Goal: Task Accomplishment & Management: Use online tool/utility

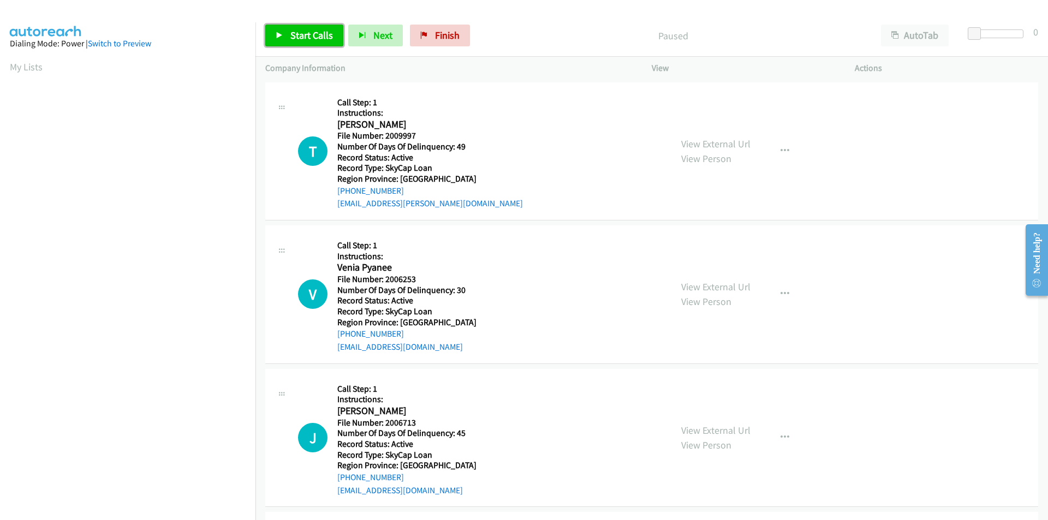
click at [306, 33] on span "Start Calls" at bounding box center [311, 35] width 43 height 13
click at [306, 33] on span "Pause" at bounding box center [302, 35] width 25 height 13
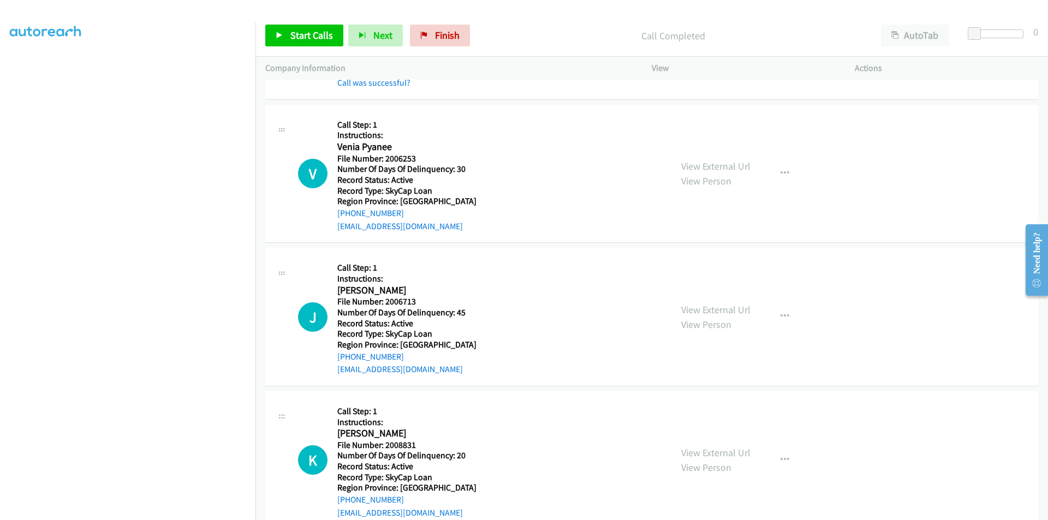
scroll to position [164, 0]
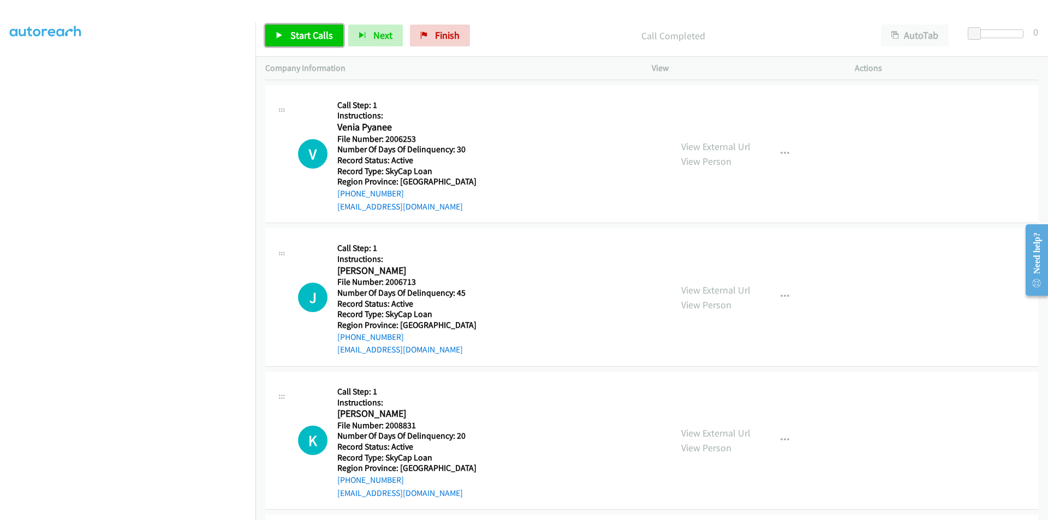
click at [301, 35] on span "Start Calls" at bounding box center [311, 35] width 43 height 13
click at [301, 35] on span "Pause" at bounding box center [302, 35] width 25 height 13
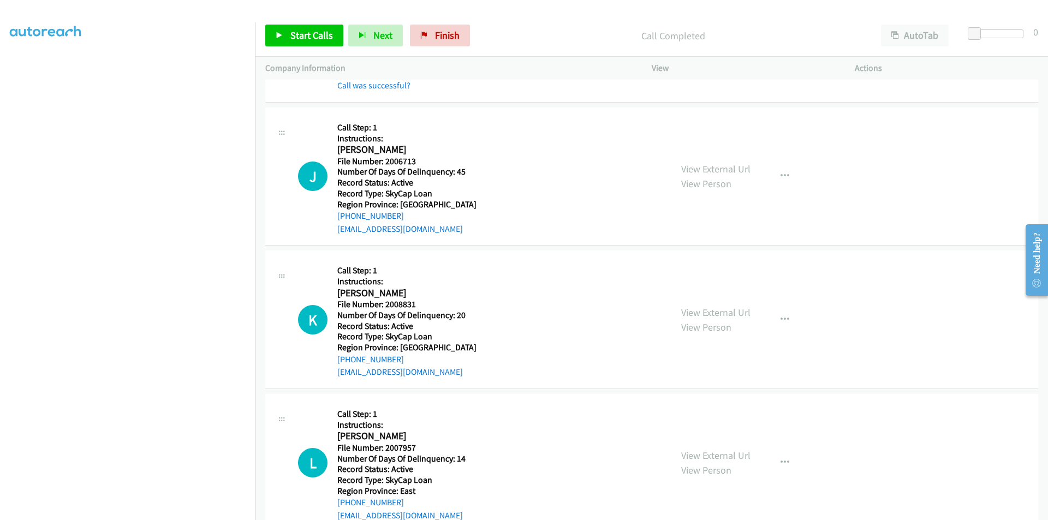
scroll to position [327, 0]
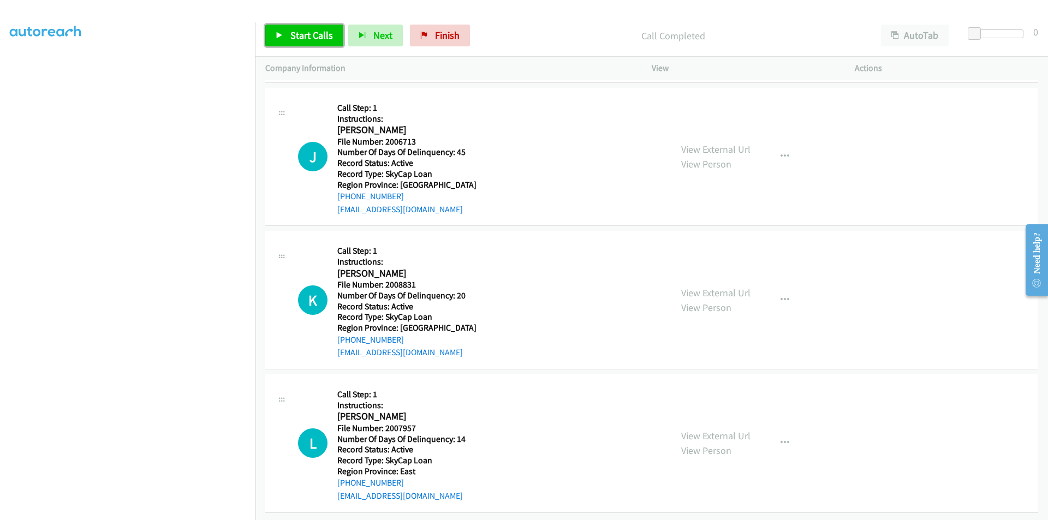
click at [308, 35] on span "Start Calls" at bounding box center [311, 35] width 43 height 13
click at [303, 35] on span "Pause" at bounding box center [302, 35] width 25 height 13
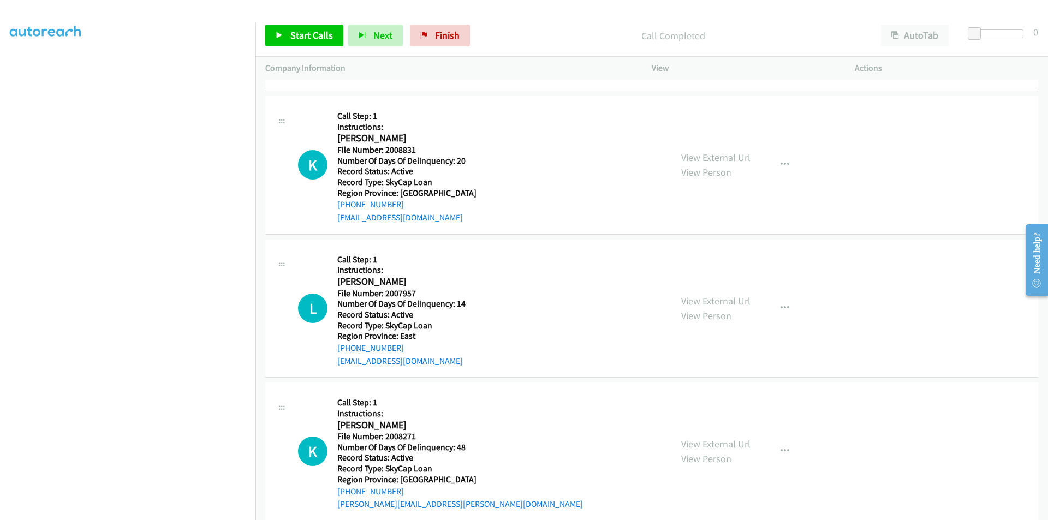
scroll to position [491, 0]
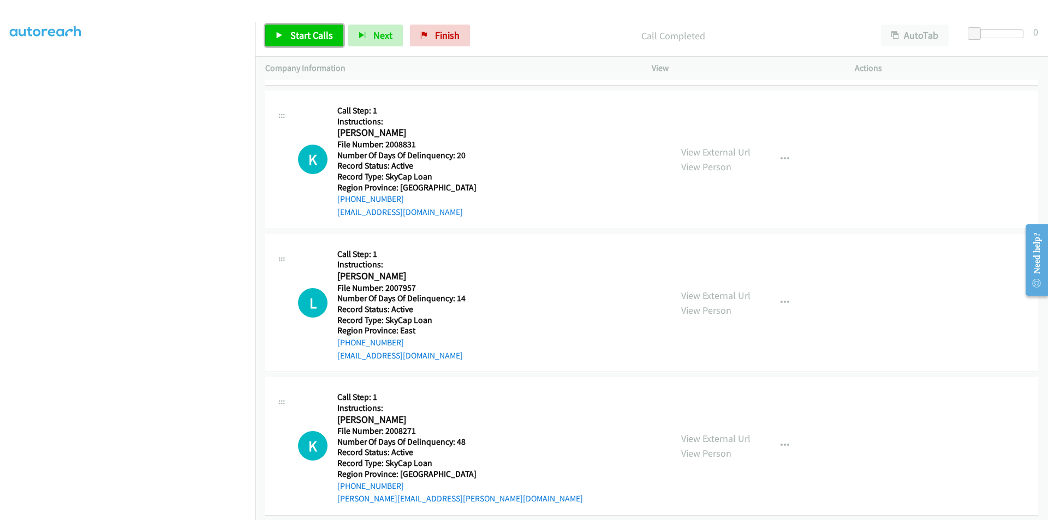
click at [305, 39] on span "Start Calls" at bounding box center [311, 35] width 43 height 13
click at [301, 33] on span "Pause" at bounding box center [302, 35] width 25 height 13
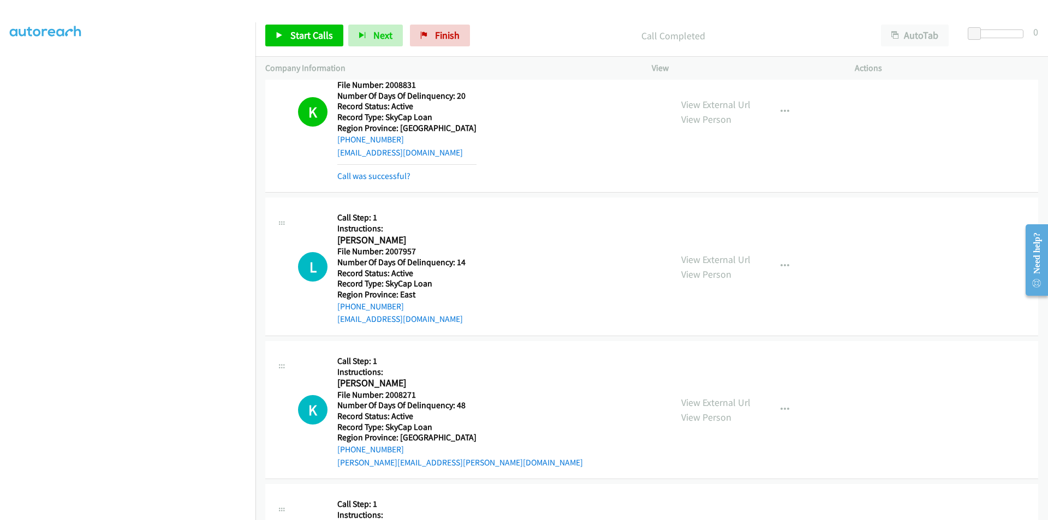
scroll to position [655, 0]
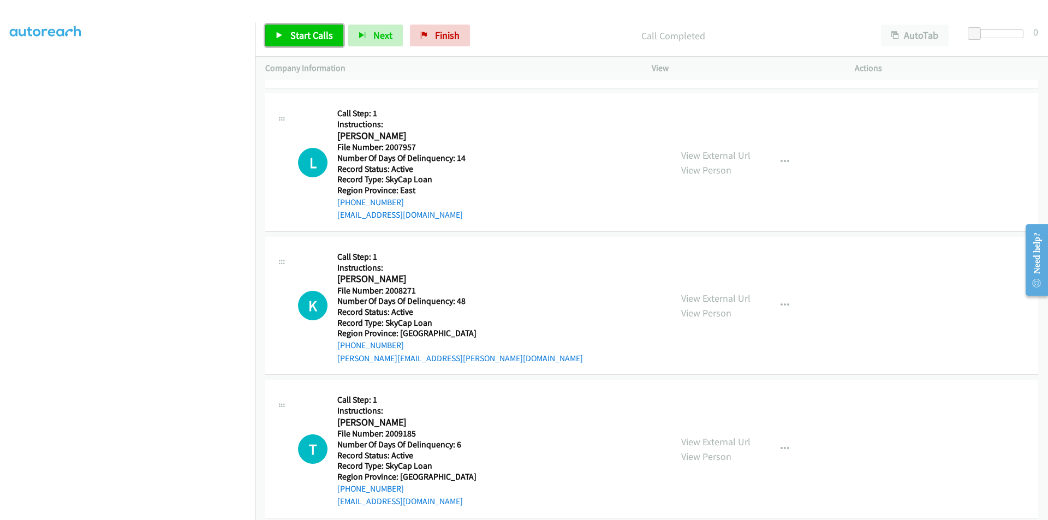
click at [303, 32] on span "Start Calls" at bounding box center [311, 35] width 43 height 13
click at [303, 32] on span "Pause" at bounding box center [302, 35] width 25 height 13
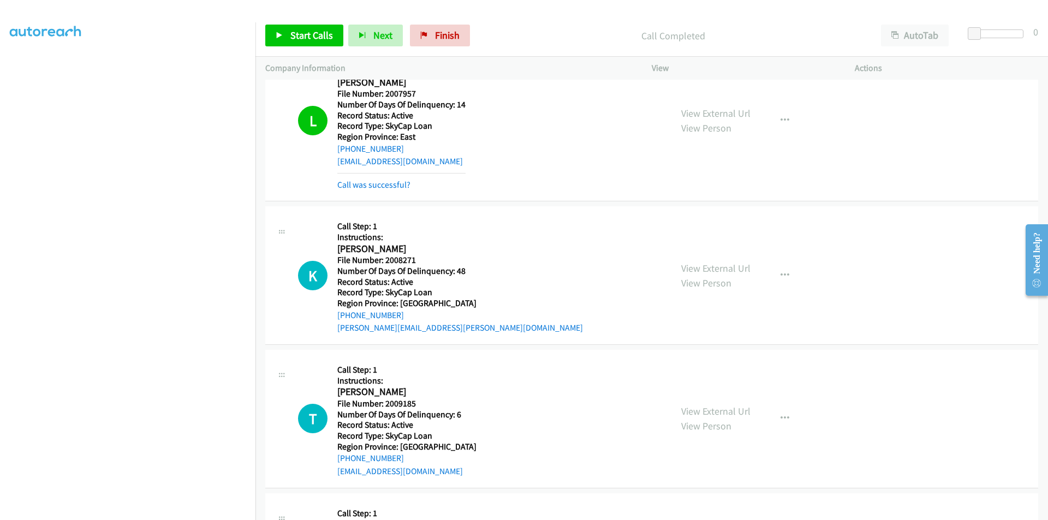
scroll to position [836, 0]
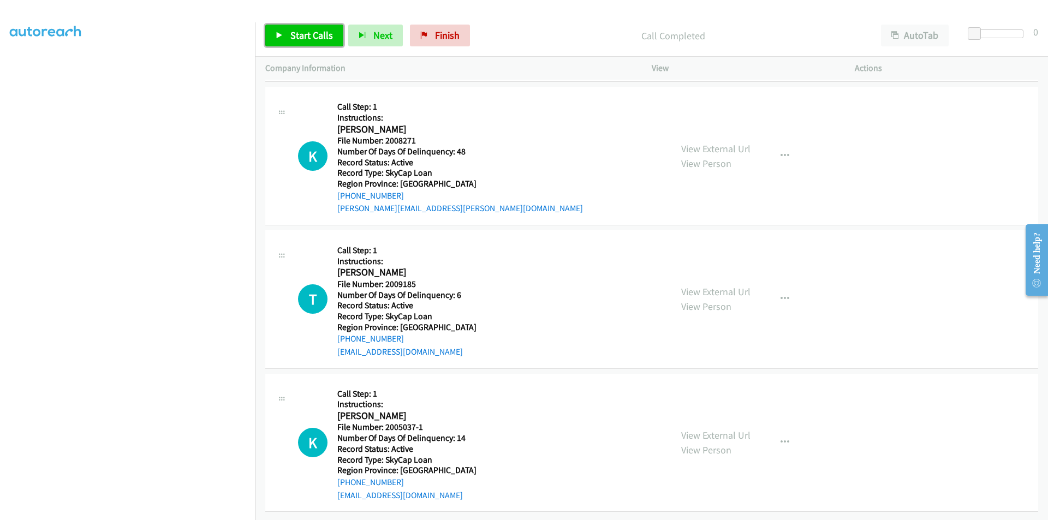
click at [296, 34] on span "Start Calls" at bounding box center [311, 35] width 43 height 13
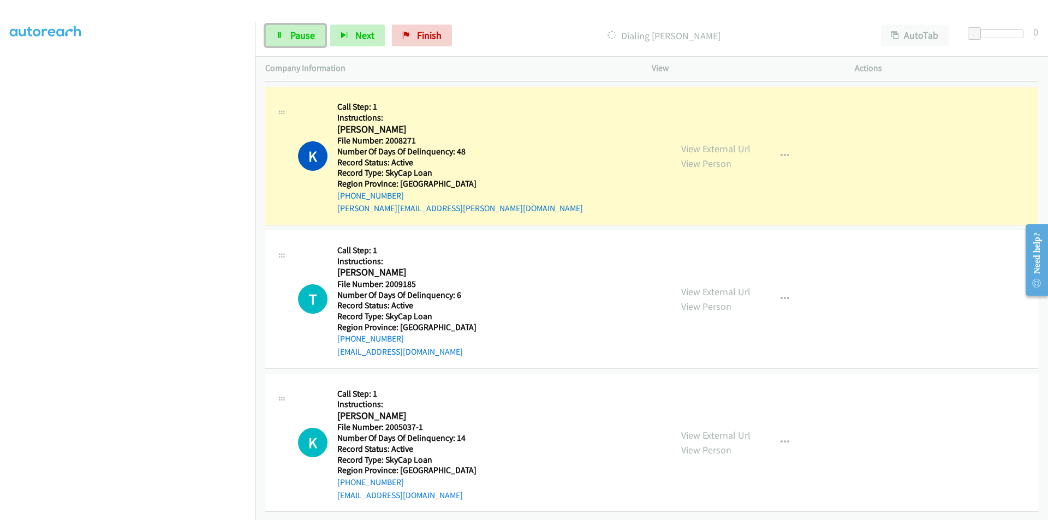
click at [296, 34] on span "Pause" at bounding box center [302, 35] width 25 height 13
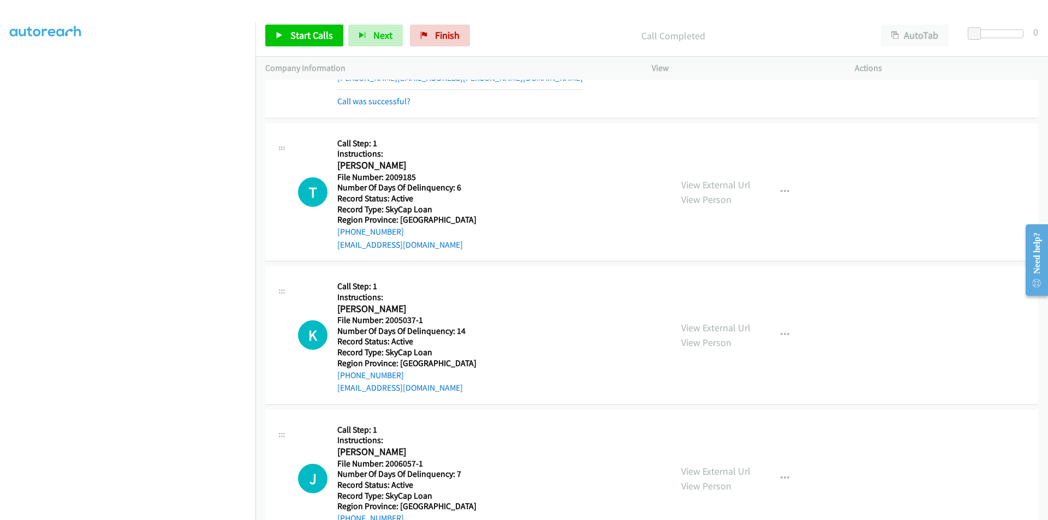
scroll to position [1000, 0]
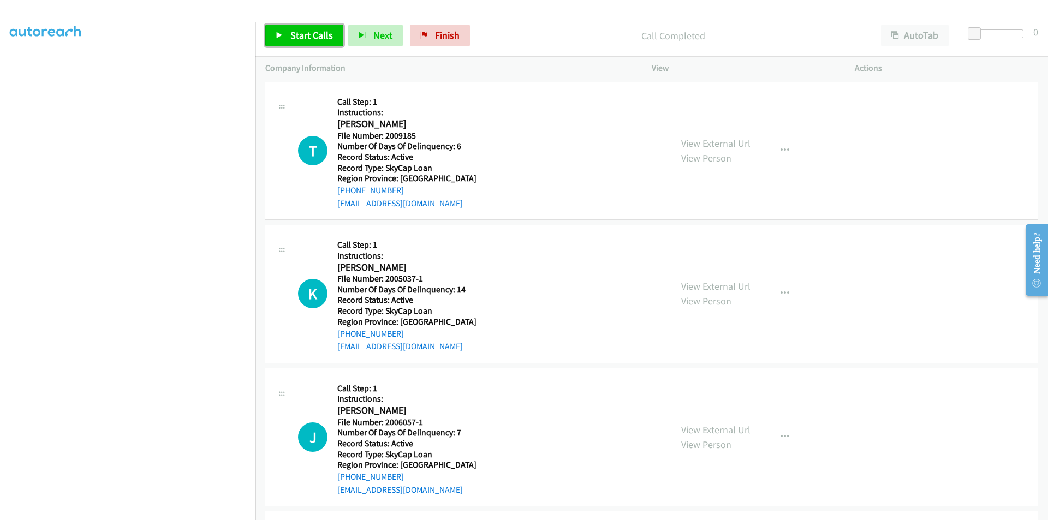
click at [314, 35] on span "Start Calls" at bounding box center [311, 35] width 43 height 13
click at [303, 35] on span "Pause" at bounding box center [302, 35] width 25 height 13
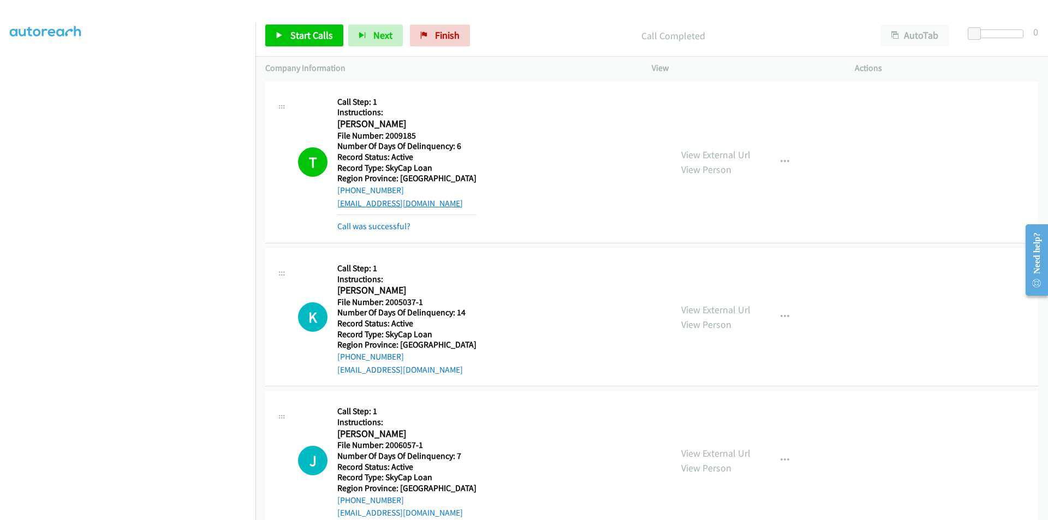
scroll to position [1164, 0]
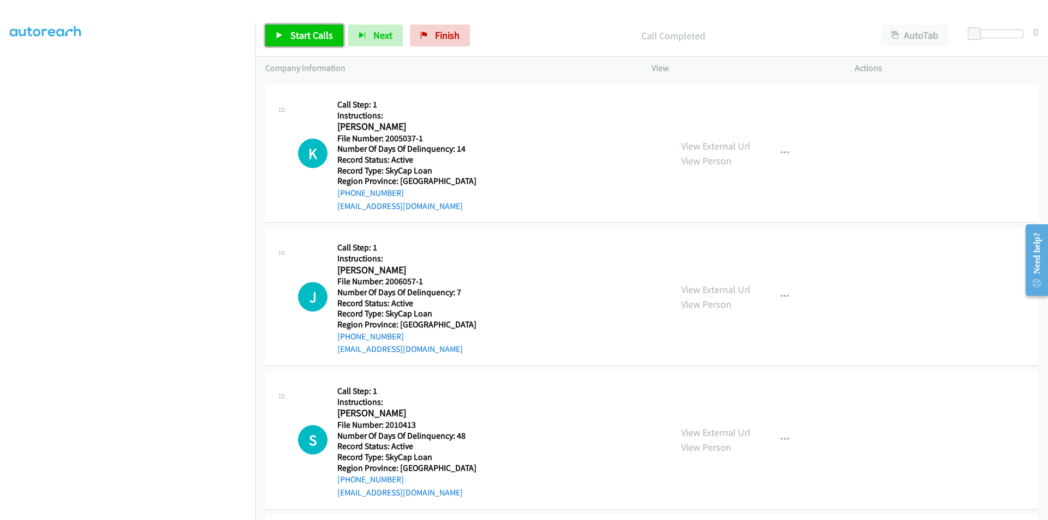
click at [315, 33] on span "Start Calls" at bounding box center [311, 35] width 43 height 13
click at [315, 33] on link "Pause" at bounding box center [295, 36] width 60 height 22
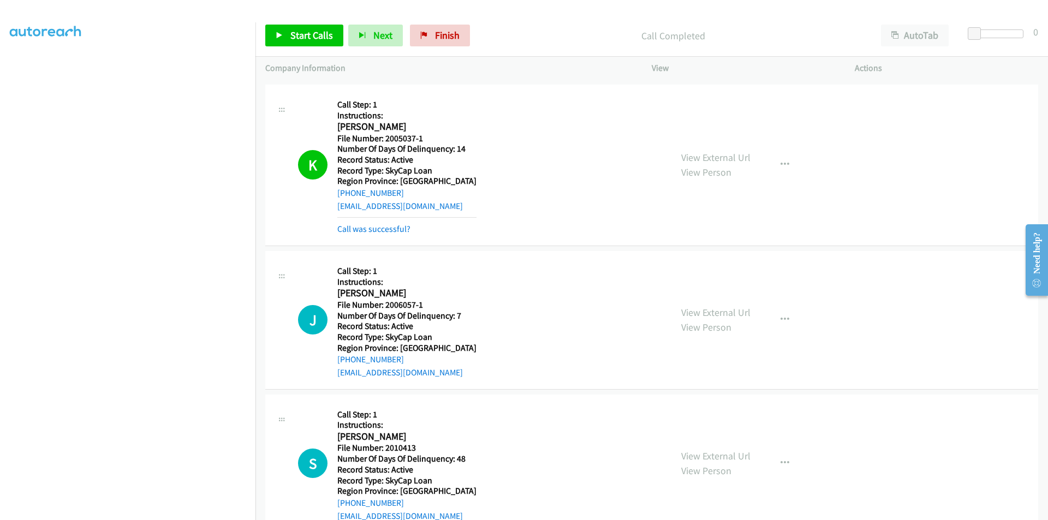
scroll to position [1327, 0]
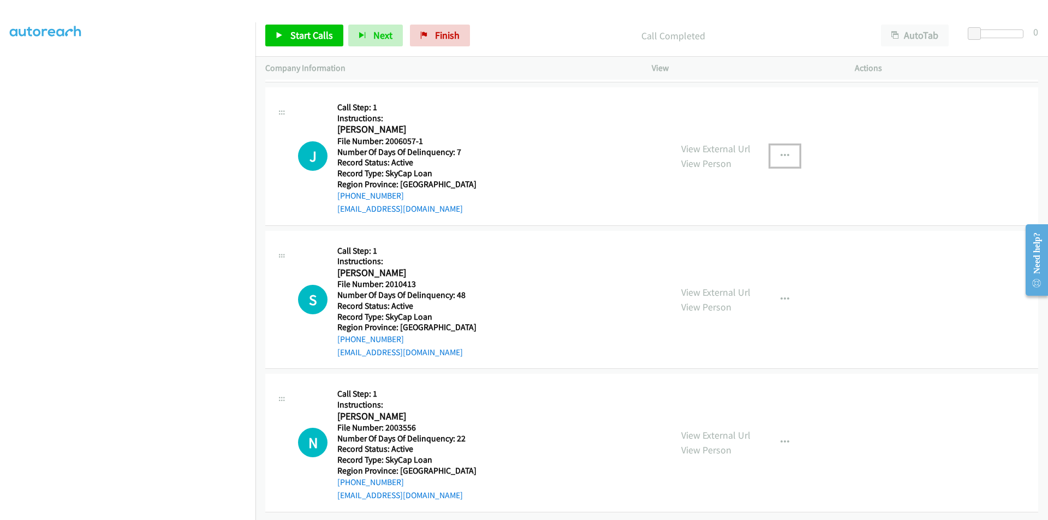
click at [780, 156] on icon "button" at bounding box center [784, 156] width 9 height 9
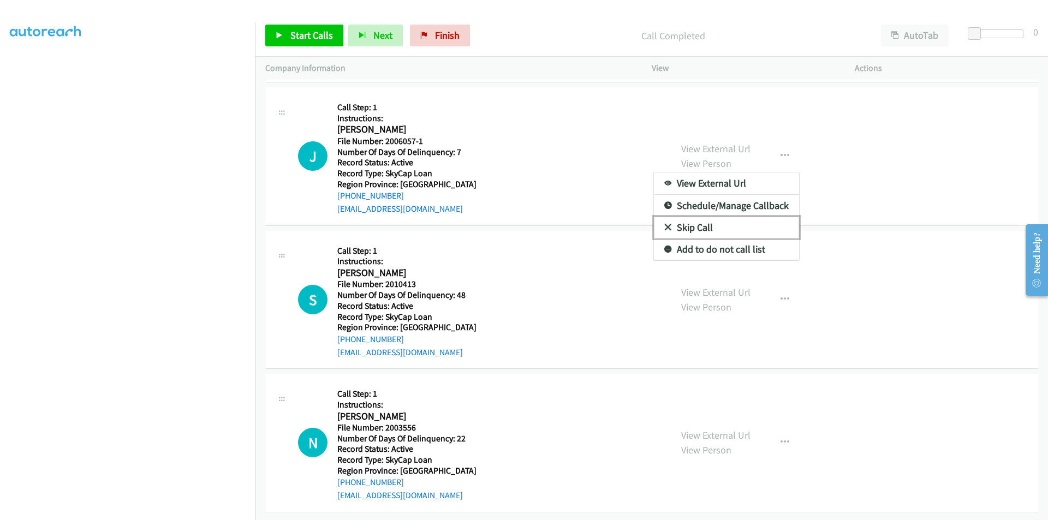
click at [699, 227] on link "Skip Call" at bounding box center [726, 228] width 145 height 22
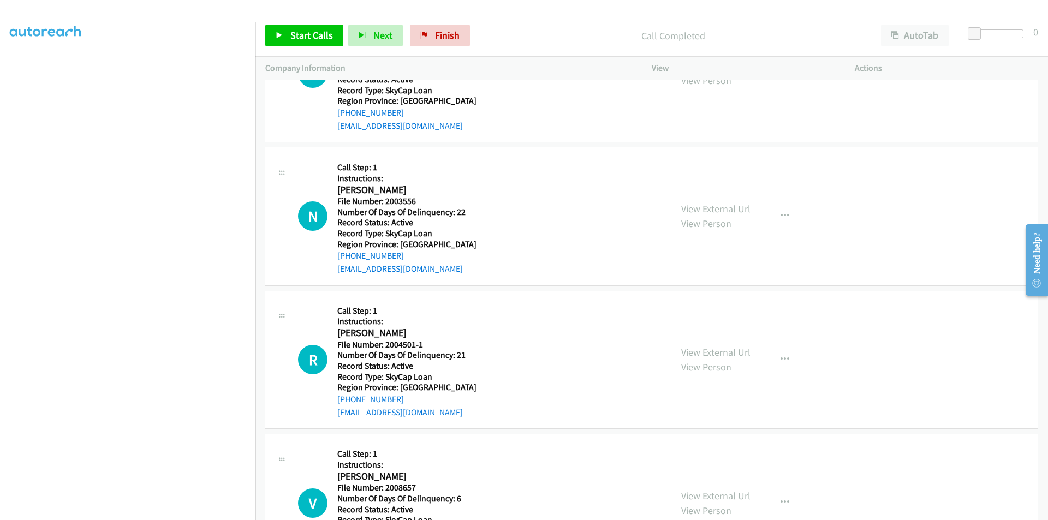
scroll to position [1499, 0]
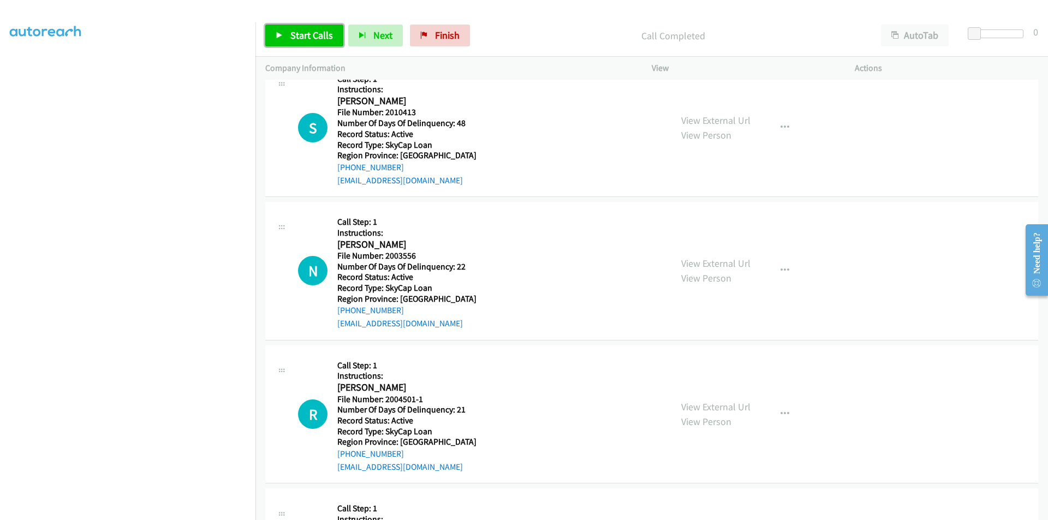
click at [290, 29] on span "Start Calls" at bounding box center [311, 35] width 43 height 13
click at [296, 31] on span "Pause" at bounding box center [302, 35] width 25 height 13
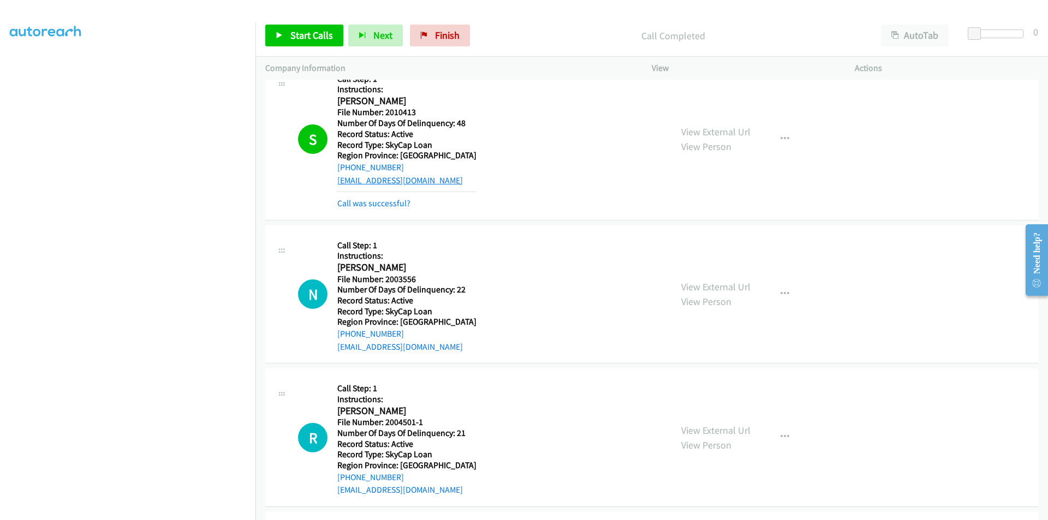
scroll to position [1663, 0]
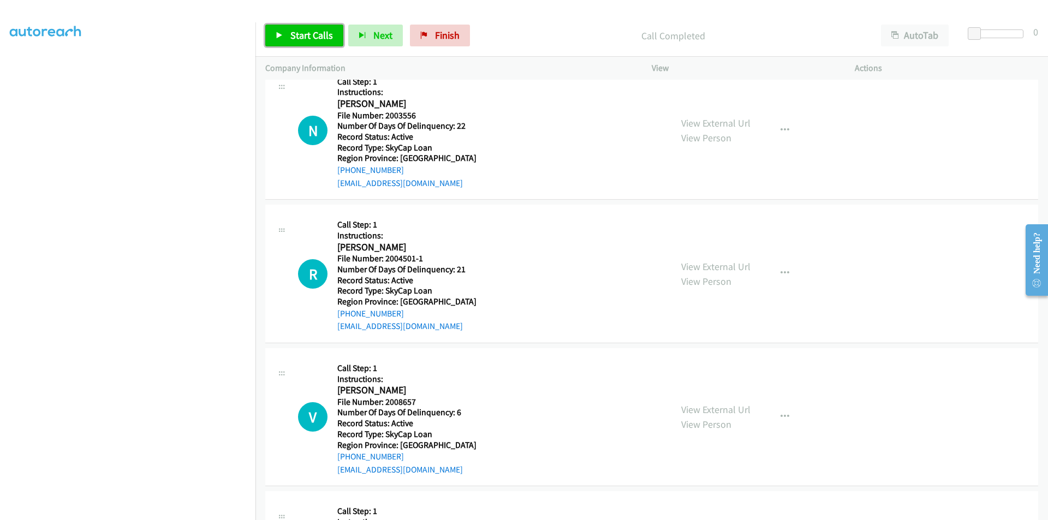
click at [313, 31] on span "Start Calls" at bounding box center [311, 35] width 43 height 13
click at [308, 31] on span "Pause" at bounding box center [302, 35] width 25 height 13
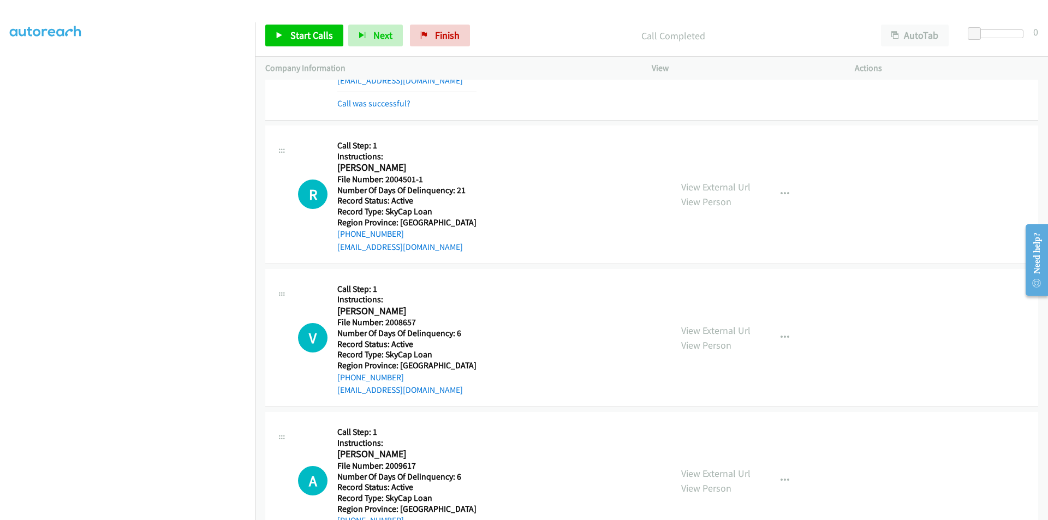
scroll to position [1812, 0]
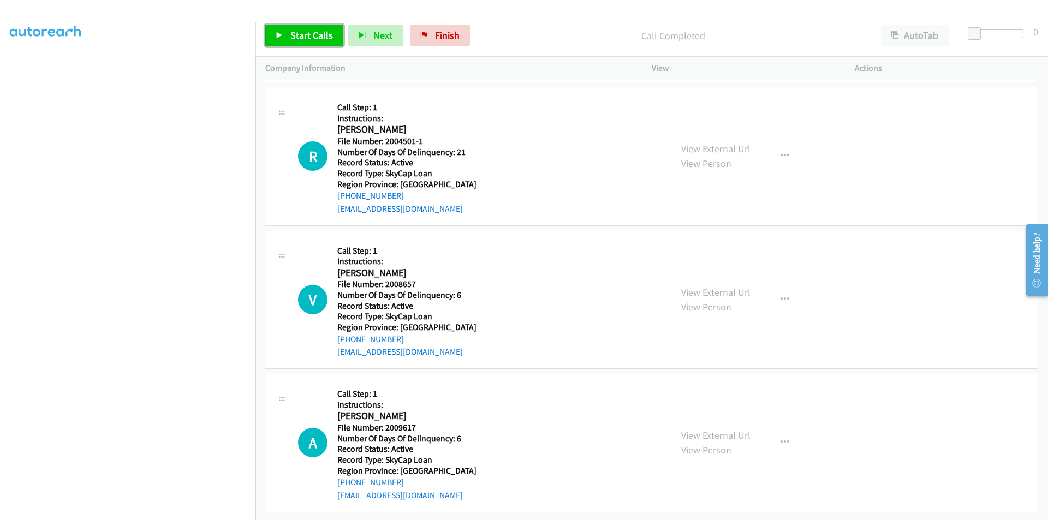
click at [300, 31] on span "Start Calls" at bounding box center [311, 35] width 43 height 13
click at [302, 32] on span "Pause" at bounding box center [302, 35] width 25 height 13
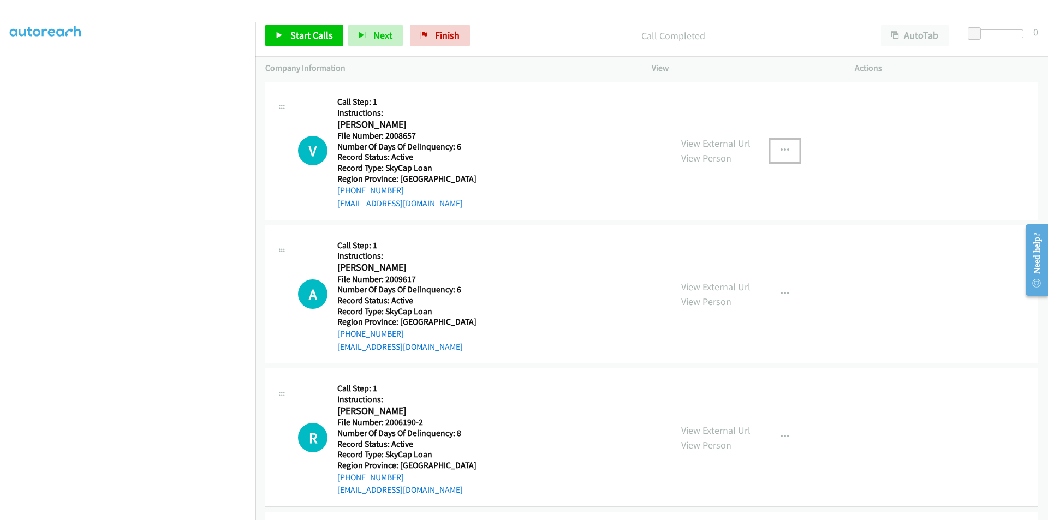
click at [780, 147] on icon "button" at bounding box center [784, 150] width 9 height 9
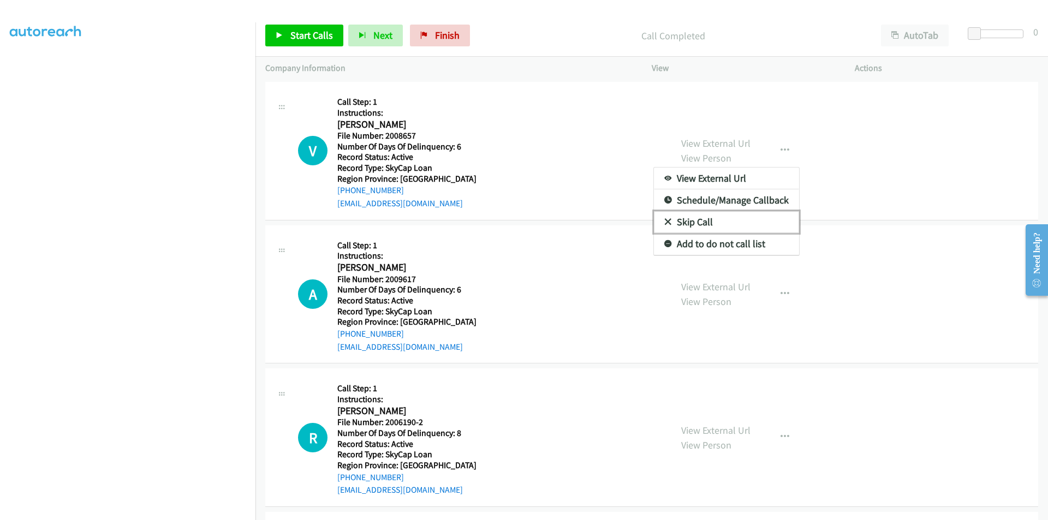
click at [723, 223] on link "Skip Call" at bounding box center [726, 222] width 145 height 22
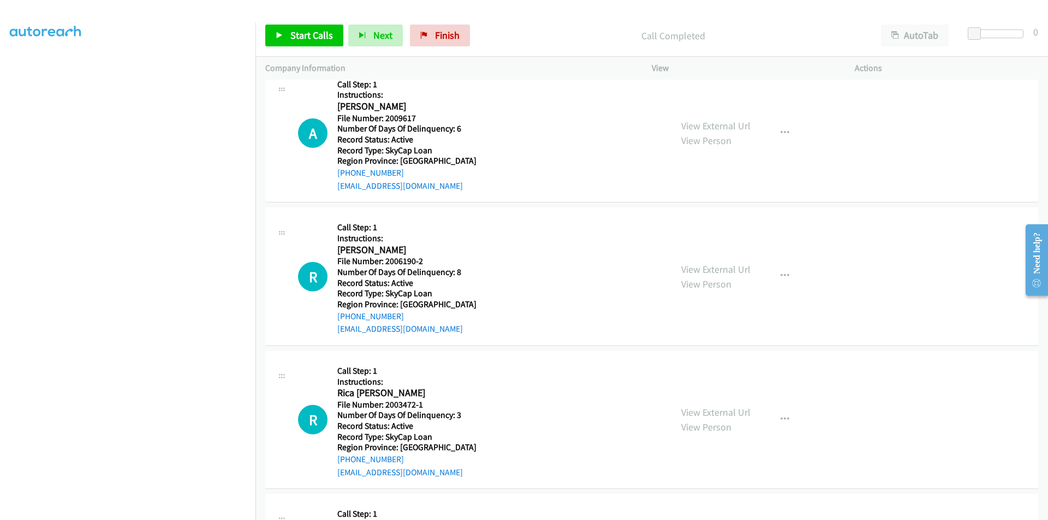
scroll to position [2140, 0]
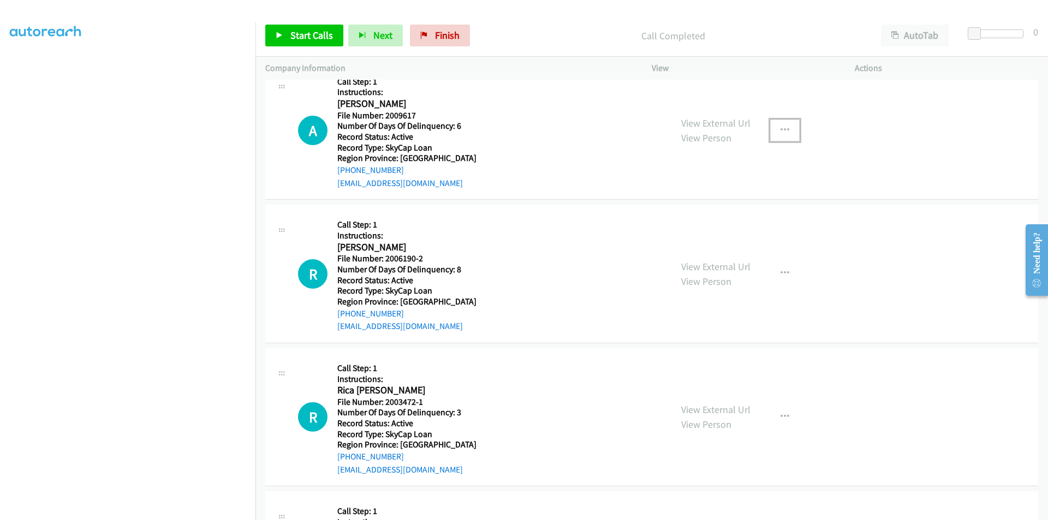
click at [785, 129] on button "button" at bounding box center [784, 131] width 29 height 22
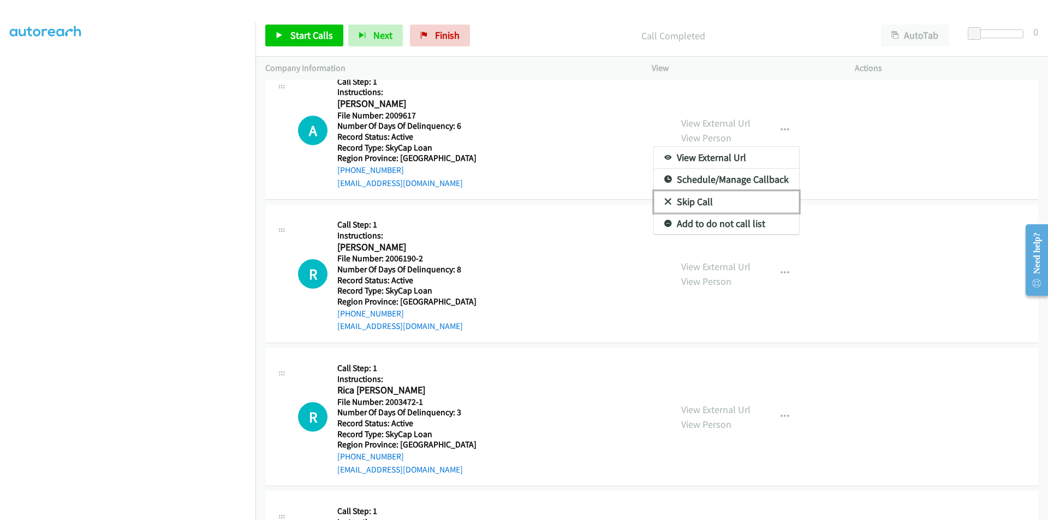
click at [710, 205] on link "Skip Call" at bounding box center [726, 202] width 145 height 22
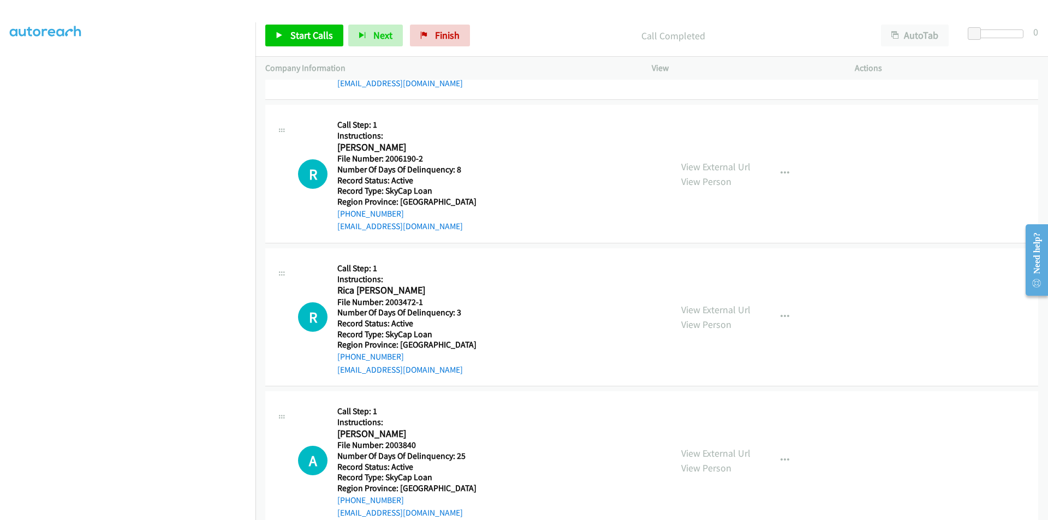
scroll to position [2265, 0]
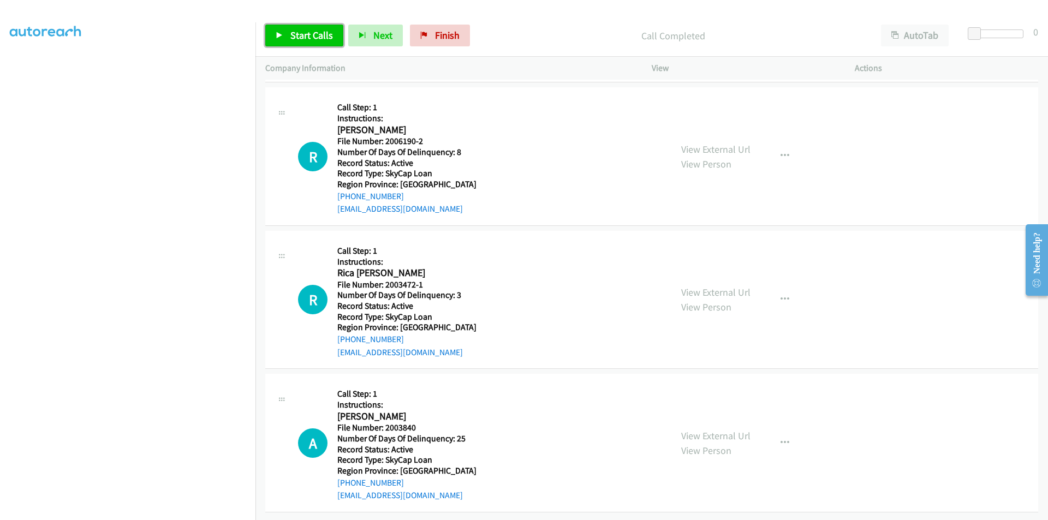
click at [304, 29] on span "Start Calls" at bounding box center [311, 35] width 43 height 13
click at [304, 29] on span "Pause" at bounding box center [302, 35] width 25 height 13
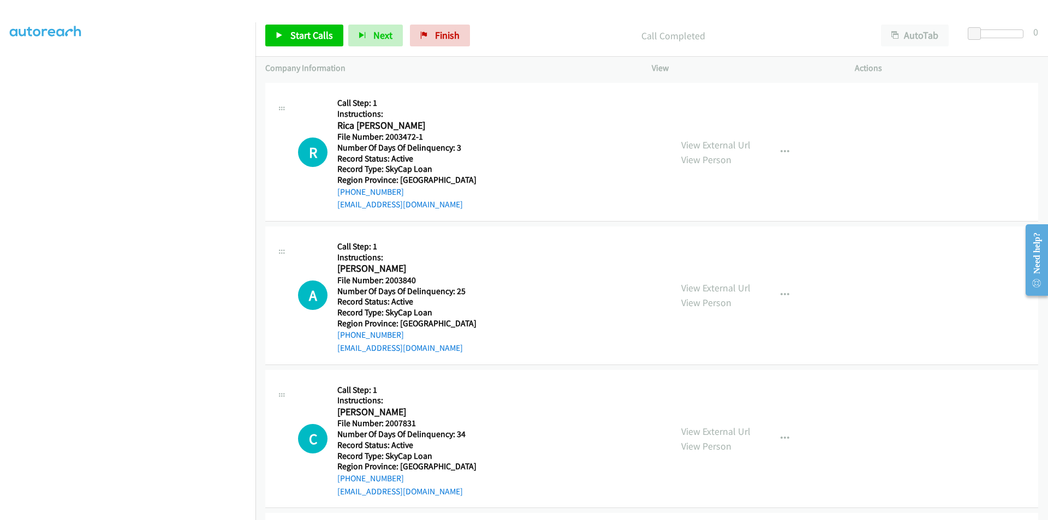
scroll to position [2429, 0]
click at [776, 145] on button "button" at bounding box center [784, 151] width 29 height 22
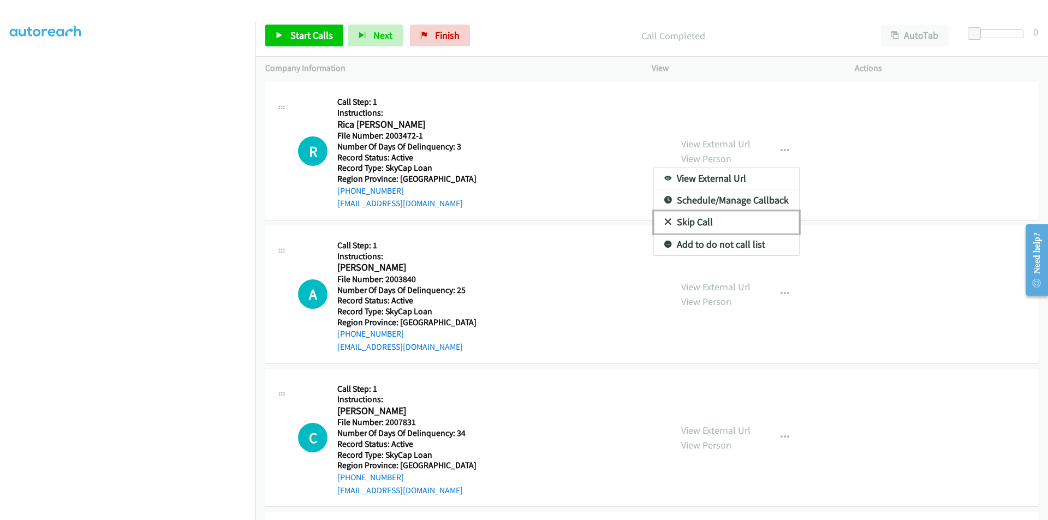
click at [703, 215] on link "Skip Call" at bounding box center [726, 222] width 145 height 22
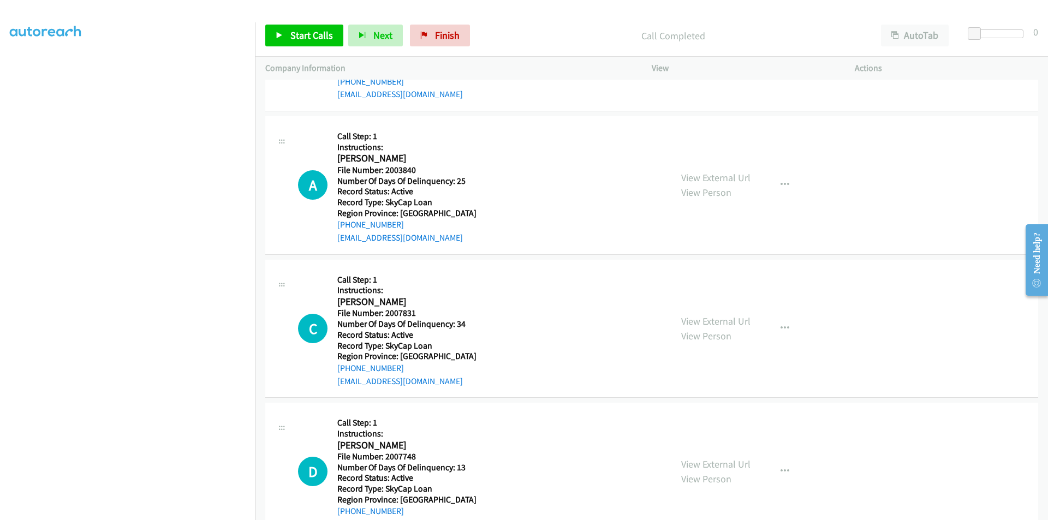
scroll to position [2593, 0]
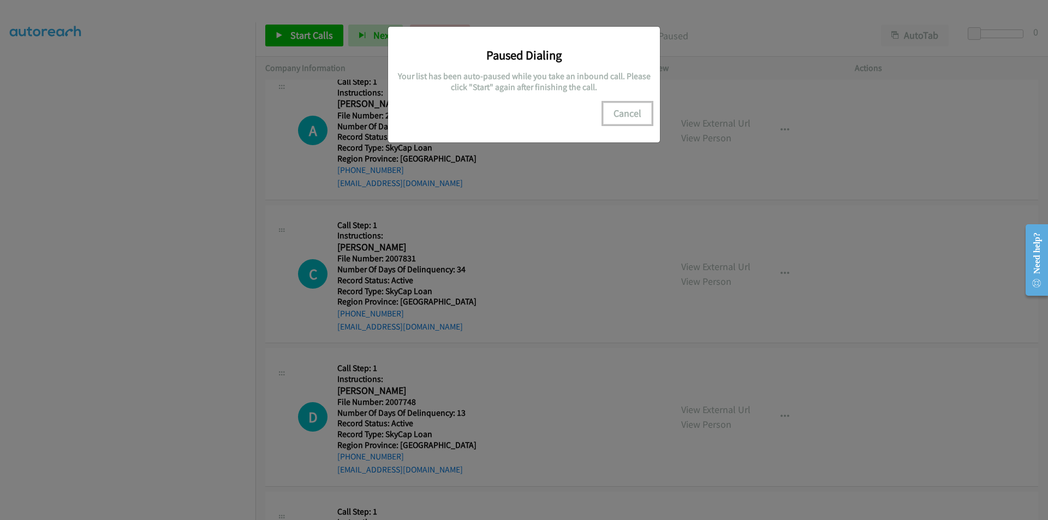
click at [621, 113] on button "Cancel" at bounding box center [627, 114] width 49 height 22
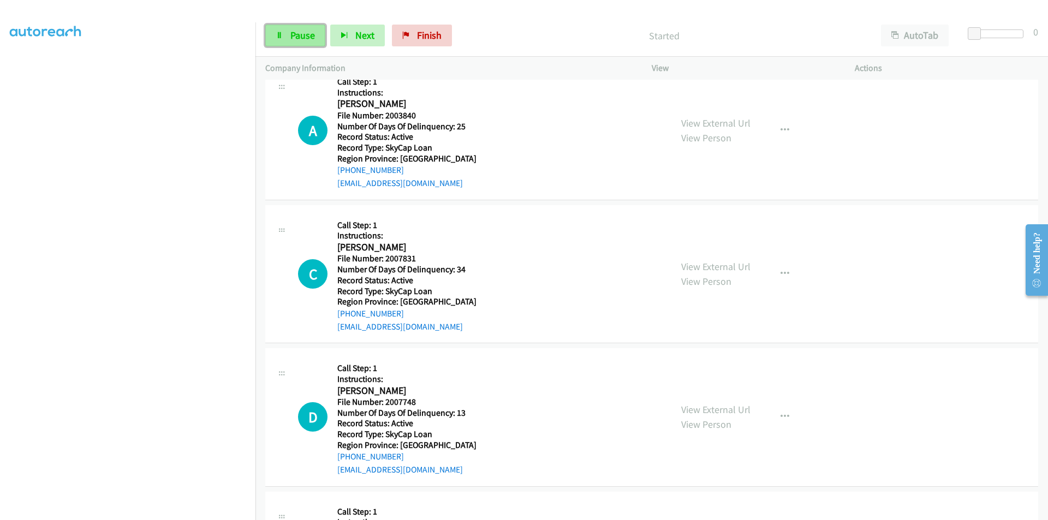
click at [305, 31] on span "Pause" at bounding box center [302, 35] width 25 height 13
click at [293, 32] on span "Start Calls" at bounding box center [311, 35] width 43 height 13
click at [293, 32] on span "Pause" at bounding box center [302, 35] width 25 height 13
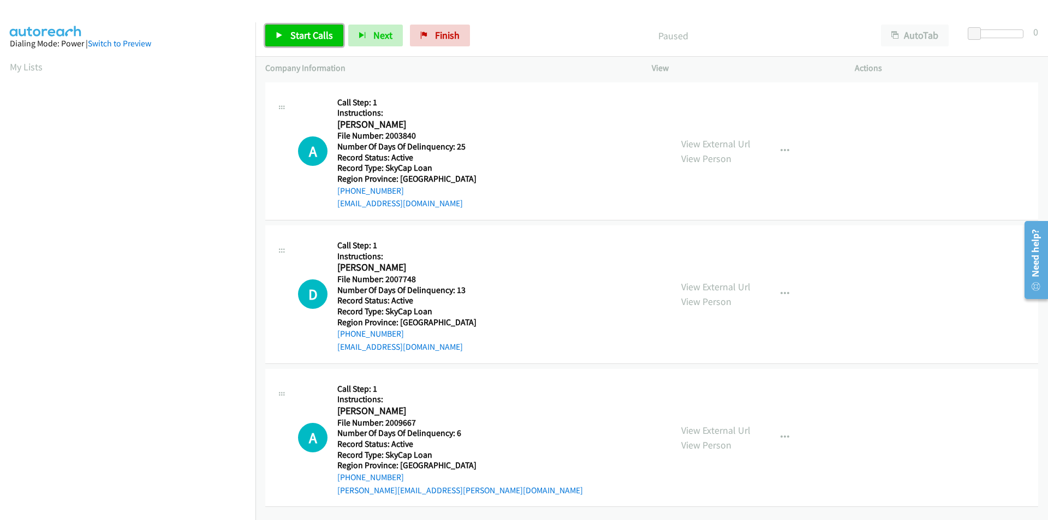
click at [290, 30] on span "Start Calls" at bounding box center [311, 35] width 43 height 13
click at [290, 30] on span "Pause" at bounding box center [302, 35] width 25 height 13
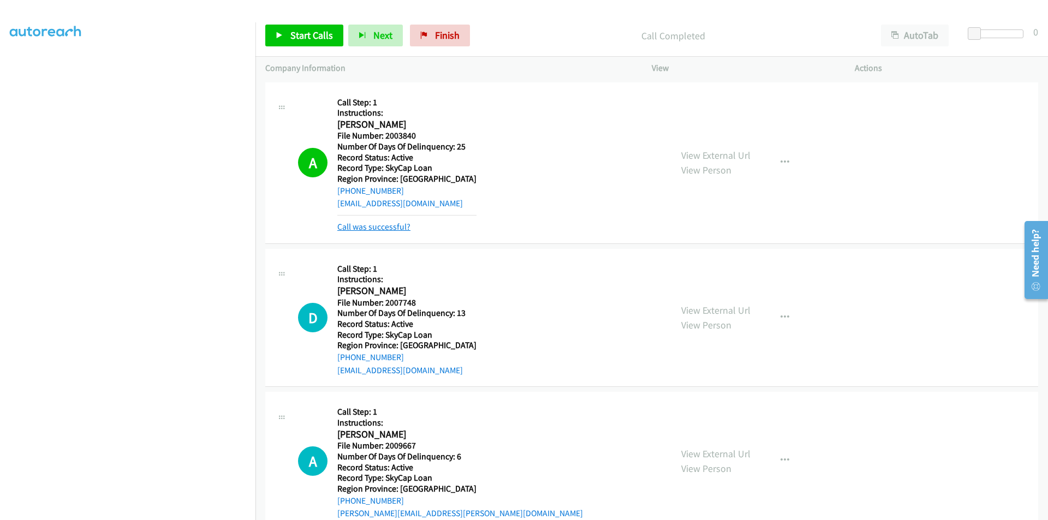
scroll to position [164, 0]
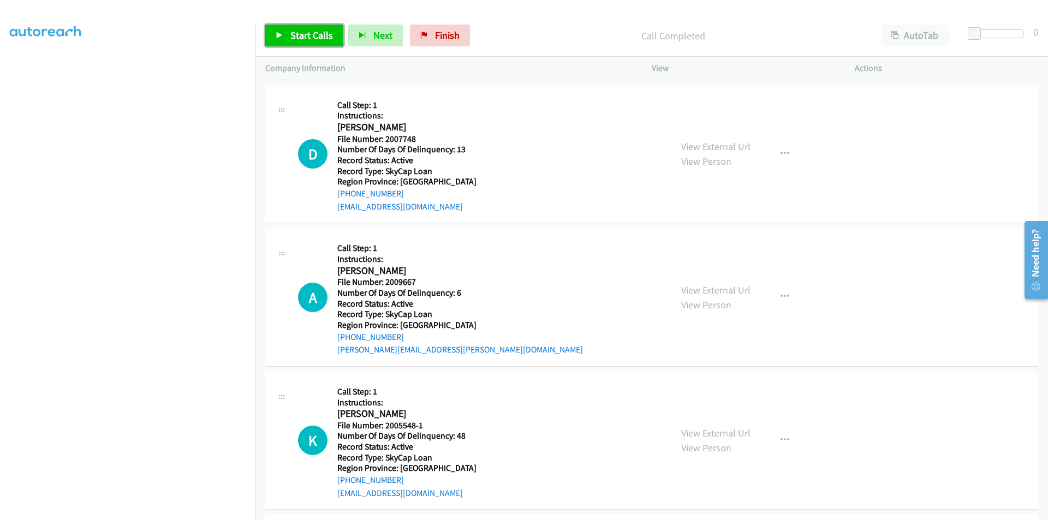
click at [303, 37] on span "Start Calls" at bounding box center [311, 35] width 43 height 13
click at [303, 37] on span "Pause" at bounding box center [302, 35] width 25 height 13
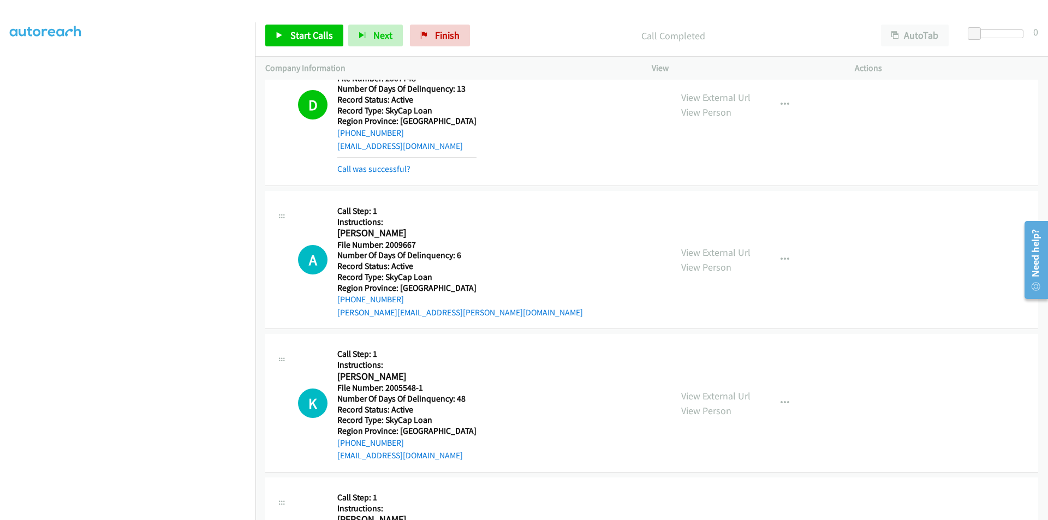
scroll to position [327, 0]
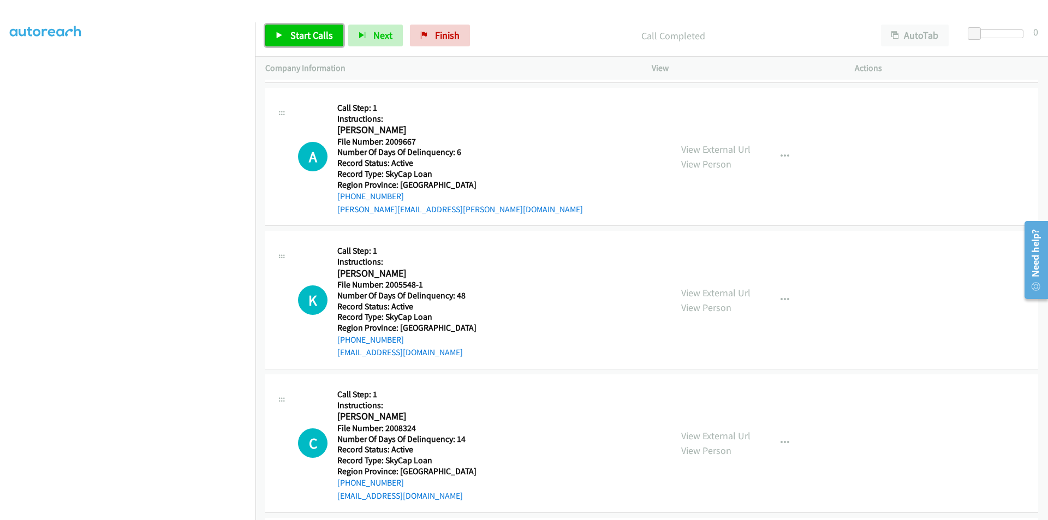
click at [301, 36] on span "Start Calls" at bounding box center [311, 35] width 43 height 13
click at [301, 36] on span "Pause" at bounding box center [302, 35] width 25 height 13
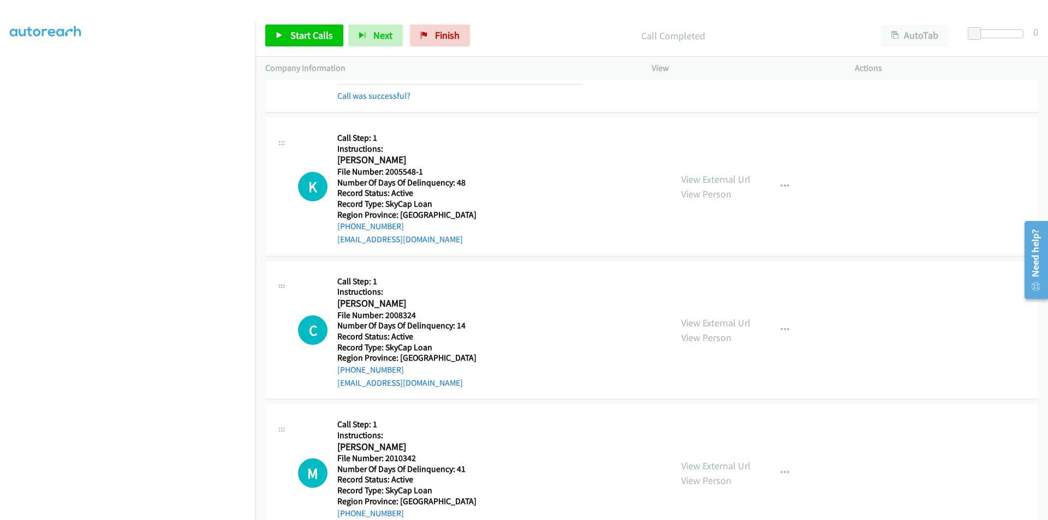
scroll to position [491, 0]
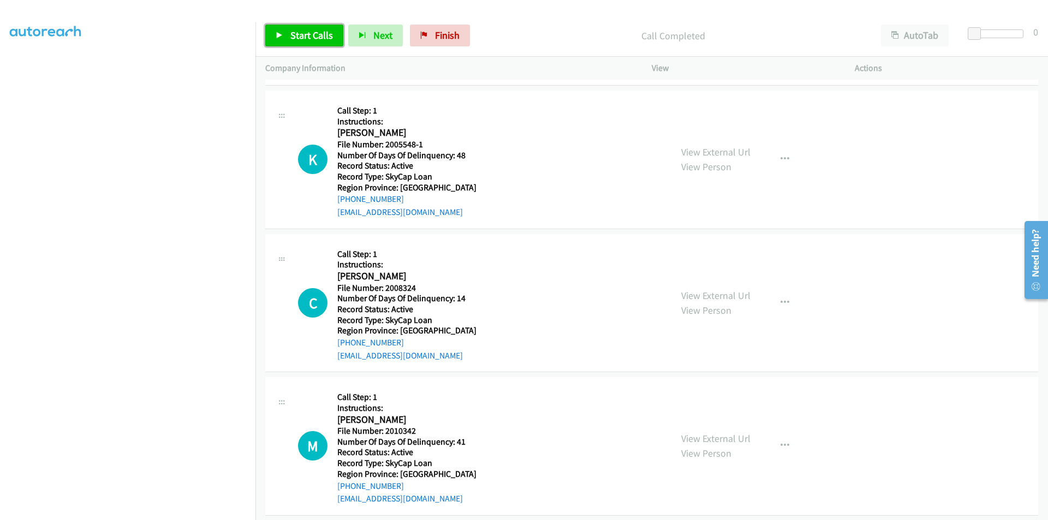
click at [321, 33] on span "Start Calls" at bounding box center [311, 35] width 43 height 13
click at [298, 33] on span "Pause" at bounding box center [302, 35] width 25 height 13
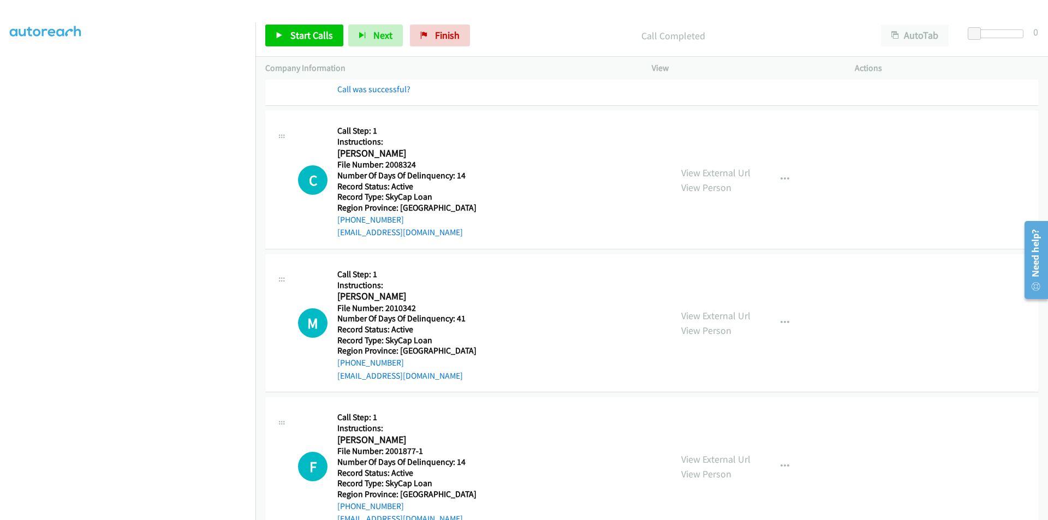
scroll to position [655, 0]
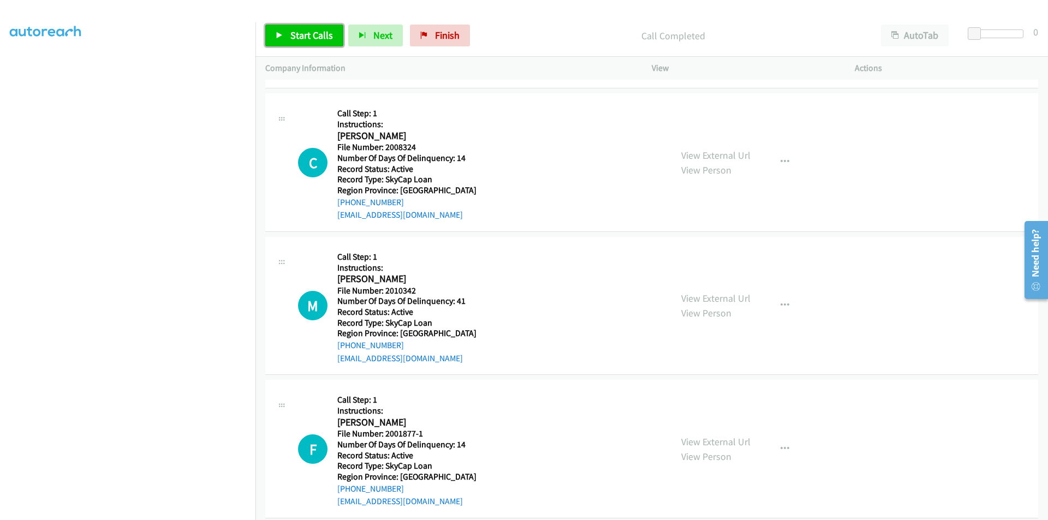
click at [302, 28] on link "Start Calls" at bounding box center [304, 36] width 78 height 22
click at [302, 32] on span "Pause" at bounding box center [302, 35] width 25 height 13
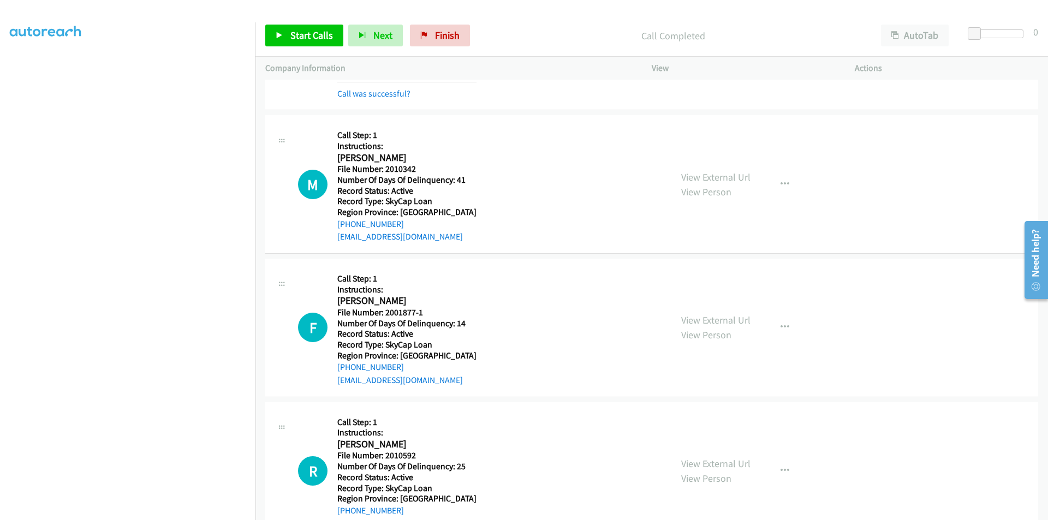
scroll to position [819, 0]
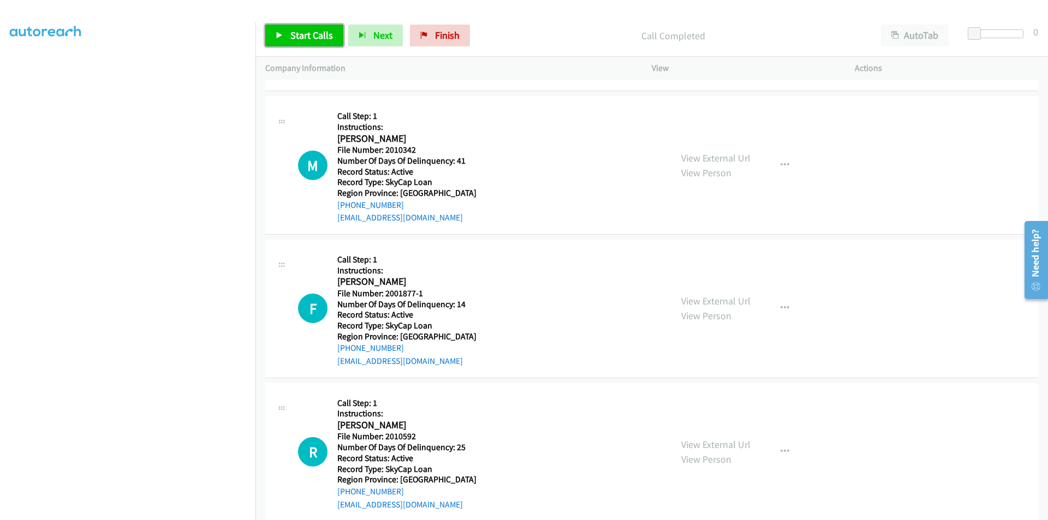
click at [325, 37] on span "Start Calls" at bounding box center [311, 35] width 43 height 13
click at [302, 38] on span "Pause" at bounding box center [302, 35] width 25 height 13
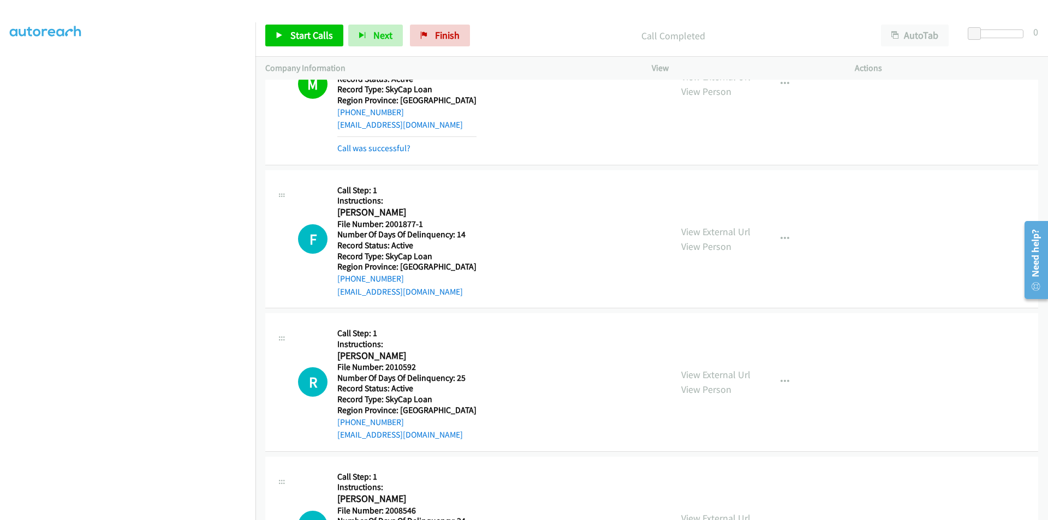
scroll to position [982, 0]
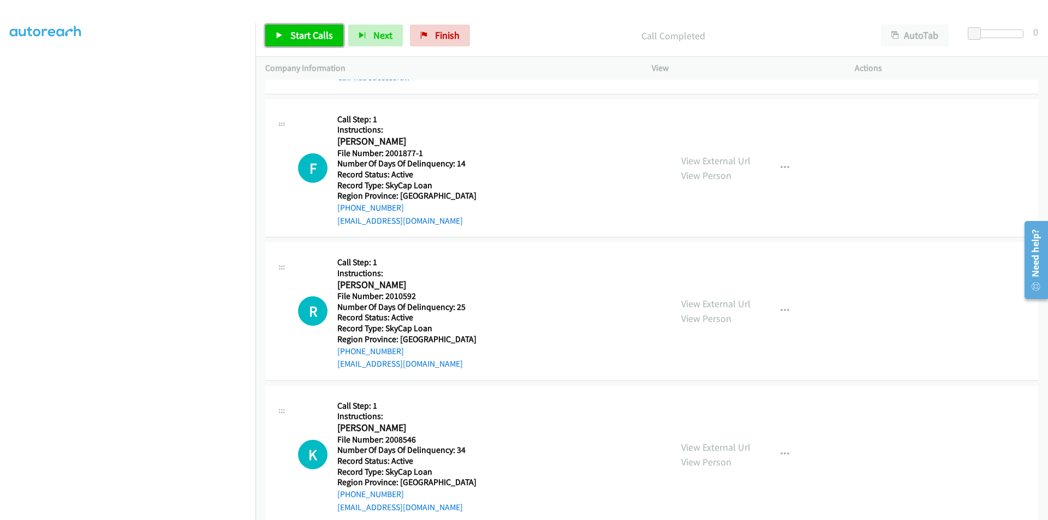
click at [312, 38] on span "Start Calls" at bounding box center [311, 35] width 43 height 13
click at [303, 37] on span "Pause" at bounding box center [302, 35] width 25 height 13
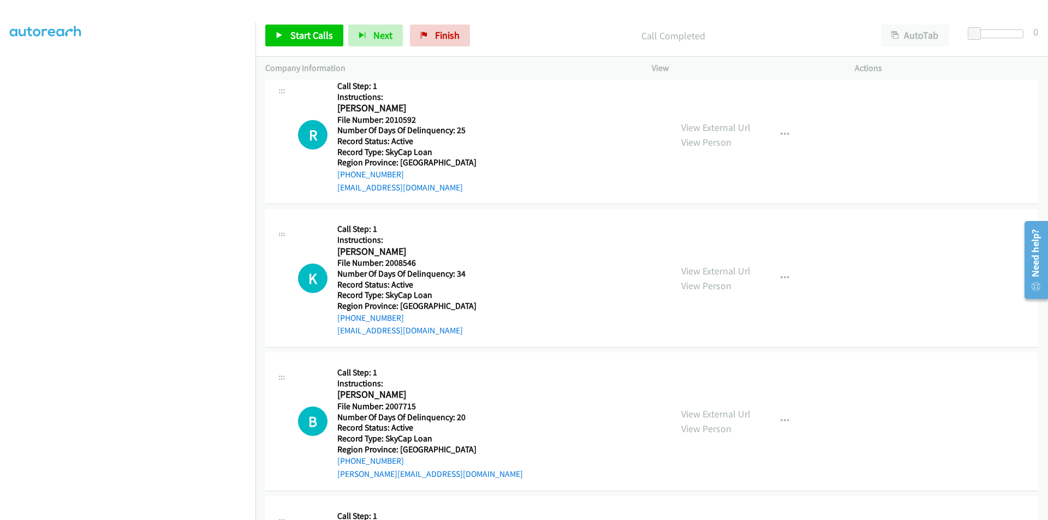
scroll to position [1201, 0]
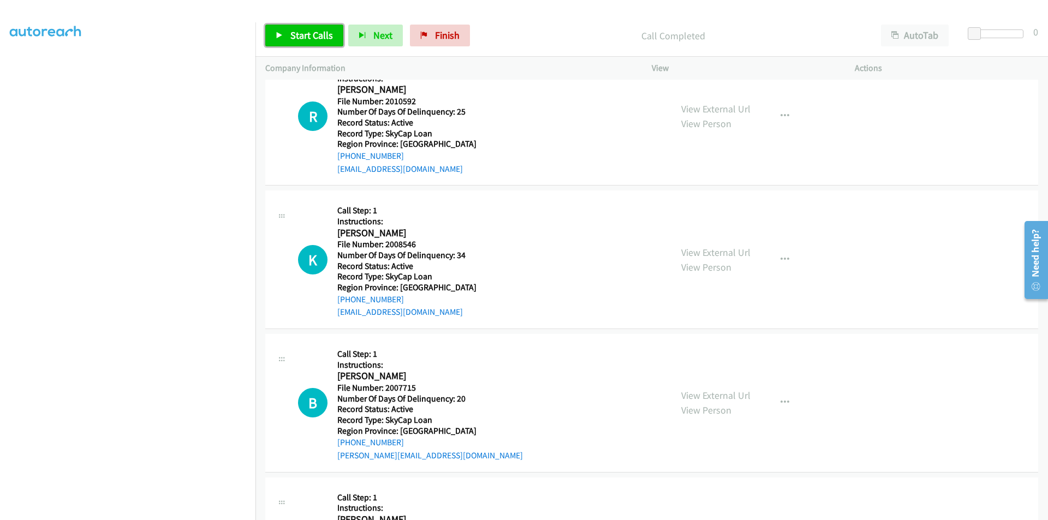
click at [311, 40] on span "Start Calls" at bounding box center [311, 35] width 43 height 13
click at [307, 39] on span "Pause" at bounding box center [302, 35] width 25 height 13
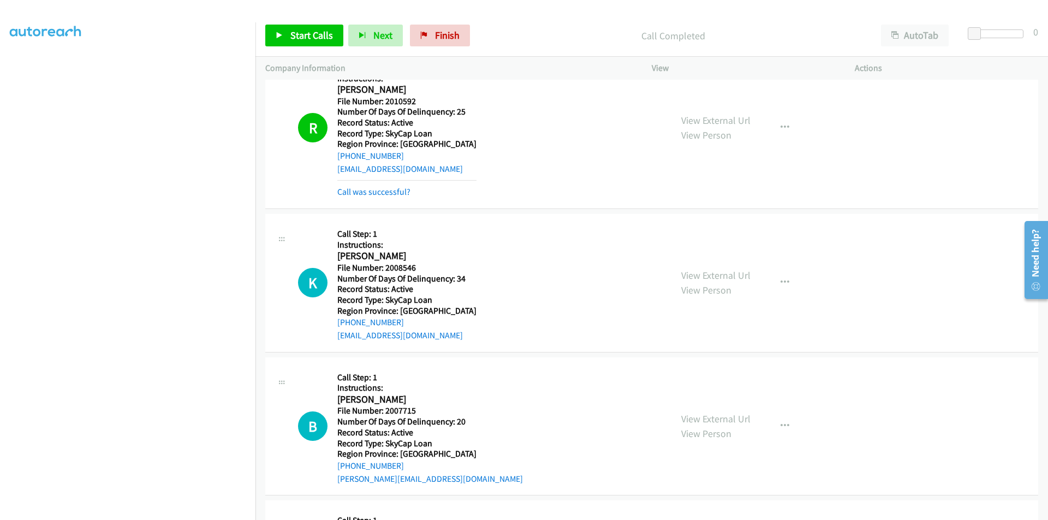
scroll to position [1310, 0]
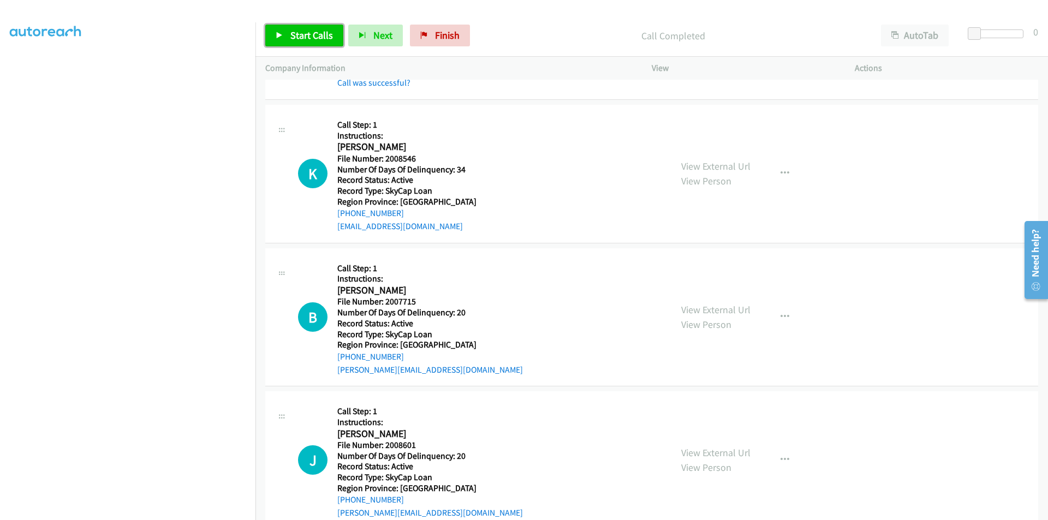
click at [297, 34] on span "Start Calls" at bounding box center [311, 35] width 43 height 13
click at [297, 34] on span "Pause" at bounding box center [302, 35] width 25 height 13
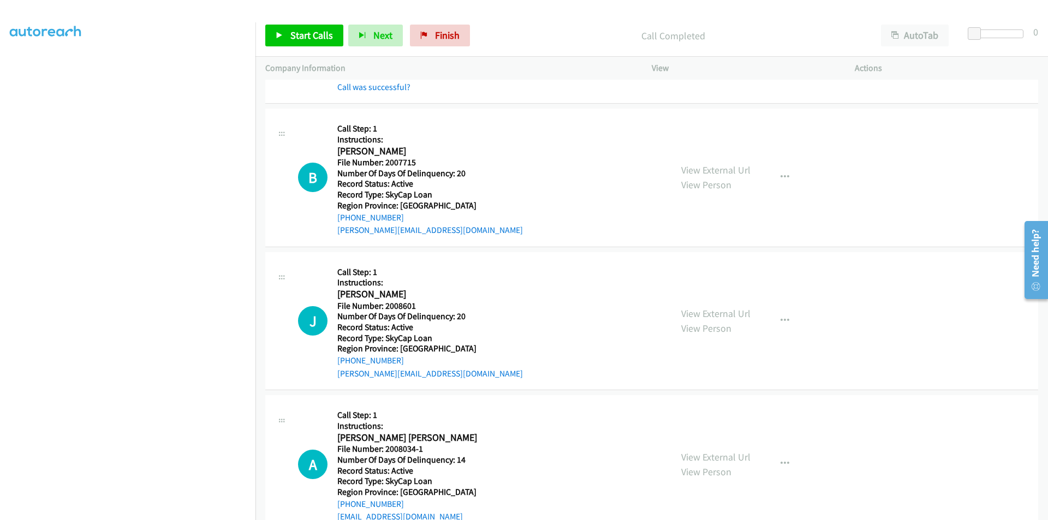
scroll to position [1474, 0]
click at [313, 34] on span "Start Calls" at bounding box center [311, 35] width 43 height 13
click at [300, 35] on span "Pause" at bounding box center [302, 35] width 25 height 13
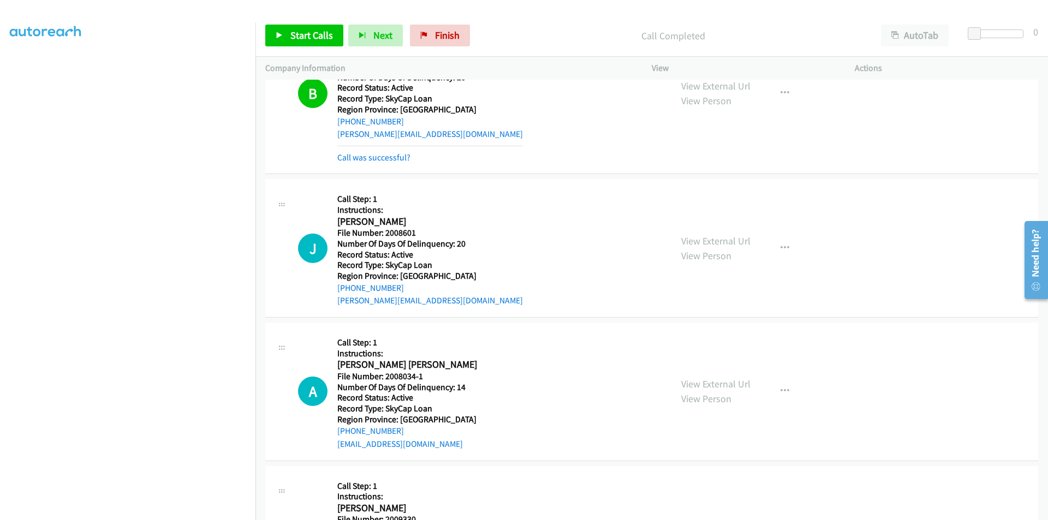
scroll to position [1637, 0]
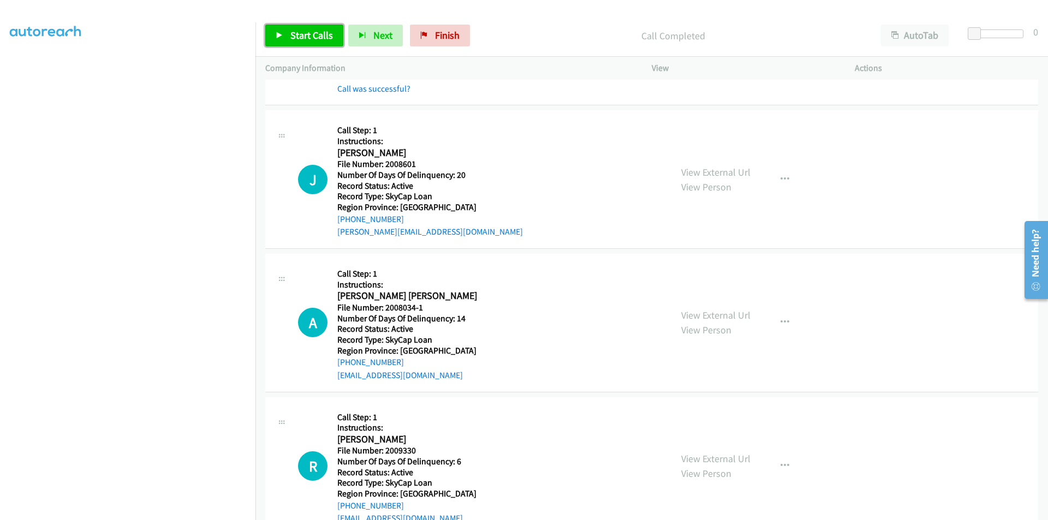
click at [317, 31] on span "Start Calls" at bounding box center [311, 35] width 43 height 13
click at [307, 33] on span "Pause" at bounding box center [302, 35] width 25 height 13
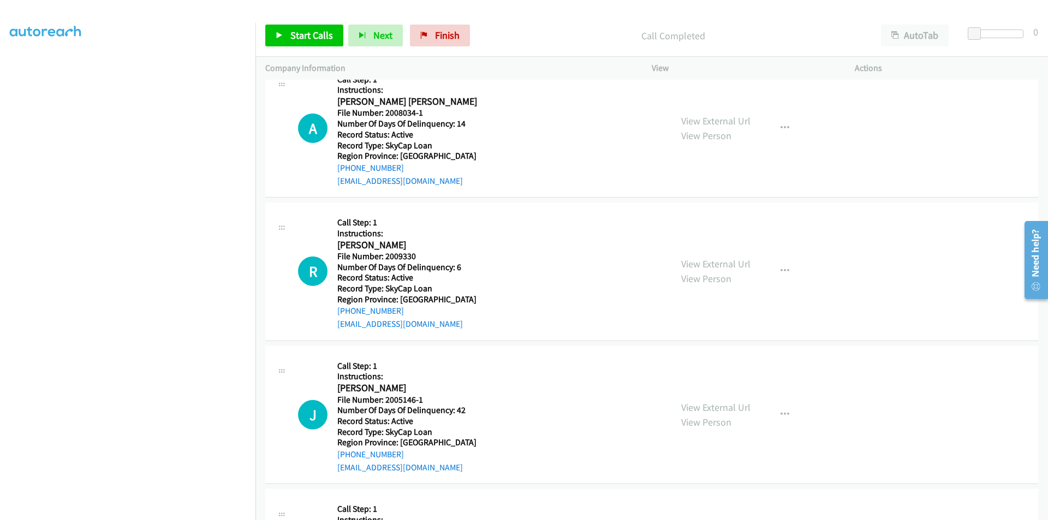
scroll to position [1856, 0]
click at [315, 38] on span "Start Calls" at bounding box center [311, 35] width 43 height 13
click at [310, 38] on span "Pause" at bounding box center [302, 35] width 25 height 13
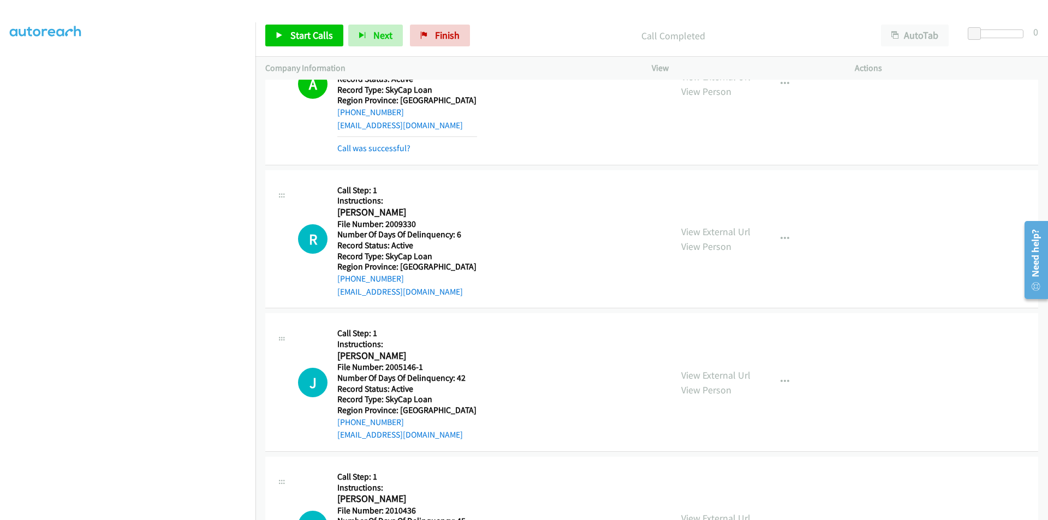
scroll to position [2019, 0]
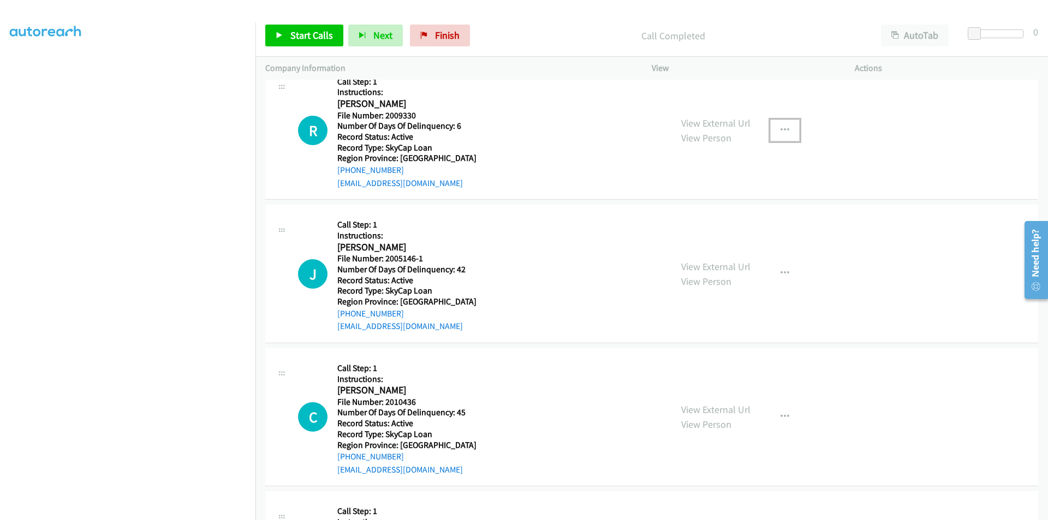
click at [780, 131] on icon "button" at bounding box center [784, 130] width 9 height 9
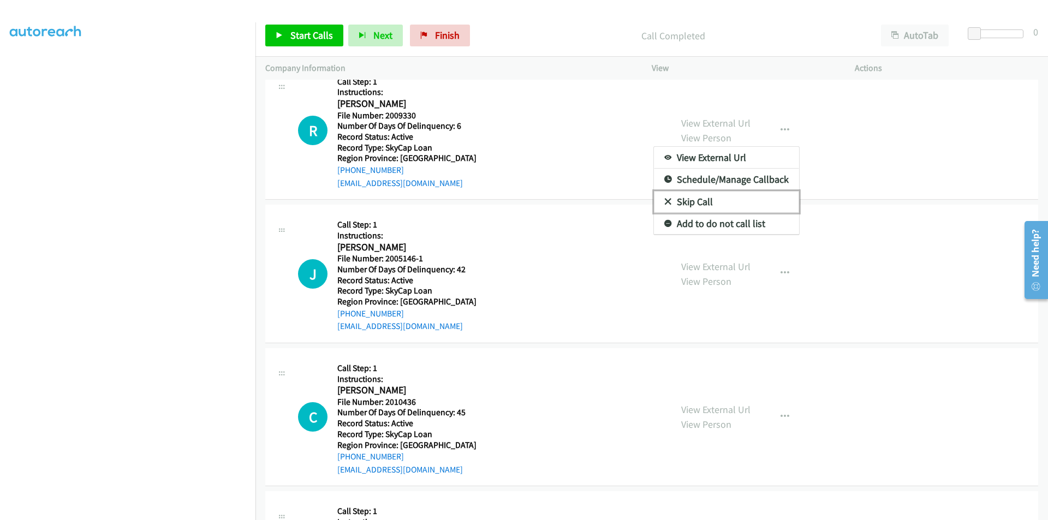
click at [722, 199] on link "Skip Call" at bounding box center [726, 202] width 145 height 22
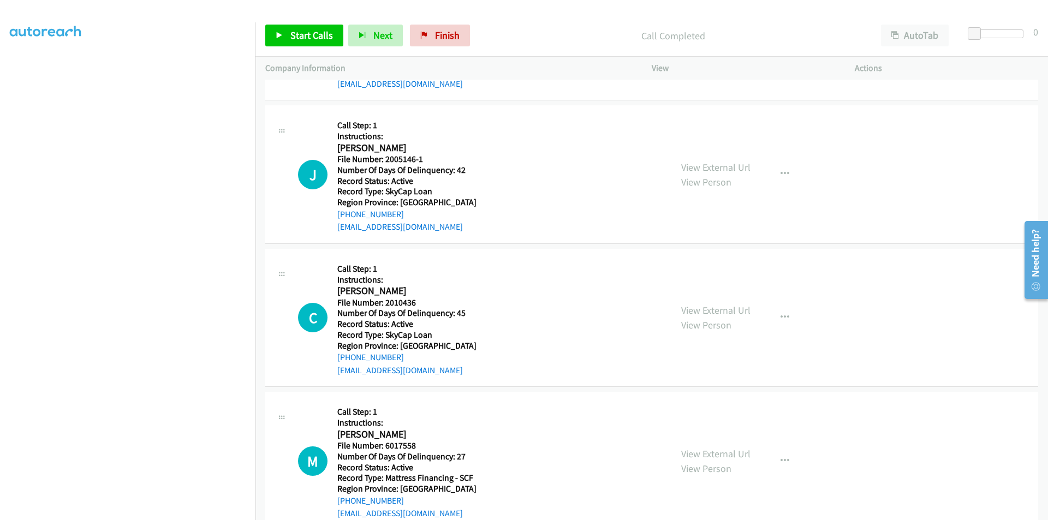
scroll to position [2129, 0]
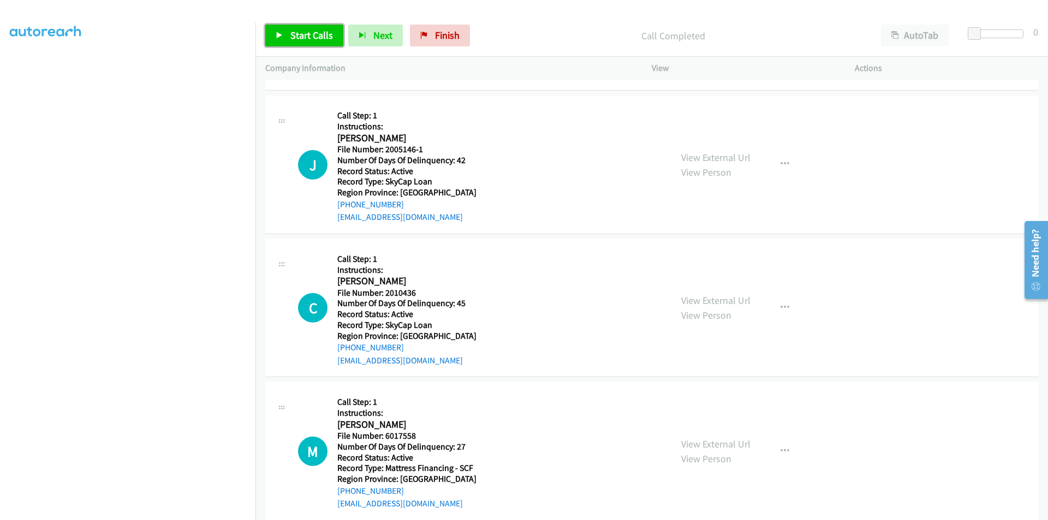
click at [311, 28] on link "Start Calls" at bounding box center [304, 36] width 78 height 22
click at [311, 28] on link "Pause" at bounding box center [295, 36] width 60 height 22
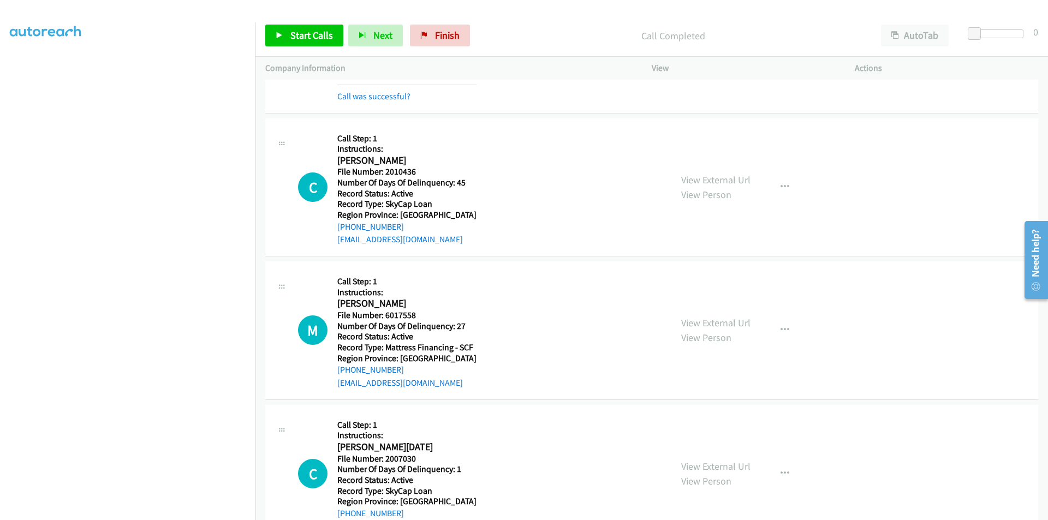
scroll to position [2292, 0]
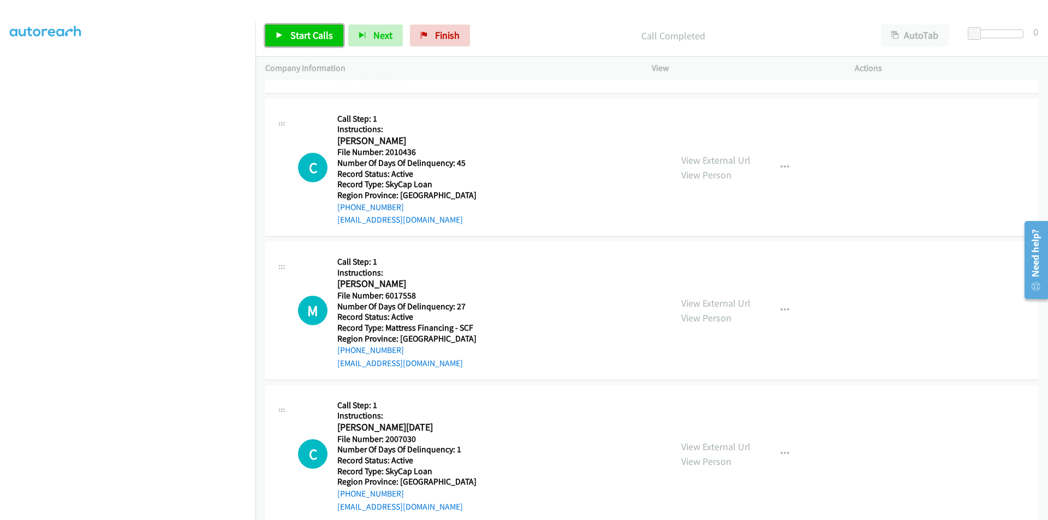
click at [303, 38] on span "Start Calls" at bounding box center [311, 35] width 43 height 13
click at [303, 38] on span "Pause" at bounding box center [302, 35] width 25 height 13
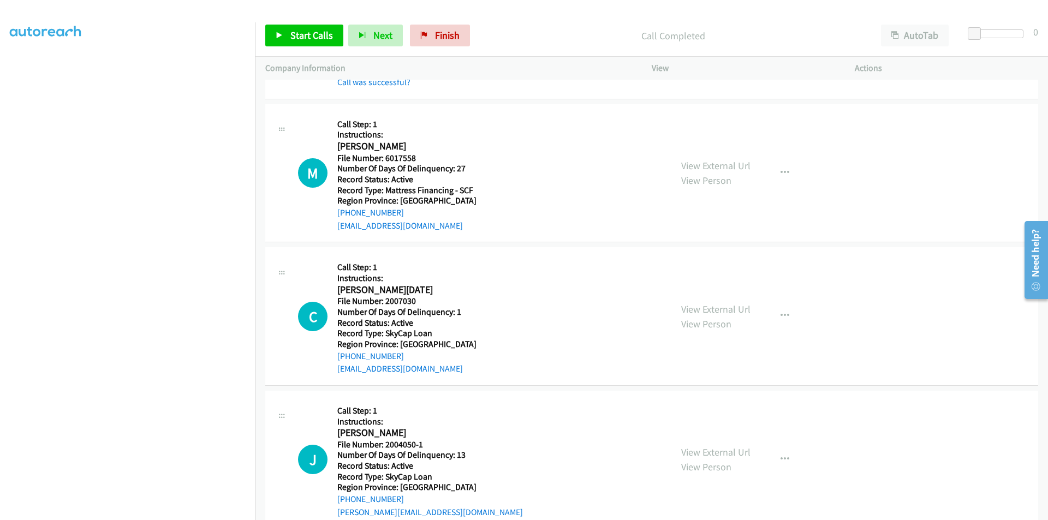
scroll to position [2456, 0]
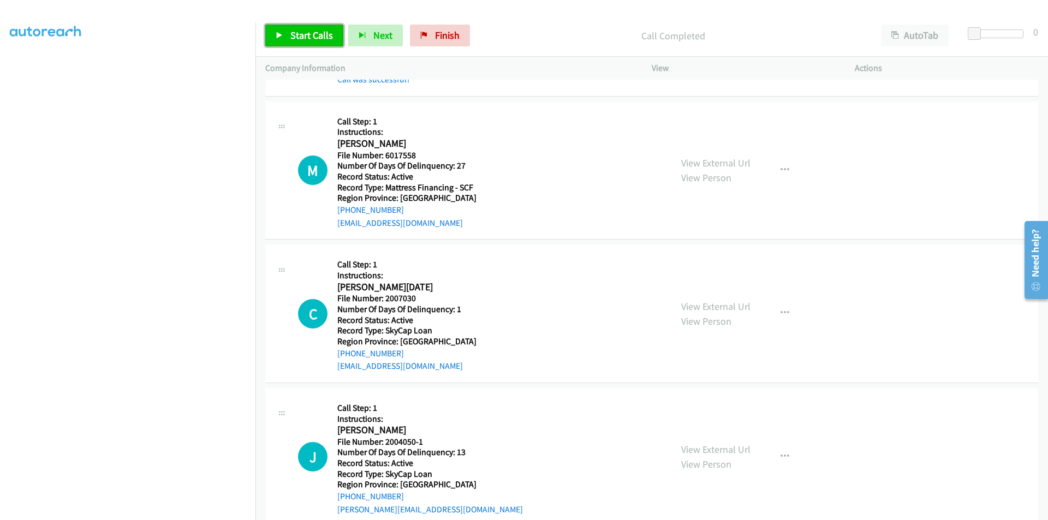
click at [316, 29] on span "Start Calls" at bounding box center [311, 35] width 43 height 13
click at [316, 29] on link "Pause" at bounding box center [295, 36] width 60 height 22
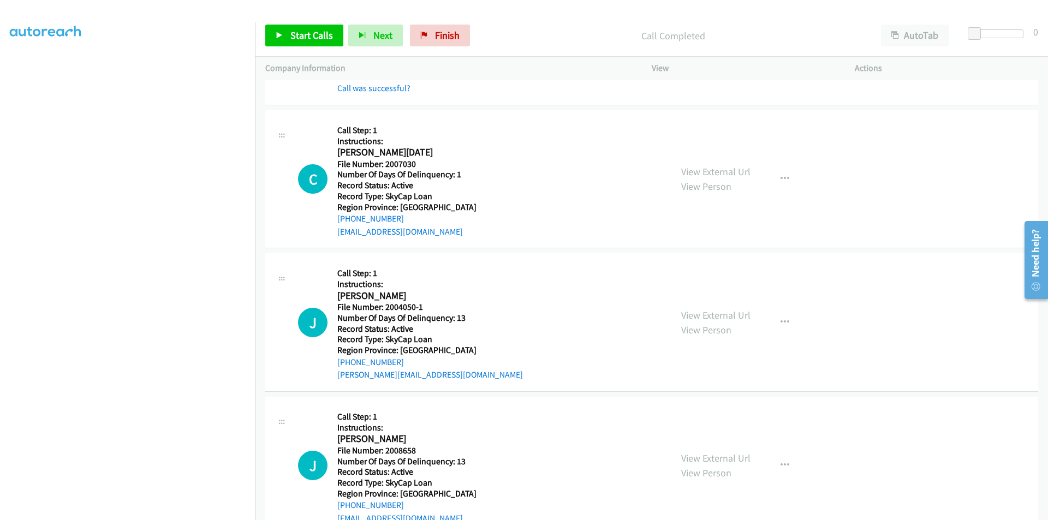
scroll to position [2620, 0]
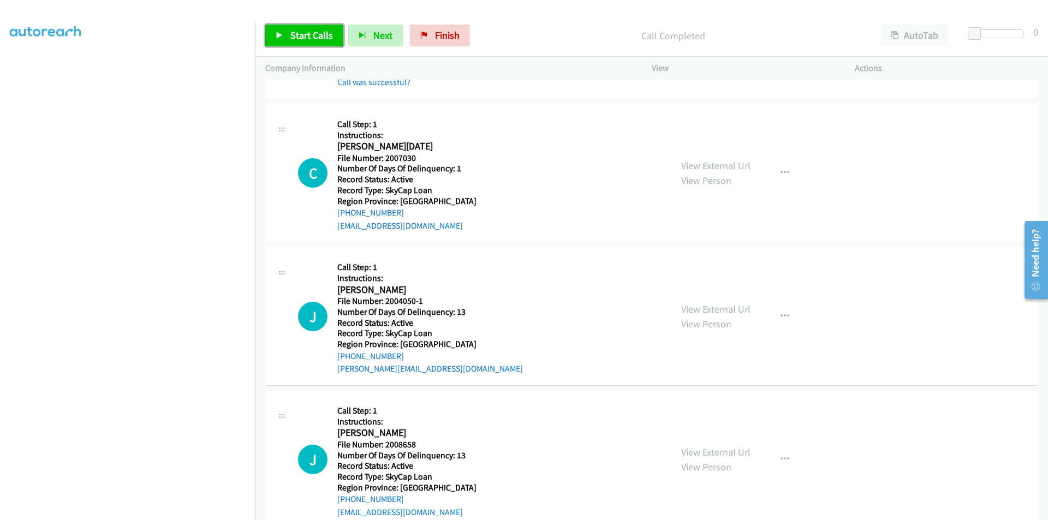
click at [295, 26] on link "Start Calls" at bounding box center [304, 36] width 78 height 22
click at [302, 32] on span "Pause" at bounding box center [302, 35] width 25 height 13
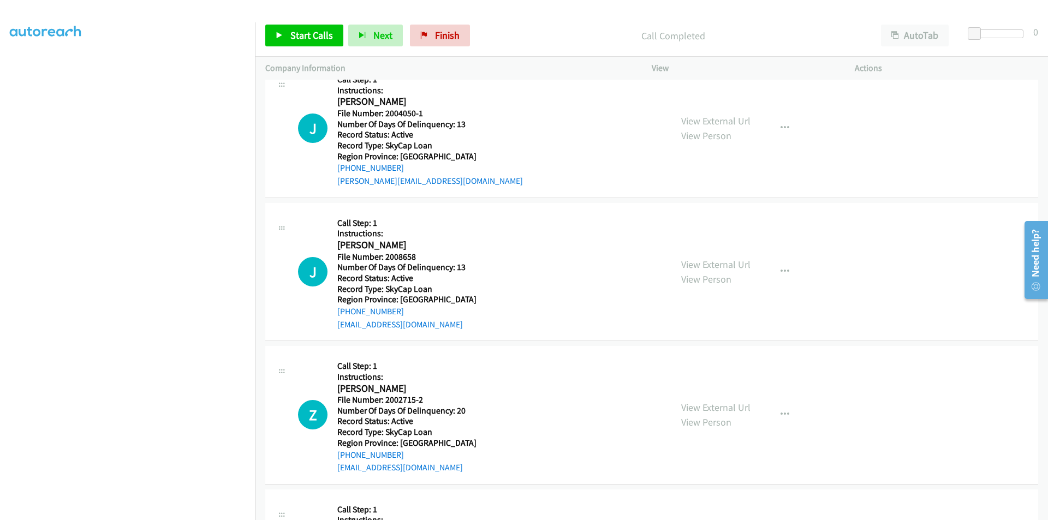
scroll to position [2838, 0]
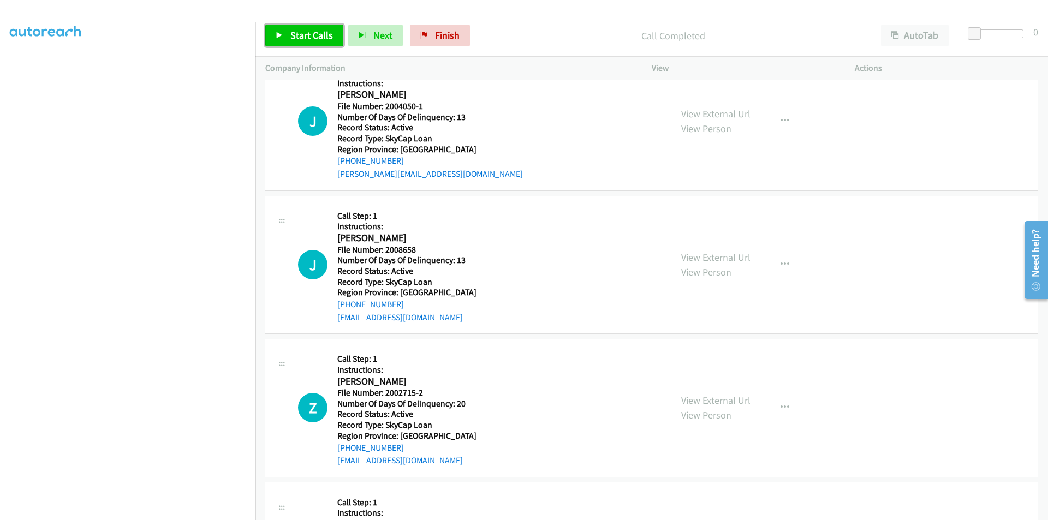
click at [318, 32] on span "Start Calls" at bounding box center [311, 35] width 43 height 13
click at [296, 33] on span "Pause" at bounding box center [302, 35] width 25 height 13
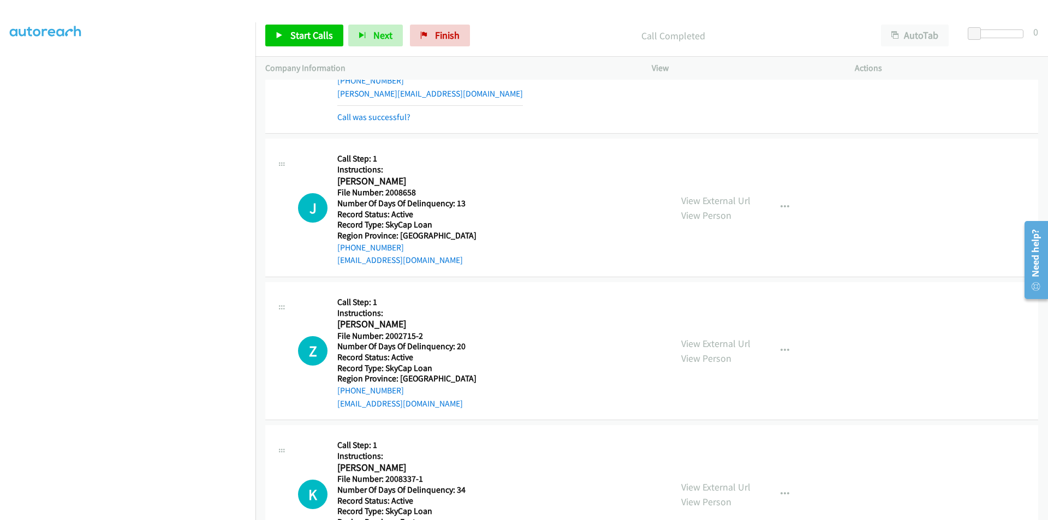
scroll to position [3002, 0]
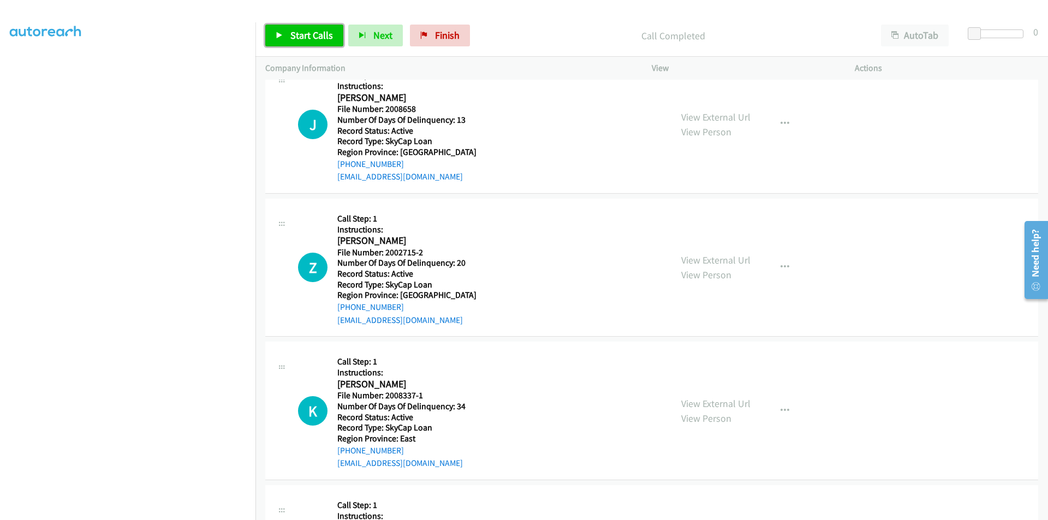
click at [301, 36] on span "Start Calls" at bounding box center [311, 35] width 43 height 13
click at [301, 36] on span "Pause" at bounding box center [302, 35] width 25 height 13
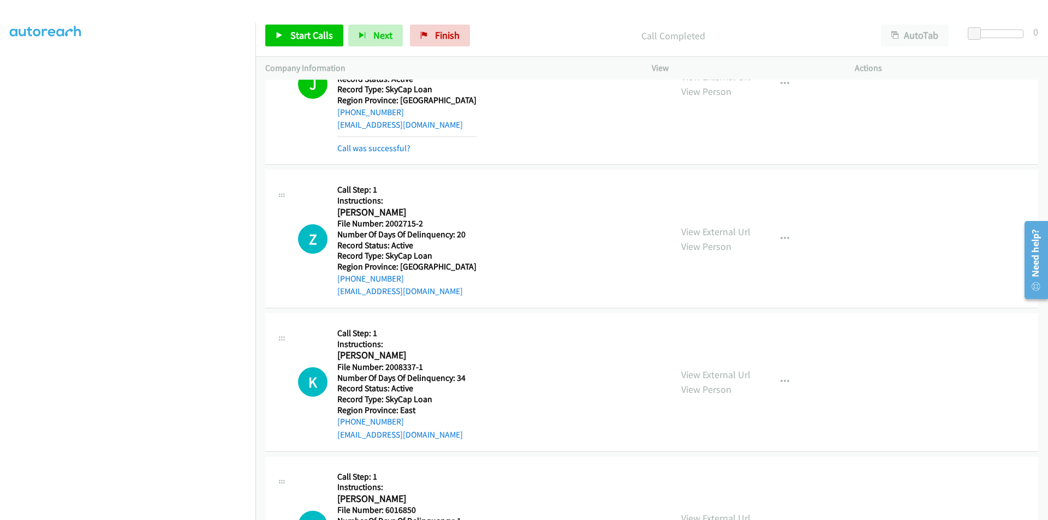
scroll to position [3111, 0]
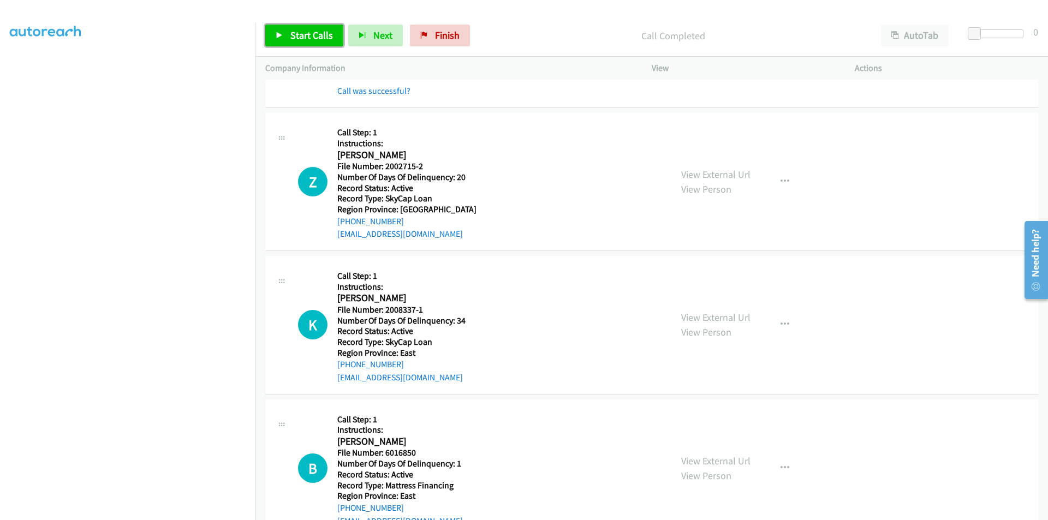
click at [319, 33] on span "Start Calls" at bounding box center [311, 35] width 43 height 13
click at [301, 33] on span "Pause" at bounding box center [302, 35] width 25 height 13
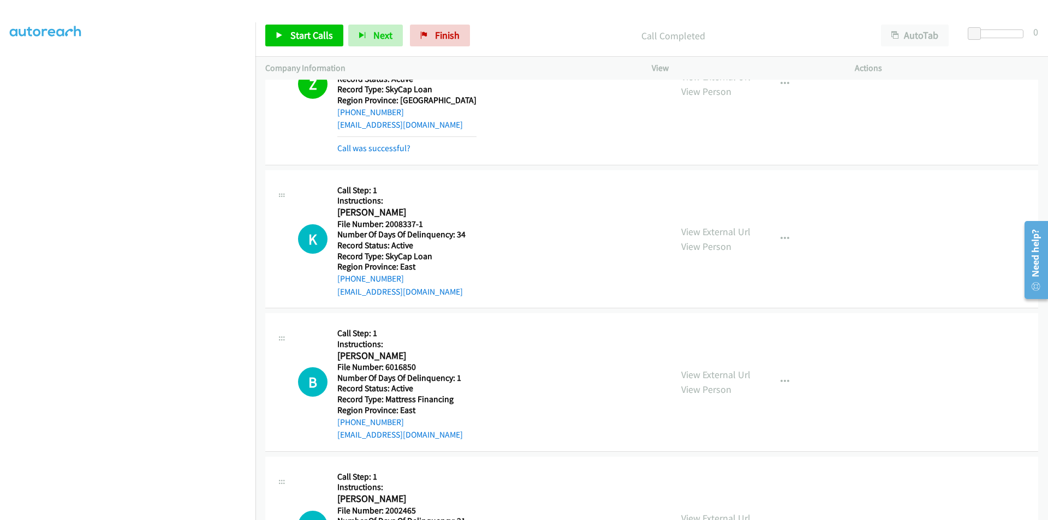
scroll to position [3275, 0]
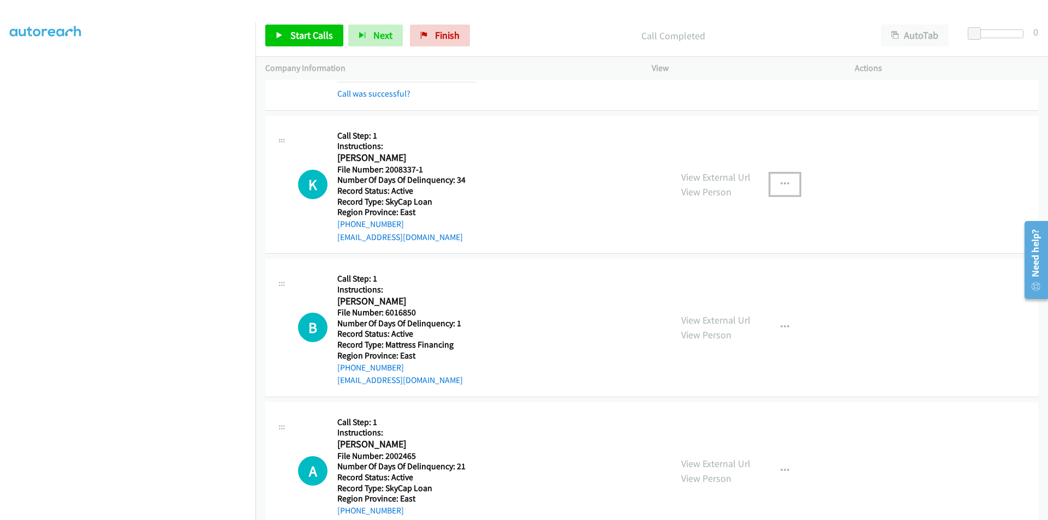
click at [780, 185] on icon "button" at bounding box center [784, 184] width 9 height 9
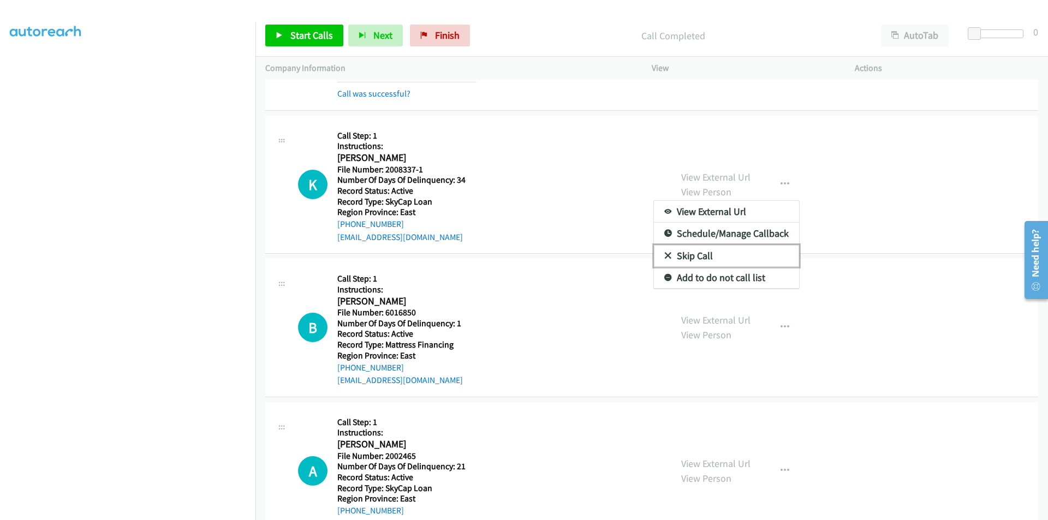
click at [701, 260] on link "Skip Call" at bounding box center [726, 256] width 145 height 22
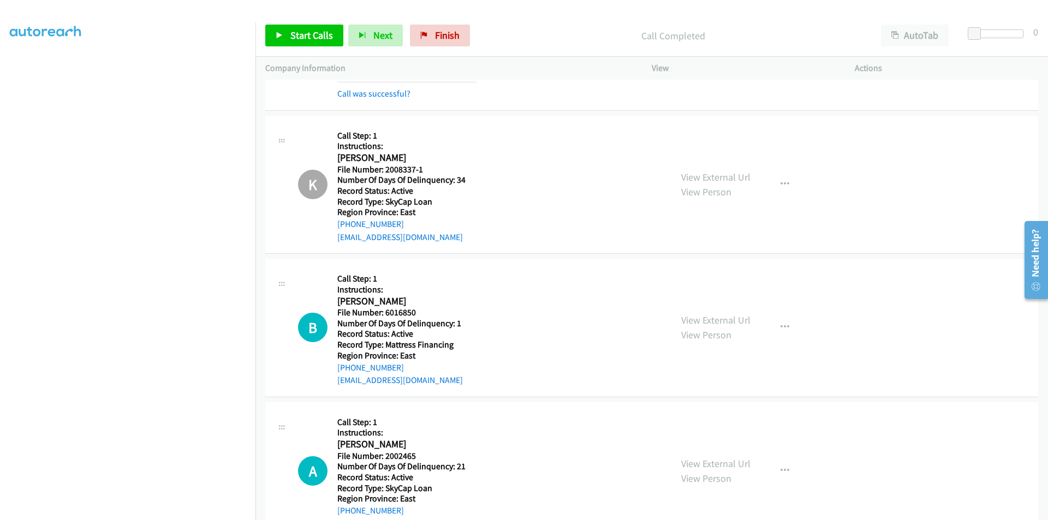
scroll to position [3439, 0]
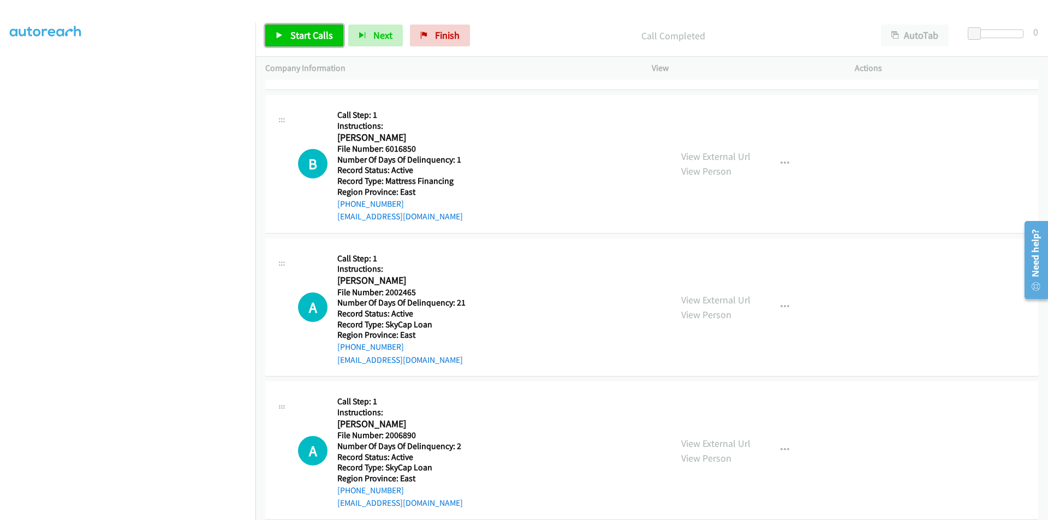
click at [309, 39] on span "Start Calls" at bounding box center [311, 35] width 43 height 13
click at [309, 39] on span "Pause" at bounding box center [302, 35] width 25 height 13
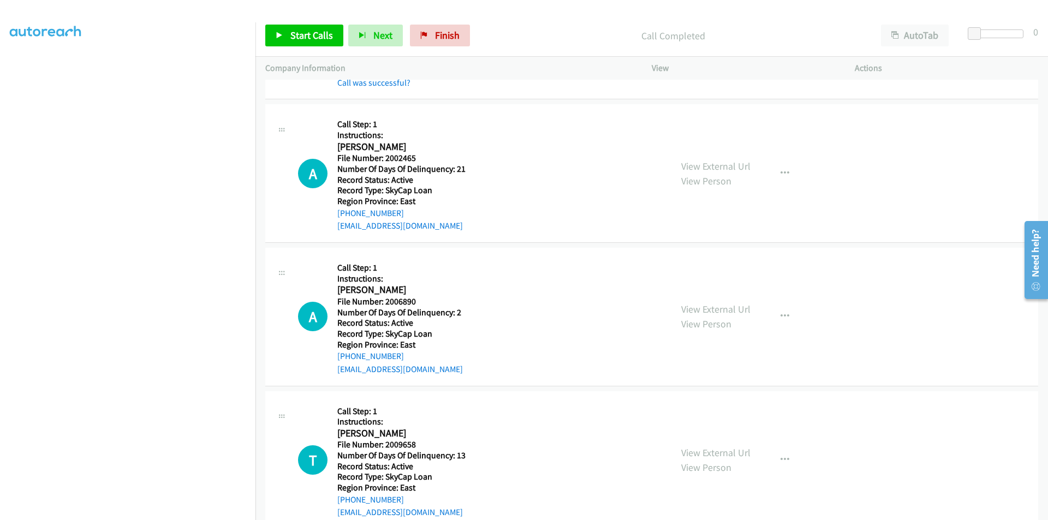
scroll to position [3602, 0]
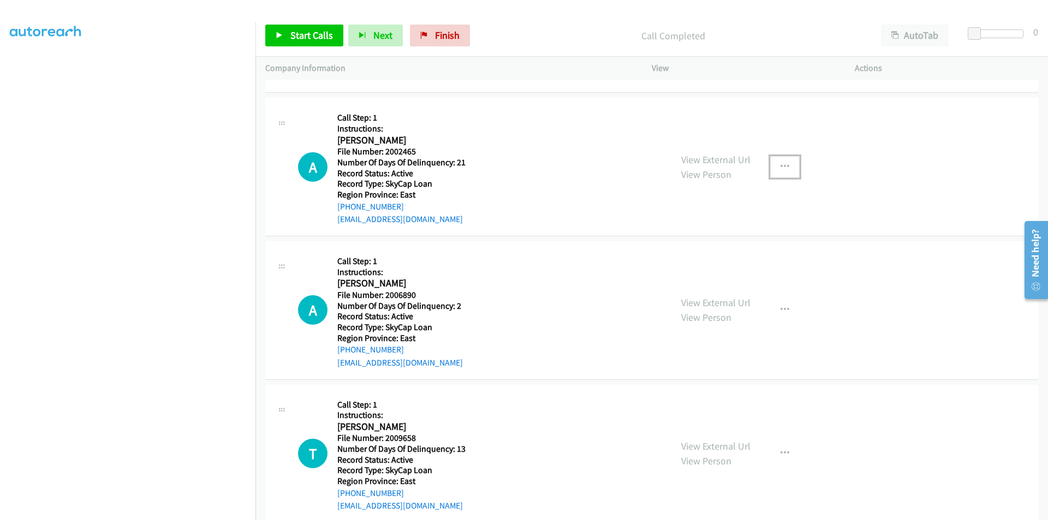
click at [782, 165] on icon "button" at bounding box center [784, 167] width 9 height 9
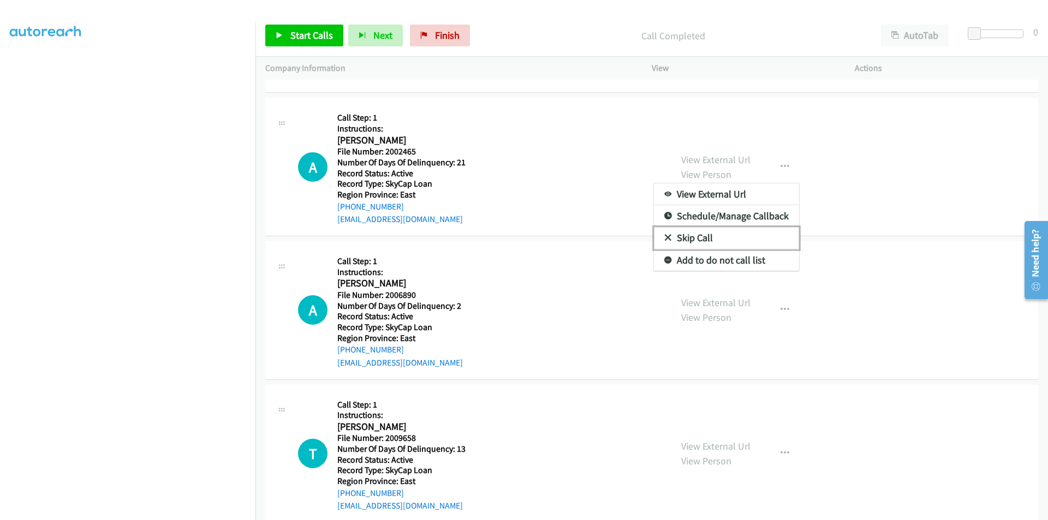
click at [687, 233] on link "Skip Call" at bounding box center [726, 238] width 145 height 22
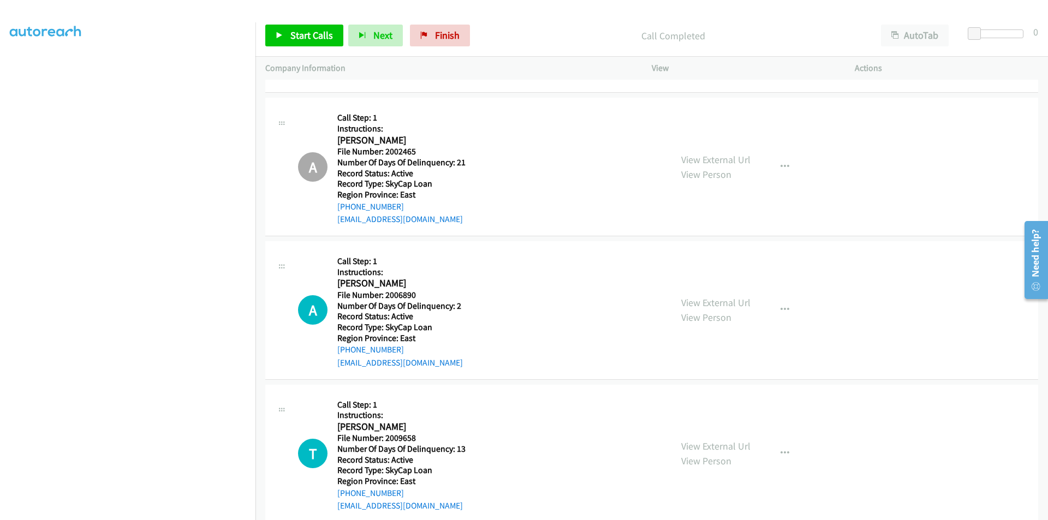
scroll to position [3766, 0]
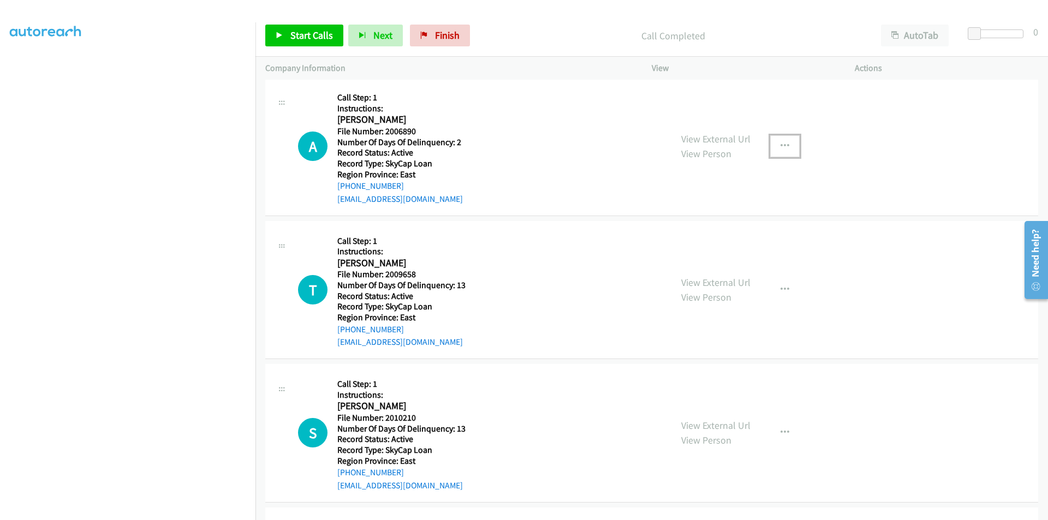
click at [780, 145] on icon "button" at bounding box center [784, 146] width 9 height 9
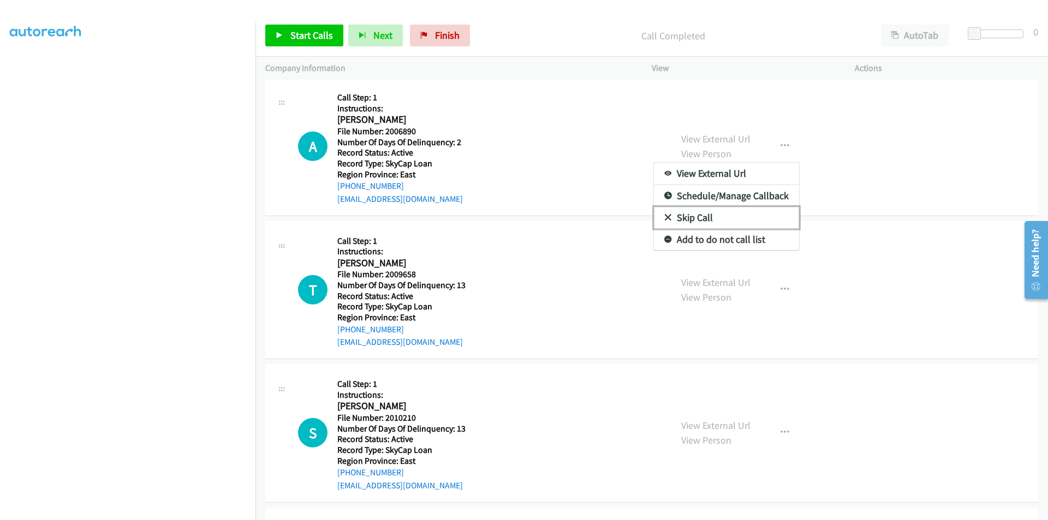
click at [718, 213] on link "Skip Call" at bounding box center [726, 218] width 145 height 22
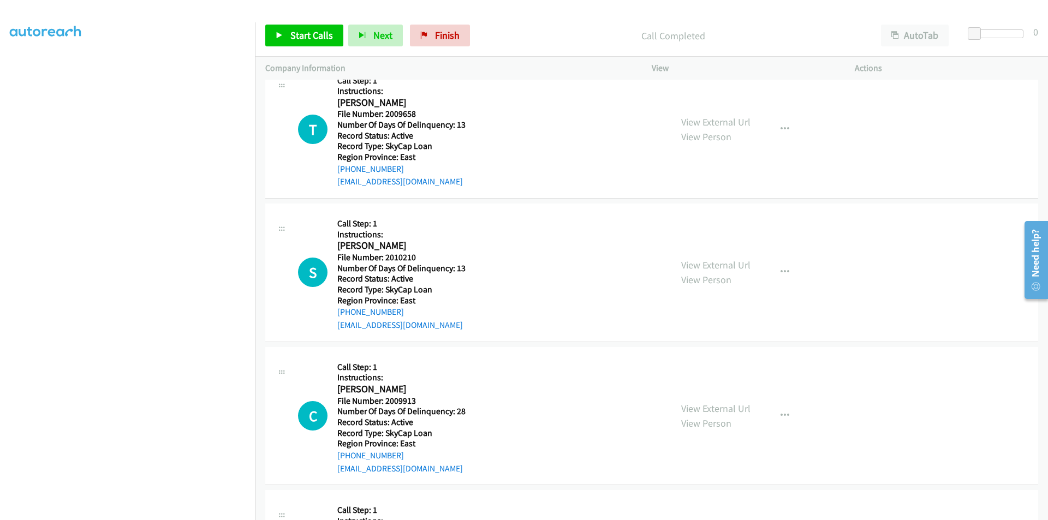
scroll to position [3930, 0]
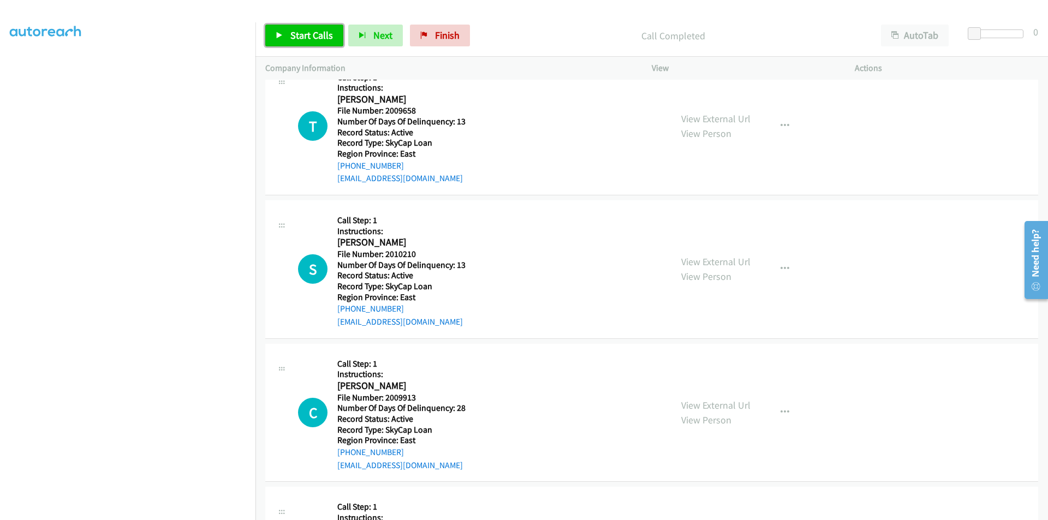
click at [303, 38] on span "Start Calls" at bounding box center [311, 35] width 43 height 13
click at [301, 30] on span "Pause" at bounding box center [302, 35] width 25 height 13
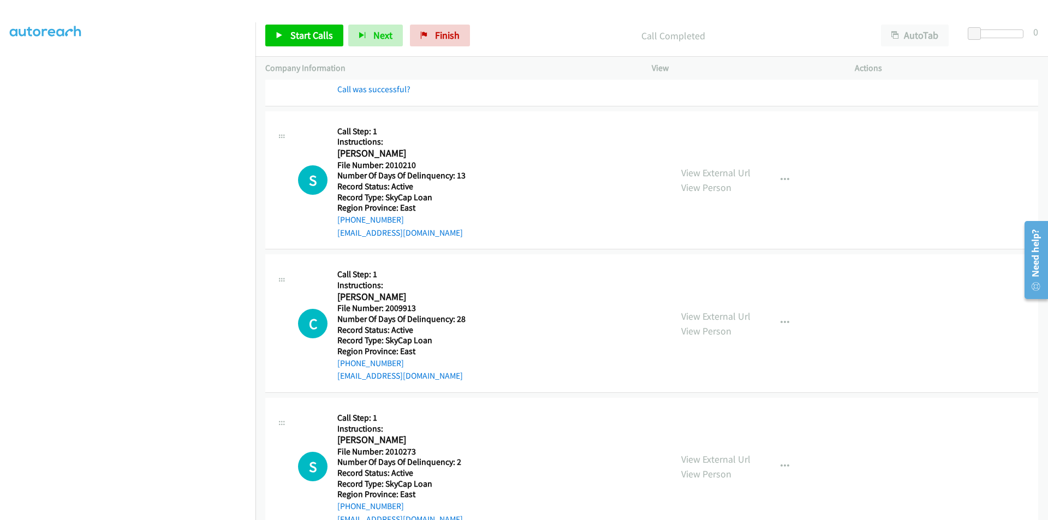
scroll to position [4074, 0]
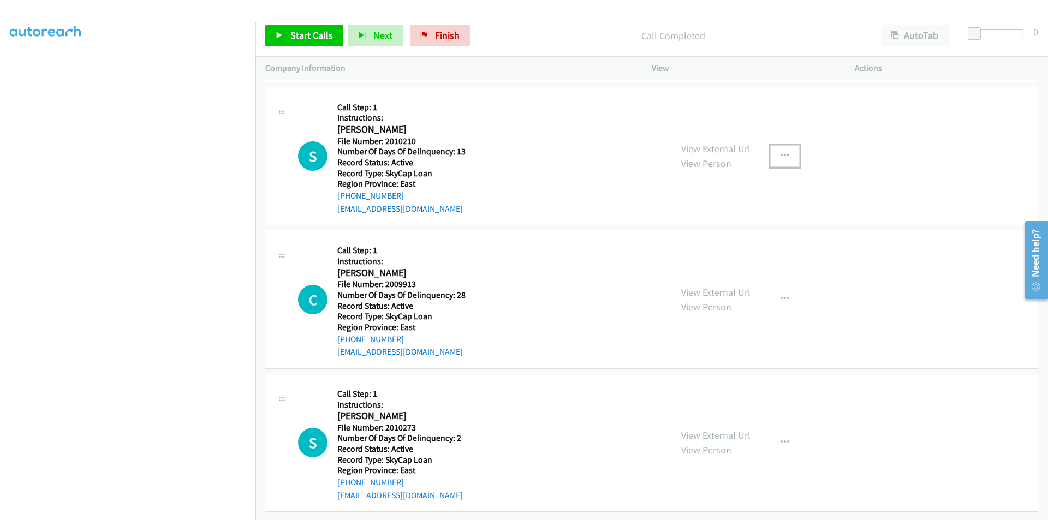
click at [780, 152] on icon "button" at bounding box center [784, 156] width 9 height 9
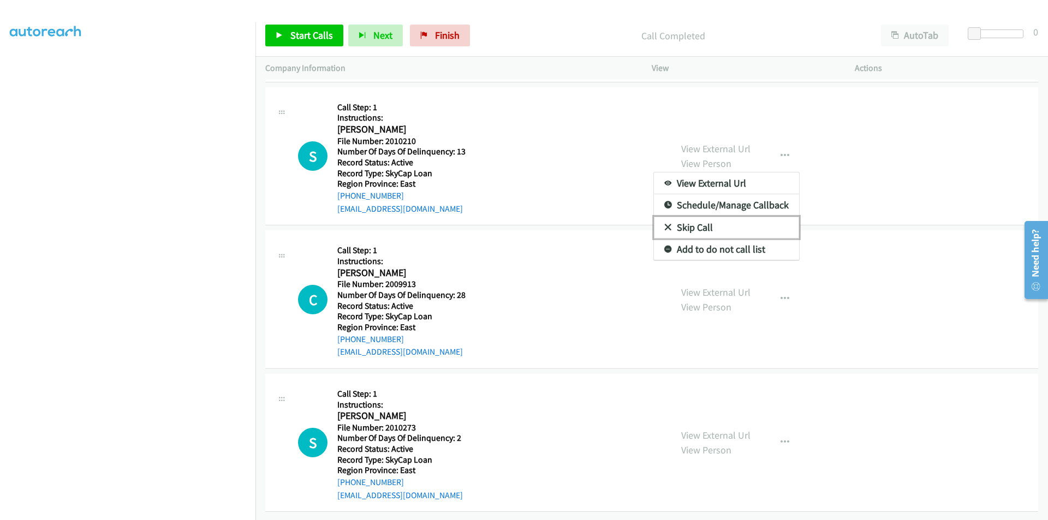
click at [716, 224] on link "Skip Call" at bounding box center [726, 228] width 145 height 22
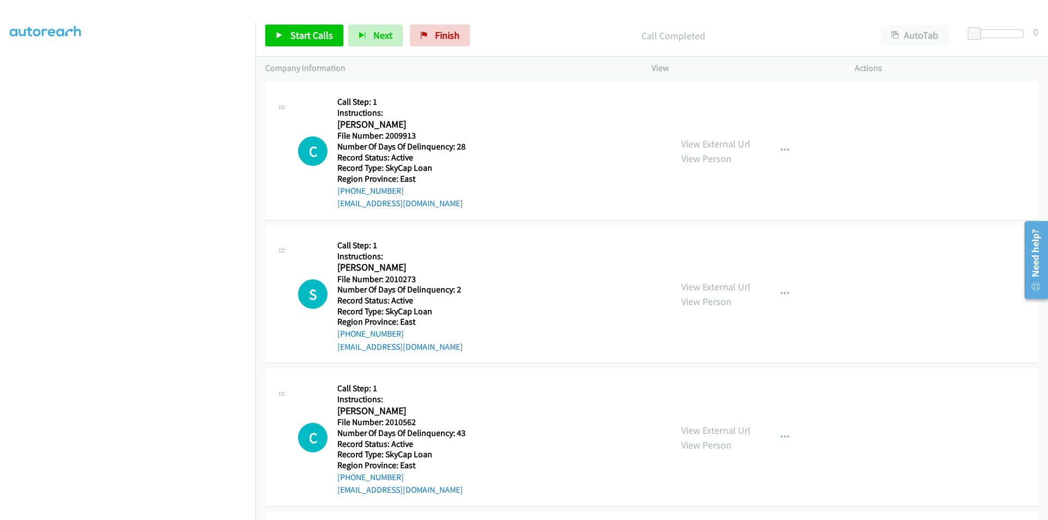
scroll to position [4238, 0]
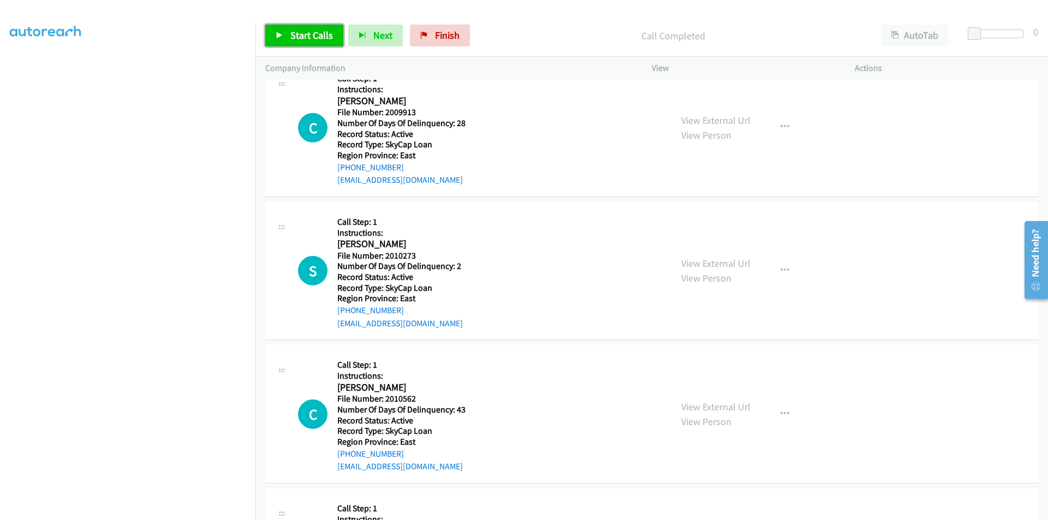
click at [319, 27] on link "Start Calls" at bounding box center [304, 36] width 78 height 22
click at [310, 34] on span "Pause" at bounding box center [302, 35] width 25 height 13
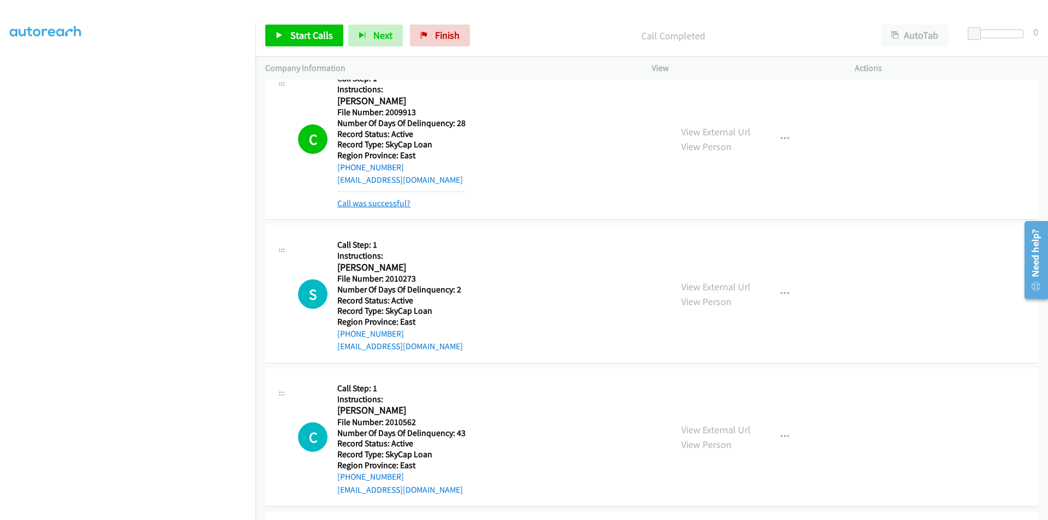
scroll to position [4402, 0]
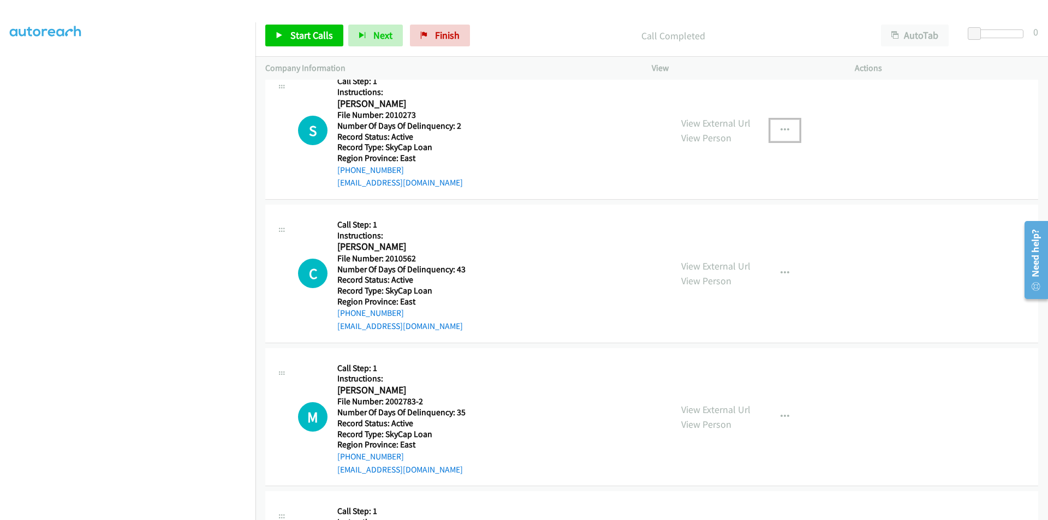
click at [782, 132] on icon "button" at bounding box center [784, 130] width 9 height 9
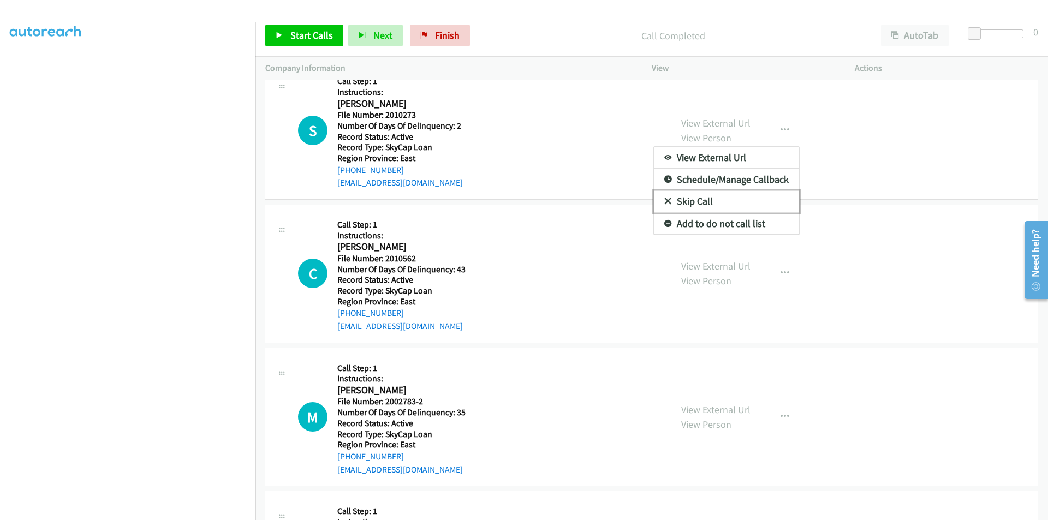
click at [683, 199] on link "Skip Call" at bounding box center [726, 201] width 145 height 22
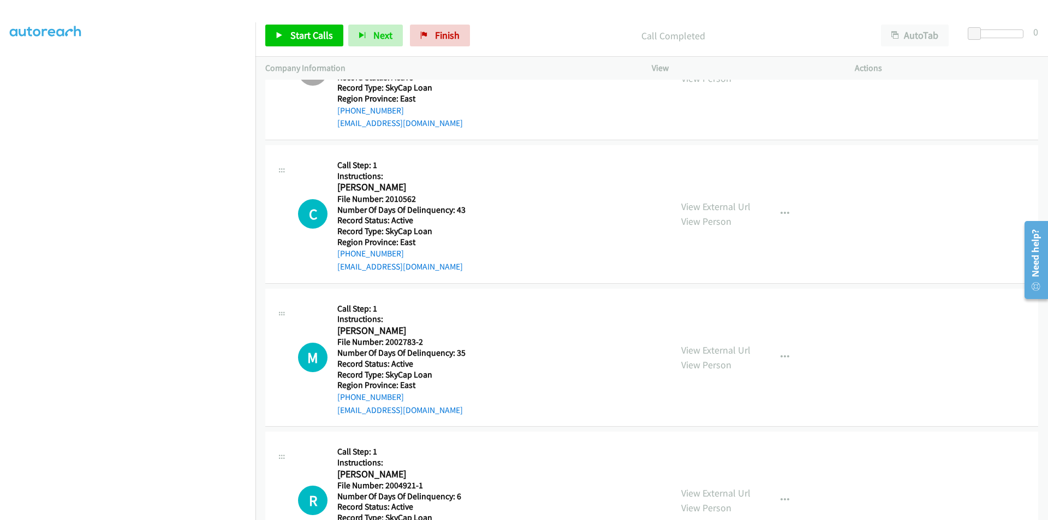
scroll to position [4511, 0]
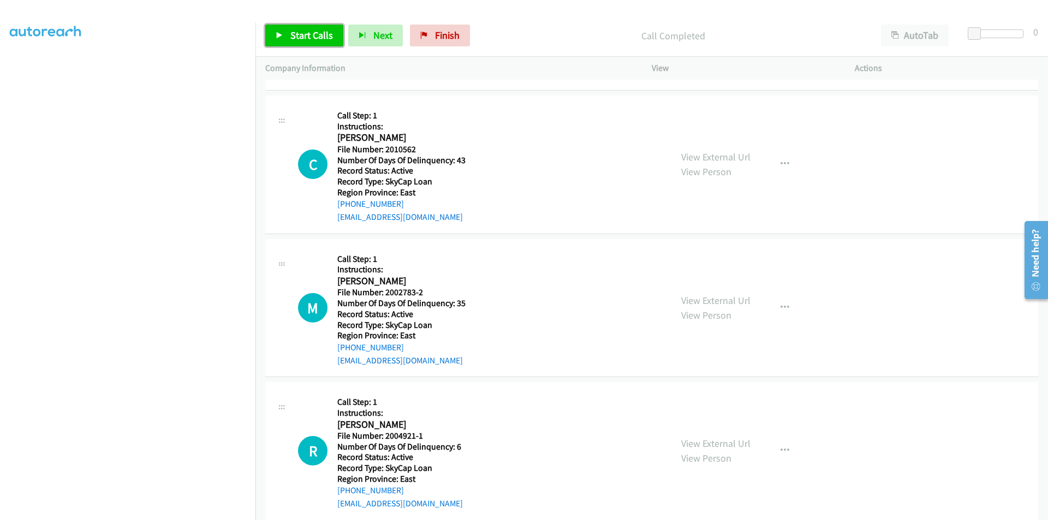
click at [308, 35] on span "Start Calls" at bounding box center [311, 35] width 43 height 13
click at [308, 35] on span "Pause" at bounding box center [302, 35] width 25 height 13
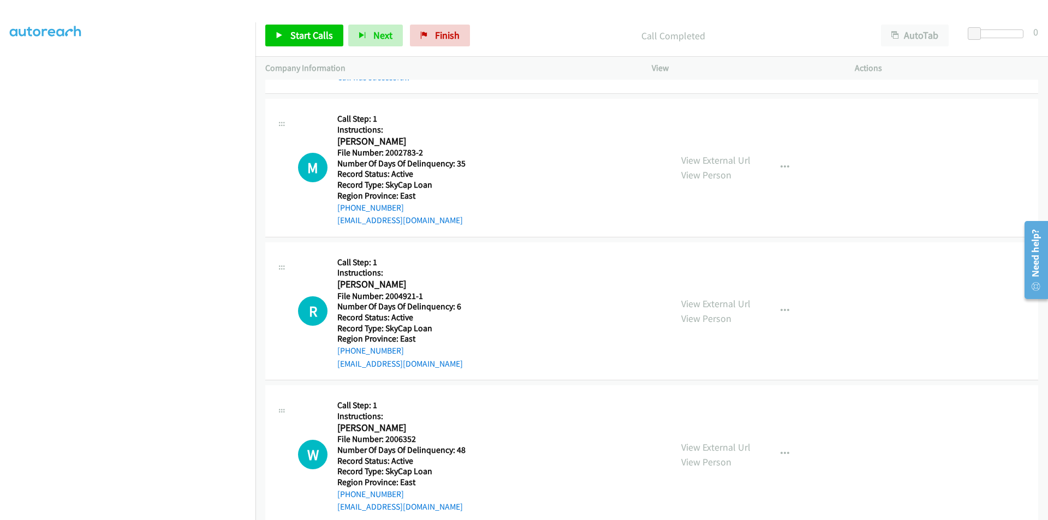
scroll to position [4675, 0]
click at [308, 34] on span "Start Calls" at bounding box center [311, 35] width 43 height 13
click at [308, 34] on span "Pause" at bounding box center [302, 35] width 25 height 13
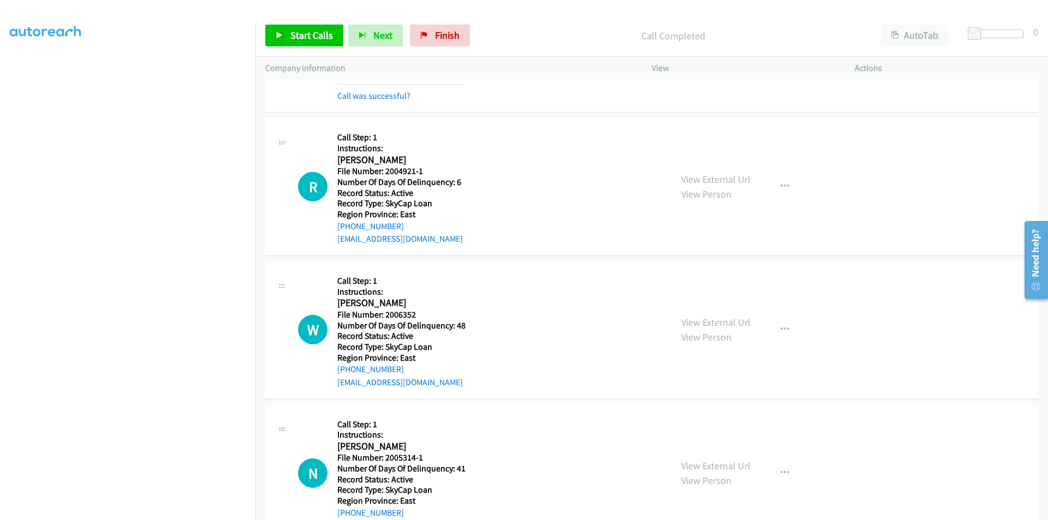
scroll to position [4839, 0]
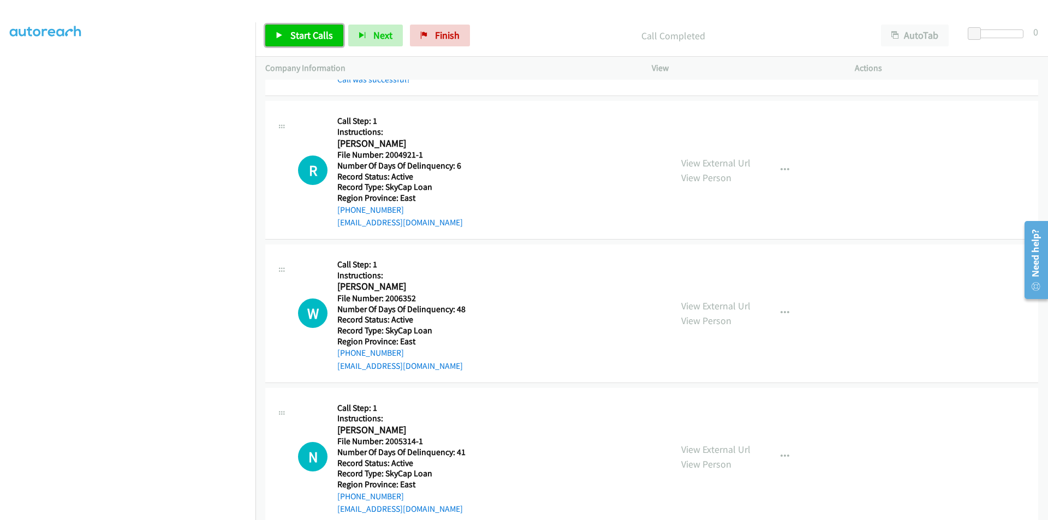
click at [297, 37] on span "Start Calls" at bounding box center [311, 35] width 43 height 13
click at [292, 32] on span "Pause" at bounding box center [302, 35] width 25 height 13
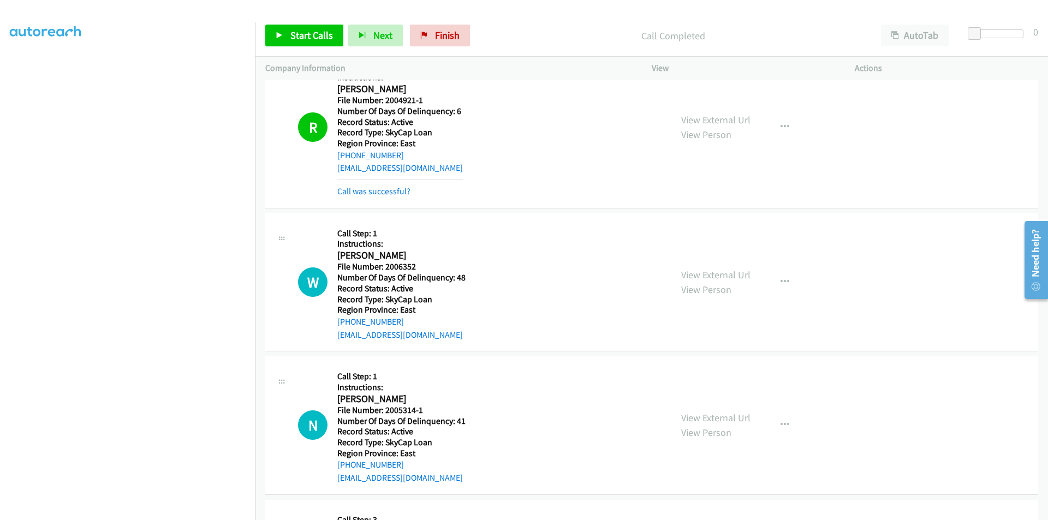
scroll to position [5002, 0]
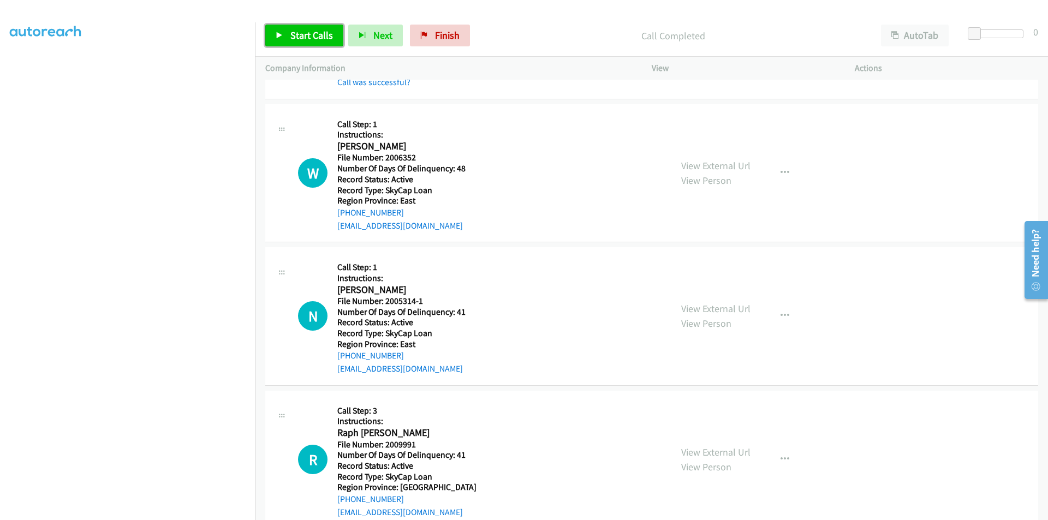
click at [305, 37] on span "Start Calls" at bounding box center [311, 35] width 43 height 13
click at [305, 37] on span "Pause" at bounding box center [302, 35] width 25 height 13
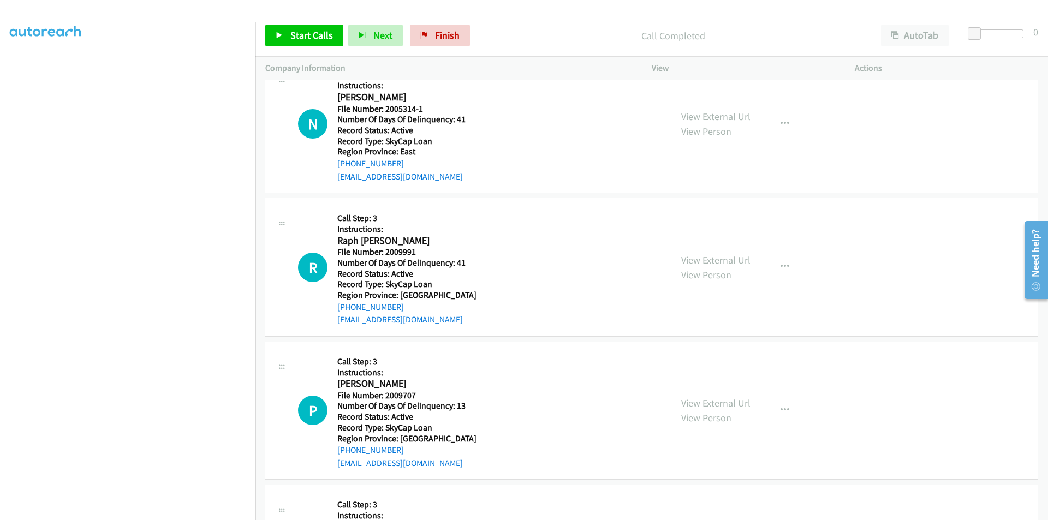
scroll to position [5221, 0]
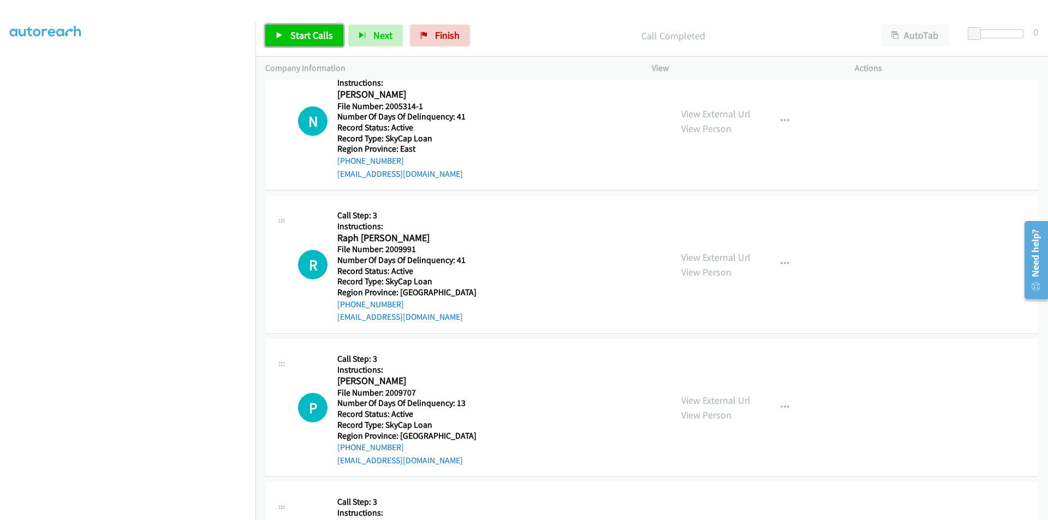
click at [294, 27] on link "Start Calls" at bounding box center [304, 36] width 78 height 22
click at [295, 37] on span "Pause" at bounding box center [302, 35] width 25 height 13
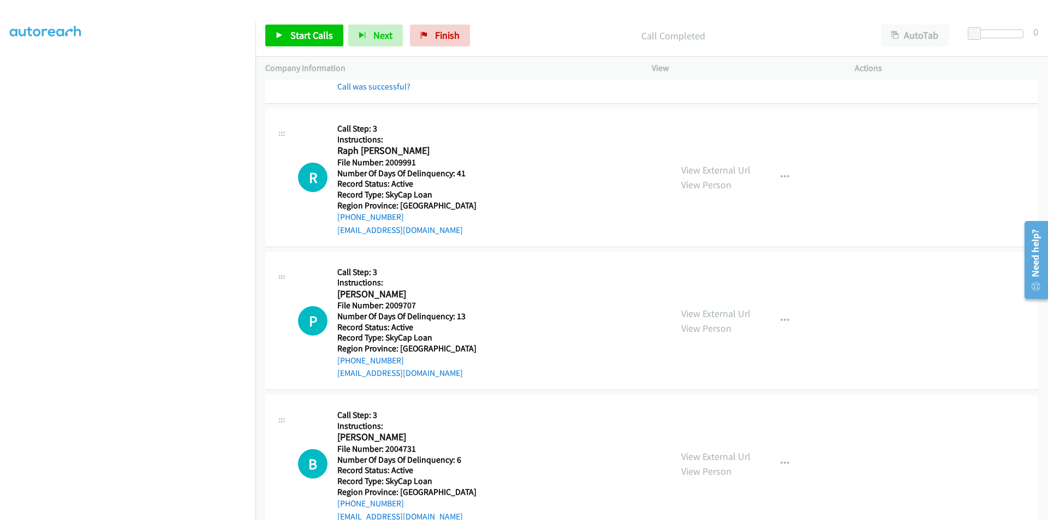
scroll to position [5384, 0]
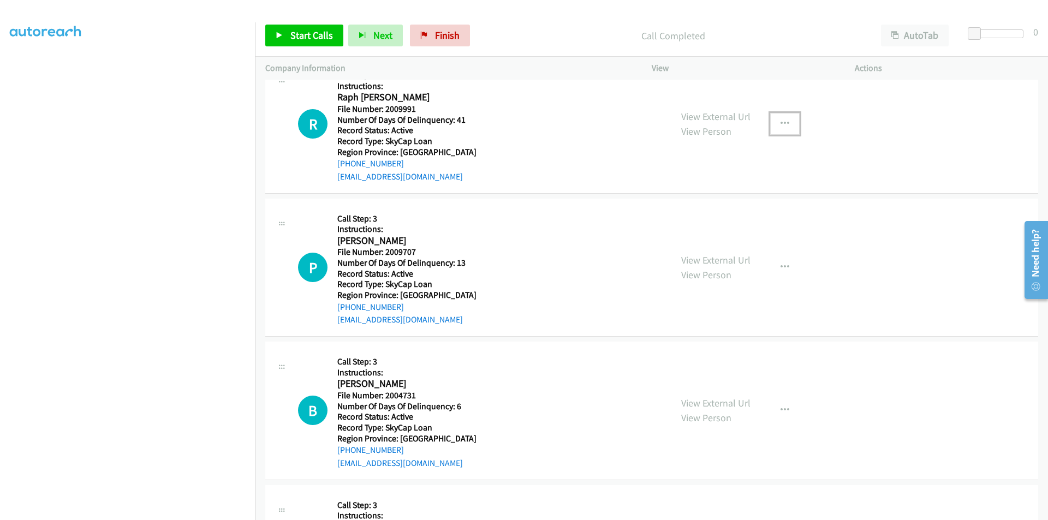
click at [784, 122] on icon "button" at bounding box center [784, 124] width 9 height 9
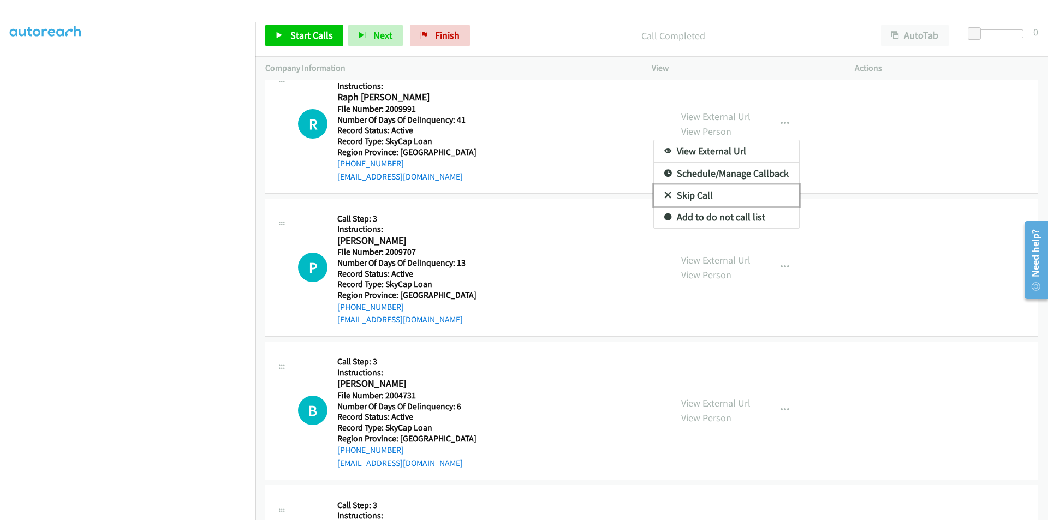
click at [705, 199] on link "Skip Call" at bounding box center [726, 195] width 145 height 22
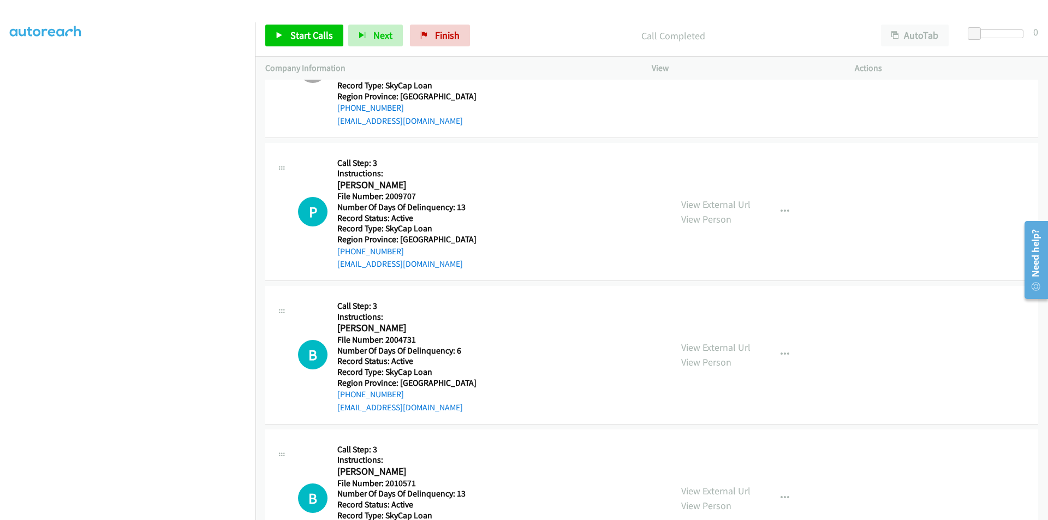
scroll to position [5493, 0]
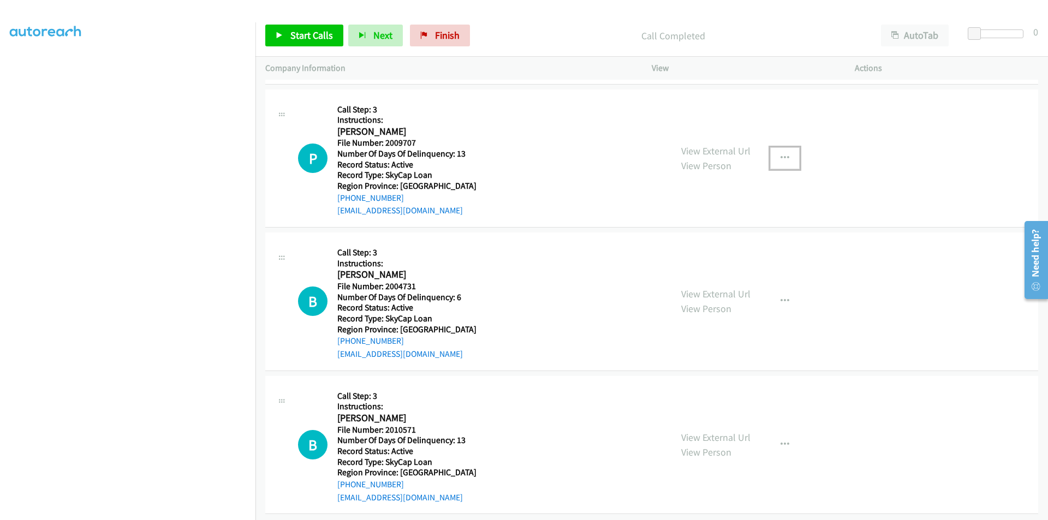
click at [785, 156] on button "button" at bounding box center [784, 158] width 29 height 22
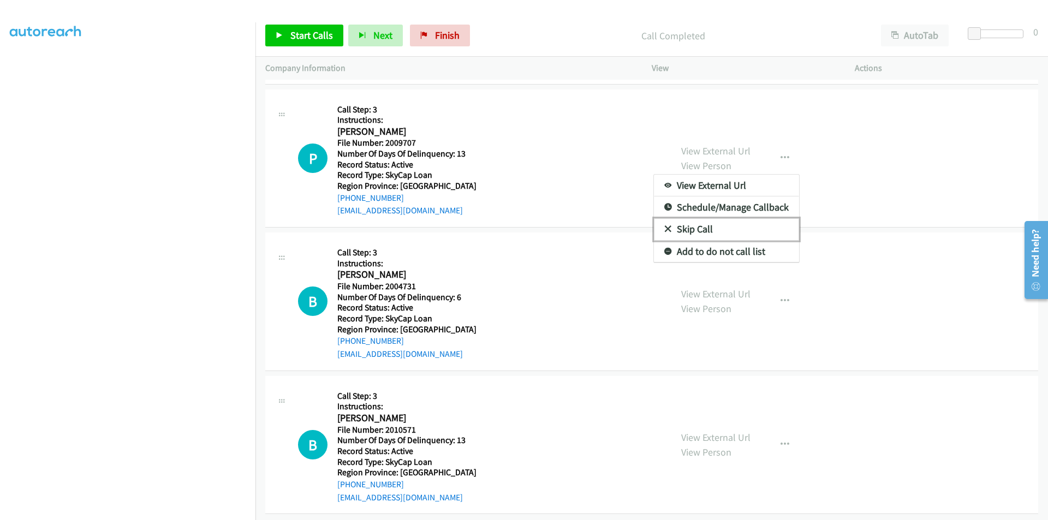
click at [711, 224] on link "Skip Call" at bounding box center [726, 229] width 145 height 22
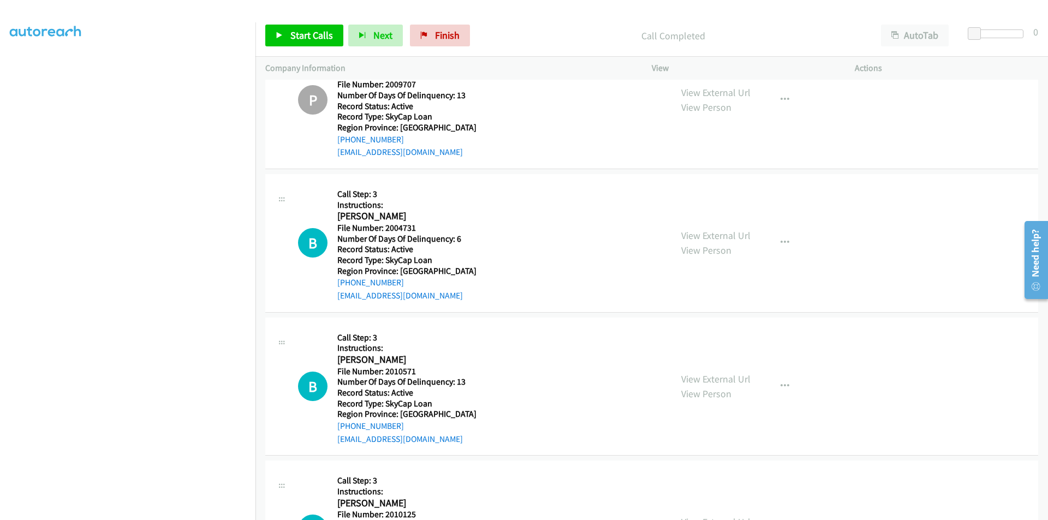
scroll to position [5613, 0]
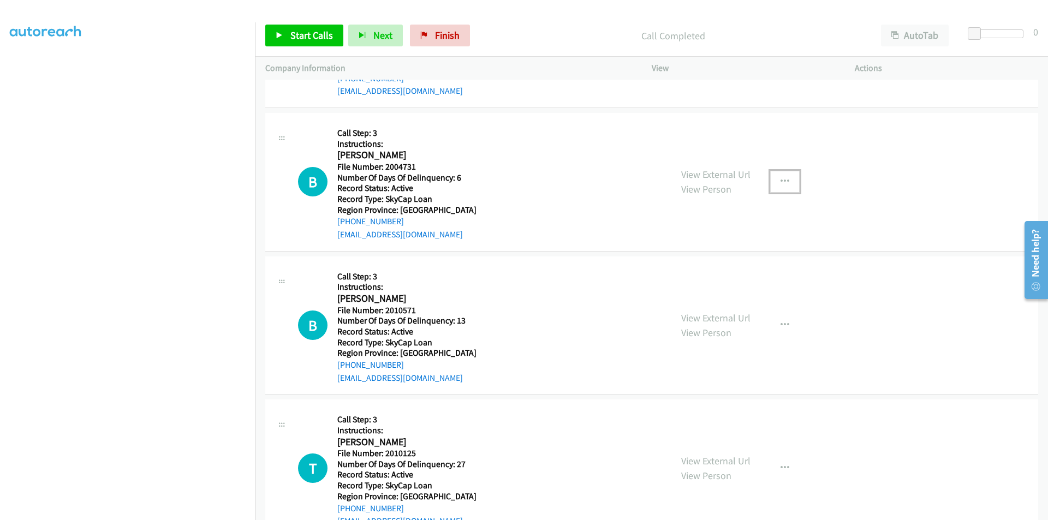
click at [780, 181] on icon "button" at bounding box center [784, 181] width 9 height 9
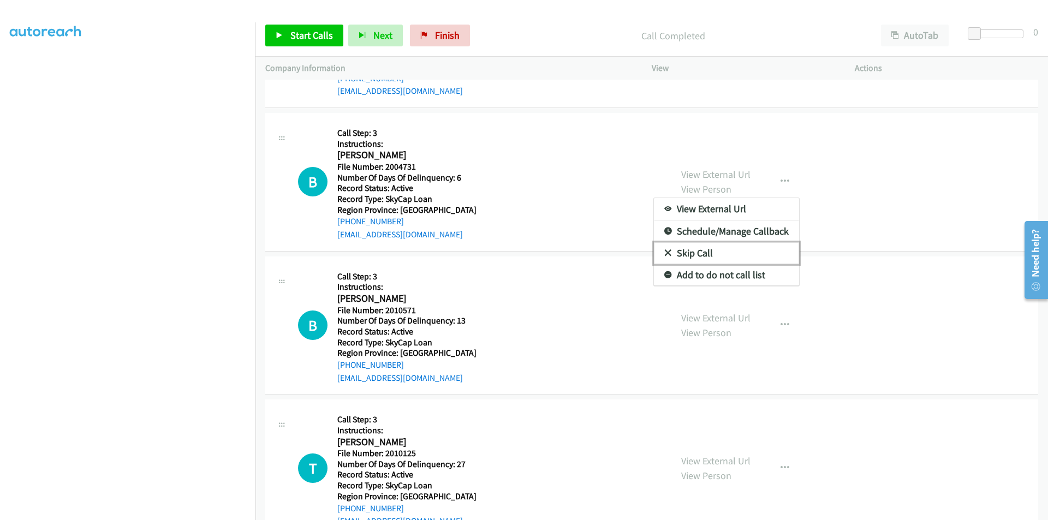
click at [710, 253] on link "Skip Call" at bounding box center [726, 253] width 145 height 22
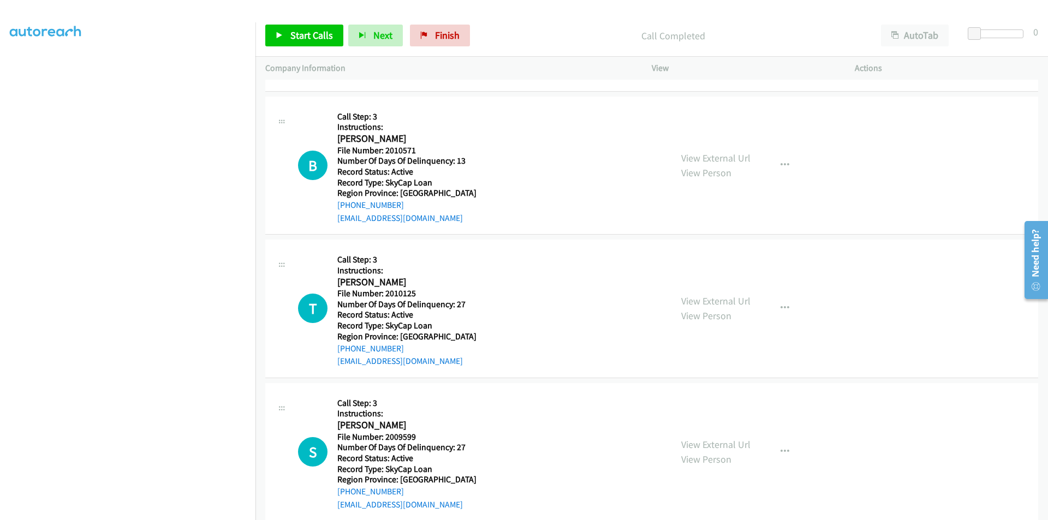
scroll to position [5777, 0]
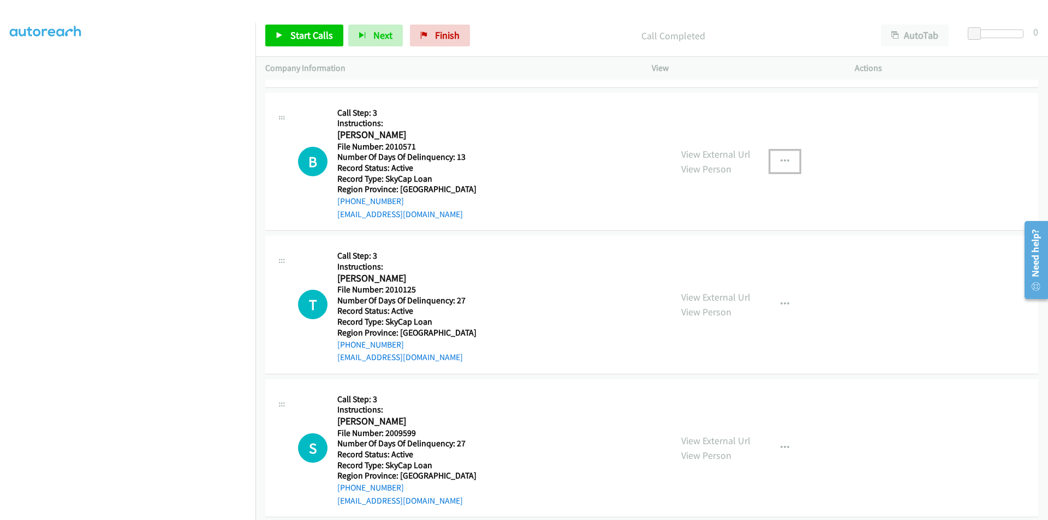
click at [780, 159] on icon "button" at bounding box center [784, 161] width 9 height 9
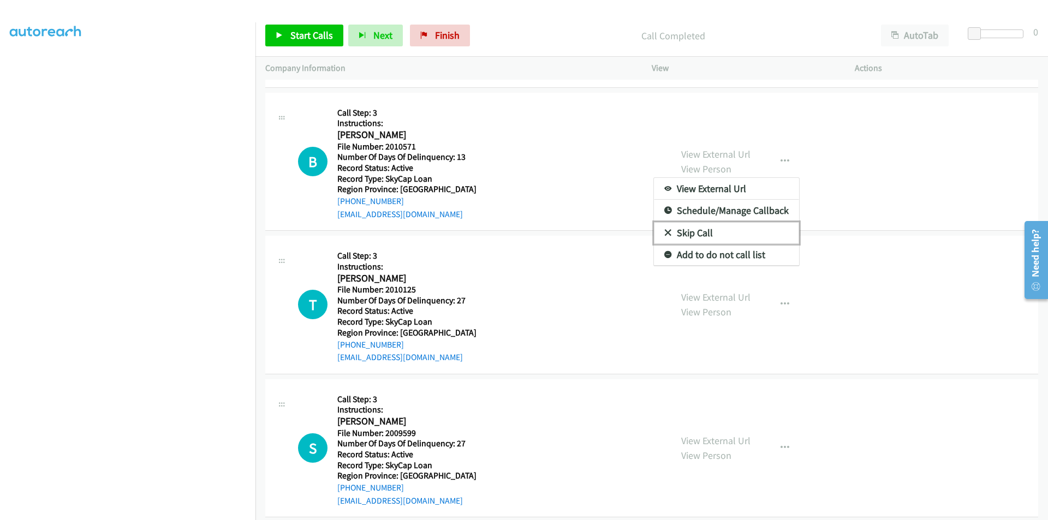
click at [702, 232] on link "Skip Call" at bounding box center [726, 233] width 145 height 22
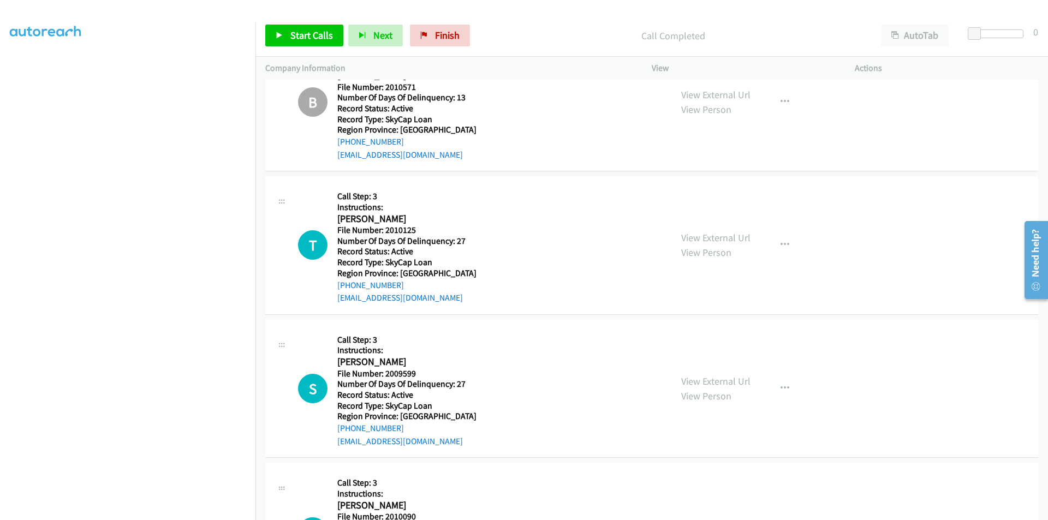
scroll to position [5933, 0]
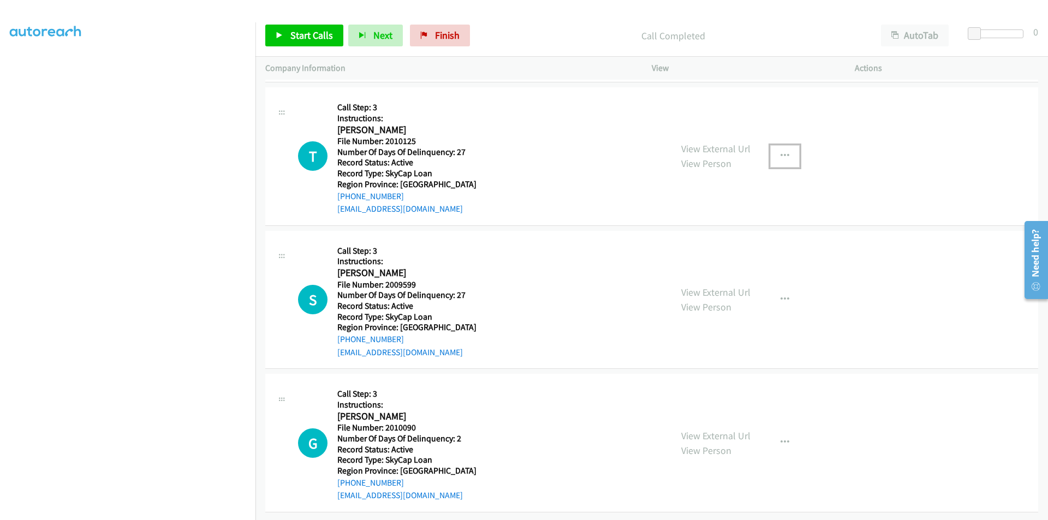
click at [780, 152] on icon "button" at bounding box center [784, 156] width 9 height 9
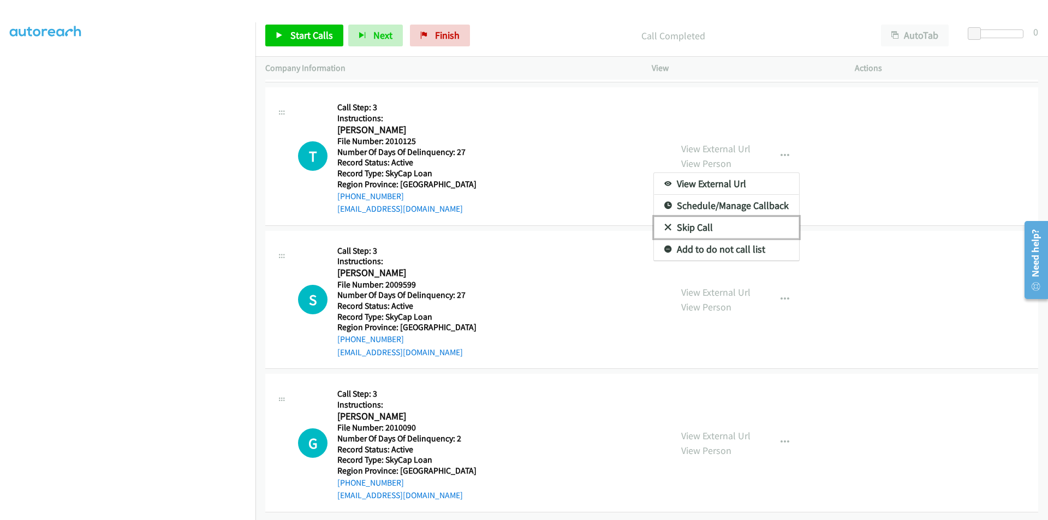
click at [696, 217] on link "Skip Call" at bounding box center [726, 228] width 145 height 22
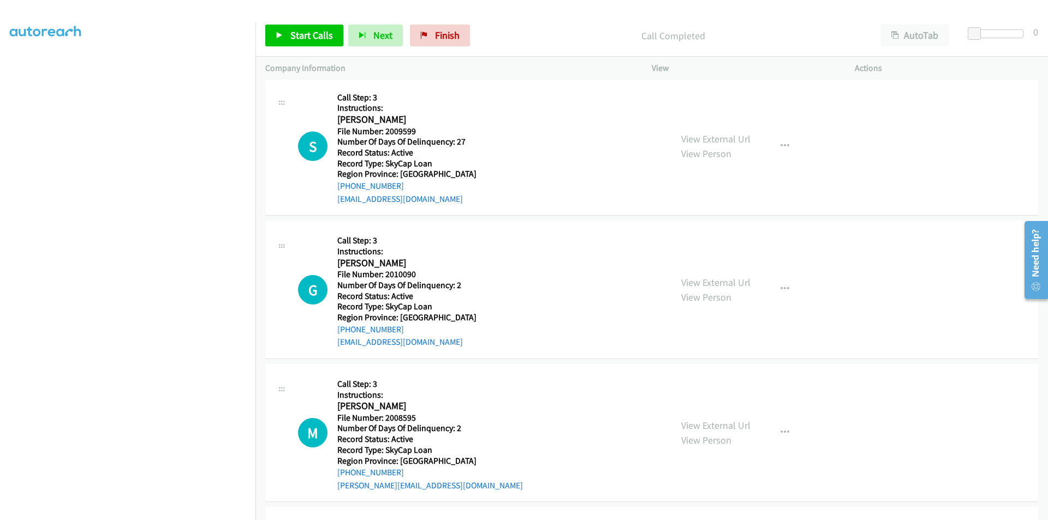
scroll to position [6097, 0]
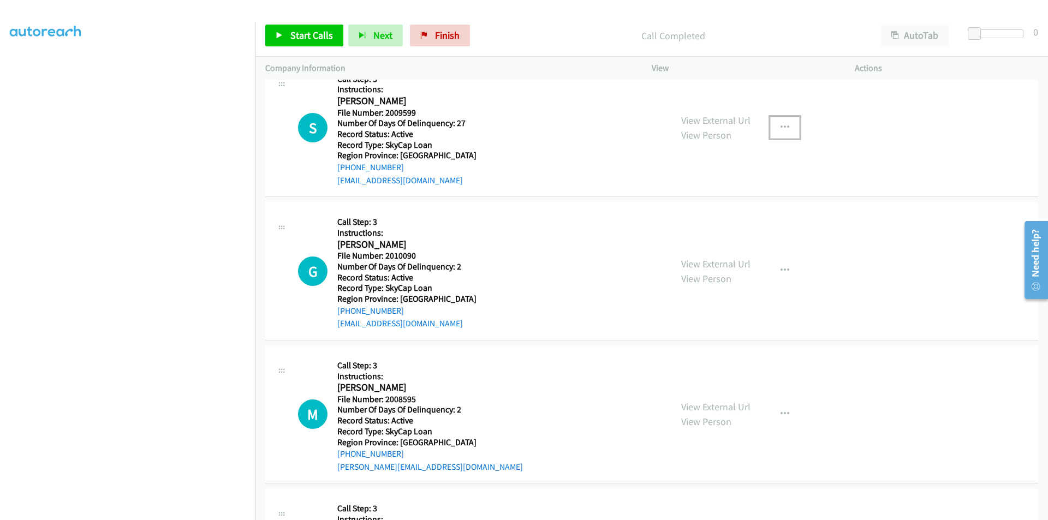
click at [775, 125] on button "button" at bounding box center [784, 128] width 29 height 22
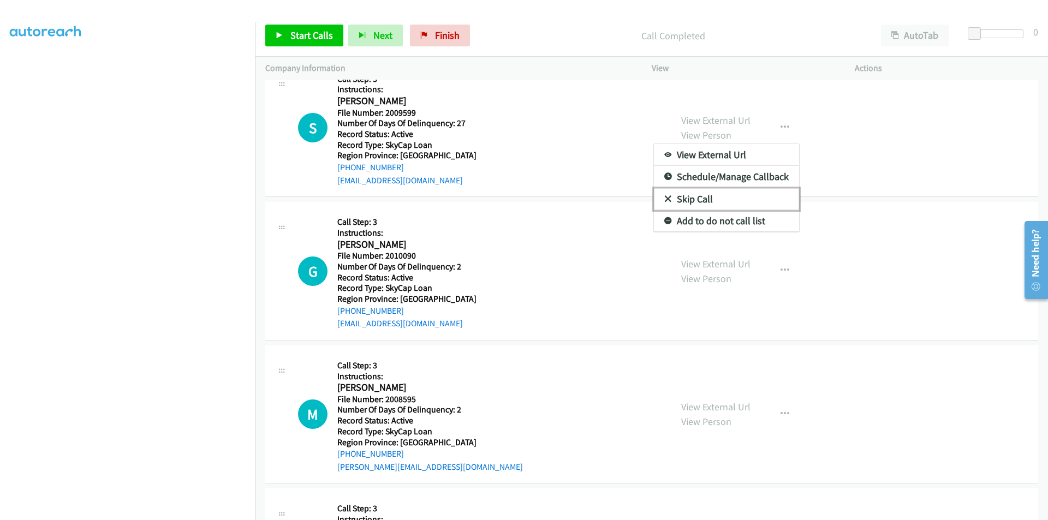
click at [711, 197] on link "Skip Call" at bounding box center [726, 199] width 145 height 22
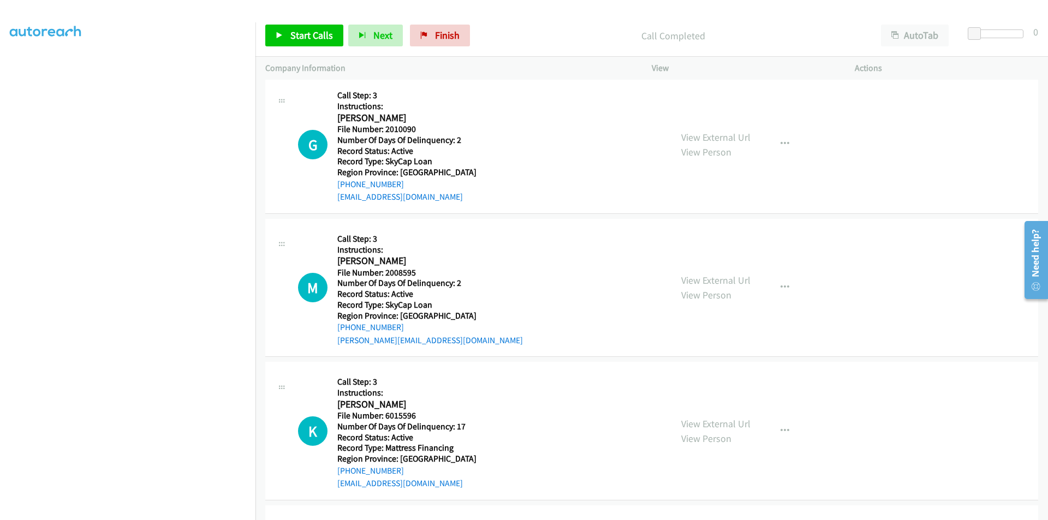
scroll to position [6206, 0]
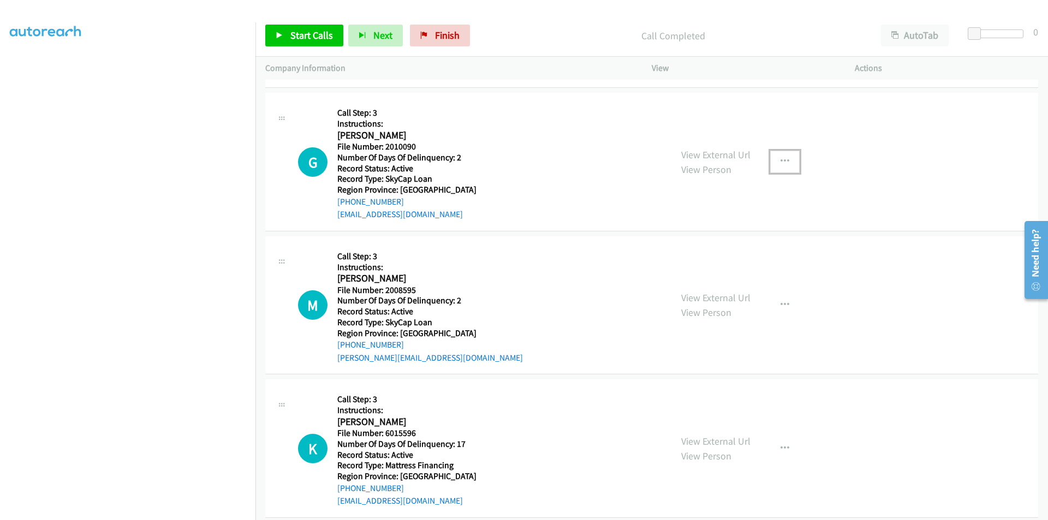
click at [780, 157] on icon "button" at bounding box center [784, 161] width 9 height 9
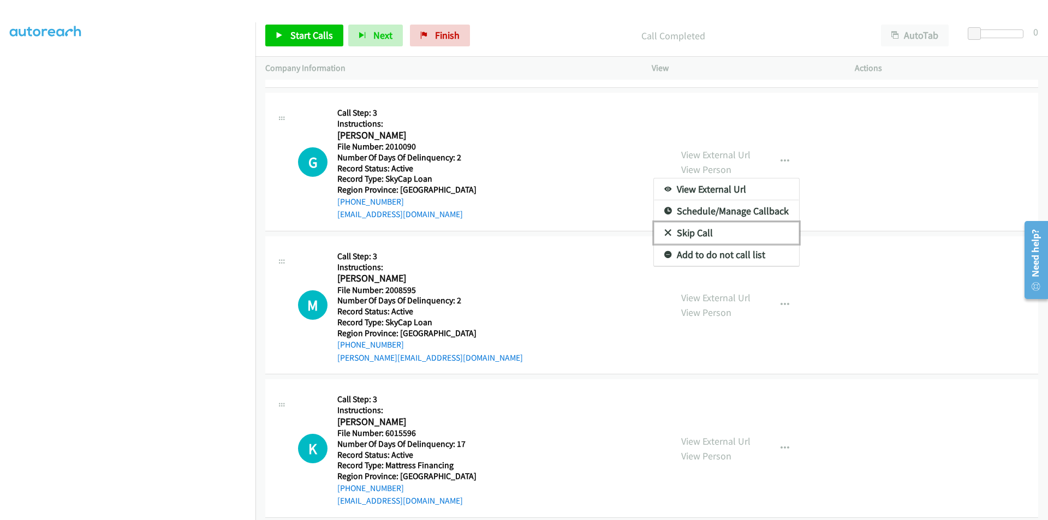
click at [692, 231] on link "Skip Call" at bounding box center [726, 233] width 145 height 22
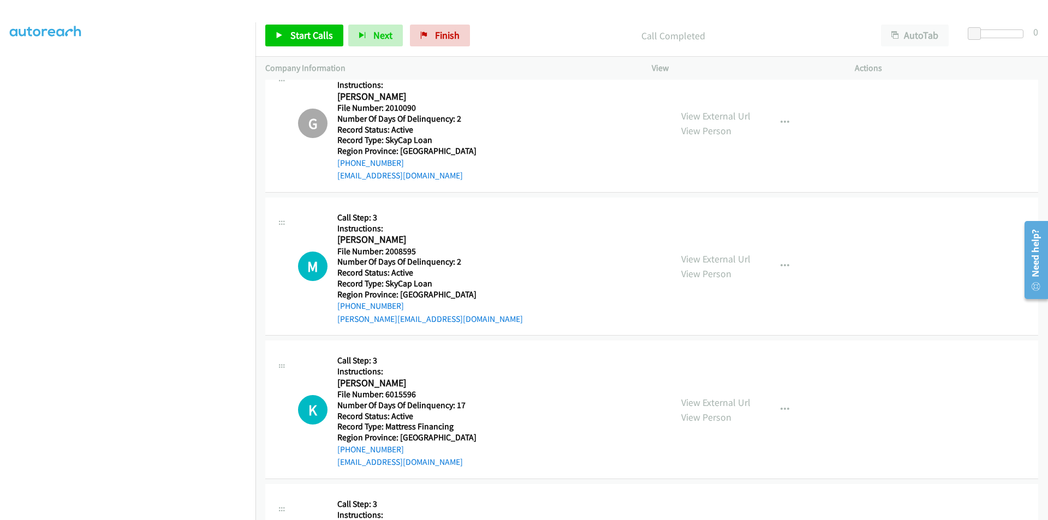
scroll to position [6315, 0]
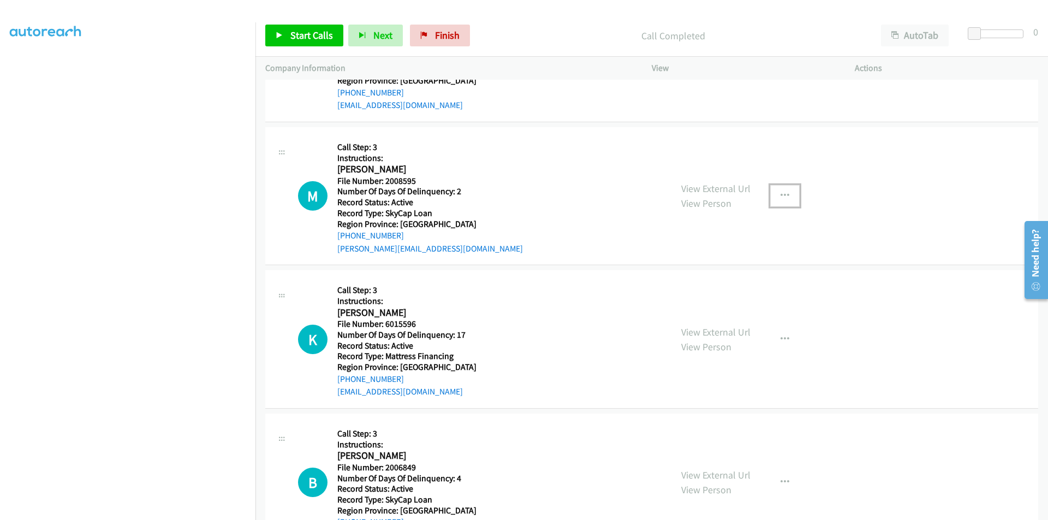
click at [780, 193] on icon "button" at bounding box center [784, 196] width 9 height 9
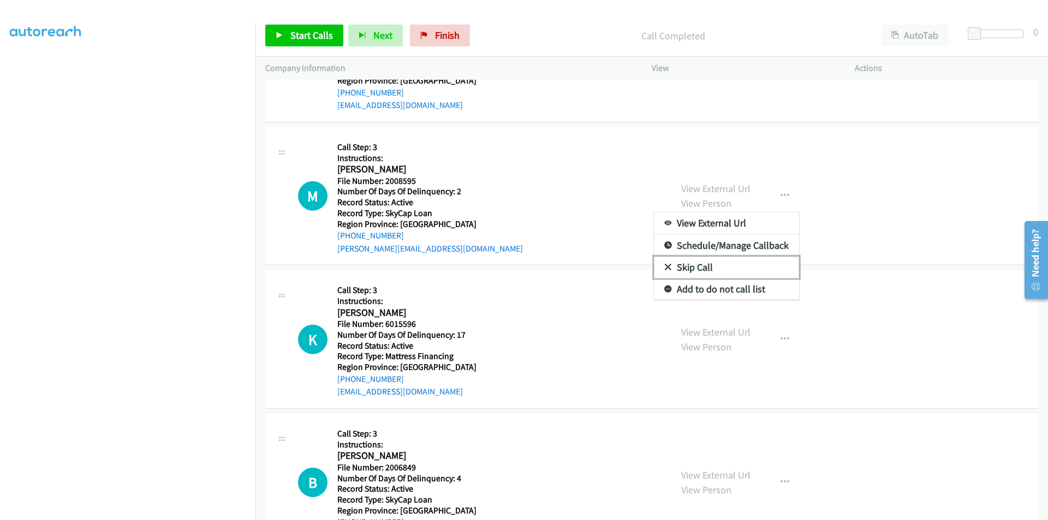
click at [729, 266] on link "Skip Call" at bounding box center [726, 268] width 145 height 22
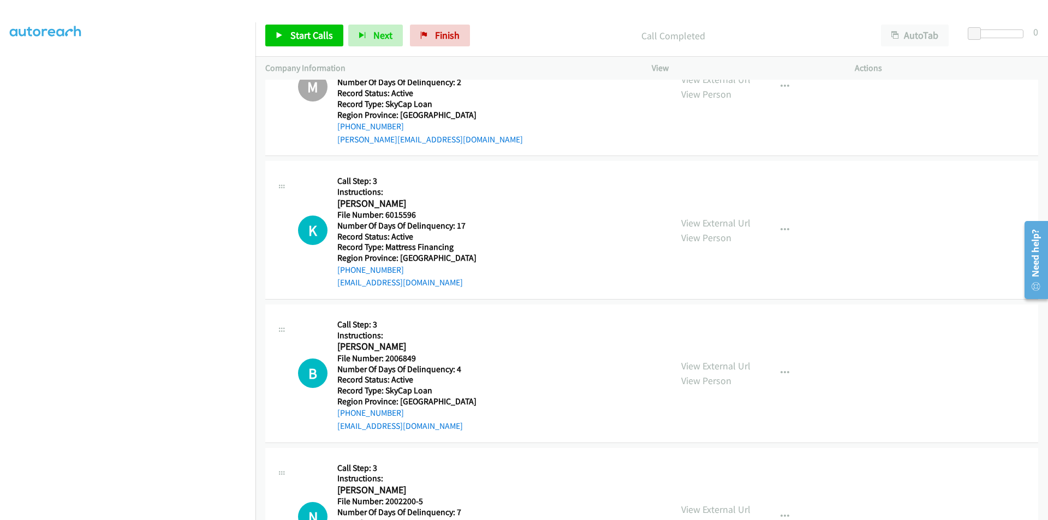
scroll to position [6479, 0]
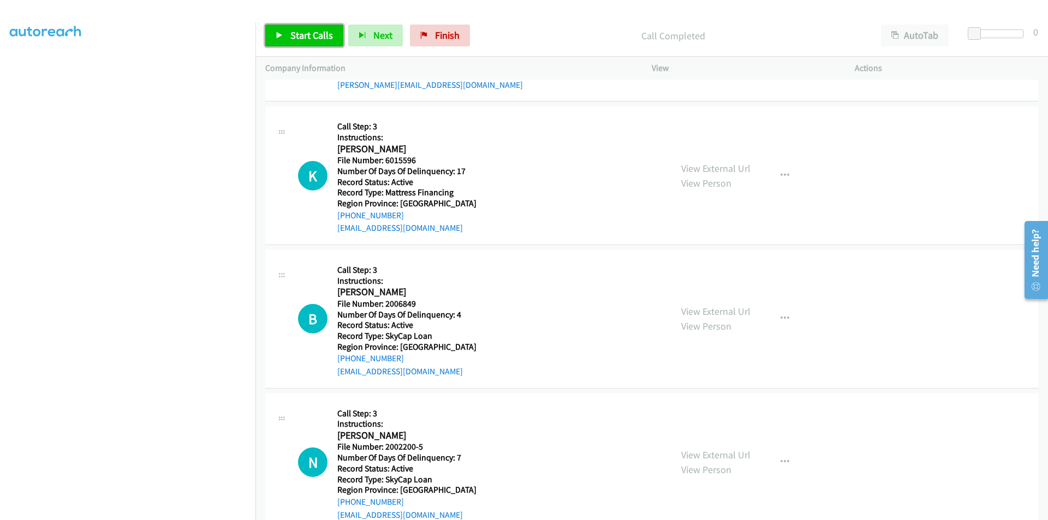
click at [310, 39] on span "Start Calls" at bounding box center [311, 35] width 43 height 13
click at [310, 39] on span "Pause" at bounding box center [302, 35] width 25 height 13
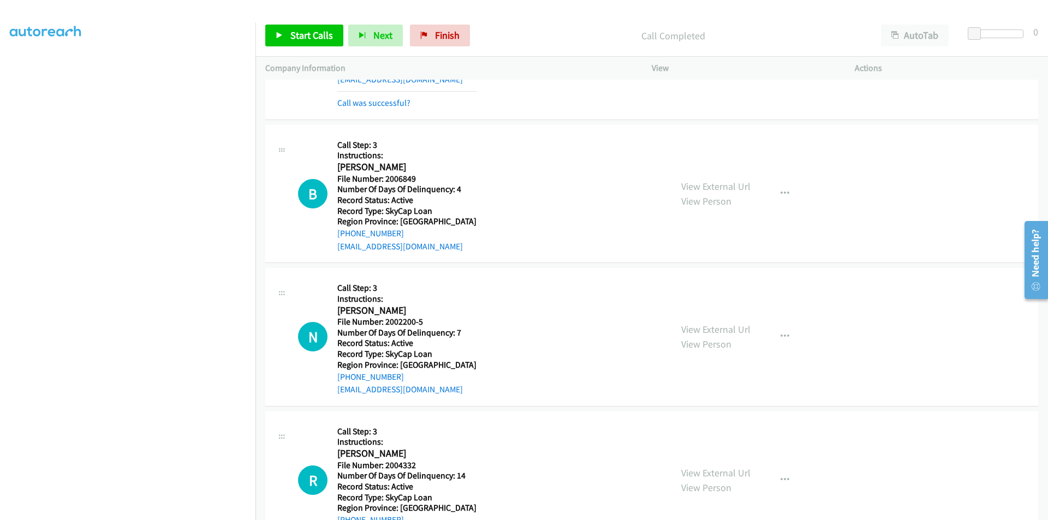
scroll to position [6643, 0]
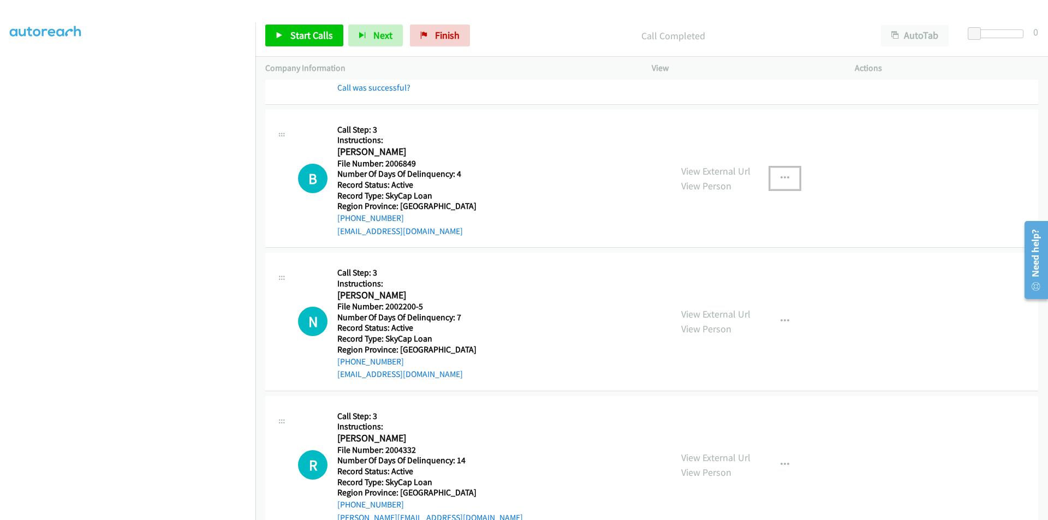
click at [780, 177] on icon "button" at bounding box center [784, 178] width 9 height 9
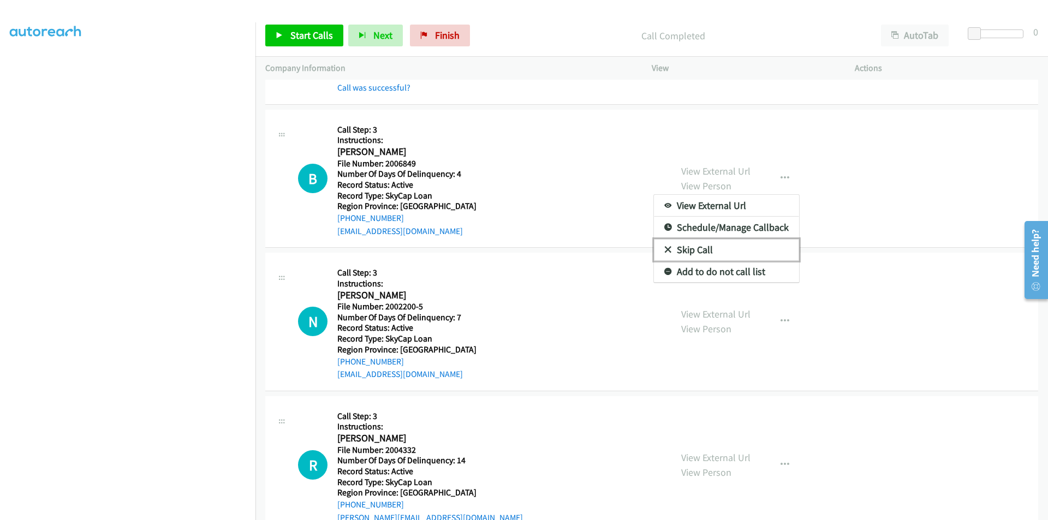
click at [720, 253] on link "Skip Call" at bounding box center [726, 250] width 145 height 22
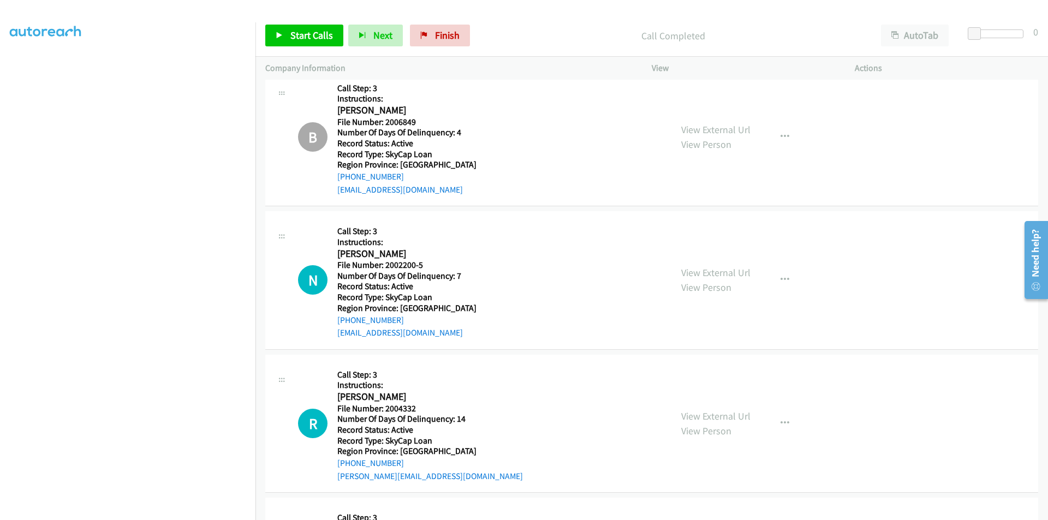
scroll to position [6807, 0]
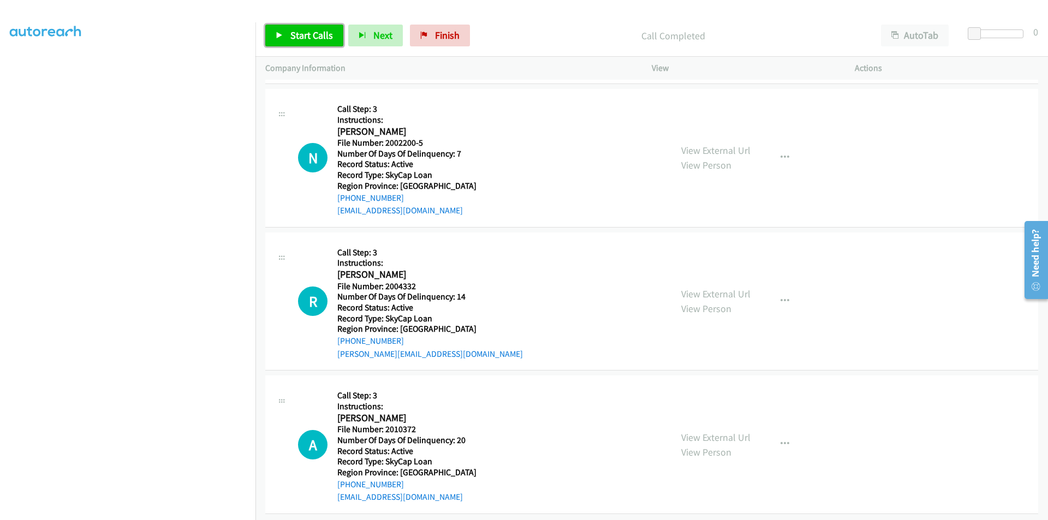
click at [331, 39] on span "Start Calls" at bounding box center [311, 35] width 43 height 13
click at [290, 40] on span "Pause" at bounding box center [302, 35] width 25 height 13
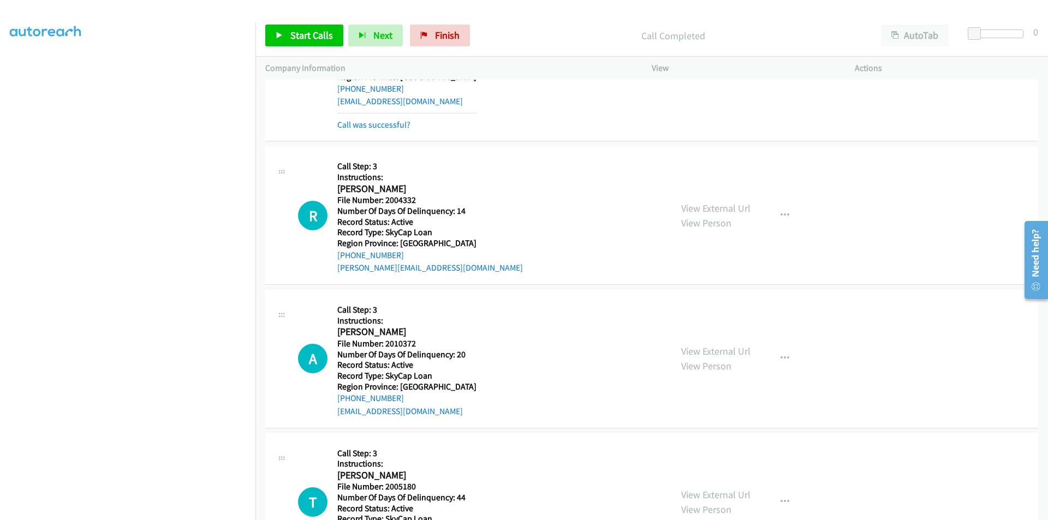
scroll to position [6970, 0]
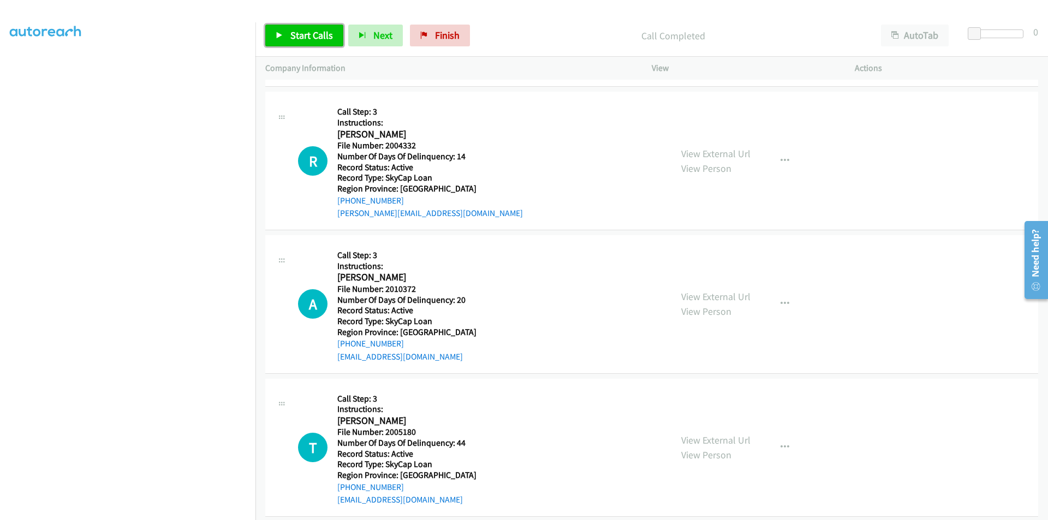
click at [295, 32] on span "Start Calls" at bounding box center [311, 35] width 43 height 13
click at [295, 32] on span "Pause" at bounding box center [302, 35] width 25 height 13
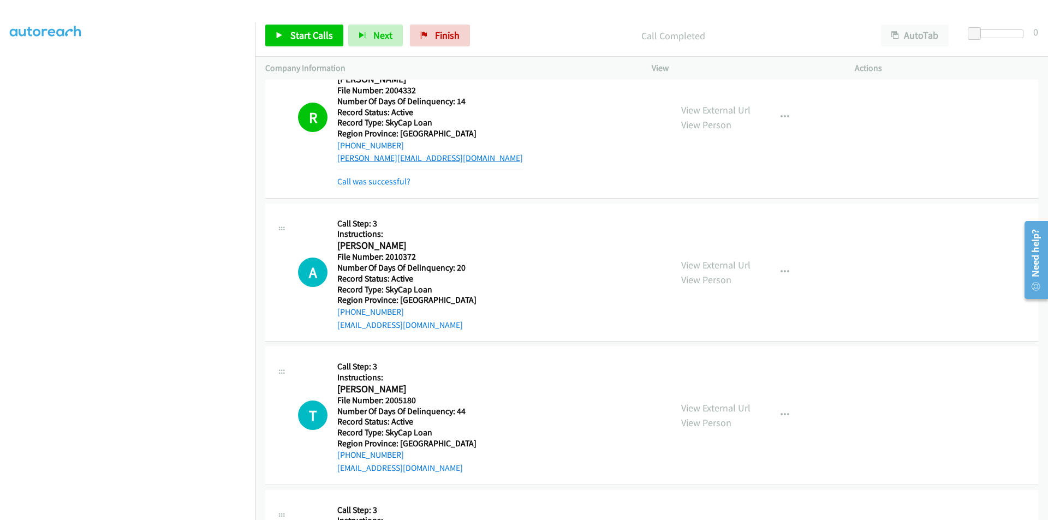
scroll to position [7134, 0]
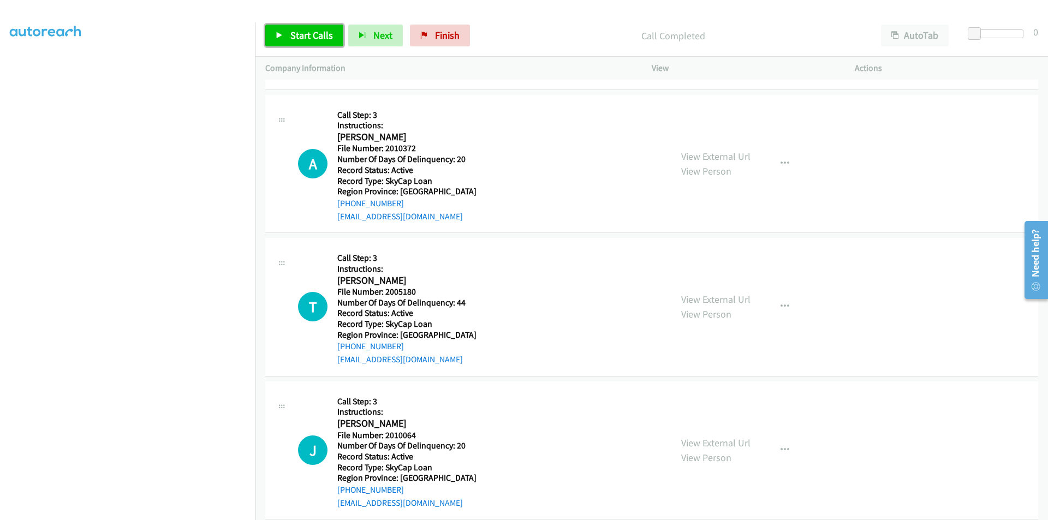
click at [302, 28] on link "Start Calls" at bounding box center [304, 36] width 78 height 22
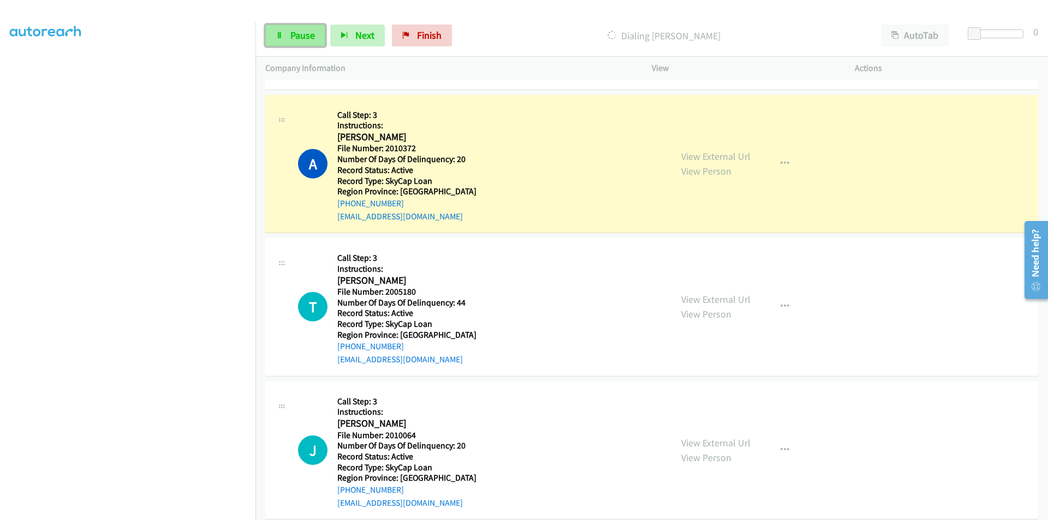
click at [278, 32] on icon at bounding box center [280, 36] width 8 height 8
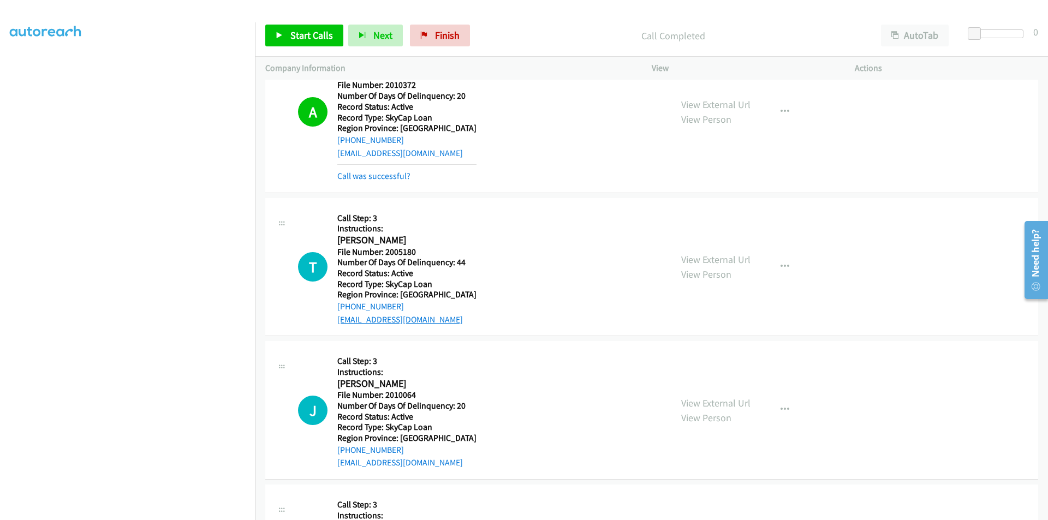
scroll to position [7189, 0]
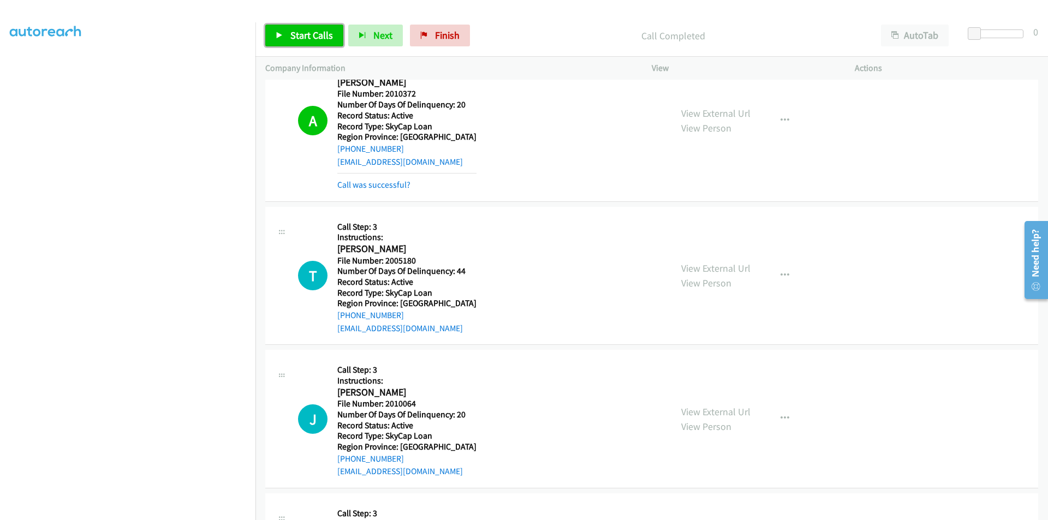
click at [281, 32] on icon at bounding box center [280, 36] width 8 height 8
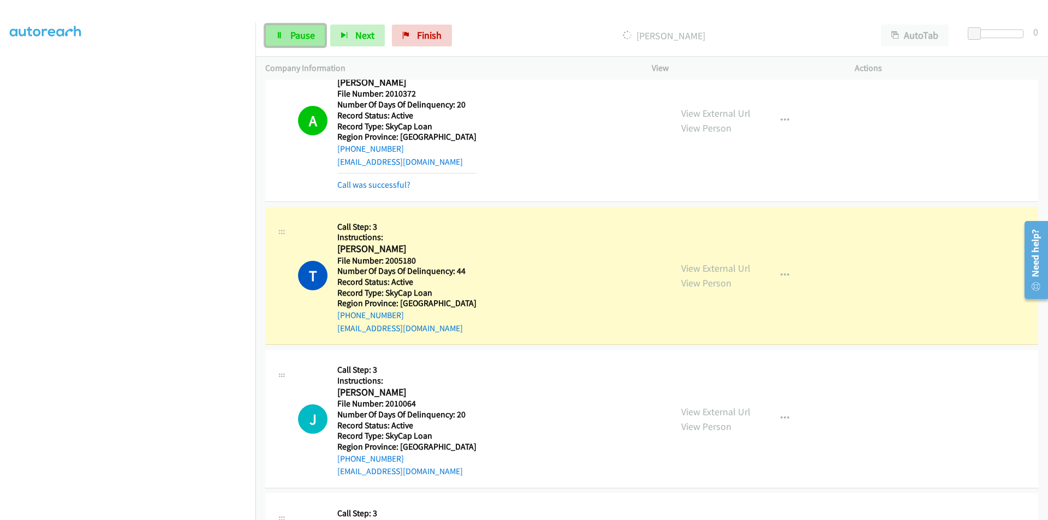
click at [279, 40] on link "Pause" at bounding box center [295, 36] width 60 height 22
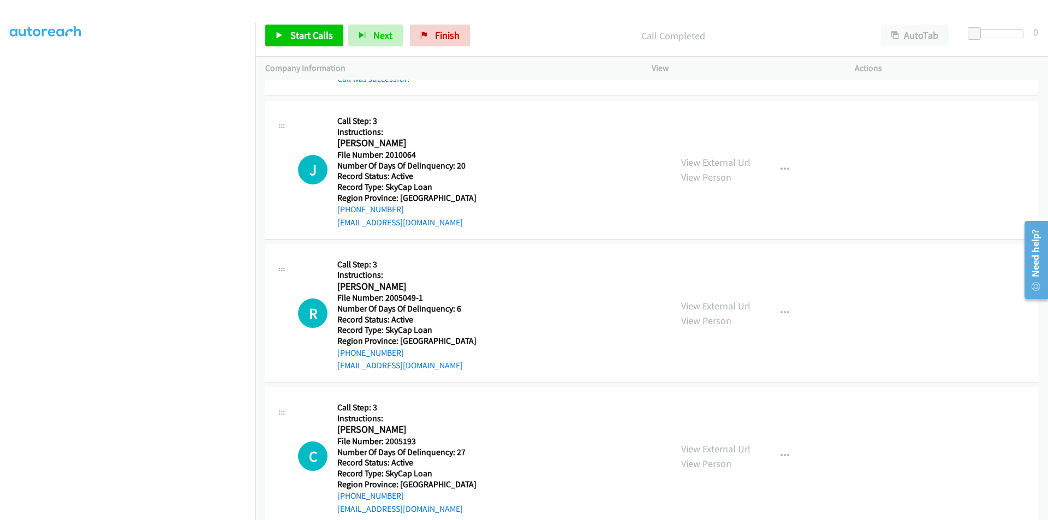
scroll to position [7462, 0]
click at [308, 29] on span "Start Calls" at bounding box center [311, 35] width 43 height 13
click at [308, 29] on span "Pause" at bounding box center [302, 35] width 25 height 13
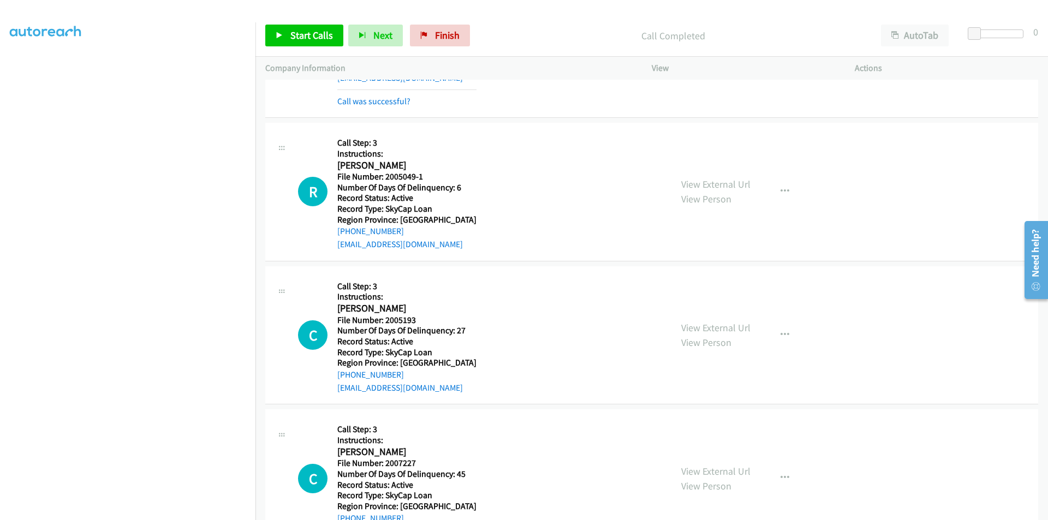
scroll to position [7625, 0]
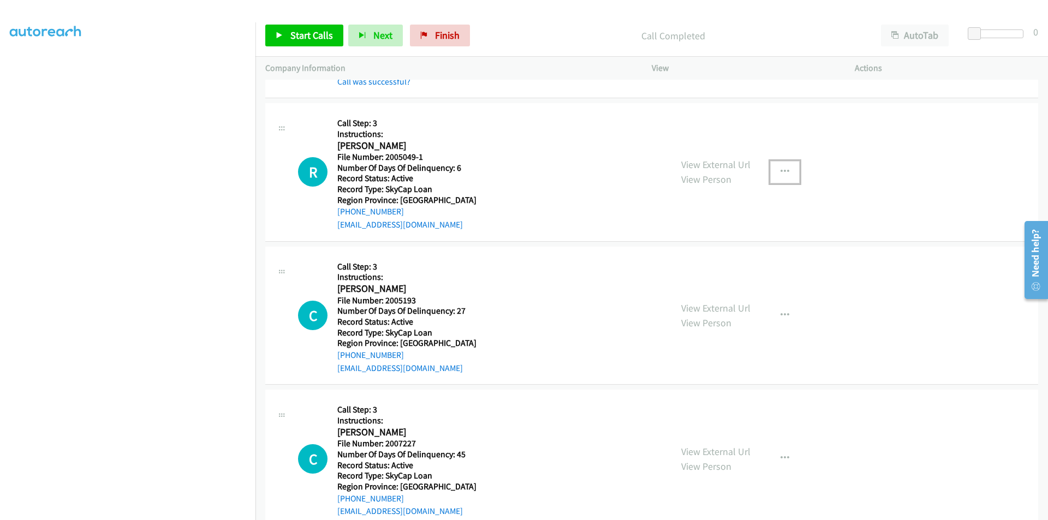
click at [780, 170] on icon "button" at bounding box center [784, 172] width 9 height 9
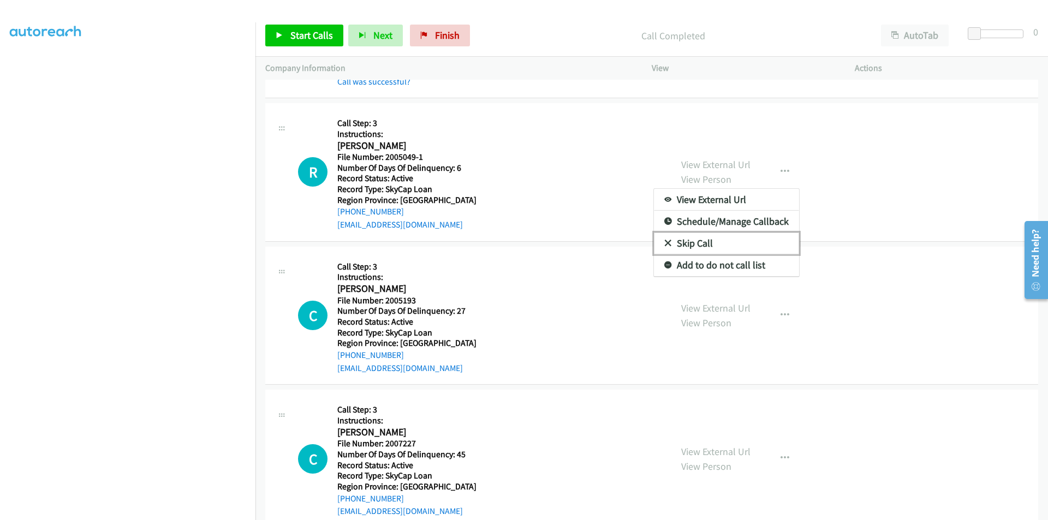
click at [713, 239] on link "Skip Call" at bounding box center [726, 244] width 145 height 22
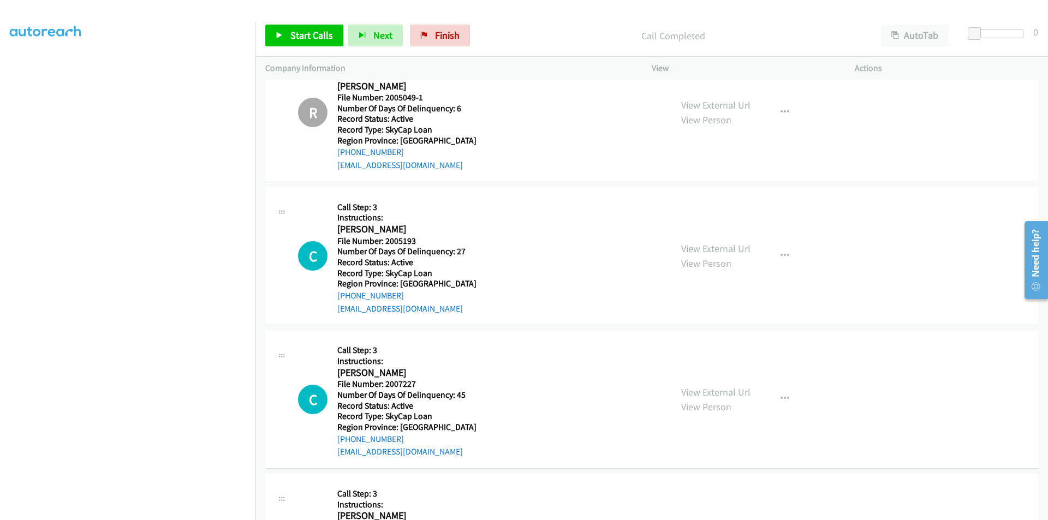
scroll to position [7789, 0]
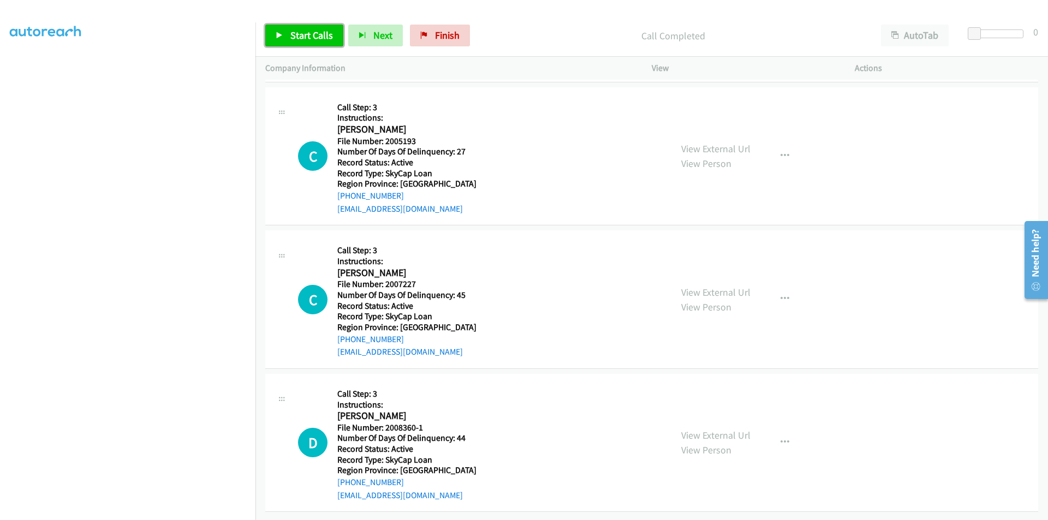
click at [303, 33] on span "Start Calls" at bounding box center [311, 35] width 43 height 13
click at [312, 34] on span "Pause" at bounding box center [302, 35] width 25 height 13
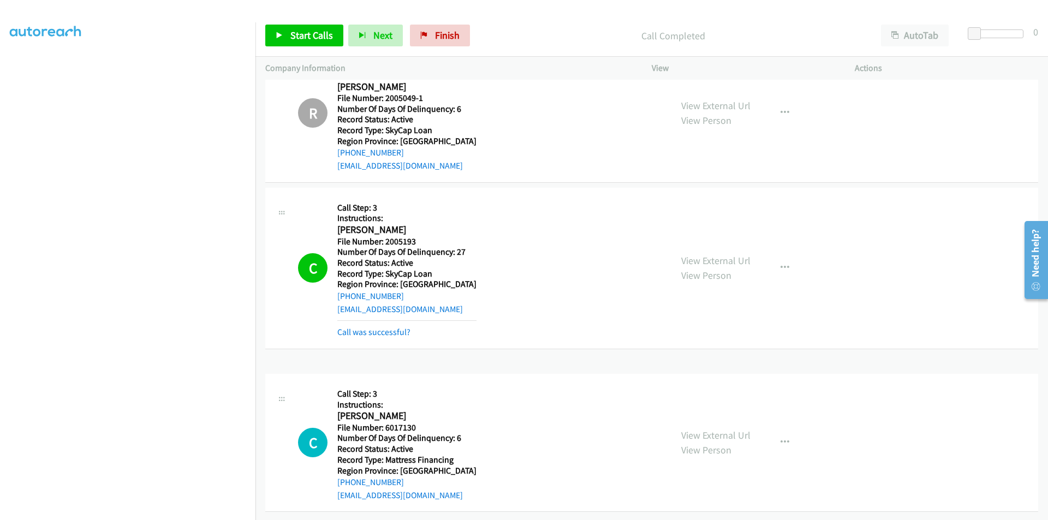
scroll to position [7953, 0]
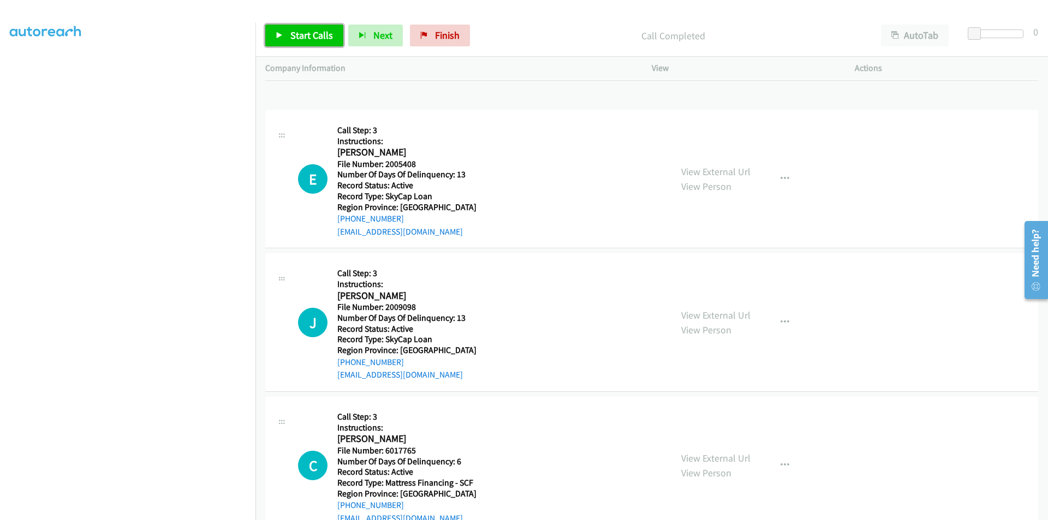
click at [300, 39] on span "Start Calls" at bounding box center [311, 35] width 43 height 13
click at [302, 34] on span "Pause" at bounding box center [302, 35] width 25 height 13
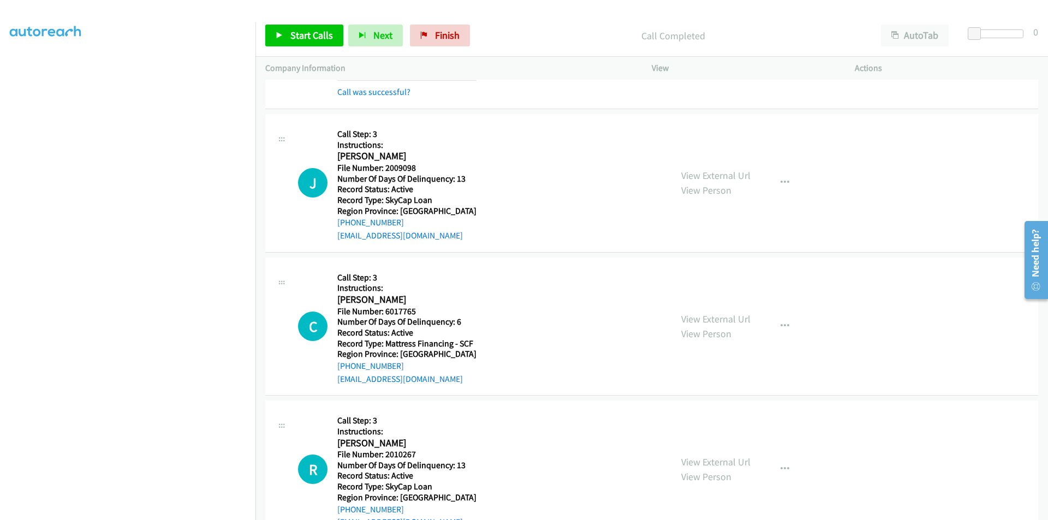
scroll to position [8117, 0]
drag, startPoint x: 426, startPoint y: 33, endPoint x: 577, endPoint y: 54, distance: 152.1
click at [426, 33] on link "Finish" at bounding box center [440, 36] width 60 height 22
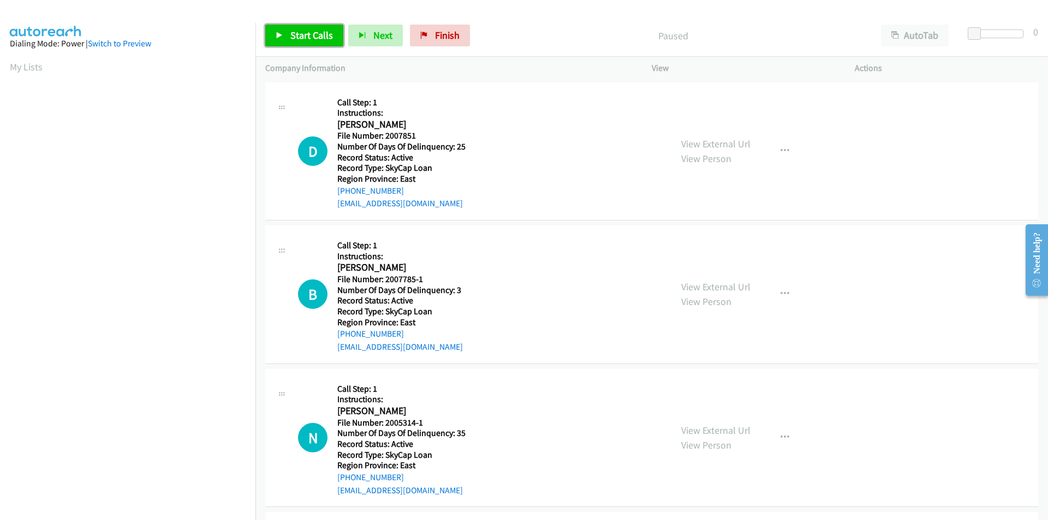
click at [312, 40] on span "Start Calls" at bounding box center [311, 35] width 43 height 13
click at [303, 33] on span "Pause" at bounding box center [302, 35] width 25 height 13
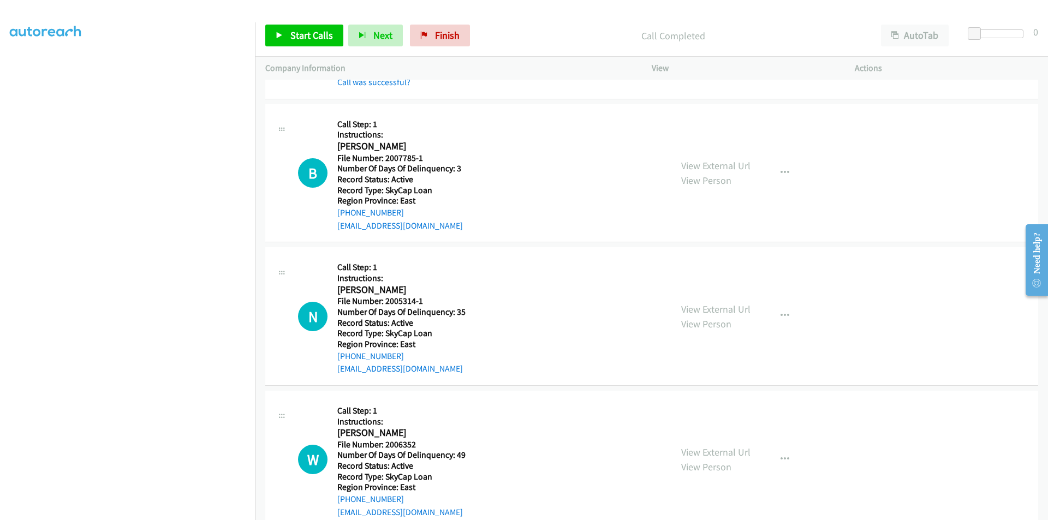
scroll to position [164, 0]
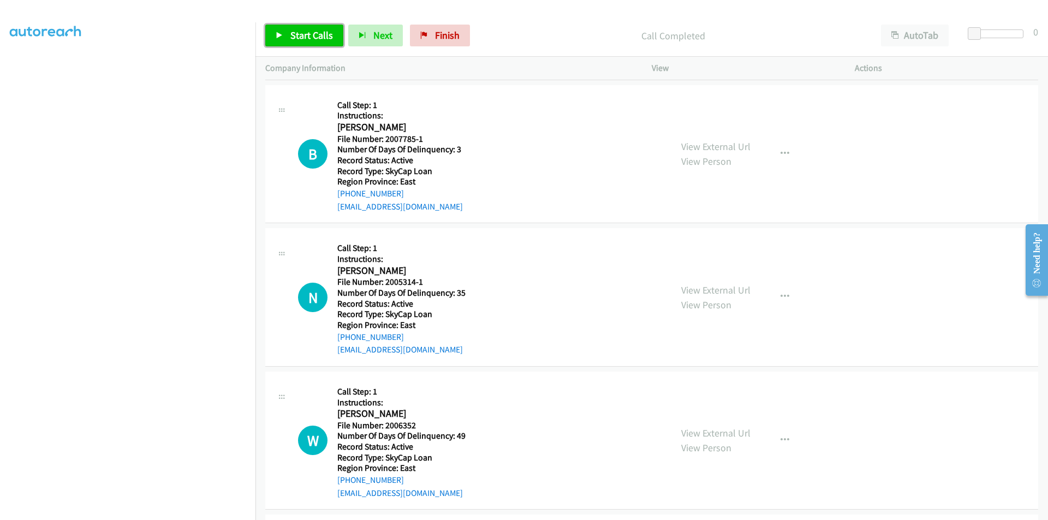
click at [294, 39] on span "Start Calls" at bounding box center [311, 35] width 43 height 13
click at [294, 39] on span "Pause" at bounding box center [302, 35] width 25 height 13
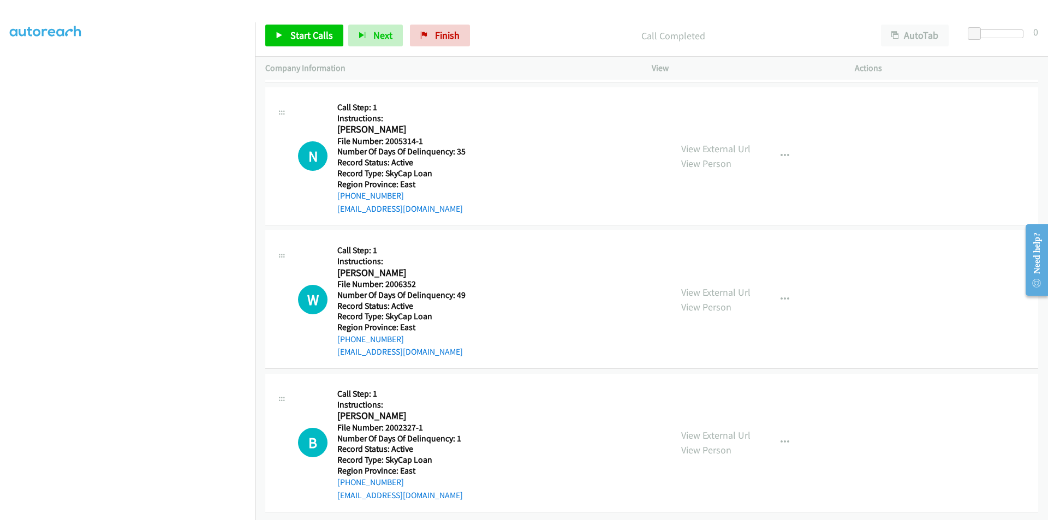
scroll to position [336, 0]
click at [780, 152] on icon "button" at bounding box center [784, 156] width 9 height 9
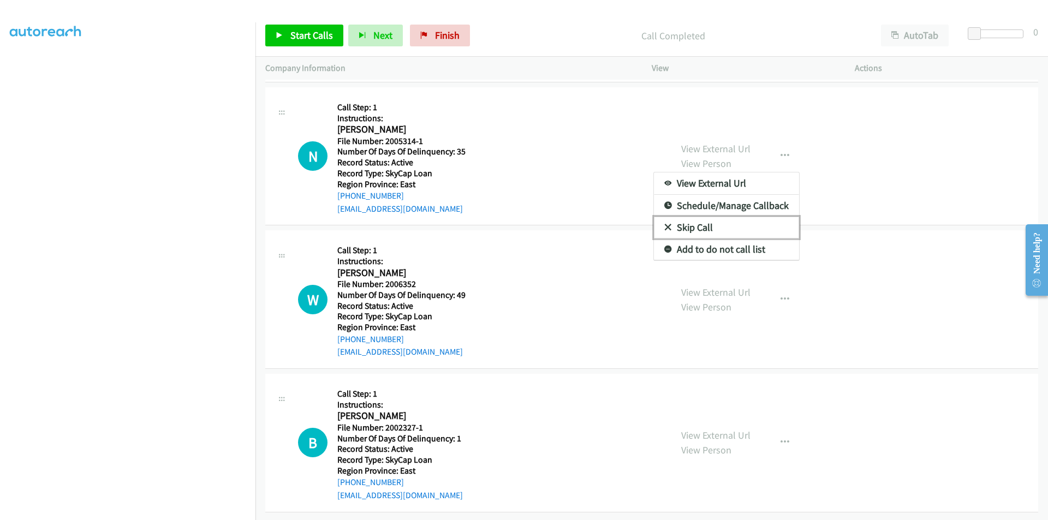
click at [711, 218] on link "Skip Call" at bounding box center [726, 228] width 145 height 22
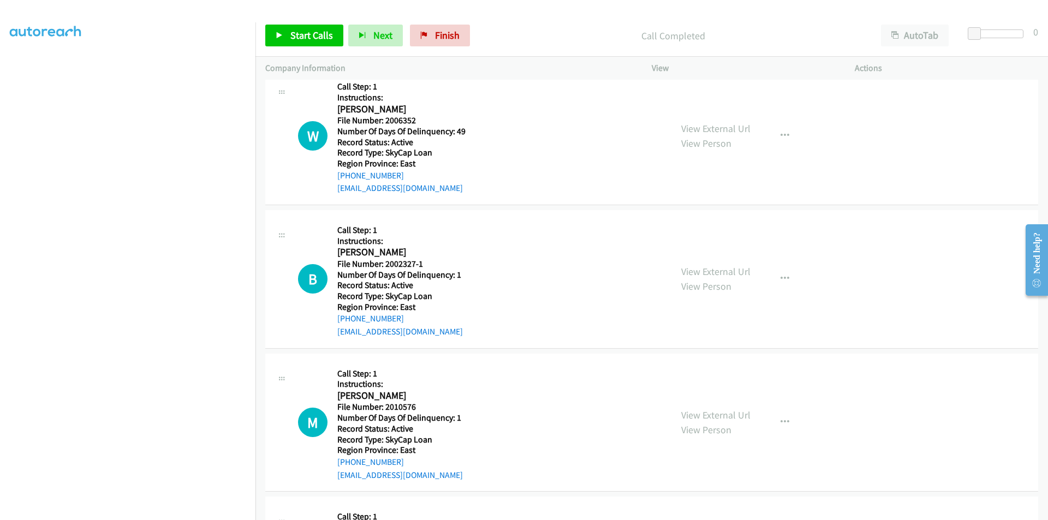
scroll to position [500, 0]
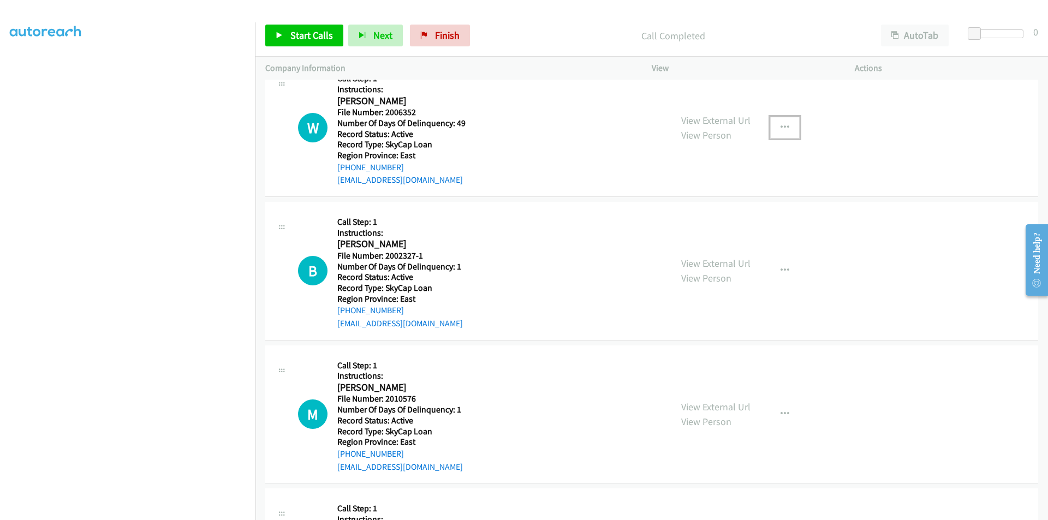
click at [784, 127] on icon "button" at bounding box center [784, 127] width 9 height 9
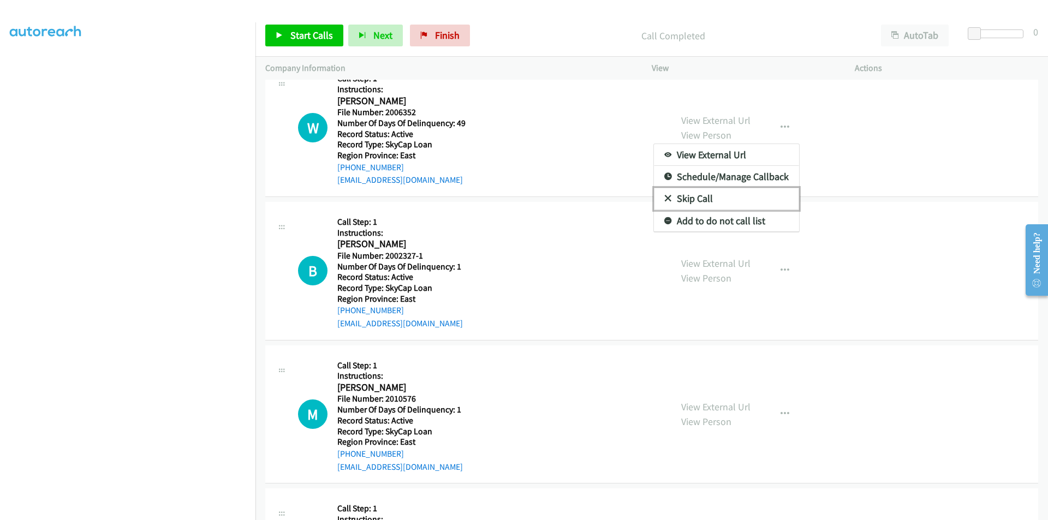
click at [706, 196] on link "Skip Call" at bounding box center [726, 199] width 145 height 22
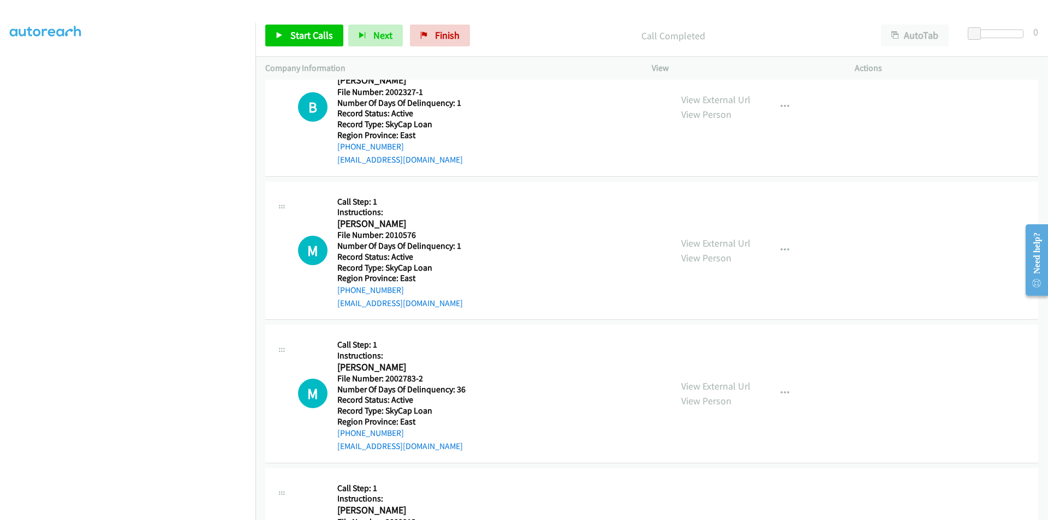
scroll to position [609, 0]
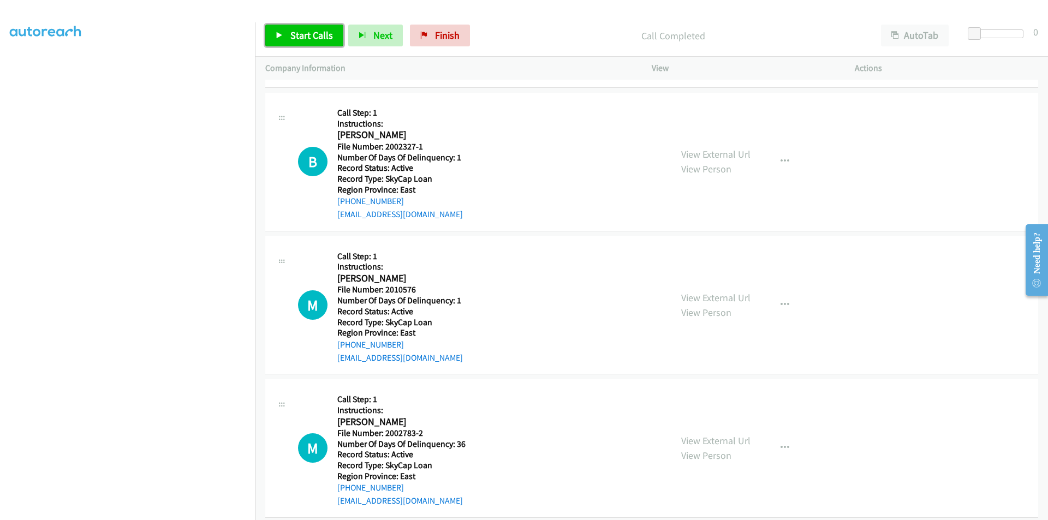
click at [294, 34] on span "Start Calls" at bounding box center [311, 35] width 43 height 13
click at [294, 34] on span "Pause" at bounding box center [302, 35] width 25 height 13
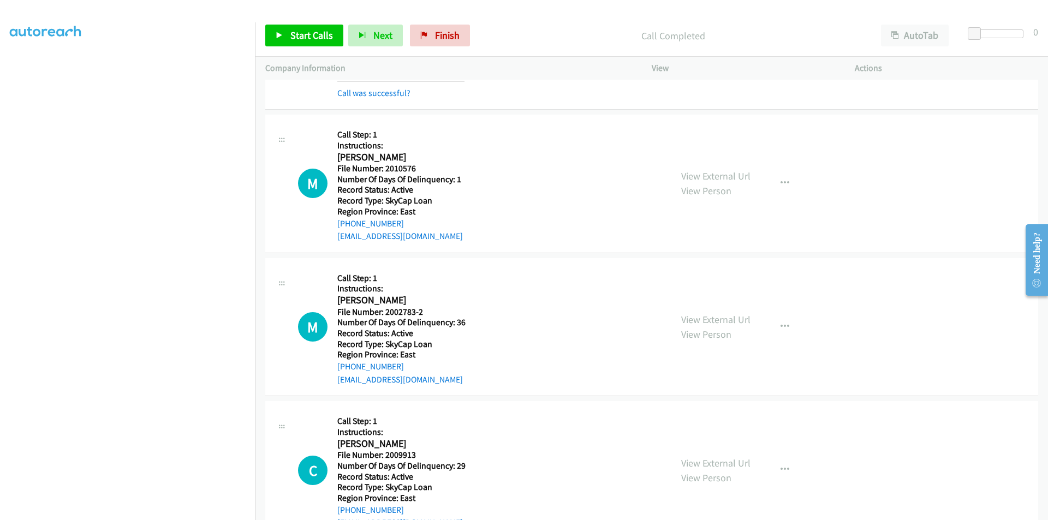
scroll to position [773, 0]
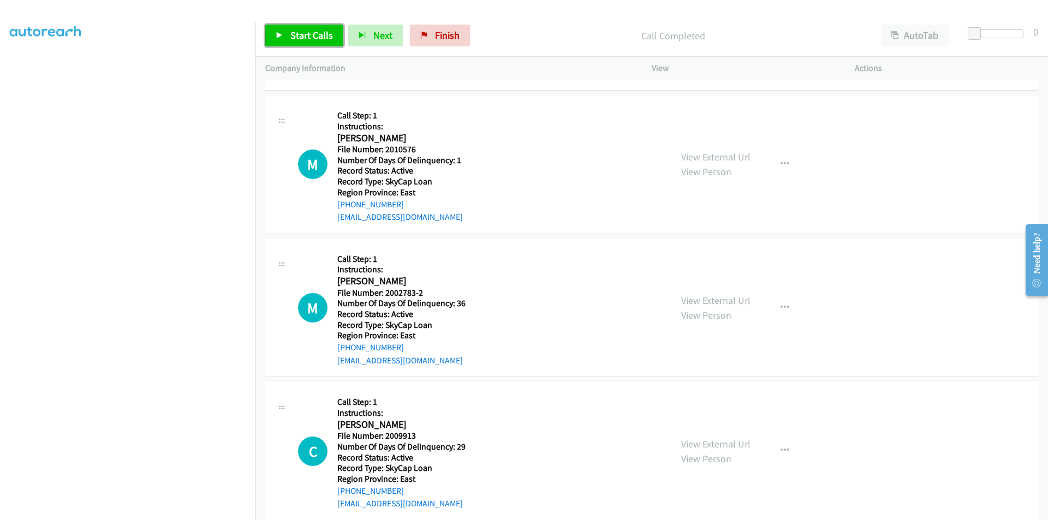
click at [293, 35] on span "Start Calls" at bounding box center [311, 35] width 43 height 13
click at [293, 35] on span "Pause" at bounding box center [302, 35] width 25 height 13
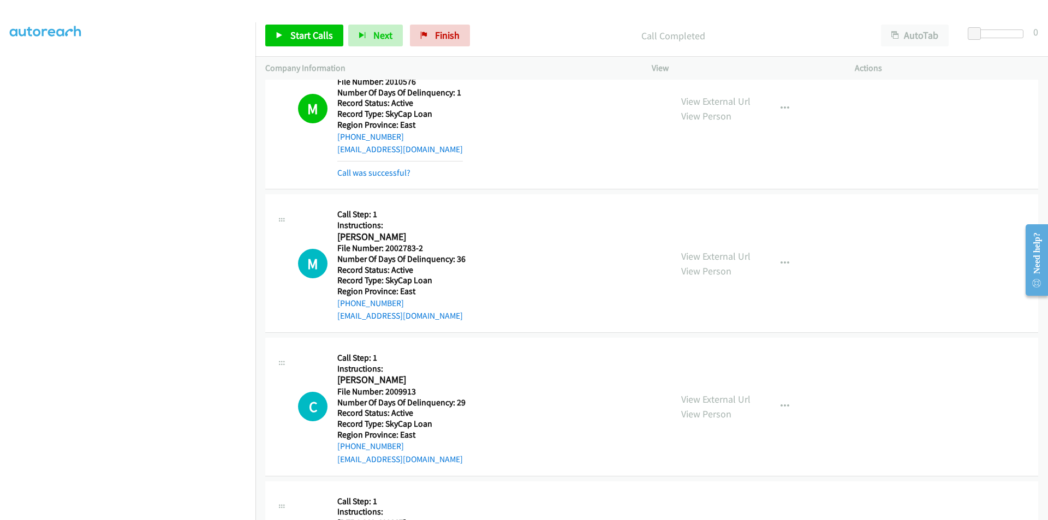
scroll to position [937, 0]
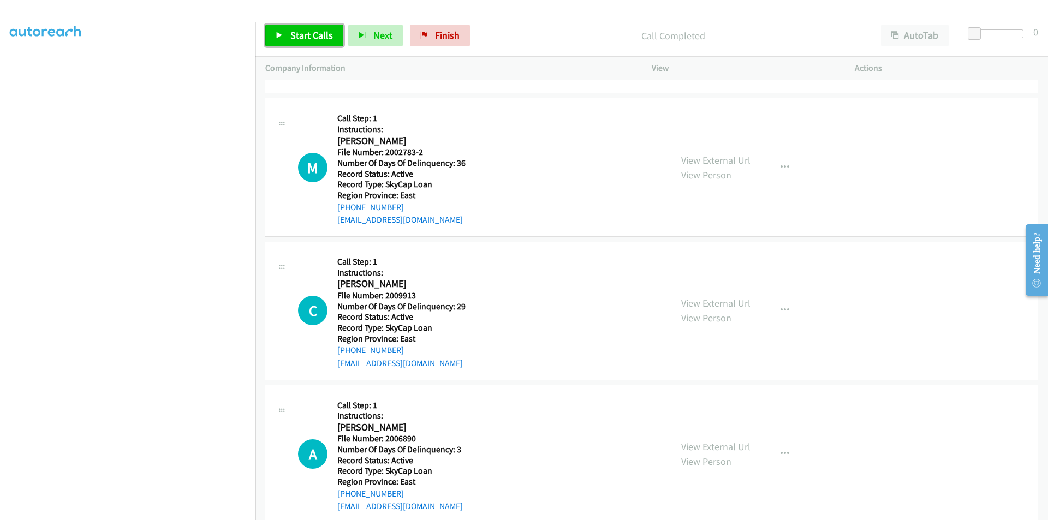
click at [307, 35] on span "Start Calls" at bounding box center [311, 35] width 43 height 13
click at [307, 35] on span "Pause" at bounding box center [302, 35] width 25 height 13
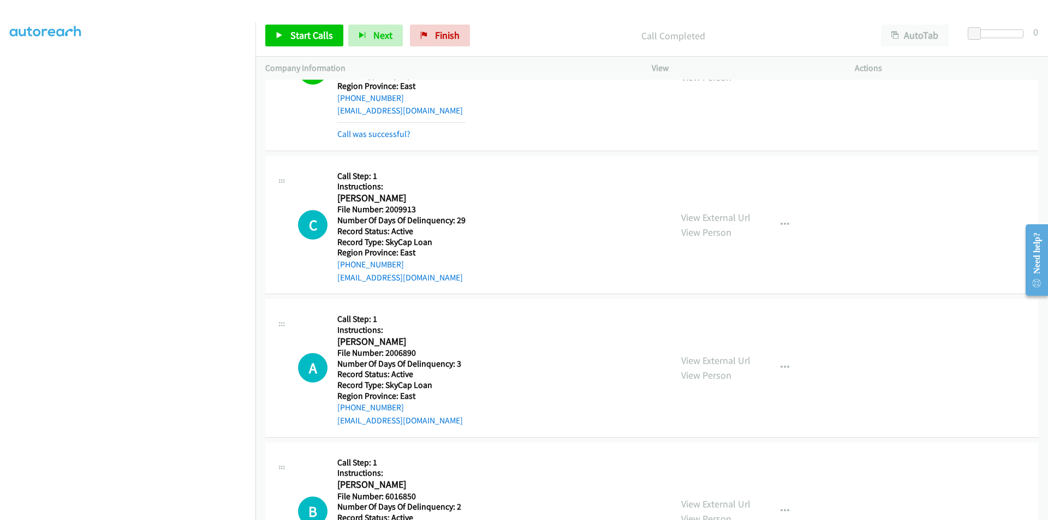
scroll to position [1100, 0]
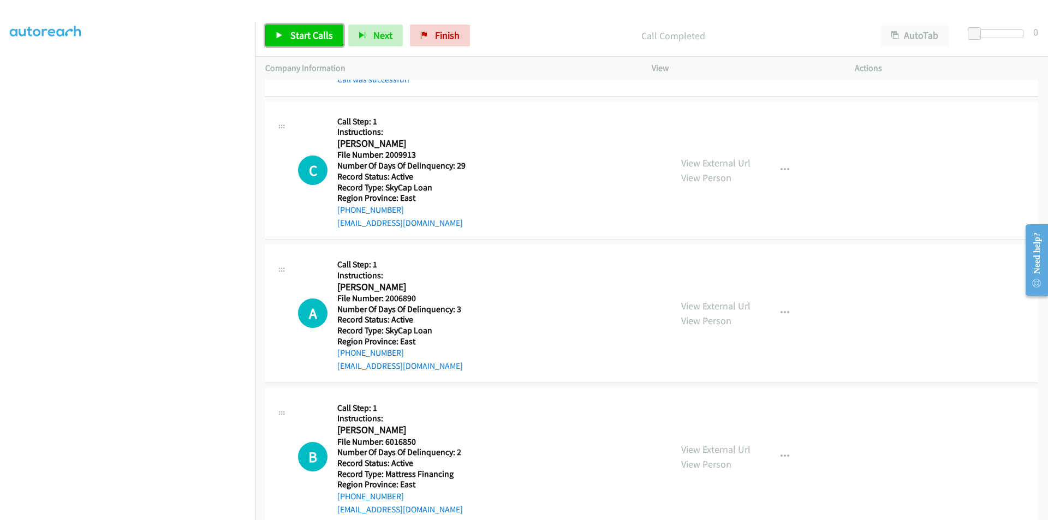
click at [298, 31] on span "Start Calls" at bounding box center [311, 35] width 43 height 13
click at [298, 31] on span "Pause" at bounding box center [302, 35] width 25 height 13
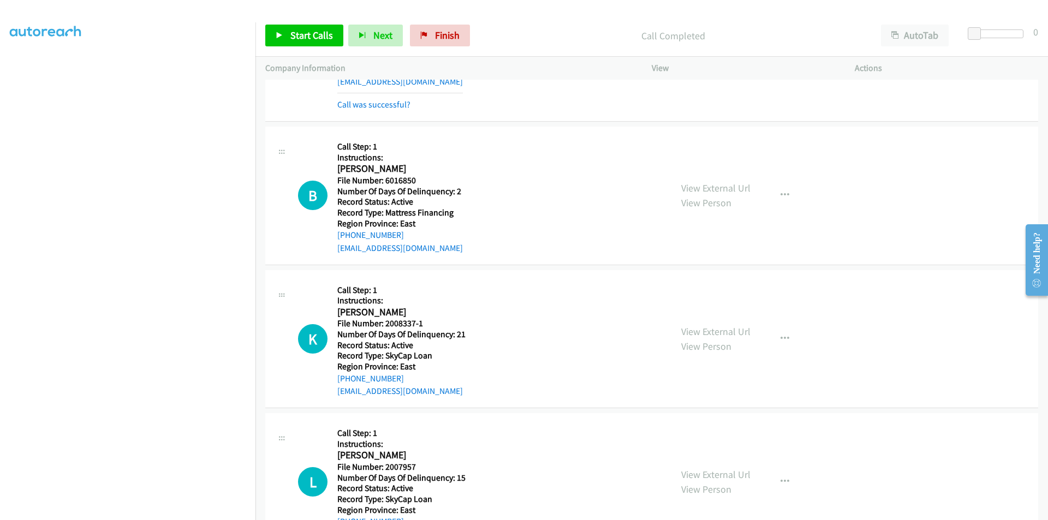
scroll to position [1428, 0]
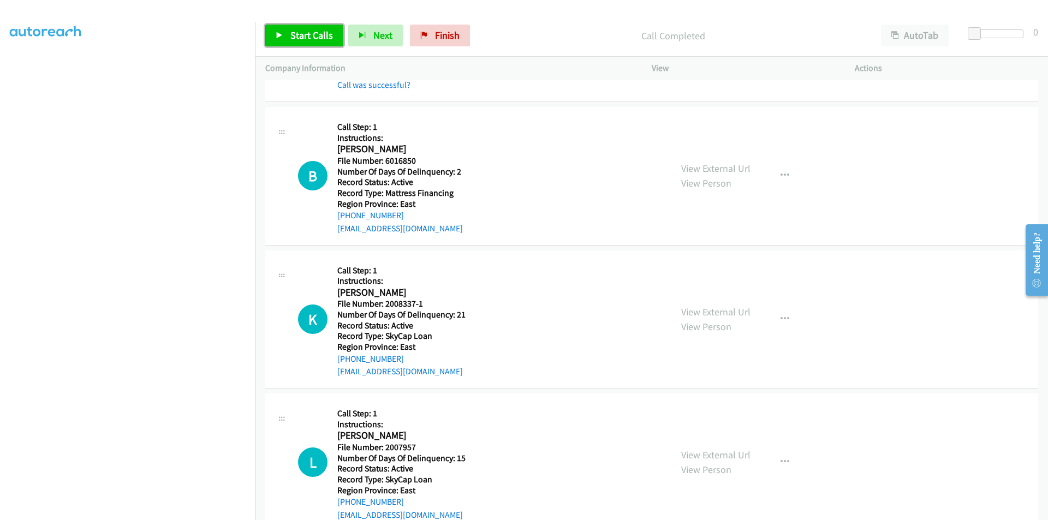
click at [307, 35] on span "Start Calls" at bounding box center [311, 35] width 43 height 13
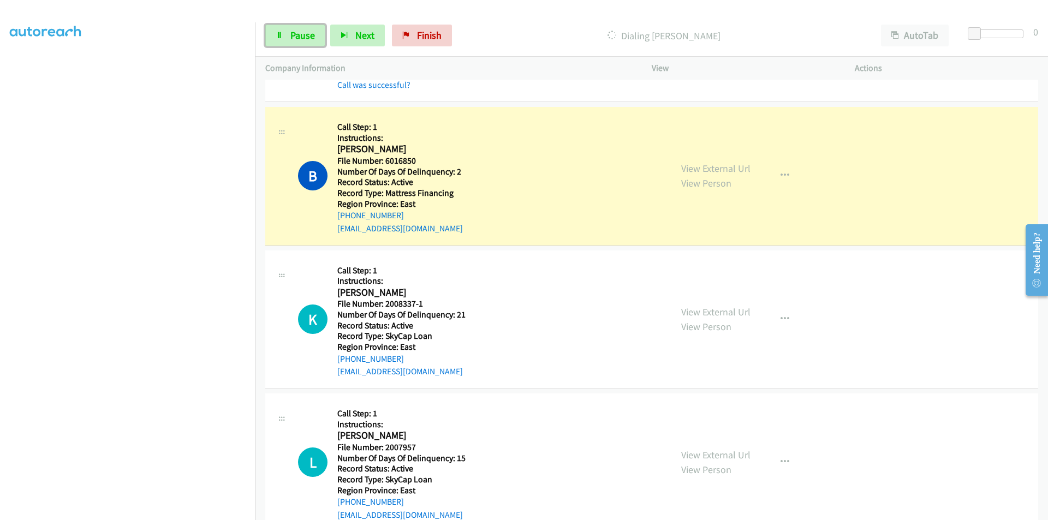
click at [307, 35] on span "Pause" at bounding box center [302, 35] width 25 height 13
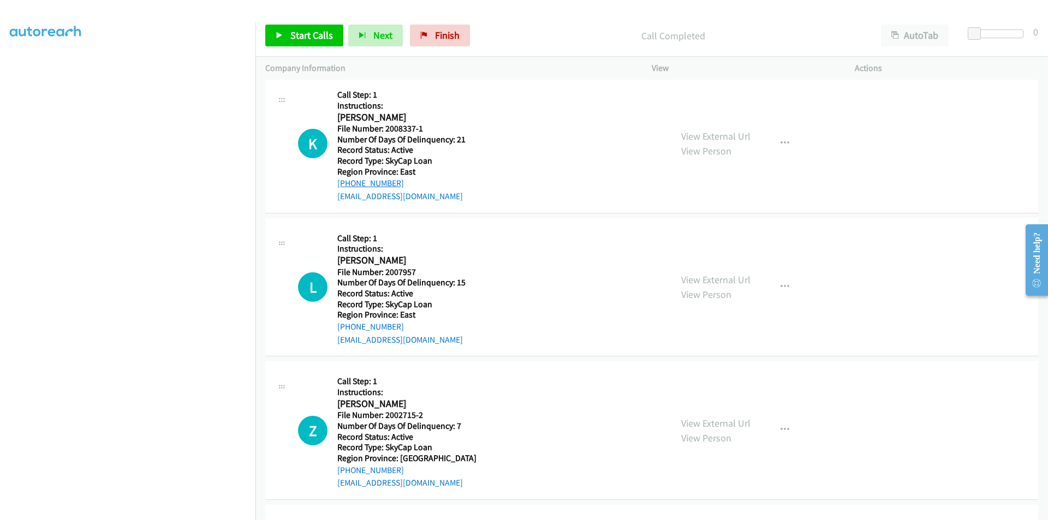
scroll to position [1646, 0]
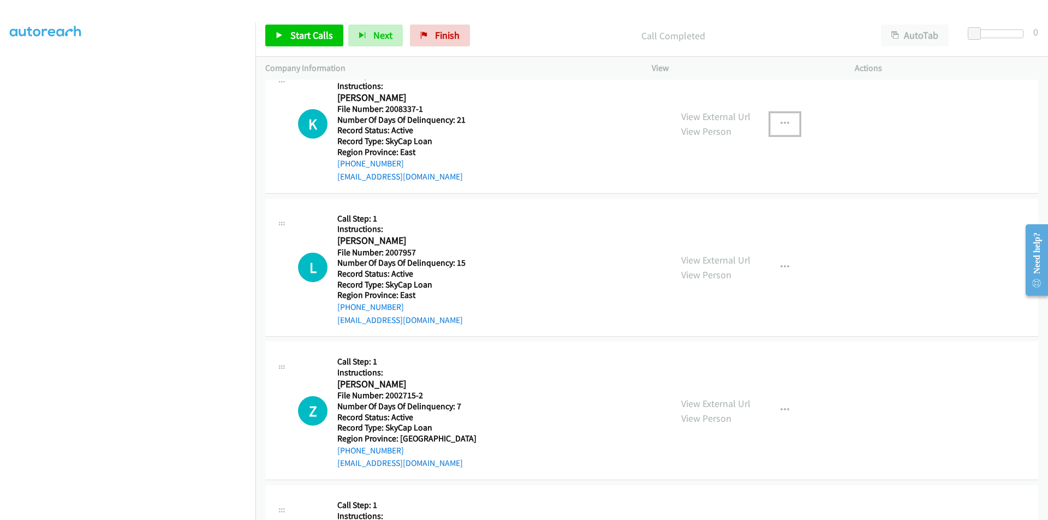
click at [785, 123] on button "button" at bounding box center [784, 124] width 29 height 22
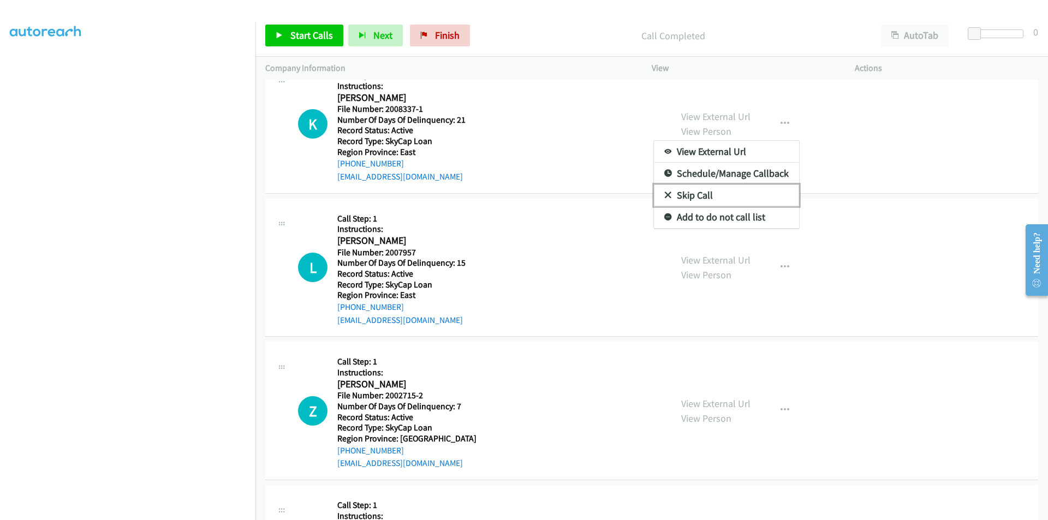
click at [724, 192] on link "Skip Call" at bounding box center [726, 195] width 145 height 22
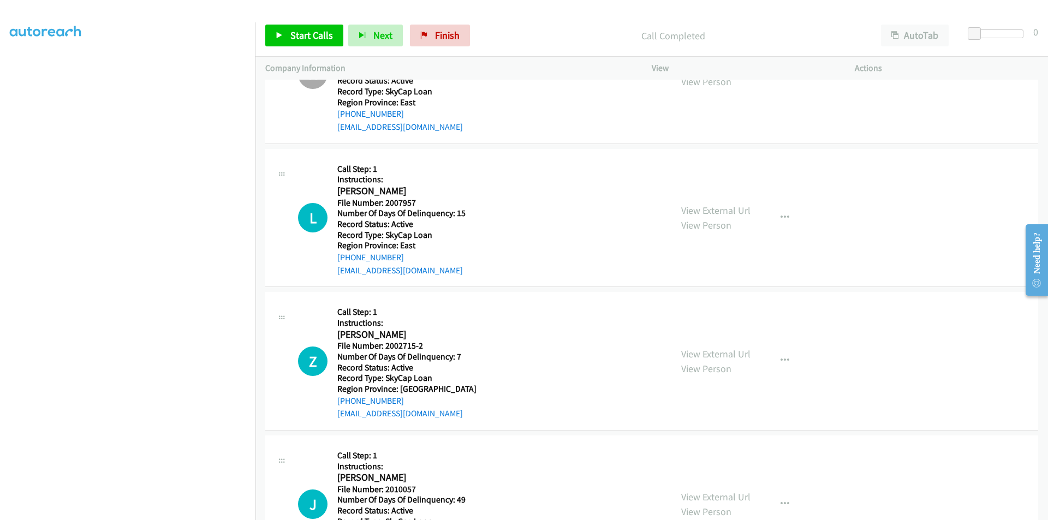
scroll to position [1755, 0]
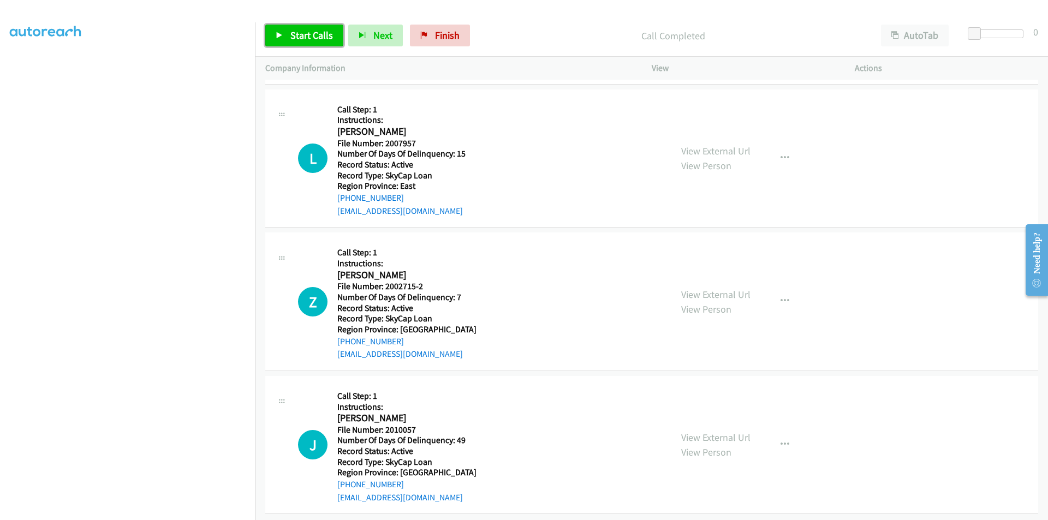
click at [308, 33] on span "Start Calls" at bounding box center [311, 35] width 43 height 13
click at [308, 33] on span "Pause" at bounding box center [302, 35] width 25 height 13
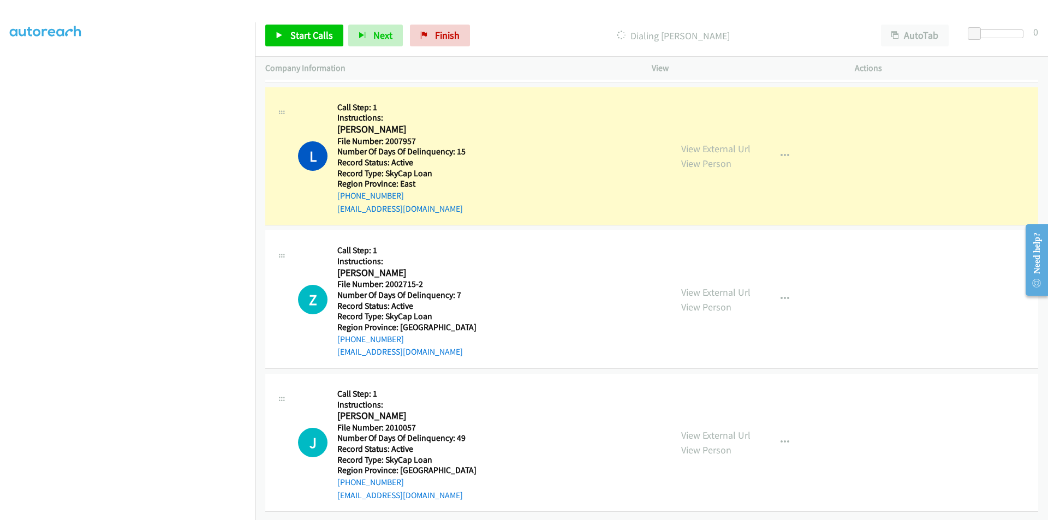
scroll to position [1766, 0]
click at [513, 249] on div "Z Callback Scheduled Call Step: 1 Instructions: Zack Bernier America/New_York F…" at bounding box center [480, 299] width 364 height 118
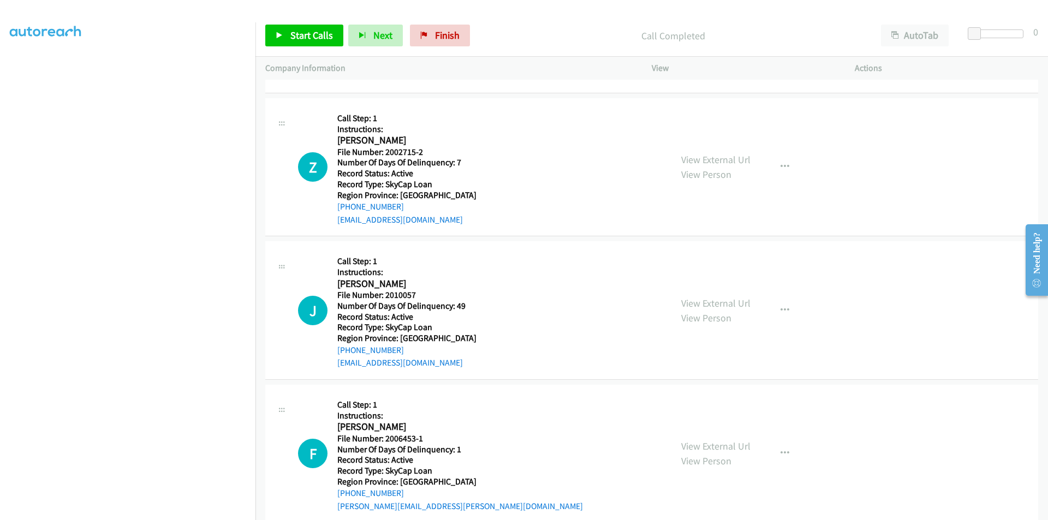
scroll to position [1929, 0]
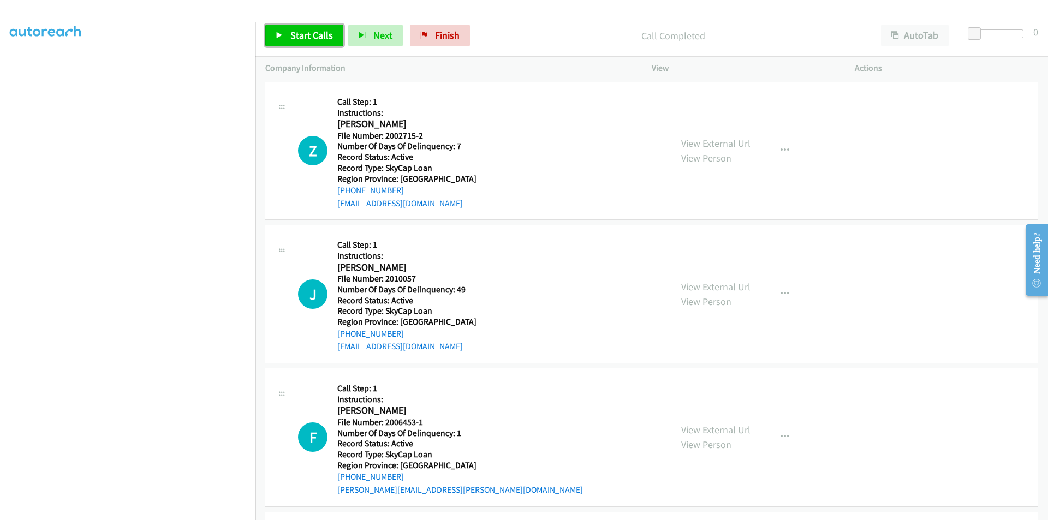
click at [309, 37] on span "Start Calls" at bounding box center [311, 35] width 43 height 13
click at [309, 37] on span "Pause" at bounding box center [302, 35] width 25 height 13
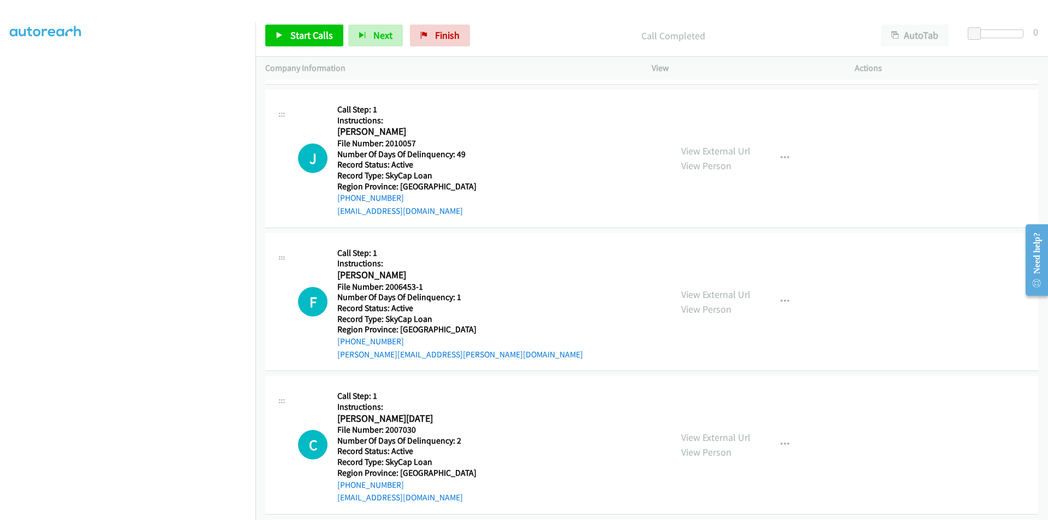
scroll to position [2093, 0]
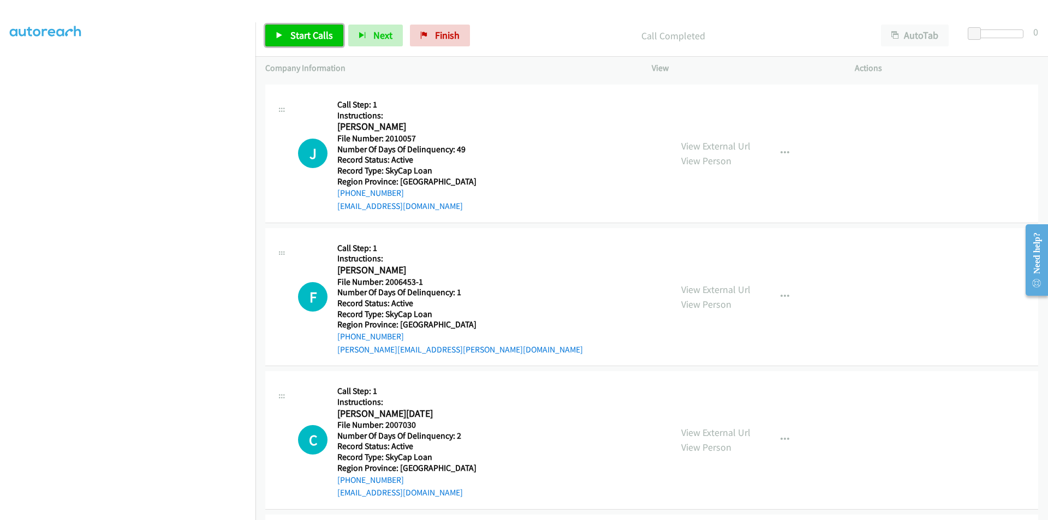
click at [314, 38] on span "Start Calls" at bounding box center [311, 35] width 43 height 13
click at [301, 32] on span "Pause" at bounding box center [302, 35] width 25 height 13
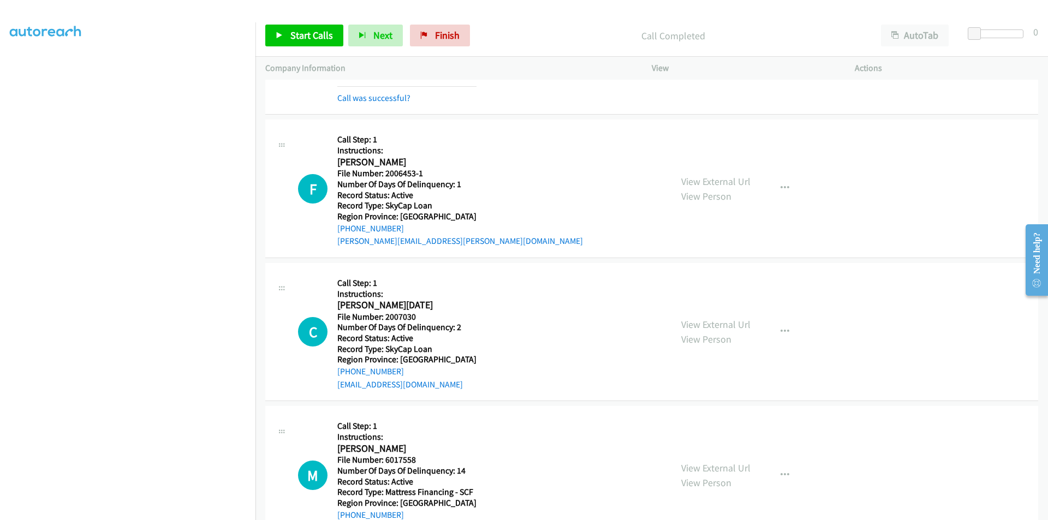
scroll to position [2257, 0]
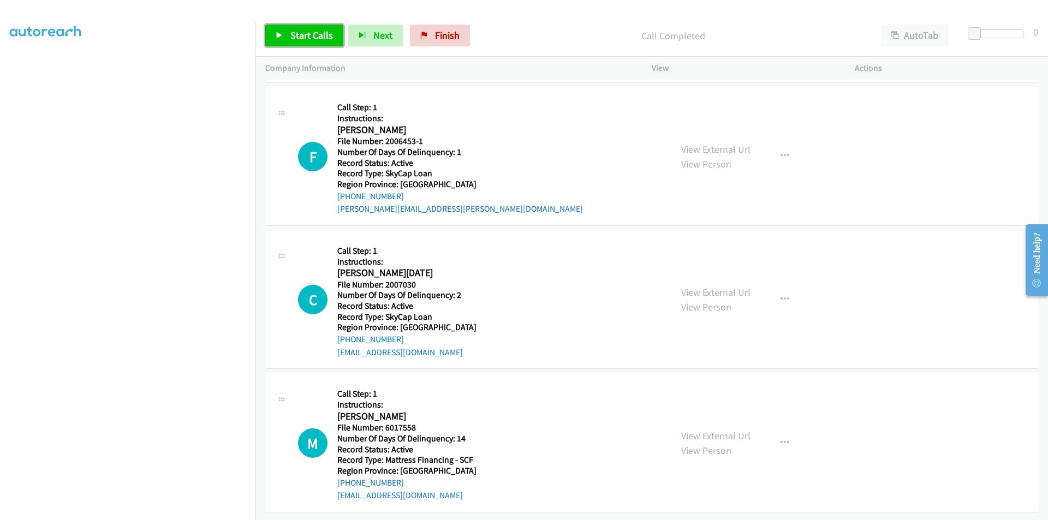
click at [301, 39] on span "Start Calls" at bounding box center [311, 35] width 43 height 13
click at [300, 38] on span "Pause" at bounding box center [302, 35] width 25 height 13
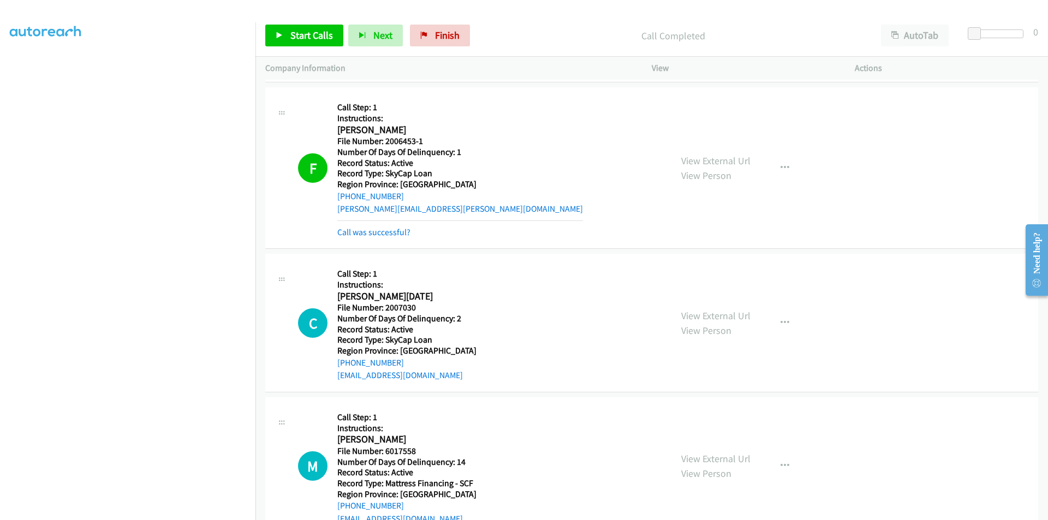
scroll to position [2421, 0]
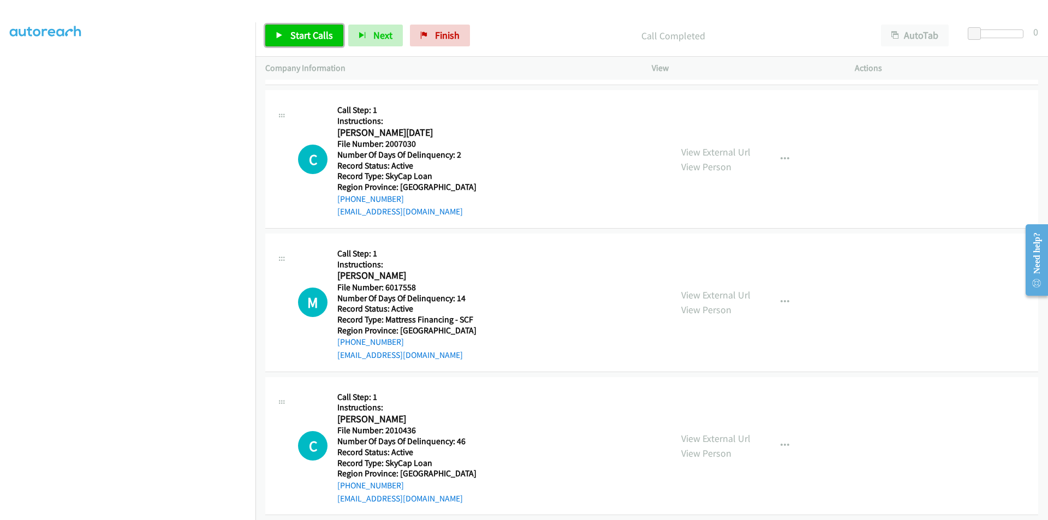
click at [299, 37] on span "Start Calls" at bounding box center [311, 35] width 43 height 13
click at [299, 37] on span "Pause" at bounding box center [302, 35] width 25 height 13
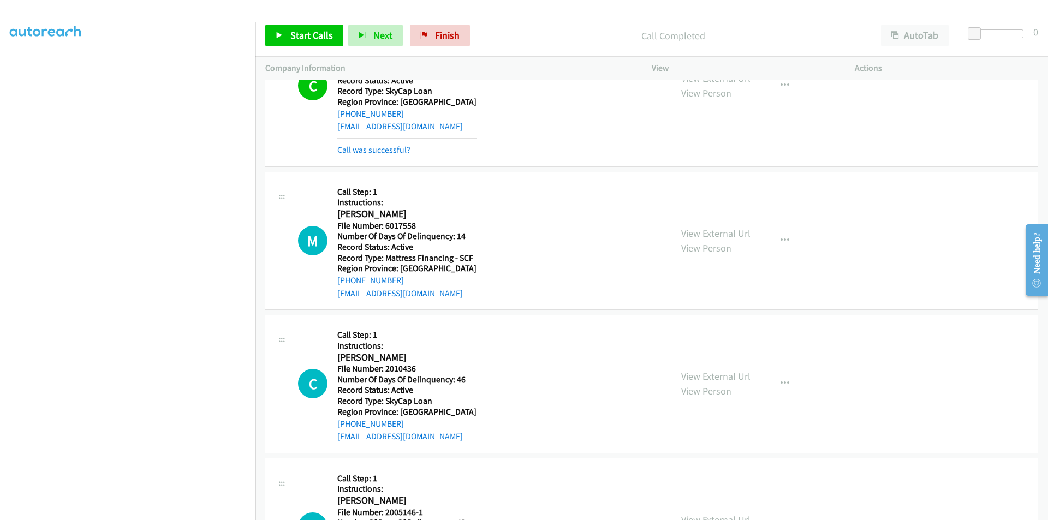
scroll to position [2584, 0]
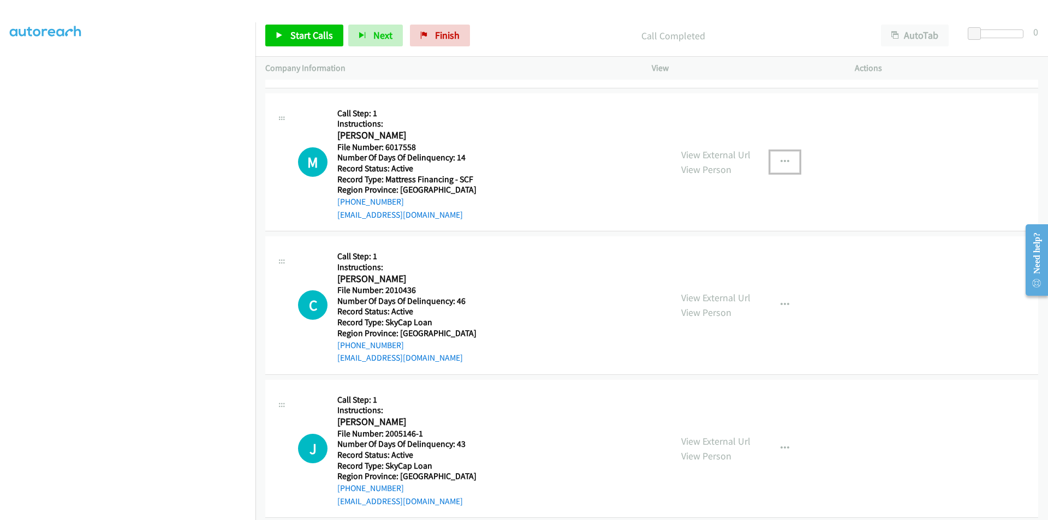
click at [780, 159] on icon "button" at bounding box center [784, 162] width 9 height 9
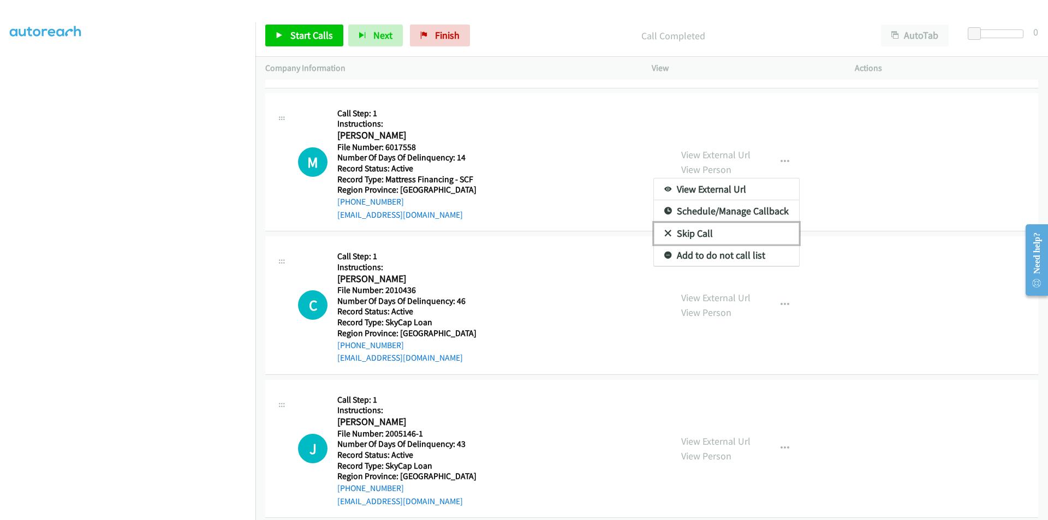
click at [746, 233] on link "Skip Call" at bounding box center [726, 234] width 145 height 22
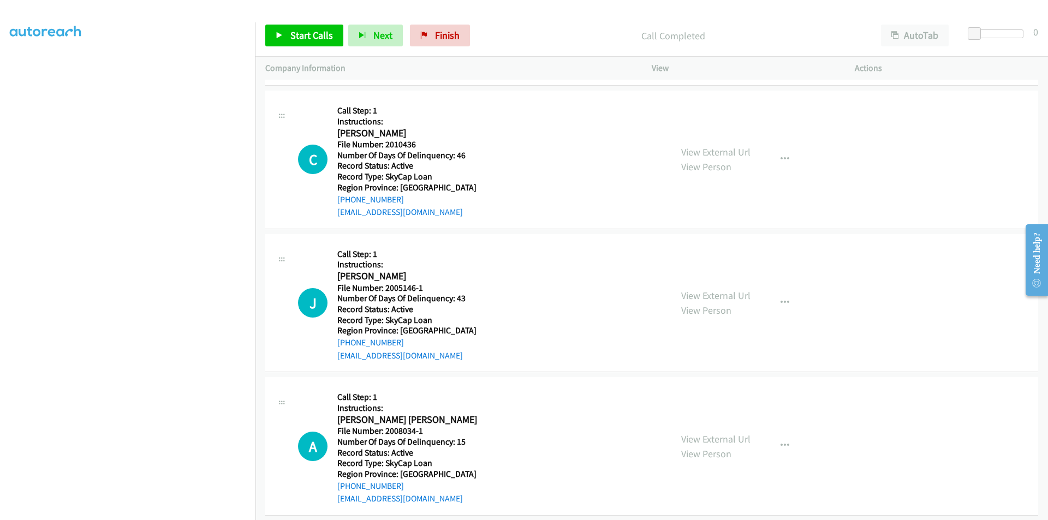
scroll to position [2742, 0]
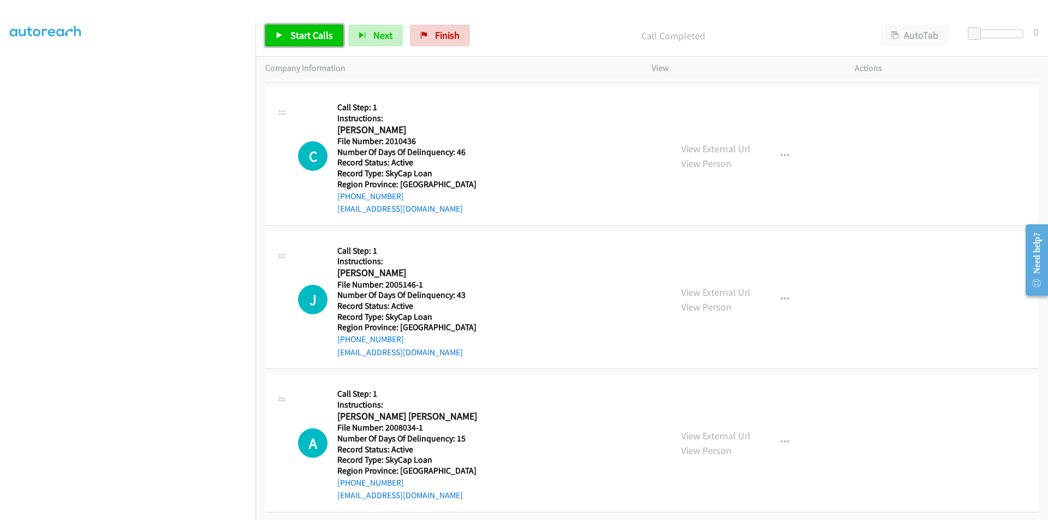
click at [325, 34] on span "Start Calls" at bounding box center [311, 35] width 43 height 13
click at [307, 35] on span "Pause" at bounding box center [302, 35] width 25 height 13
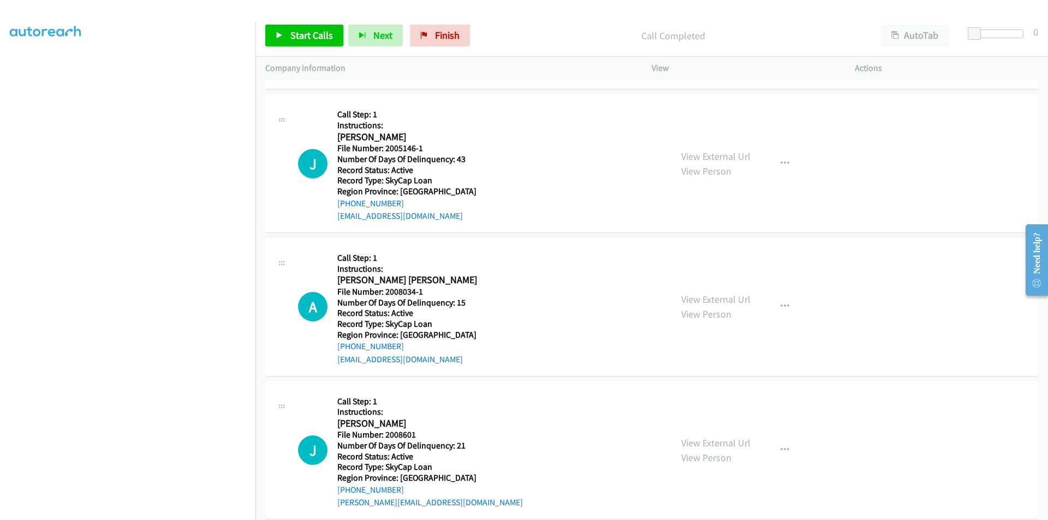
scroll to position [2905, 0]
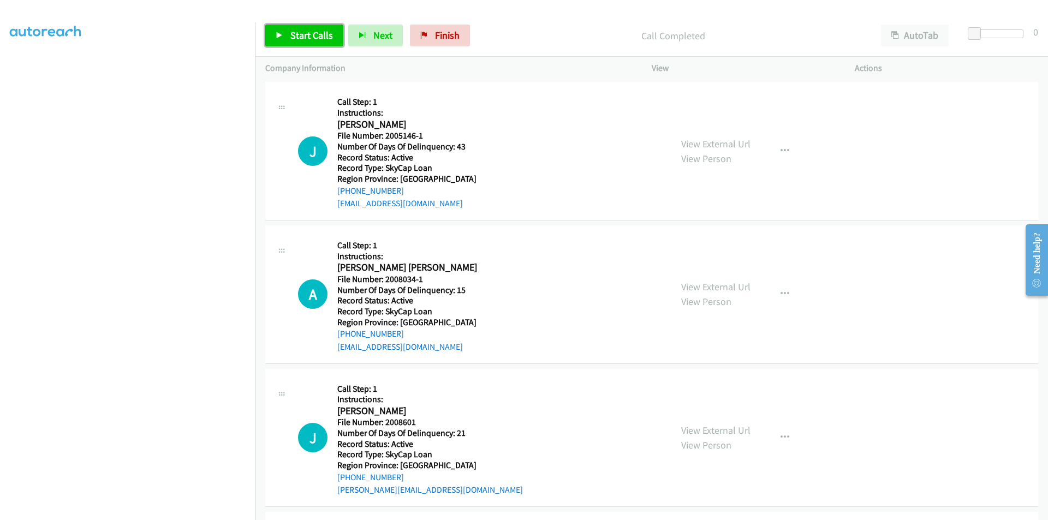
click at [293, 37] on span "Start Calls" at bounding box center [311, 35] width 43 height 13
click at [293, 37] on span "Pause" at bounding box center [302, 35] width 25 height 13
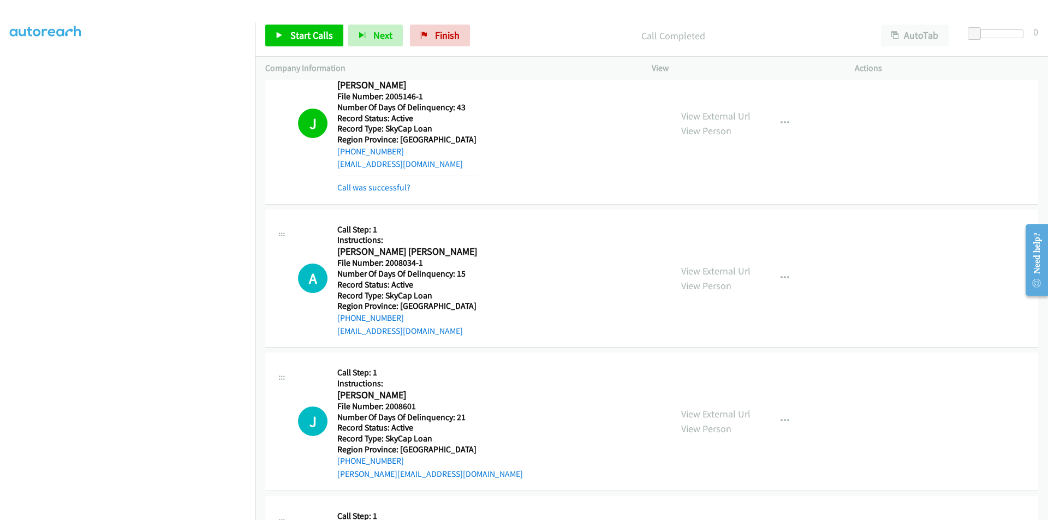
scroll to position [3069, 0]
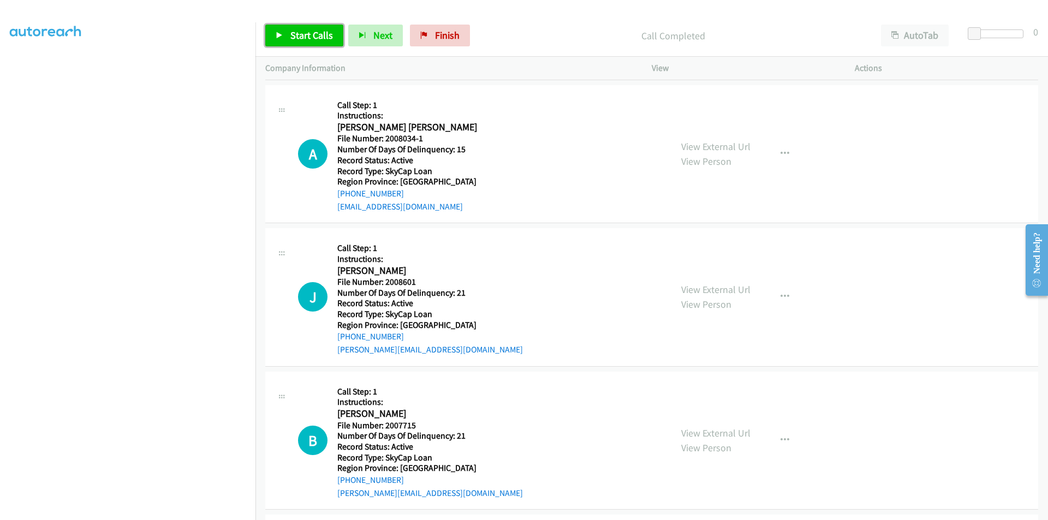
click at [304, 35] on span "Start Calls" at bounding box center [311, 35] width 43 height 13
click at [301, 29] on span "Pause" at bounding box center [302, 35] width 25 height 13
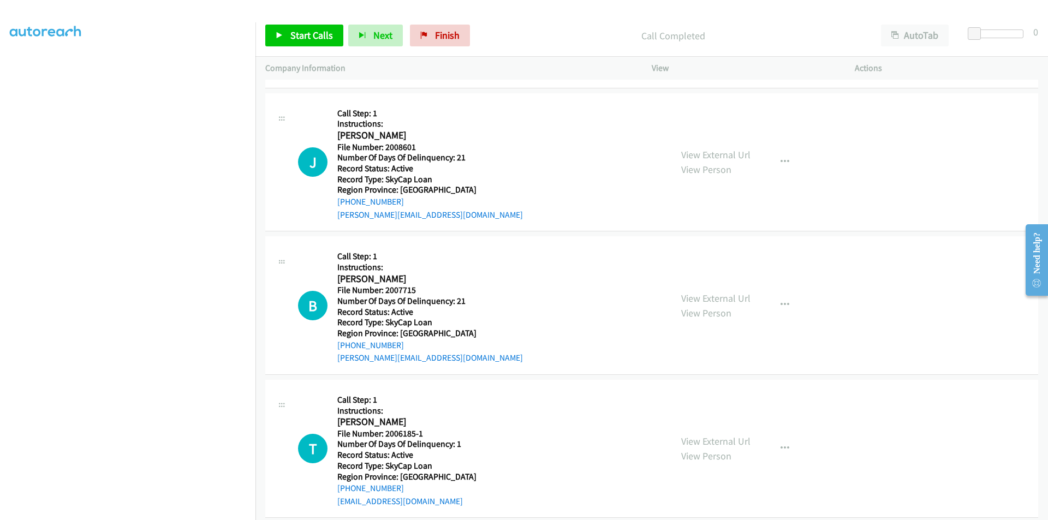
scroll to position [3233, 0]
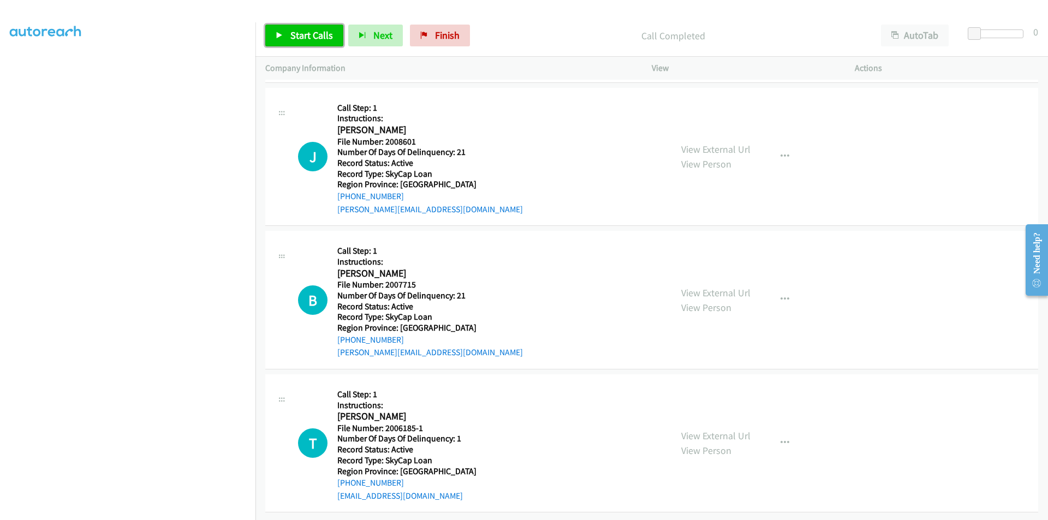
click at [290, 31] on span "Start Calls" at bounding box center [311, 35] width 43 height 13
click at [290, 31] on span "Pause" at bounding box center [302, 35] width 25 height 13
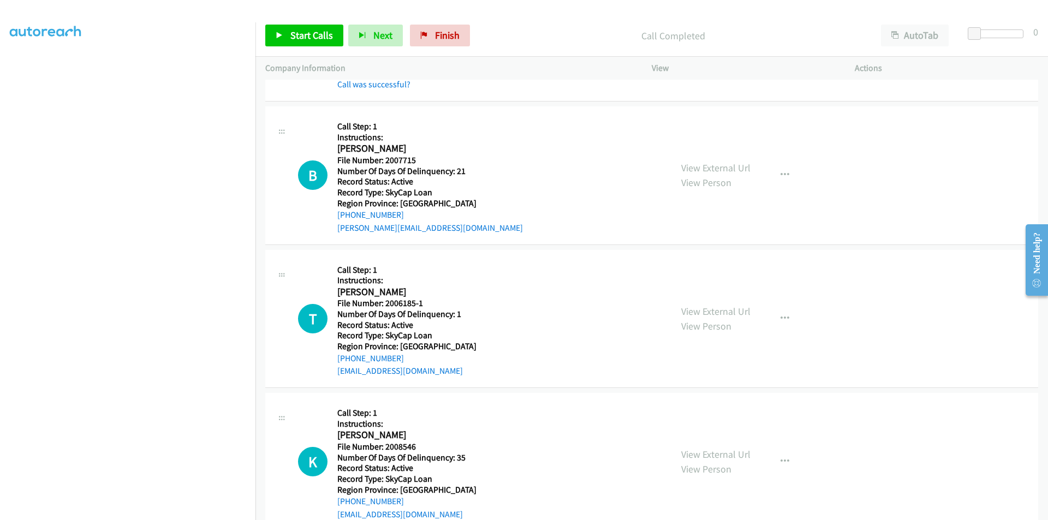
scroll to position [3397, 0]
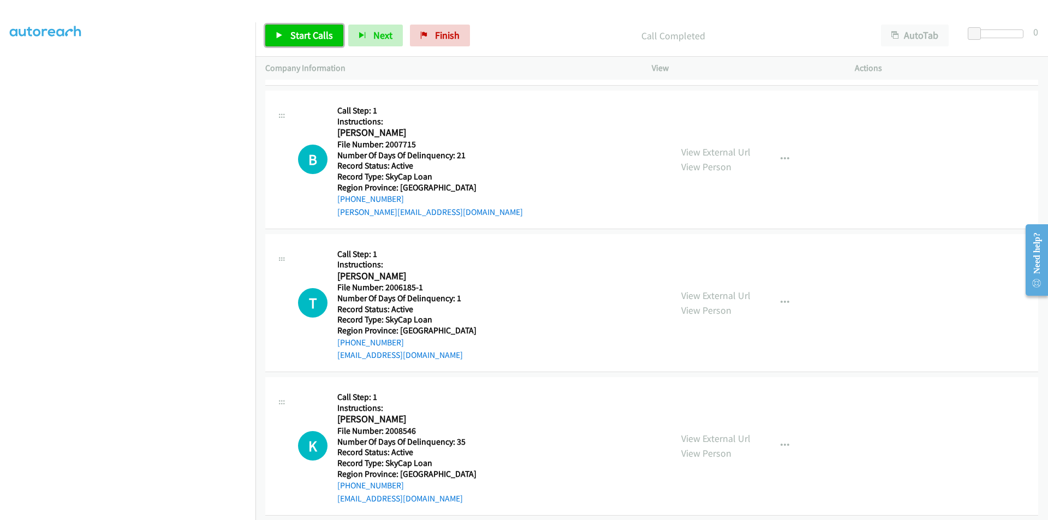
click at [317, 30] on span "Start Calls" at bounding box center [311, 35] width 43 height 13
click at [300, 38] on span "Pause" at bounding box center [302, 35] width 25 height 13
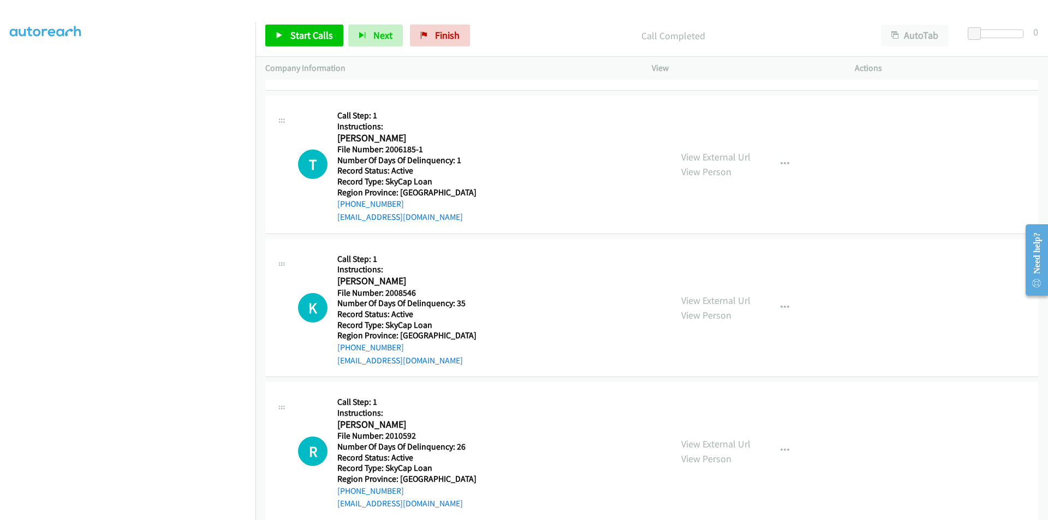
scroll to position [3560, 0]
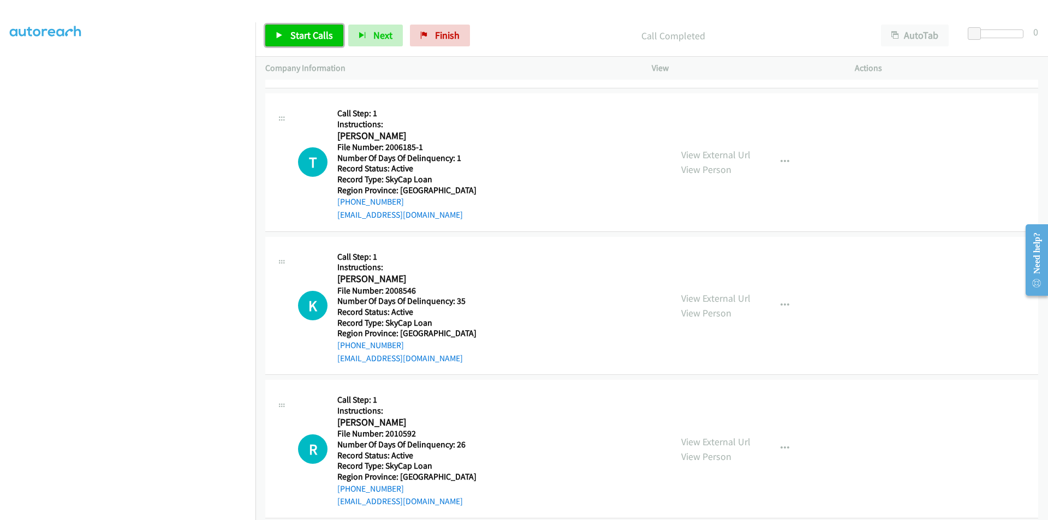
click at [303, 35] on span "Start Calls" at bounding box center [311, 35] width 43 height 13
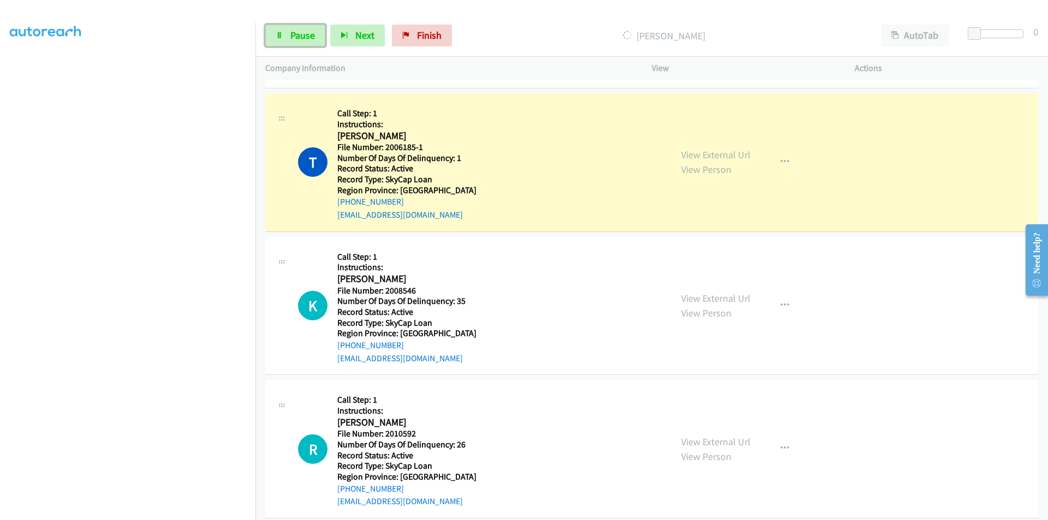
click at [303, 35] on span "Pause" at bounding box center [302, 35] width 25 height 13
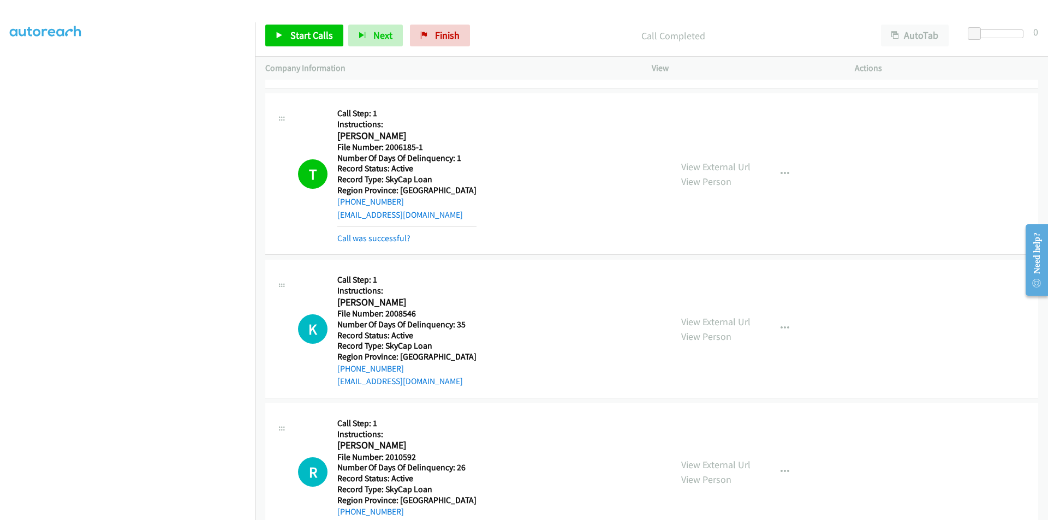
scroll to position [3724, 0]
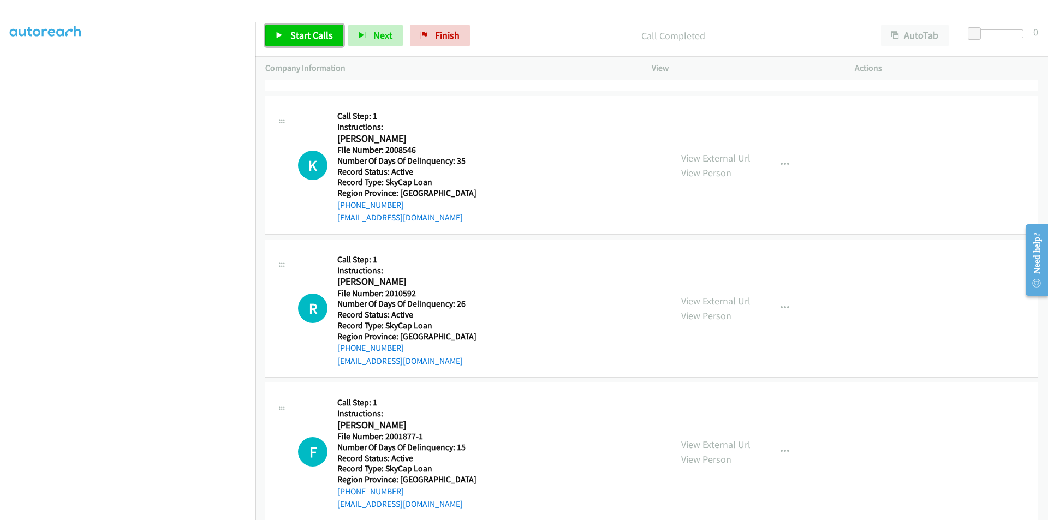
click at [305, 38] on span "Start Calls" at bounding box center [311, 35] width 43 height 13
click at [305, 38] on span "Pause" at bounding box center [302, 35] width 25 height 13
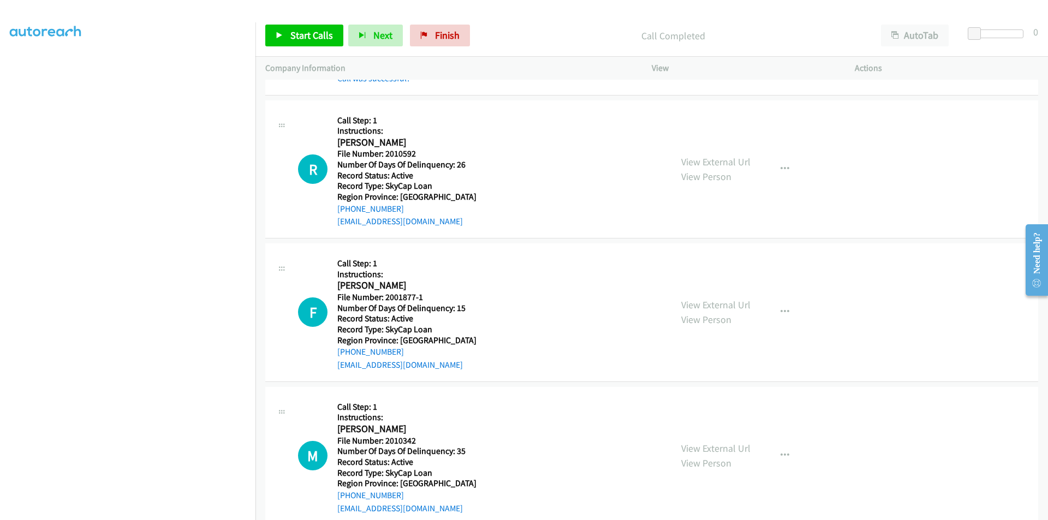
scroll to position [3888, 0]
click at [308, 28] on link "Start Calls" at bounding box center [304, 36] width 78 height 22
click at [302, 32] on span "Pause" at bounding box center [302, 35] width 25 height 13
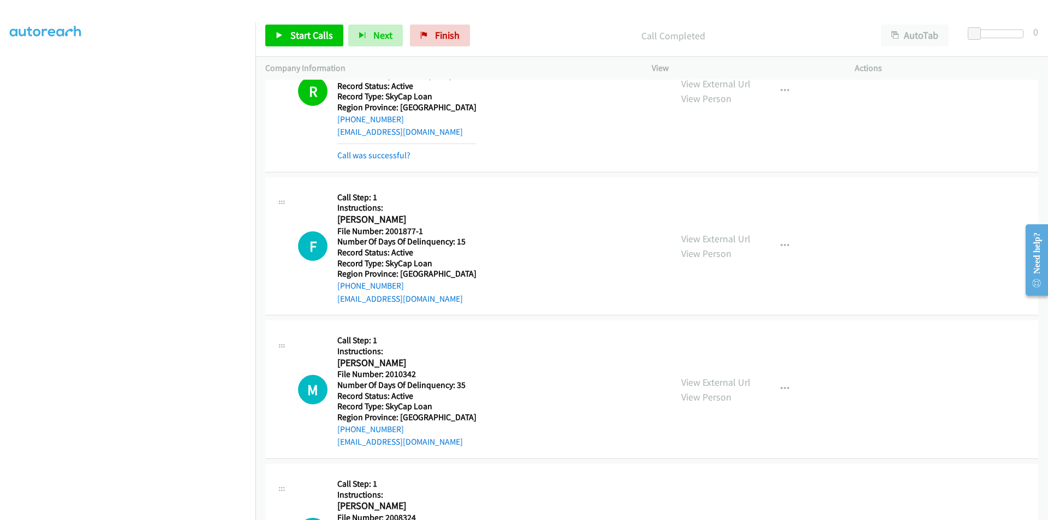
scroll to position [4051, 0]
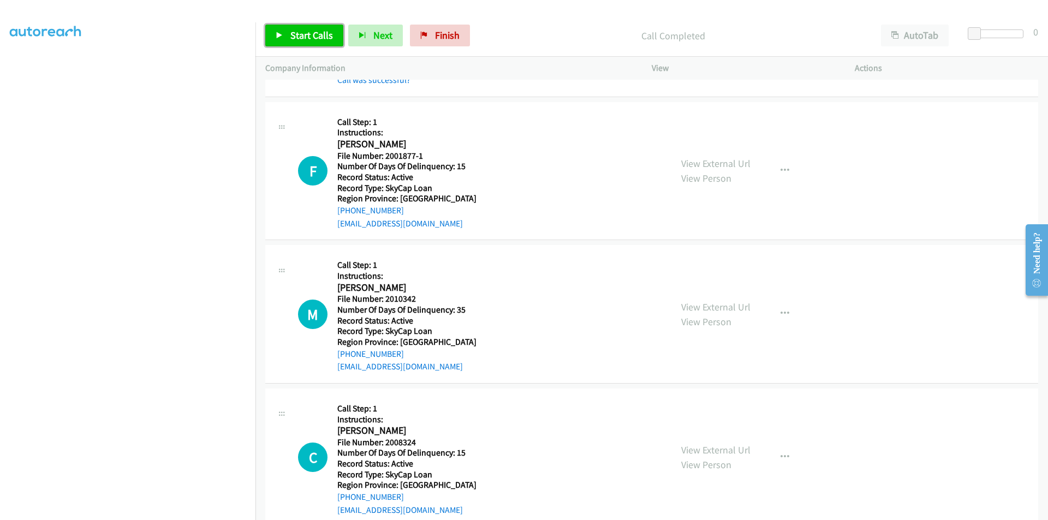
click at [290, 31] on span "Start Calls" at bounding box center [311, 35] width 43 height 13
click at [290, 31] on span "Pause" at bounding box center [302, 35] width 25 height 13
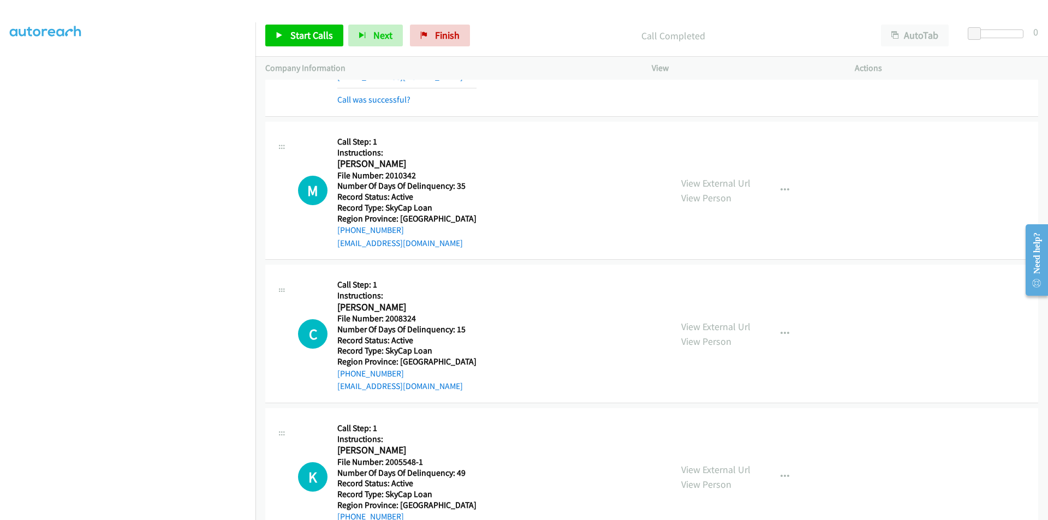
scroll to position [4215, 0]
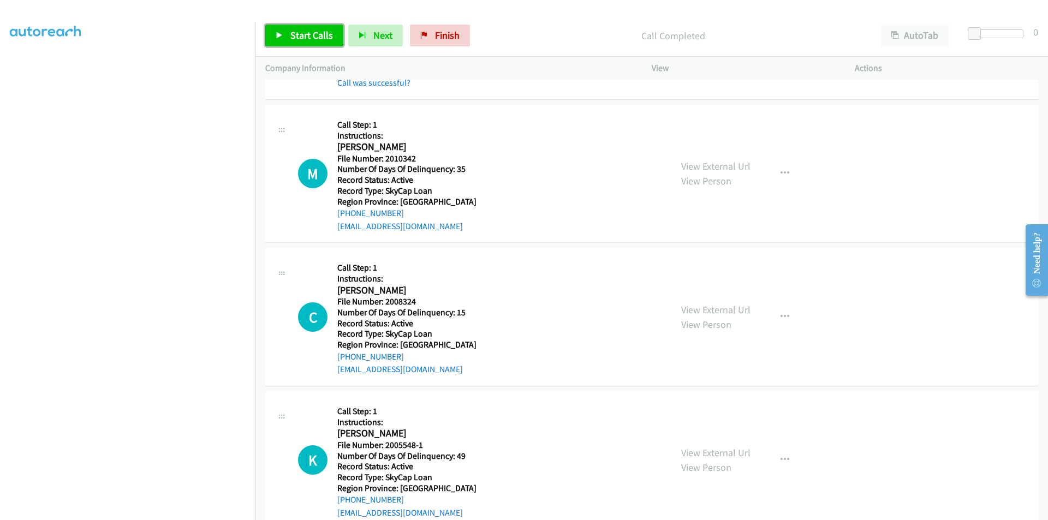
click at [328, 36] on span "Start Calls" at bounding box center [311, 35] width 43 height 13
click at [299, 34] on span "Pause" at bounding box center [302, 35] width 25 height 13
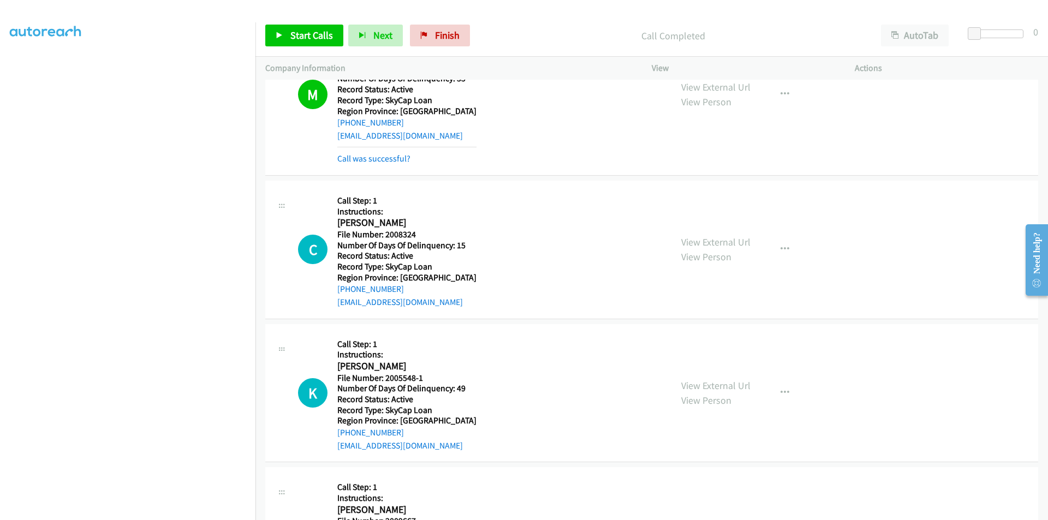
scroll to position [4379, 0]
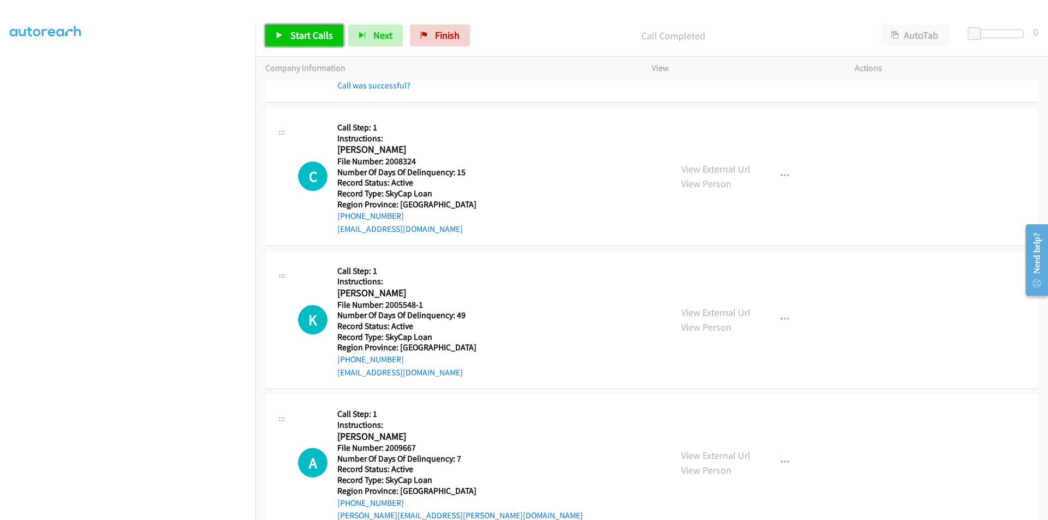
click at [315, 34] on span "Start Calls" at bounding box center [311, 35] width 43 height 13
click at [315, 34] on link "Pause" at bounding box center [295, 36] width 60 height 22
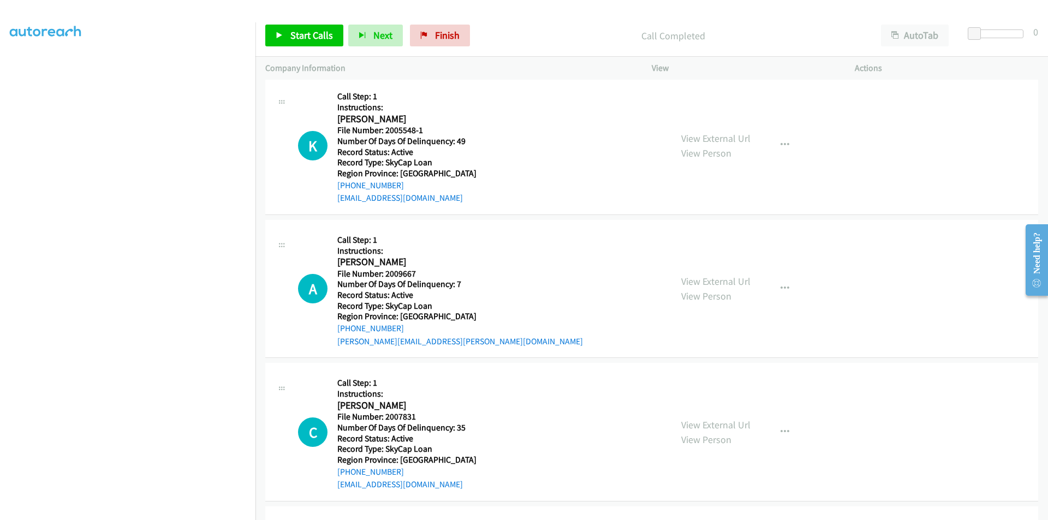
scroll to position [4597, 0]
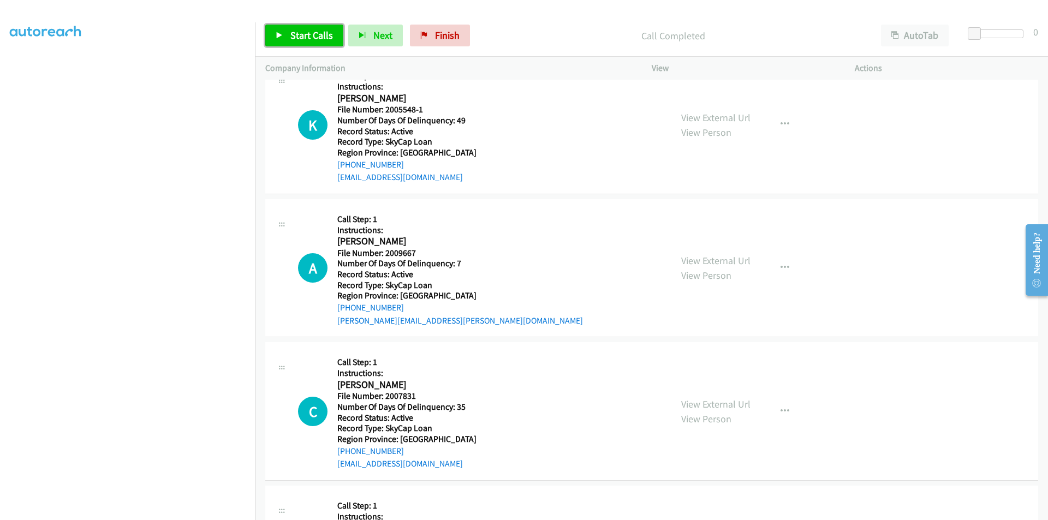
click at [327, 36] on span "Start Calls" at bounding box center [311, 35] width 43 height 13
click at [293, 34] on span "Pause" at bounding box center [302, 35] width 25 height 13
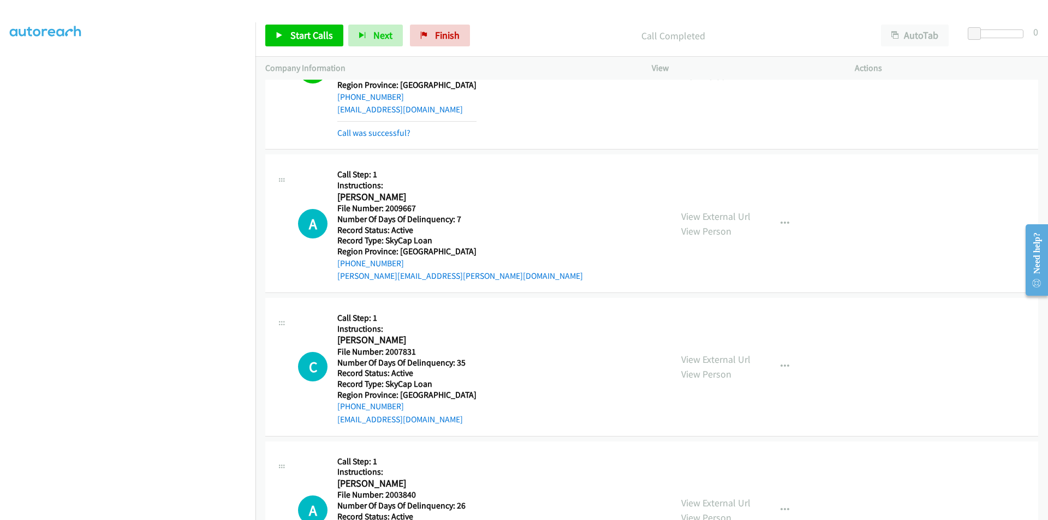
scroll to position [4741, 0]
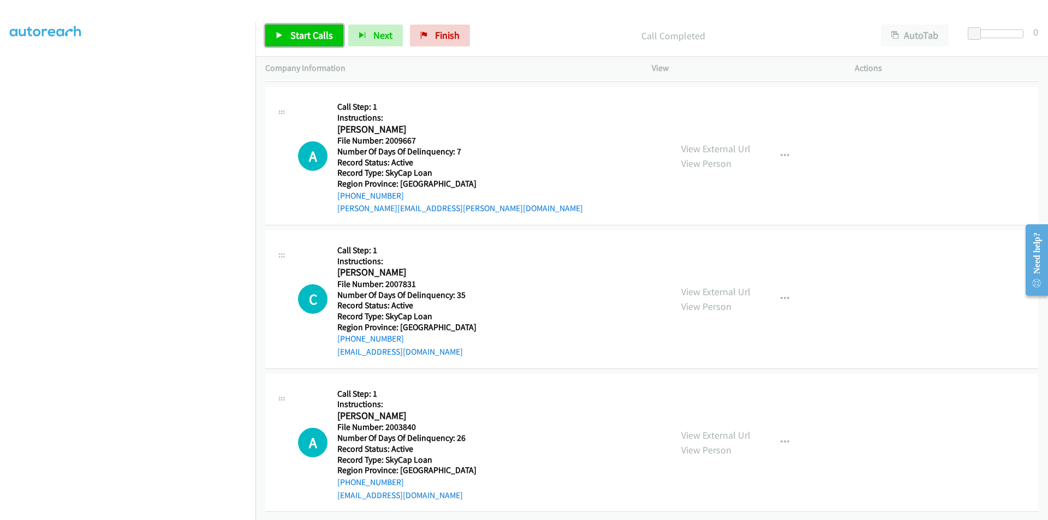
click at [293, 34] on span "Start Calls" at bounding box center [311, 35] width 43 height 13
click at [293, 34] on span "Pause" at bounding box center [302, 35] width 25 height 13
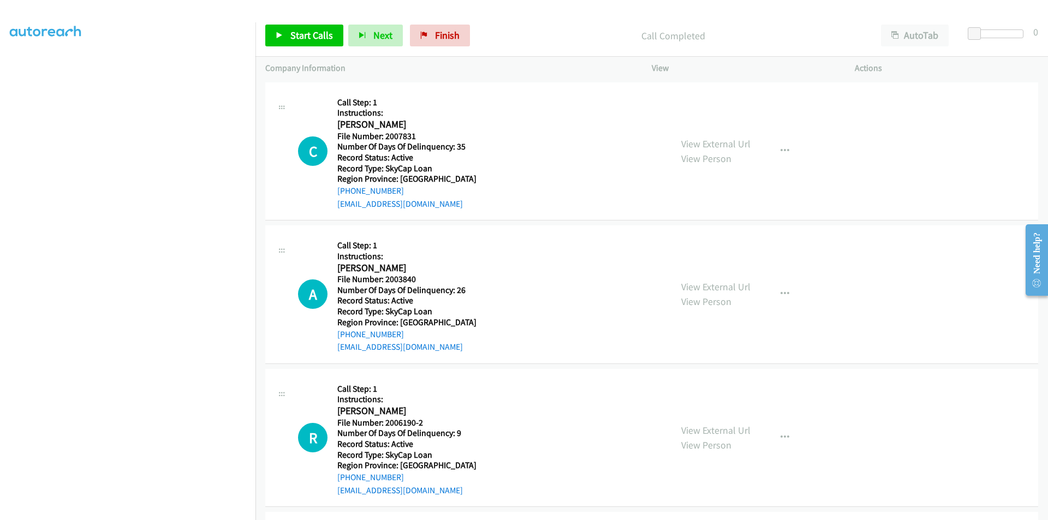
scroll to position [4905, 0]
click at [301, 38] on span "Start Calls" at bounding box center [311, 35] width 43 height 13
click at [301, 38] on span "Pause" at bounding box center [302, 35] width 25 height 13
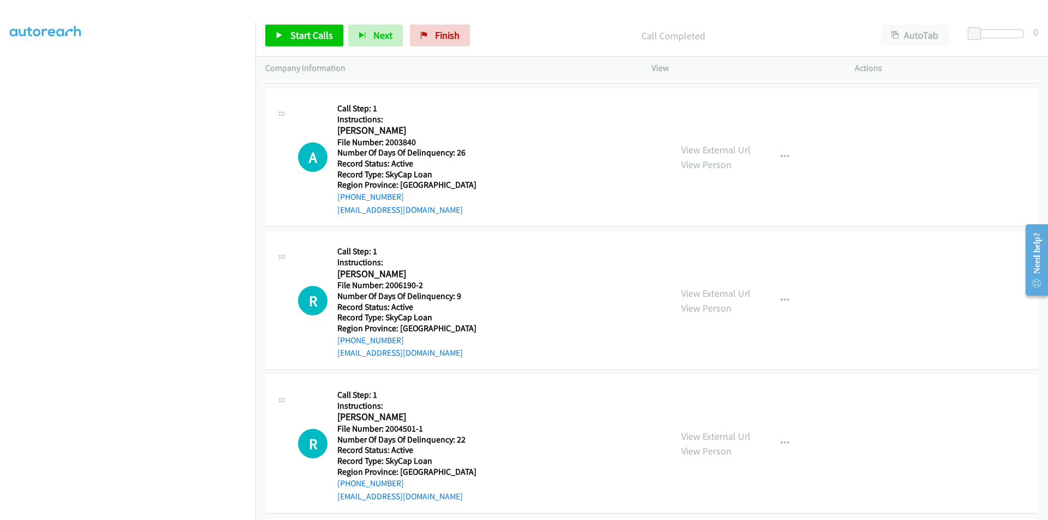
scroll to position [5068, 0]
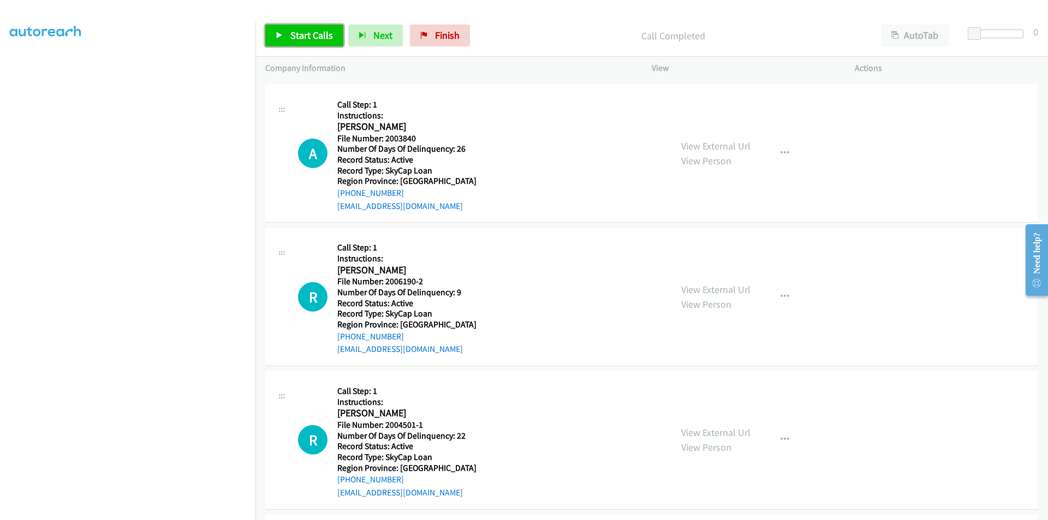
click at [321, 39] on span "Start Calls" at bounding box center [311, 35] width 43 height 13
click at [305, 36] on span "Pause" at bounding box center [302, 35] width 25 height 13
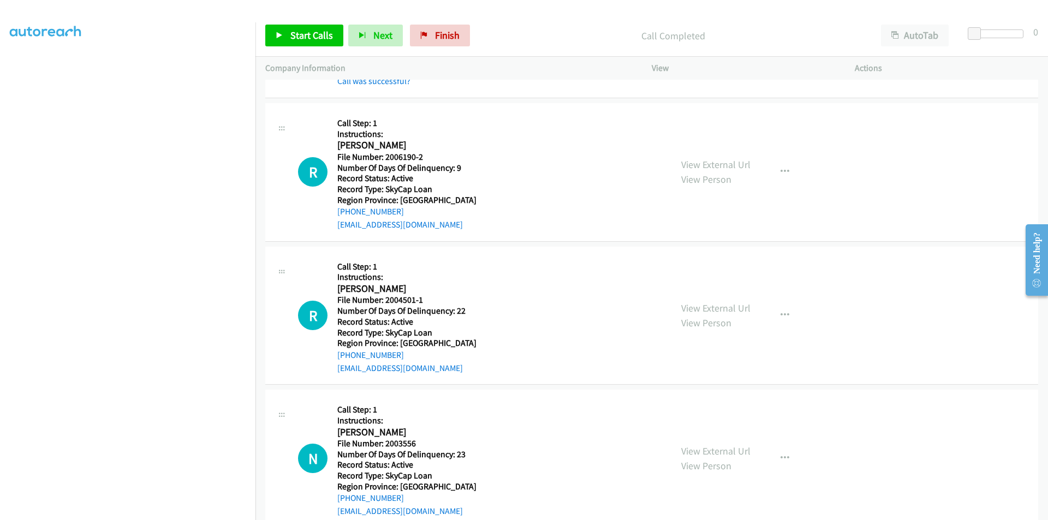
scroll to position [5232, 0]
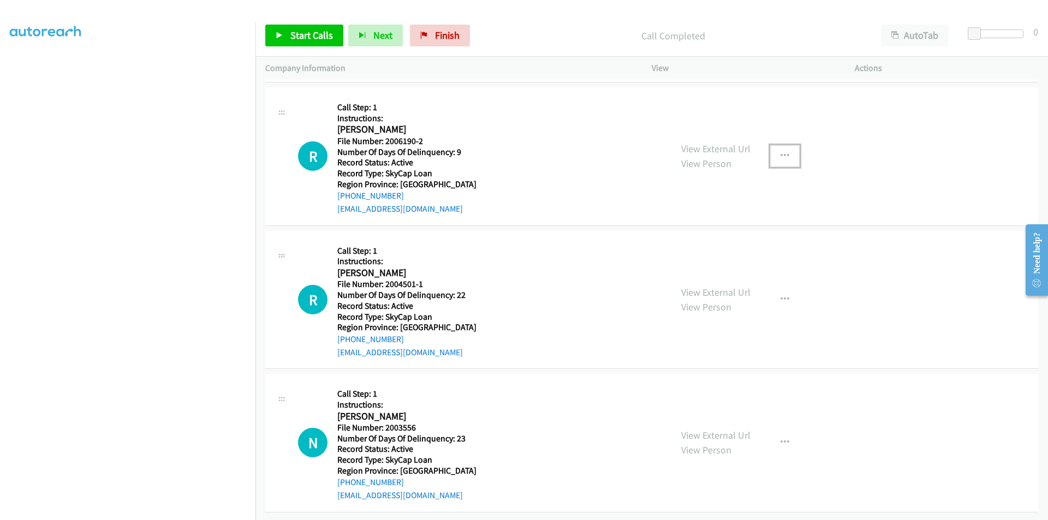
click at [785, 156] on button "button" at bounding box center [784, 156] width 29 height 22
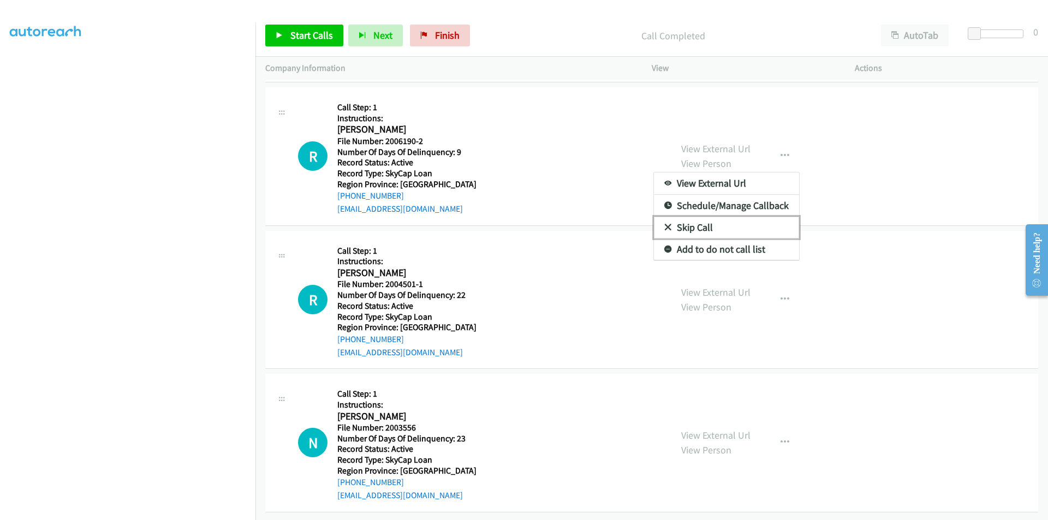
click at [702, 227] on link "Skip Call" at bounding box center [726, 228] width 145 height 22
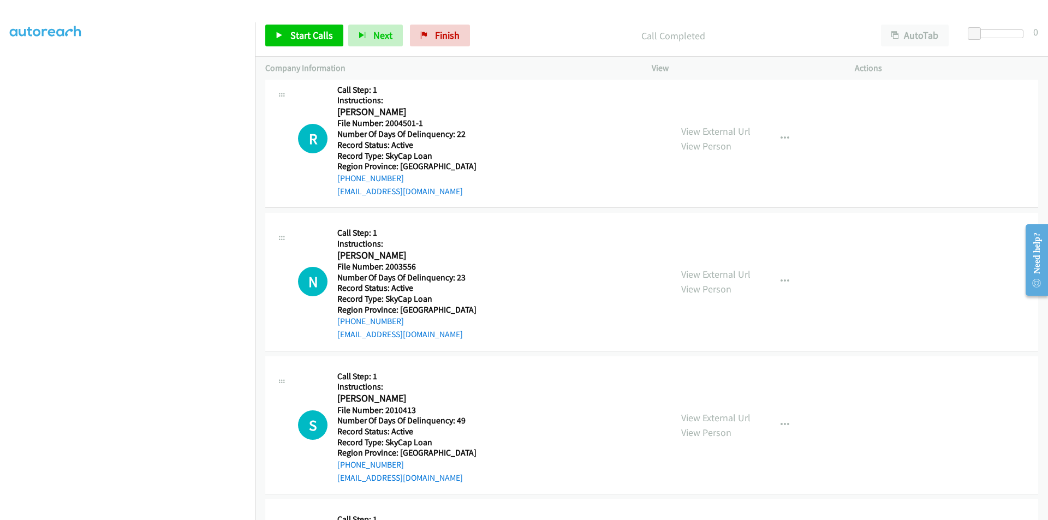
scroll to position [5404, 0]
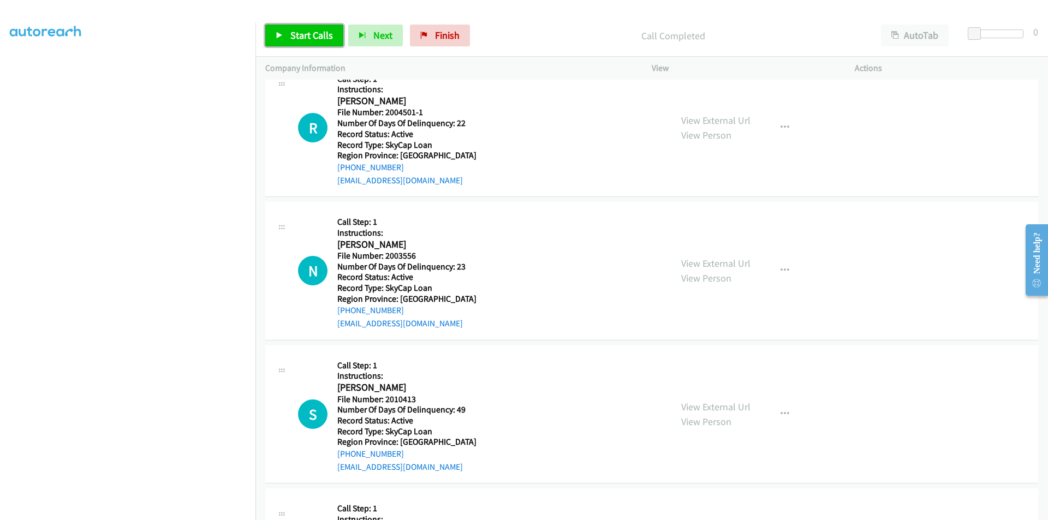
click at [307, 33] on span "Start Calls" at bounding box center [311, 35] width 43 height 13
click at [307, 33] on span "Pause" at bounding box center [302, 35] width 25 height 13
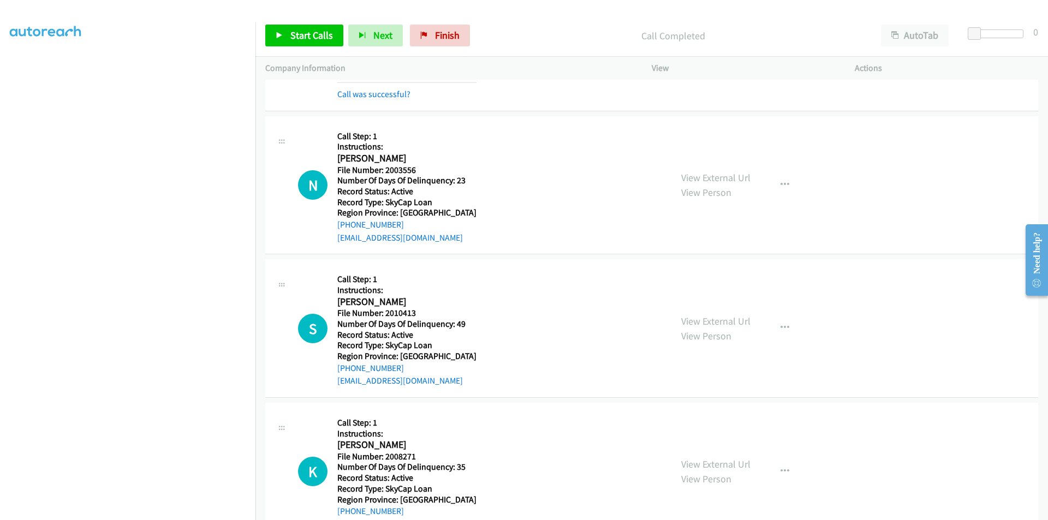
scroll to position [5568, 0]
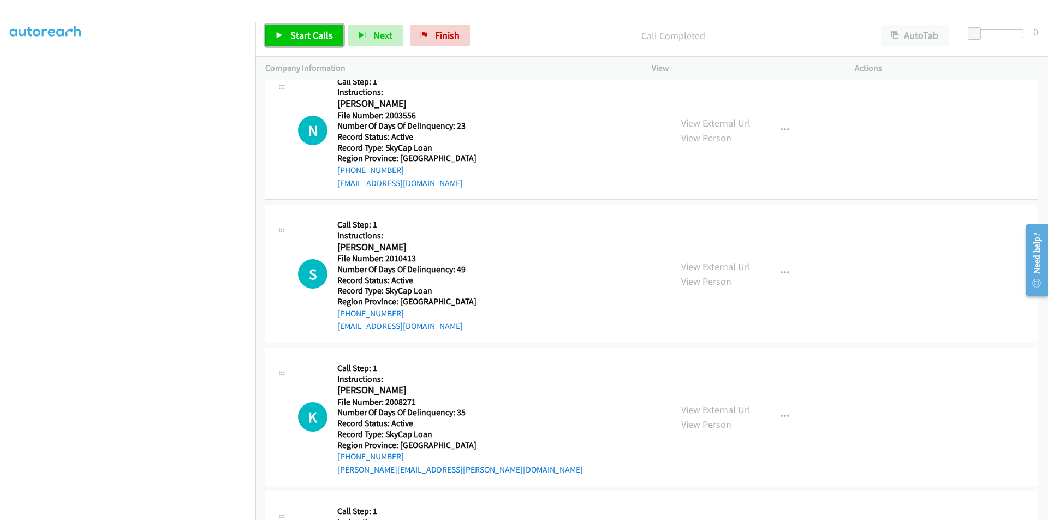
click at [312, 32] on span "Start Calls" at bounding box center [311, 35] width 43 height 13
click at [312, 32] on span "Pause" at bounding box center [302, 35] width 25 height 13
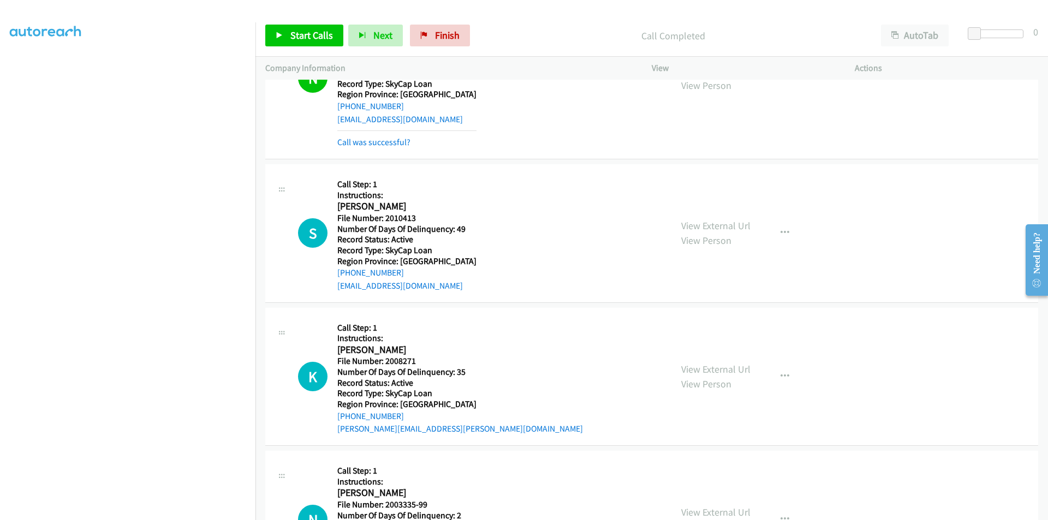
scroll to position [5717, 0]
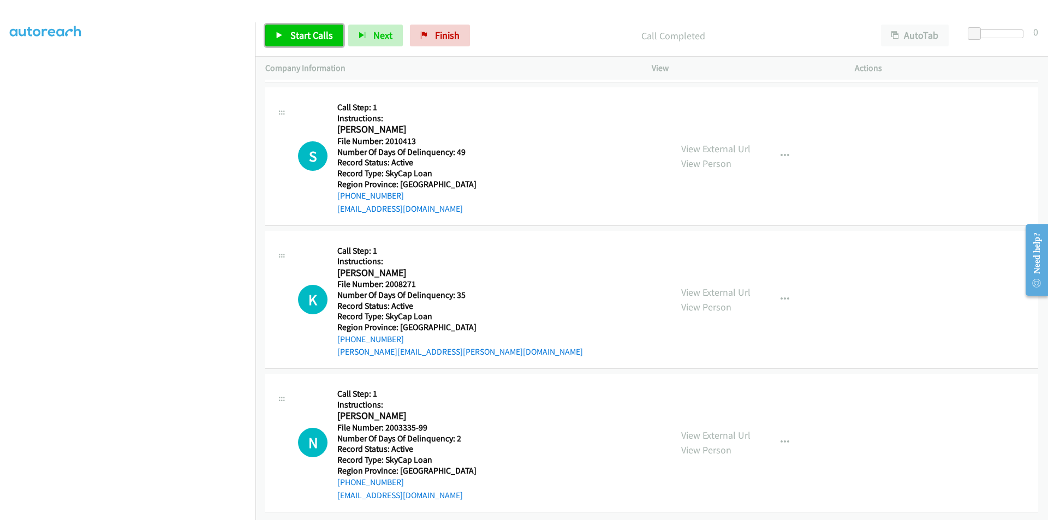
click at [295, 34] on span "Start Calls" at bounding box center [311, 35] width 43 height 13
click at [295, 34] on span "Pause" at bounding box center [302, 35] width 25 height 13
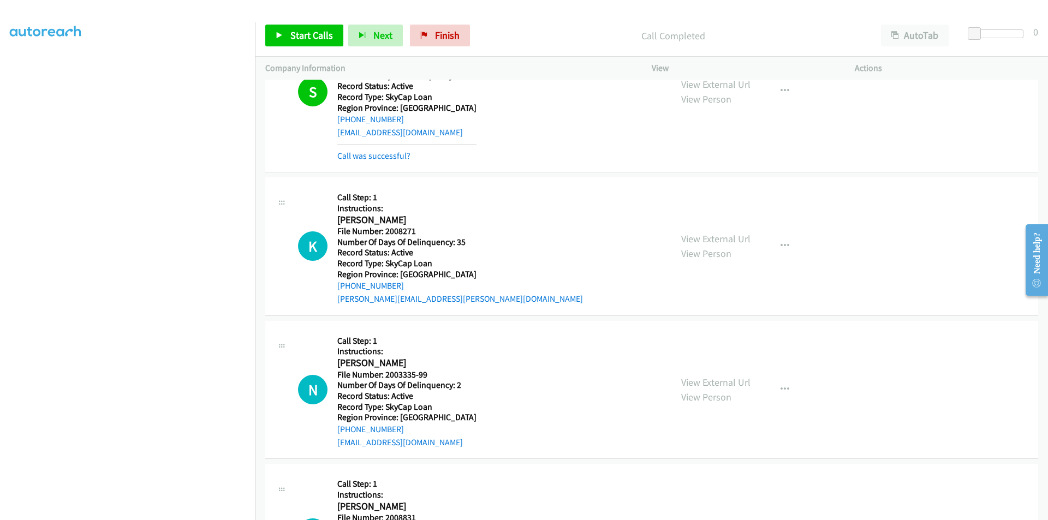
scroll to position [5880, 0]
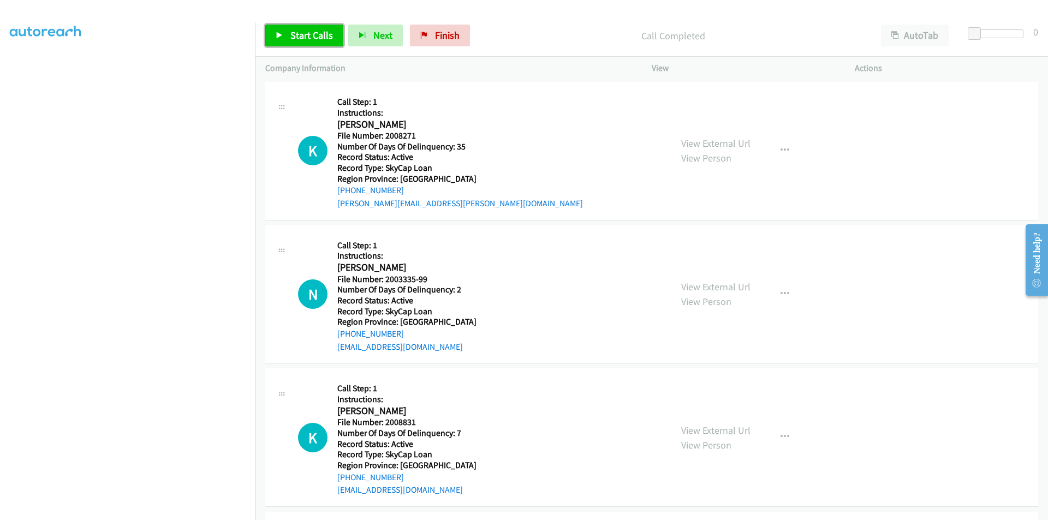
click at [292, 38] on span "Start Calls" at bounding box center [311, 35] width 43 height 13
click at [292, 38] on span "Pause" at bounding box center [302, 35] width 25 height 13
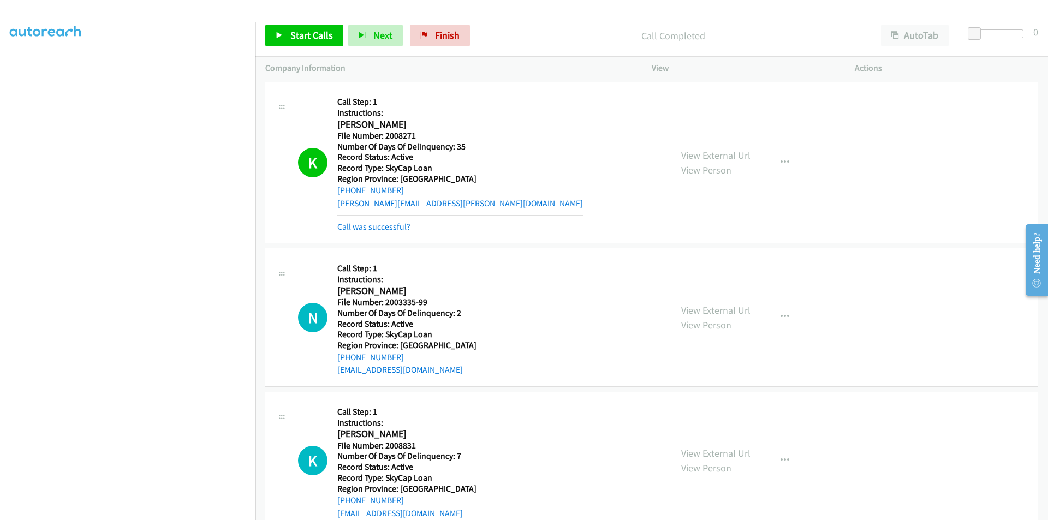
scroll to position [6044, 0]
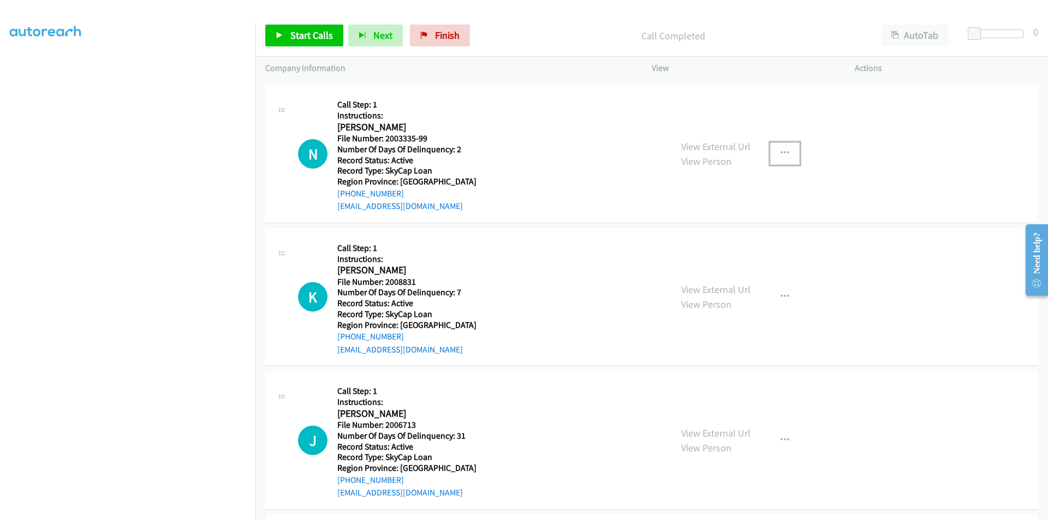
click at [783, 152] on icon "button" at bounding box center [784, 153] width 9 height 9
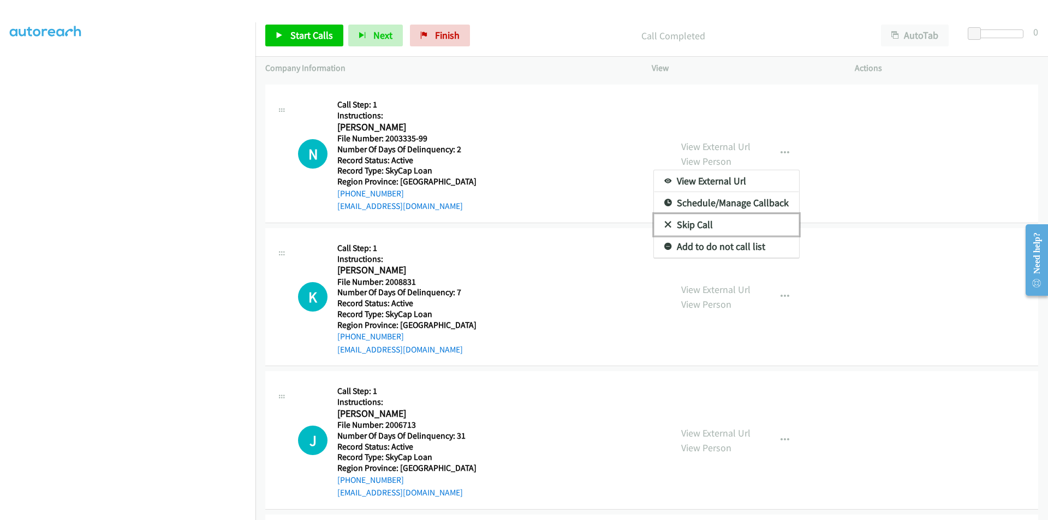
click at [738, 217] on link "Skip Call" at bounding box center [726, 225] width 145 height 22
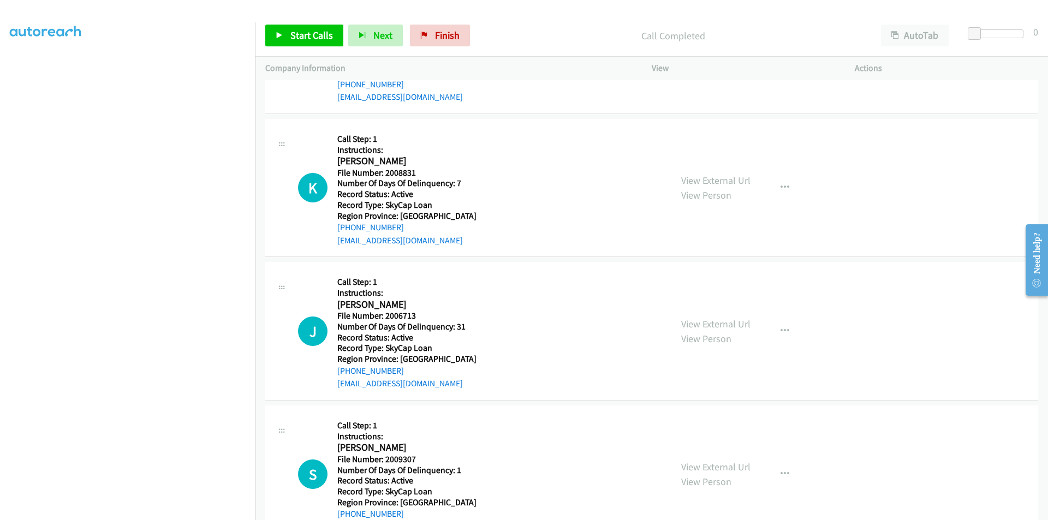
scroll to position [6193, 0]
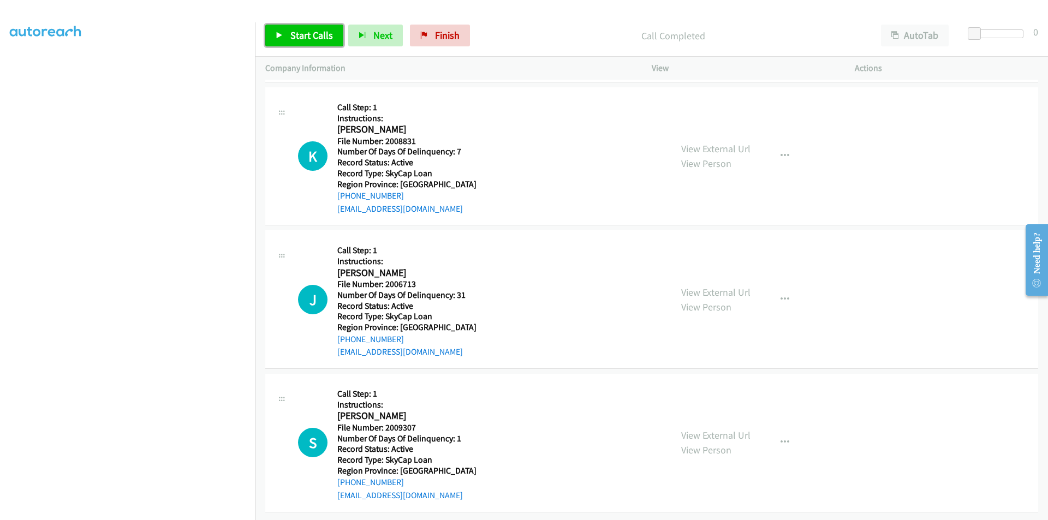
click at [306, 32] on span "Start Calls" at bounding box center [311, 35] width 43 height 13
click at [305, 31] on span "Pause" at bounding box center [302, 35] width 25 height 13
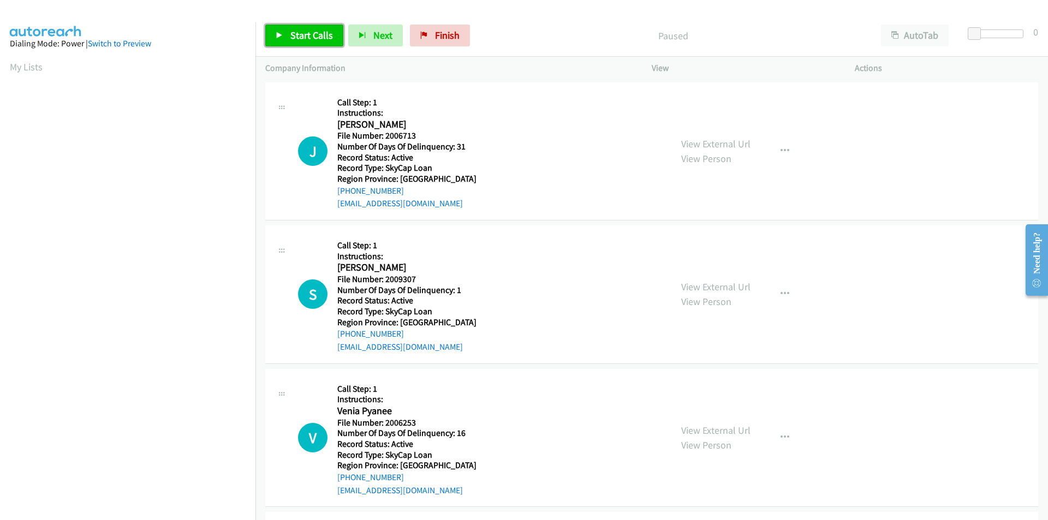
click at [294, 29] on span "Start Calls" at bounding box center [311, 35] width 43 height 13
click at [295, 29] on span "Pause" at bounding box center [302, 35] width 25 height 13
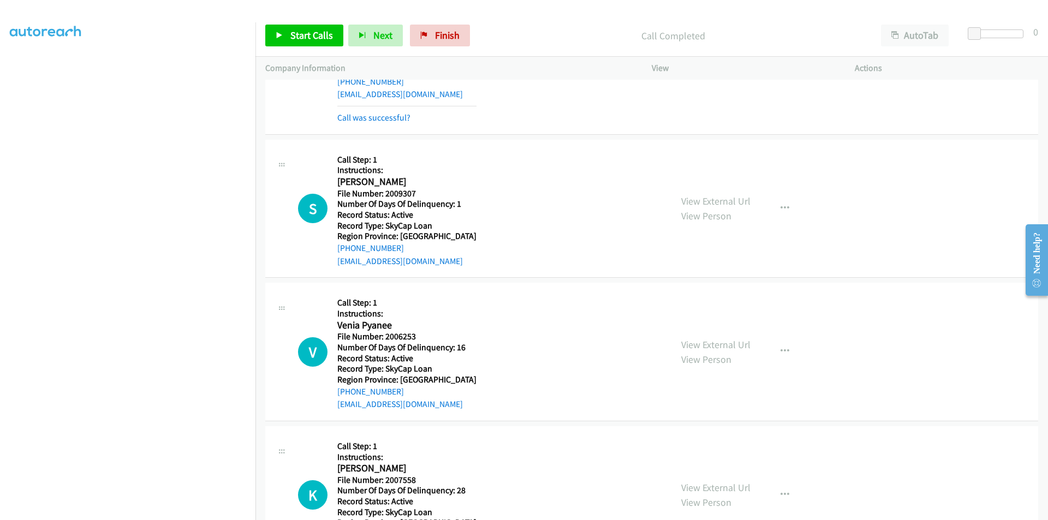
scroll to position [164, 0]
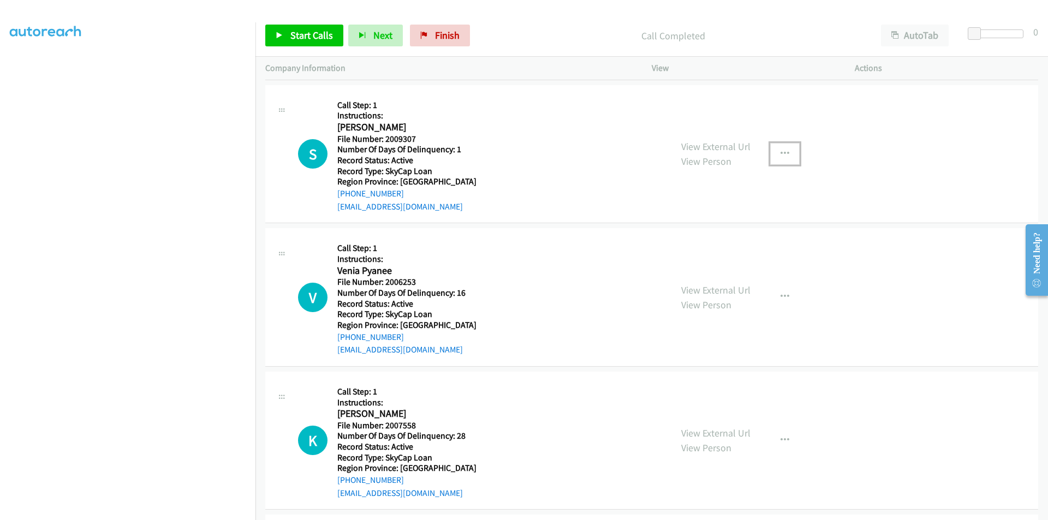
click at [780, 153] on icon "button" at bounding box center [784, 154] width 9 height 9
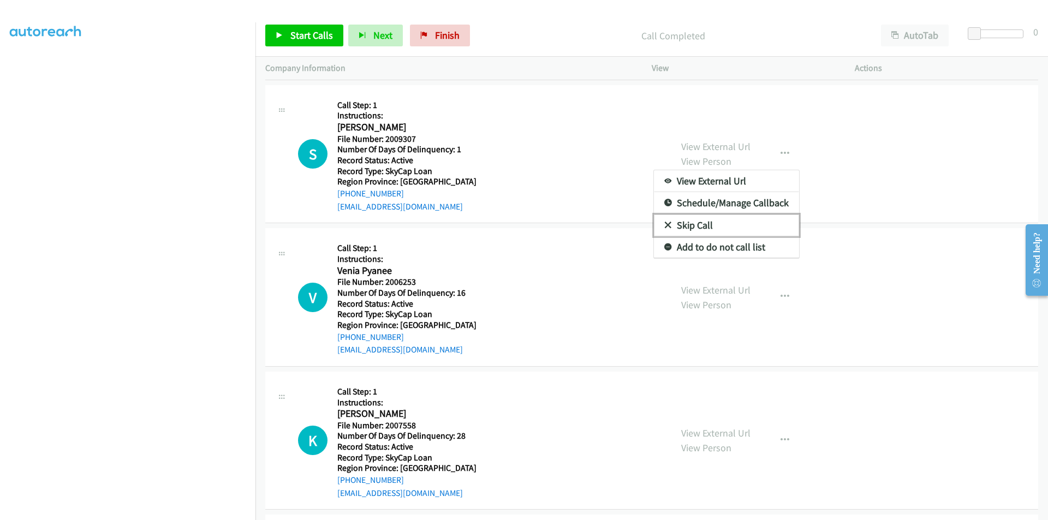
click at [692, 228] on link "Skip Call" at bounding box center [726, 225] width 145 height 22
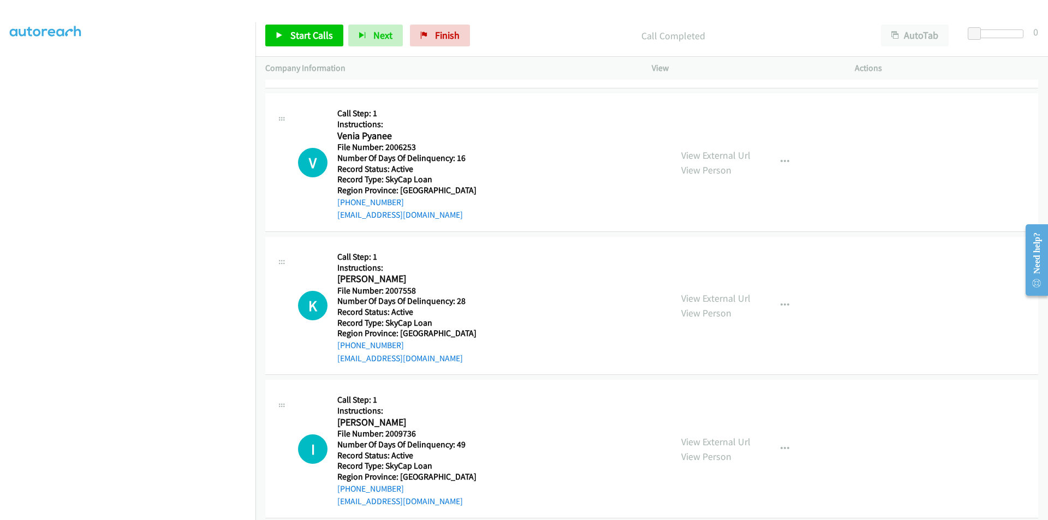
scroll to position [313, 0]
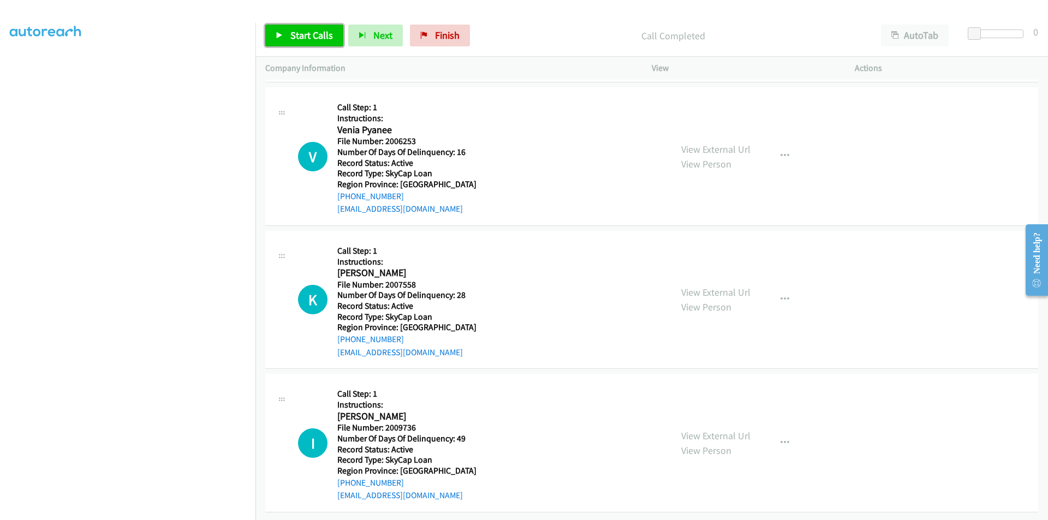
click at [295, 37] on span "Start Calls" at bounding box center [311, 35] width 43 height 13
click at [295, 37] on span "Pause" at bounding box center [302, 35] width 25 height 13
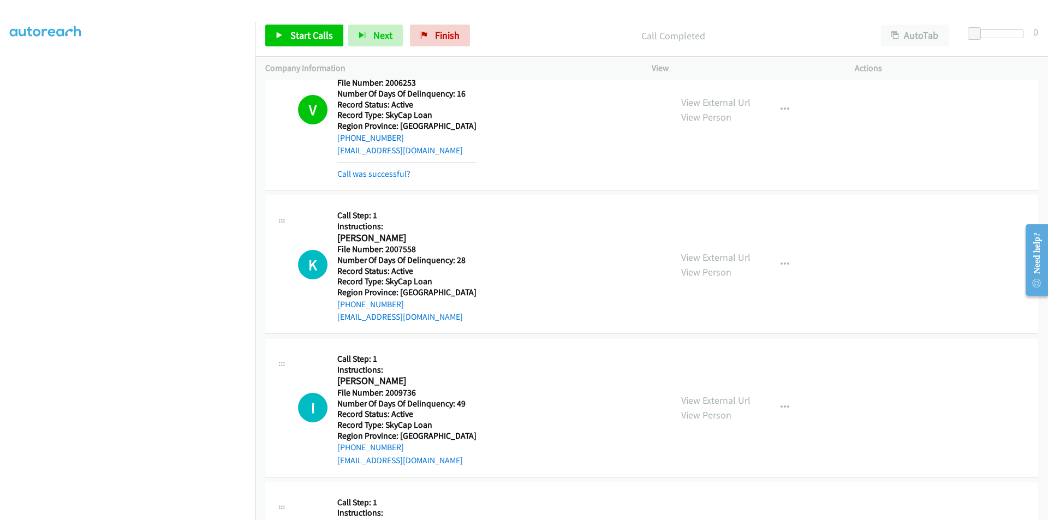
scroll to position [476, 0]
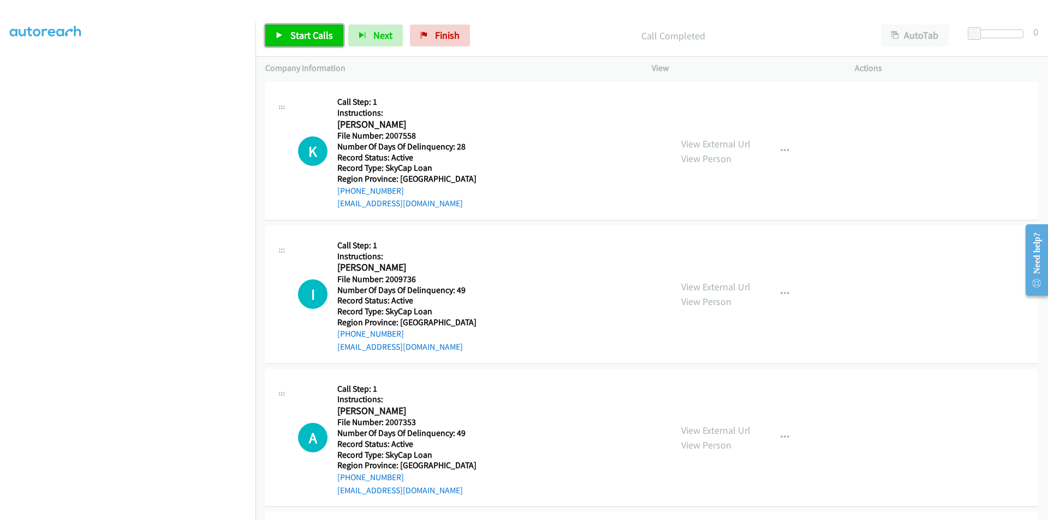
click at [320, 40] on span "Start Calls" at bounding box center [311, 35] width 43 height 13
click at [307, 31] on span "Pause" at bounding box center [302, 35] width 25 height 13
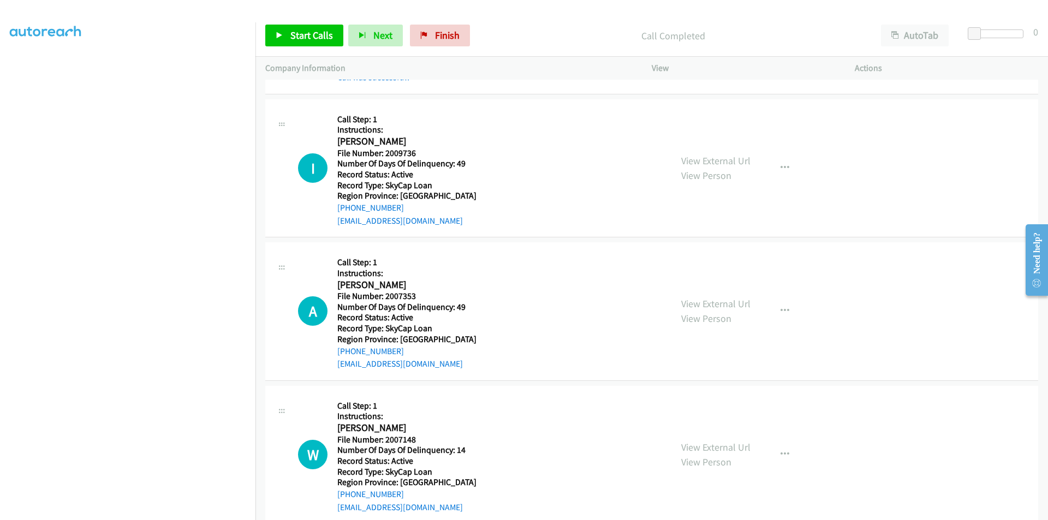
scroll to position [640, 0]
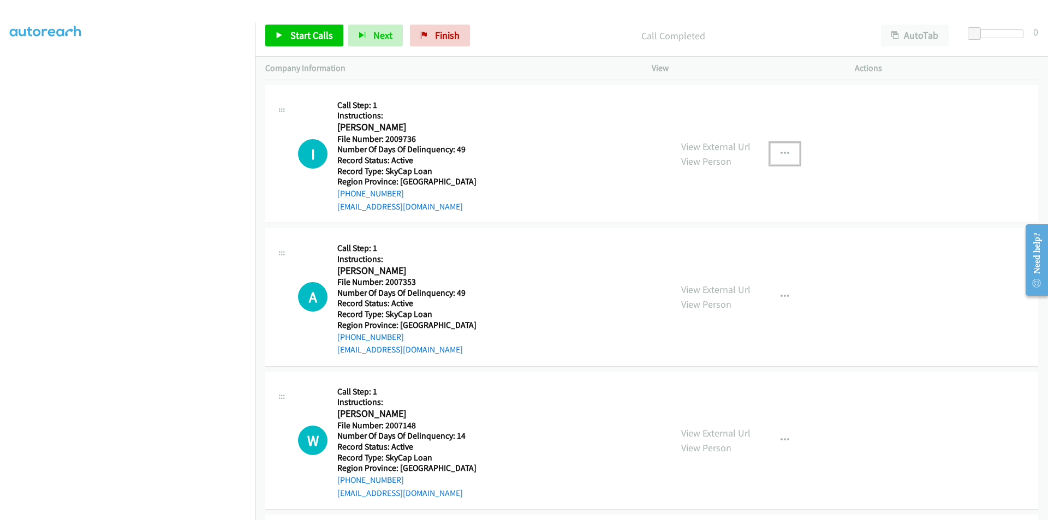
click at [780, 153] on icon "button" at bounding box center [784, 154] width 9 height 9
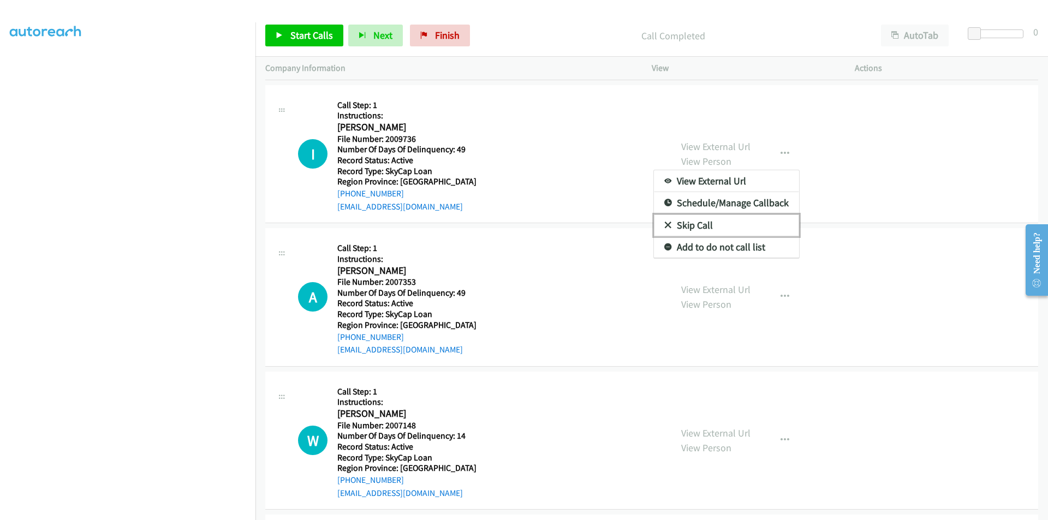
click at [697, 224] on link "Skip Call" at bounding box center [726, 225] width 145 height 22
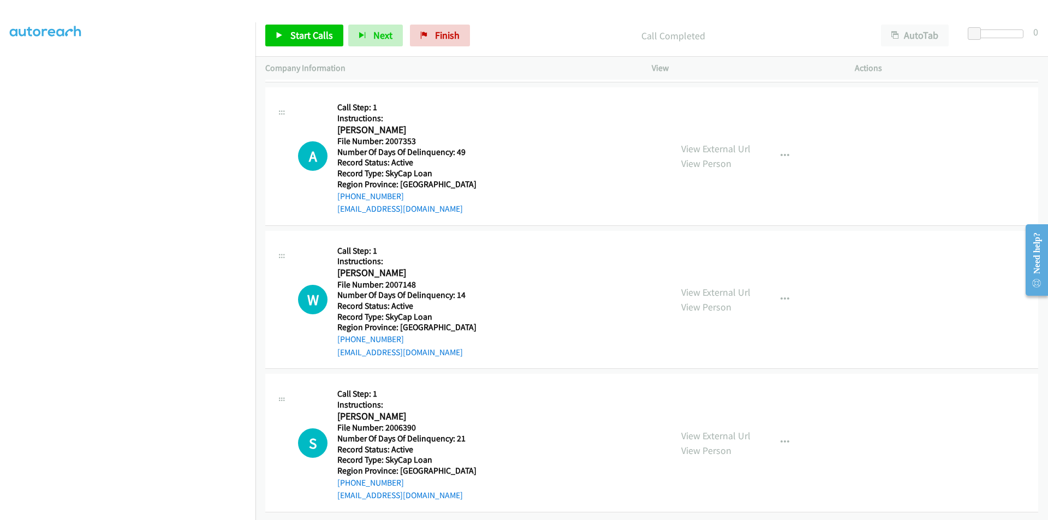
scroll to position [789, 0]
click at [299, 30] on span "Start Calls" at bounding box center [311, 35] width 43 height 13
click at [299, 30] on span "Pause" at bounding box center [302, 35] width 25 height 13
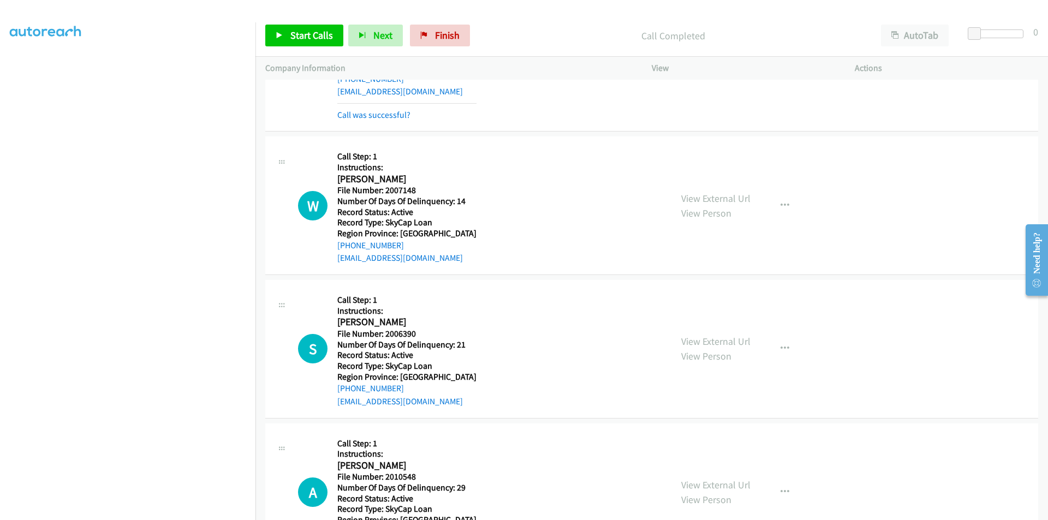
scroll to position [953, 0]
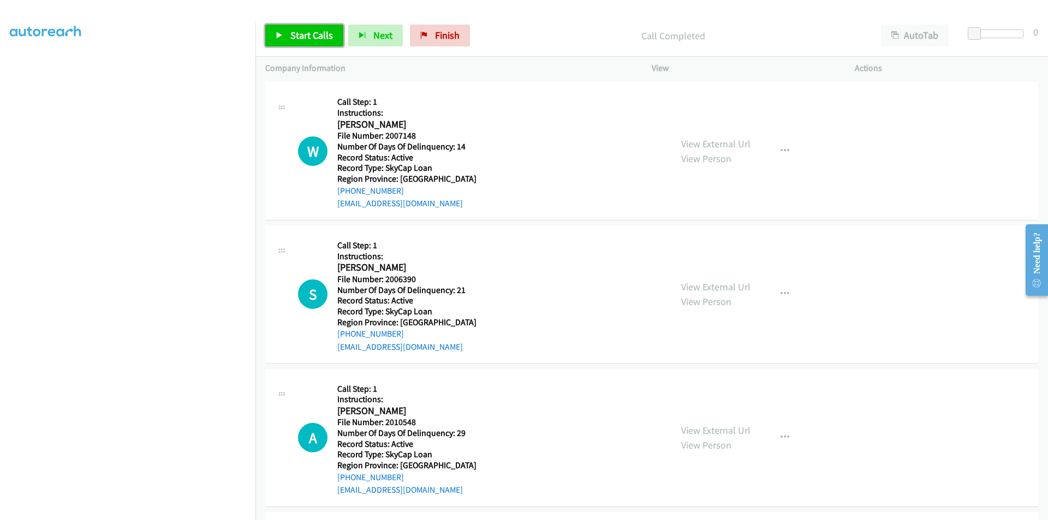
click at [289, 28] on link "Start Calls" at bounding box center [304, 36] width 78 height 22
click at [294, 35] on span "Pause" at bounding box center [302, 35] width 25 height 13
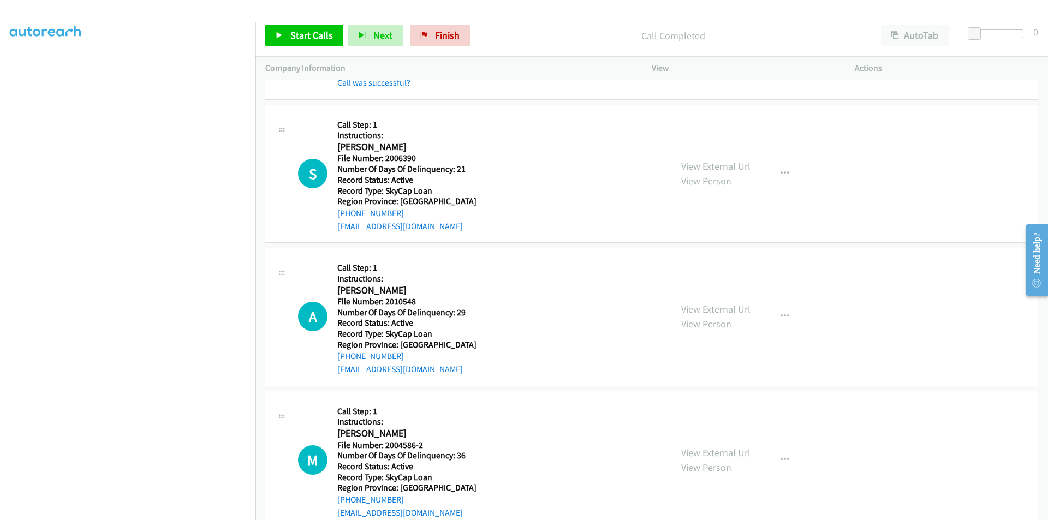
scroll to position [1117, 0]
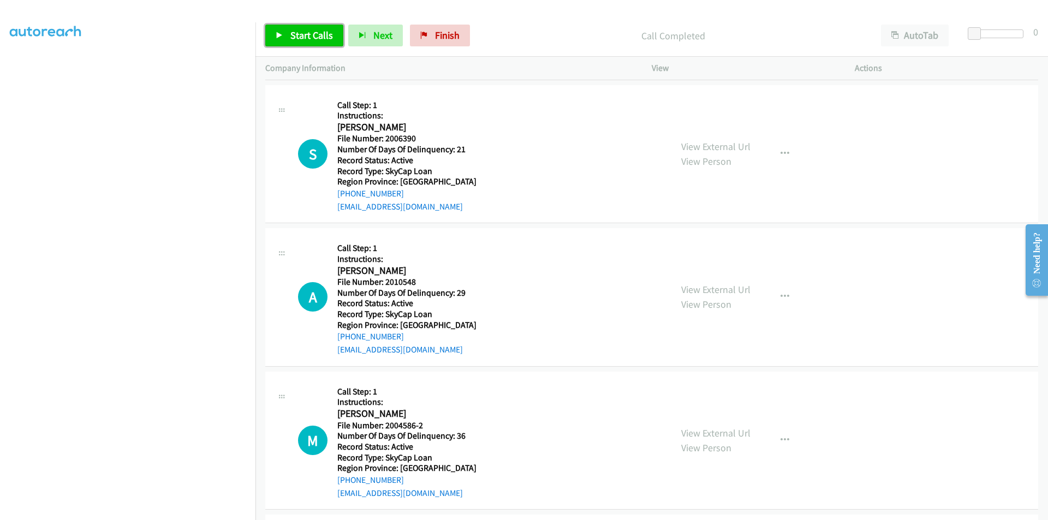
click at [318, 33] on span "Start Calls" at bounding box center [311, 35] width 43 height 13
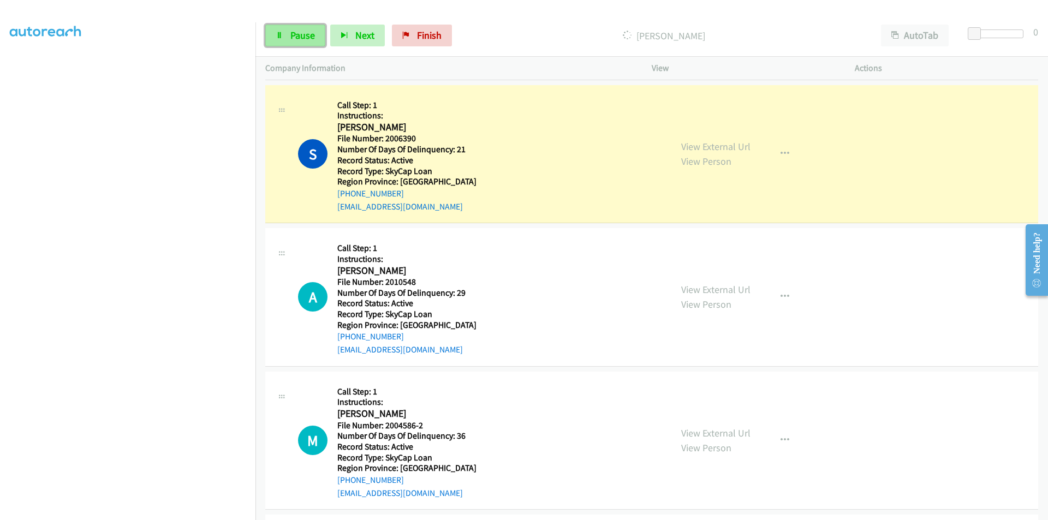
click at [314, 33] on span "Pause" at bounding box center [302, 35] width 25 height 13
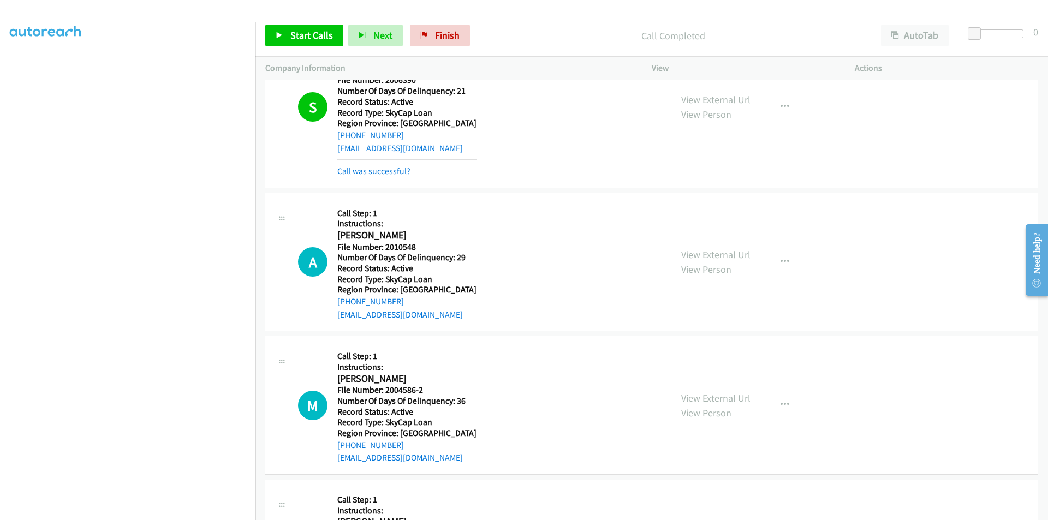
scroll to position [1280, 0]
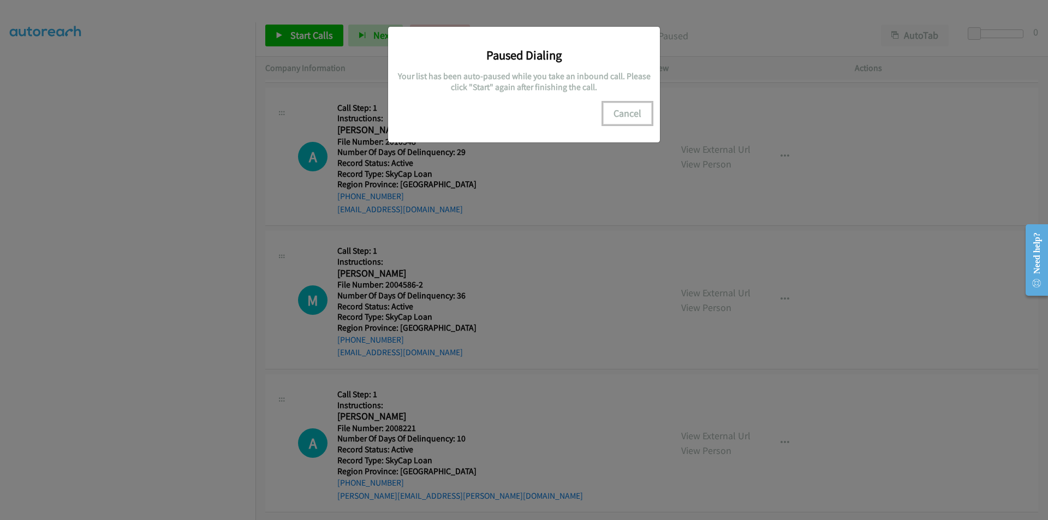
drag, startPoint x: 622, startPoint y: 111, endPoint x: 407, endPoint y: 178, distance: 224.9
click at [618, 112] on button "Cancel" at bounding box center [627, 114] width 49 height 22
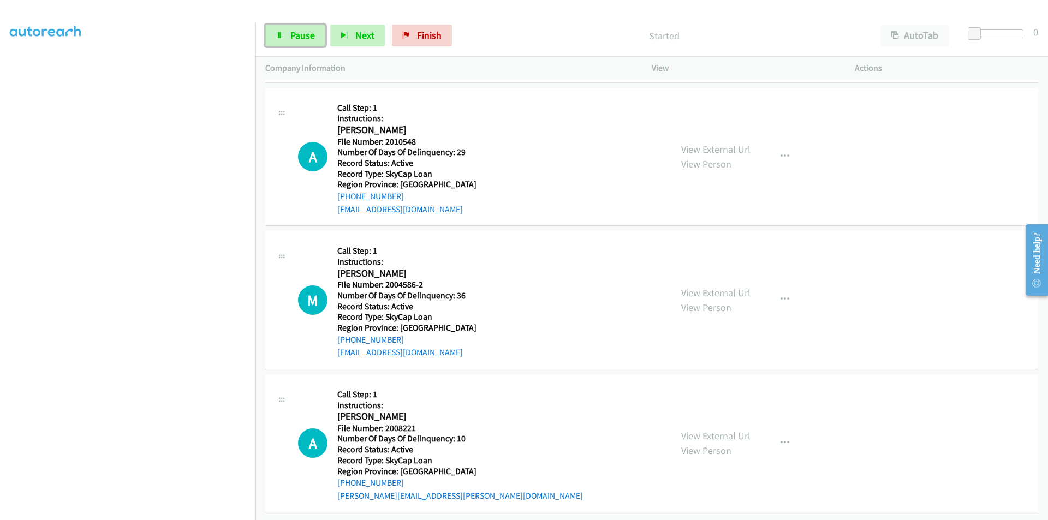
click at [292, 34] on span "Pause" at bounding box center [302, 35] width 25 height 13
click at [302, 33] on span "Start Calls" at bounding box center [311, 35] width 43 height 13
click at [302, 33] on span "Pause" at bounding box center [302, 35] width 25 height 13
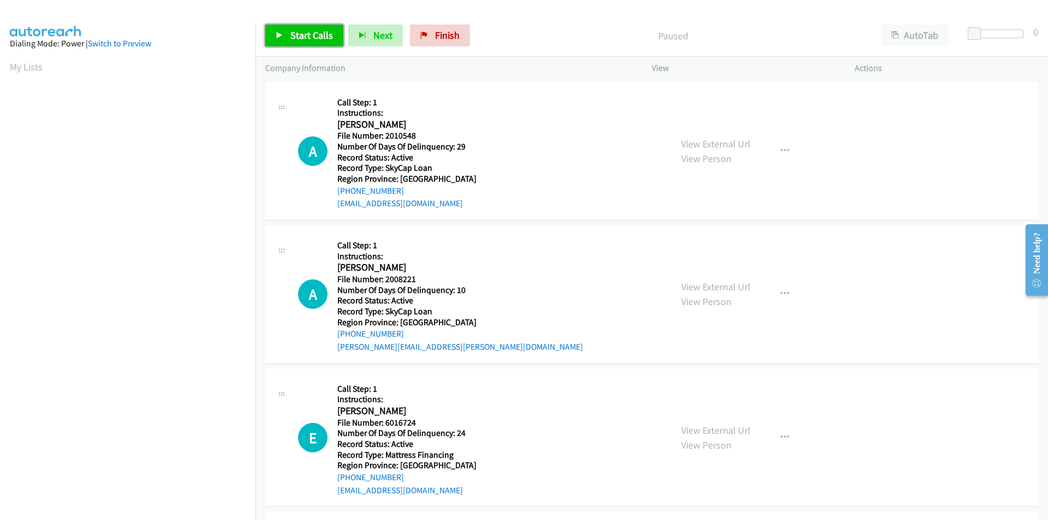
click at [302, 33] on span "Start Calls" at bounding box center [311, 35] width 43 height 13
click at [302, 33] on span "Pause" at bounding box center [302, 35] width 25 height 13
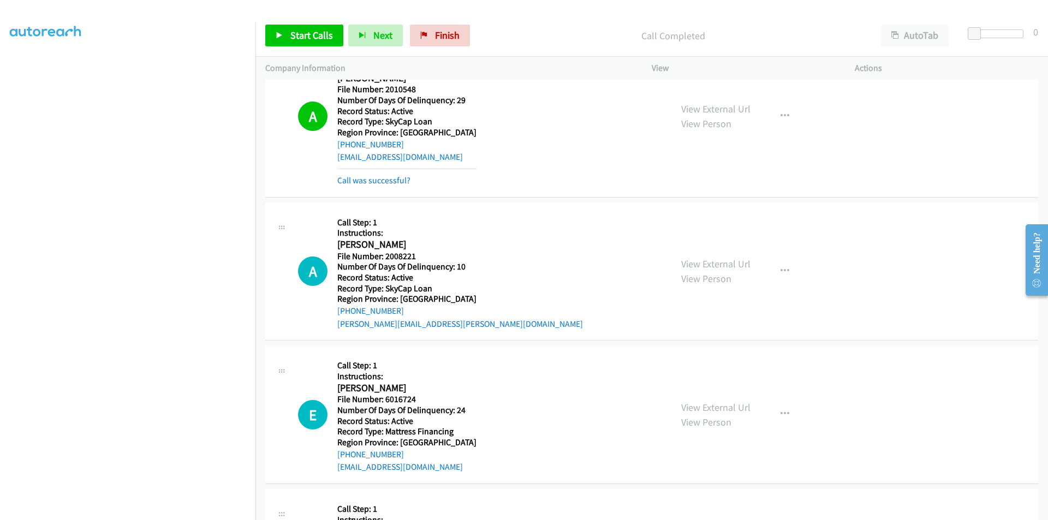
scroll to position [164, 0]
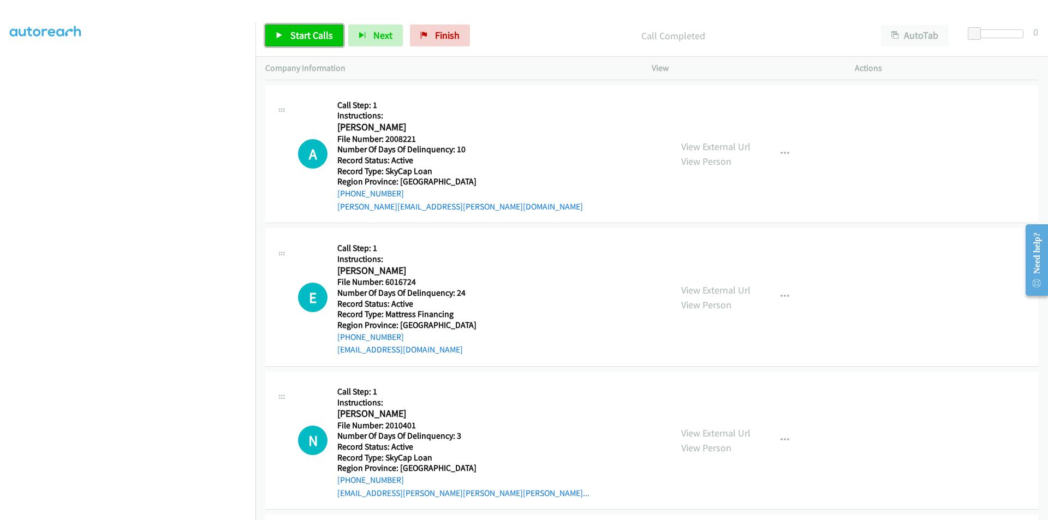
click at [295, 36] on span "Start Calls" at bounding box center [311, 35] width 43 height 13
click at [295, 36] on span "Pause" at bounding box center [302, 35] width 25 height 13
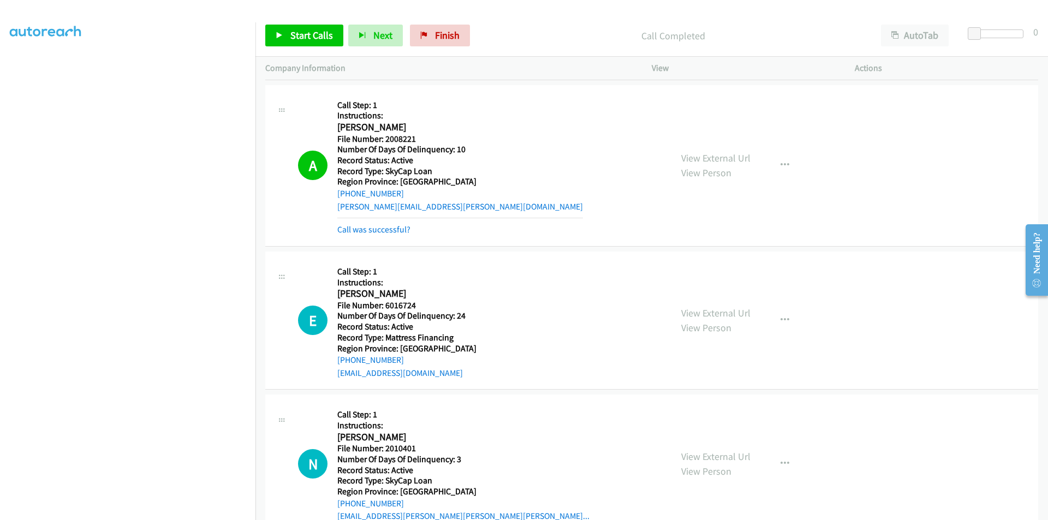
scroll to position [327, 0]
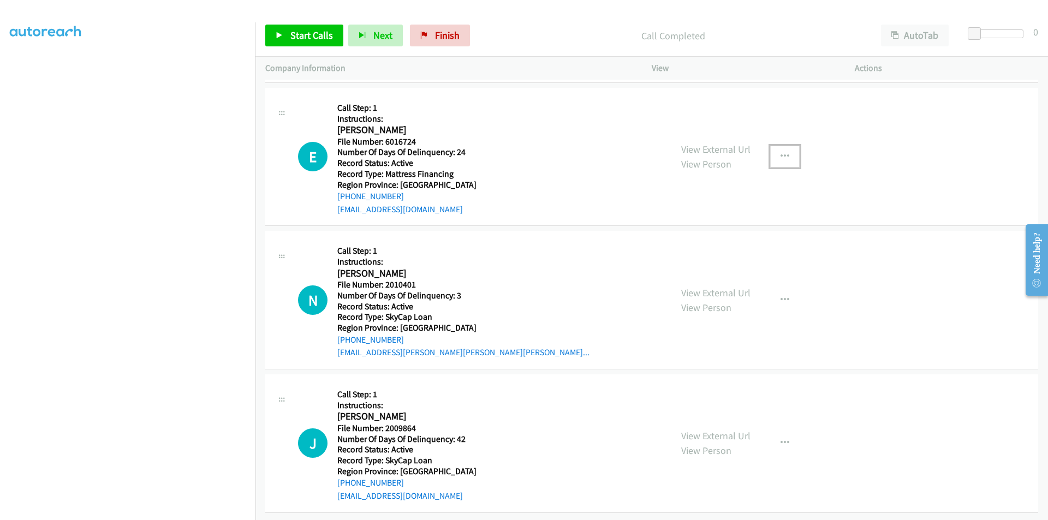
click at [780, 154] on icon "button" at bounding box center [784, 156] width 9 height 9
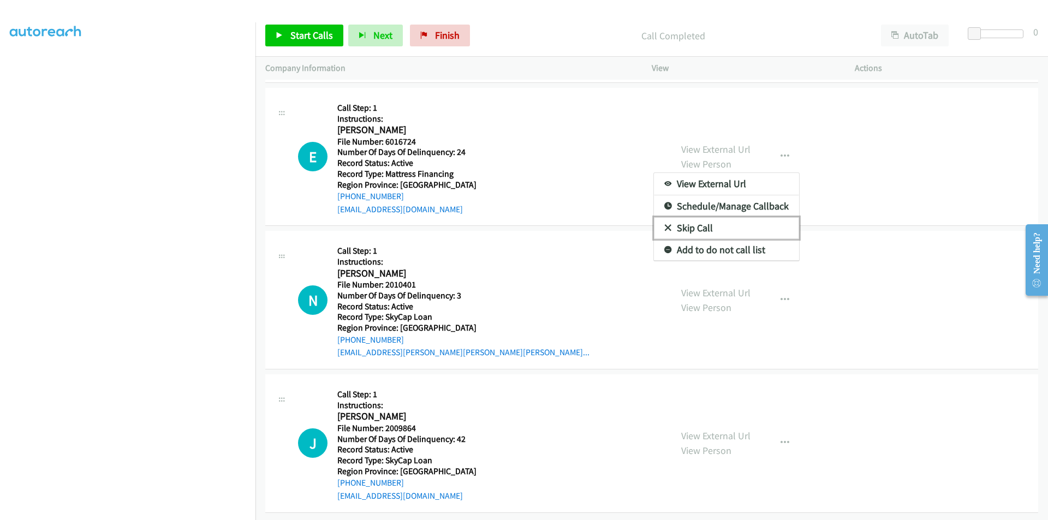
click at [712, 225] on link "Skip Call" at bounding box center [726, 228] width 145 height 22
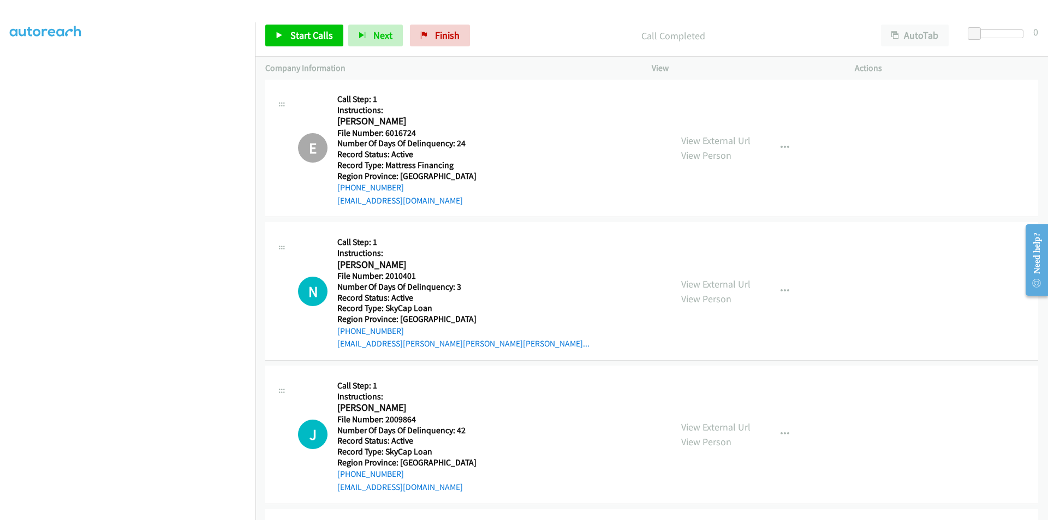
scroll to position [445, 0]
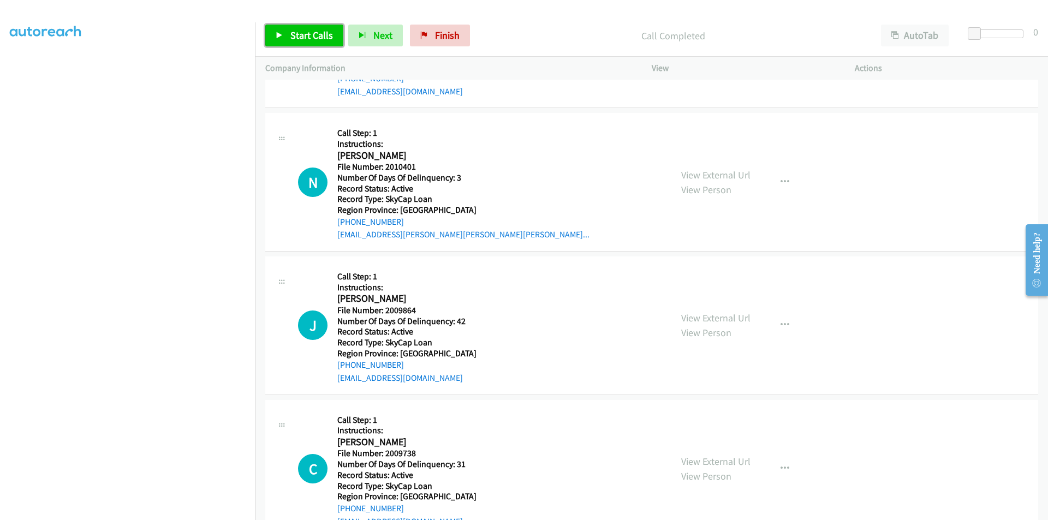
click at [302, 41] on span "Start Calls" at bounding box center [311, 35] width 43 height 13
click at [305, 33] on span "Pause" at bounding box center [302, 35] width 25 height 13
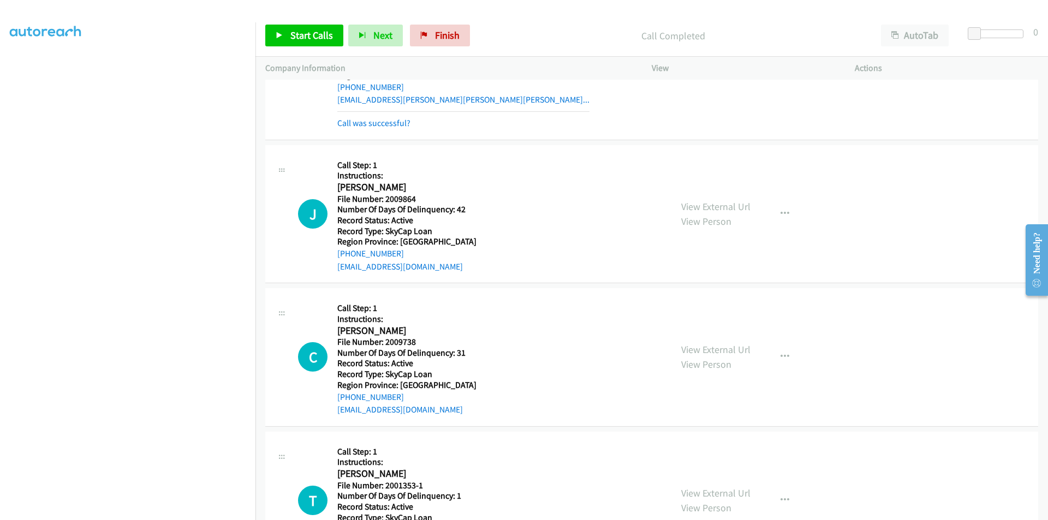
scroll to position [609, 0]
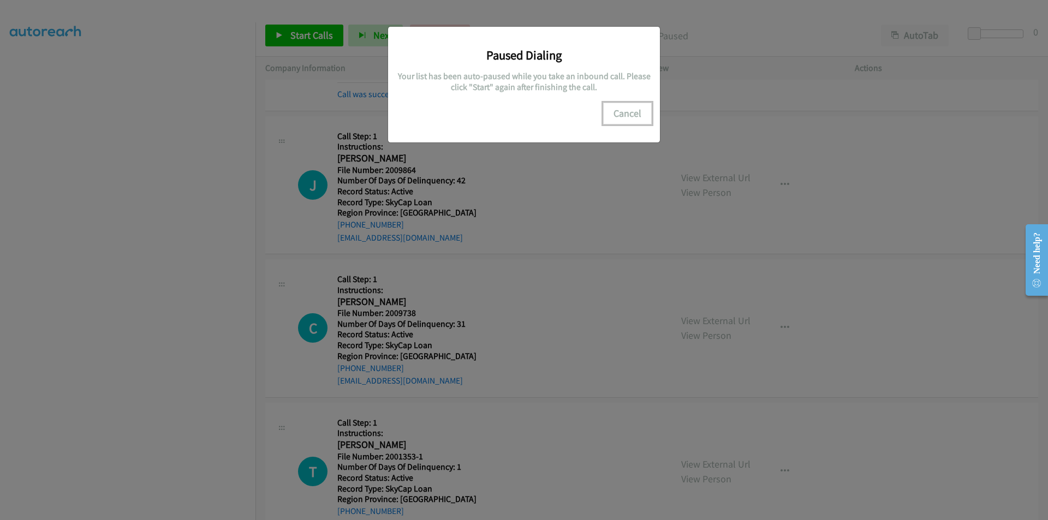
click at [639, 114] on button "Cancel" at bounding box center [627, 114] width 49 height 22
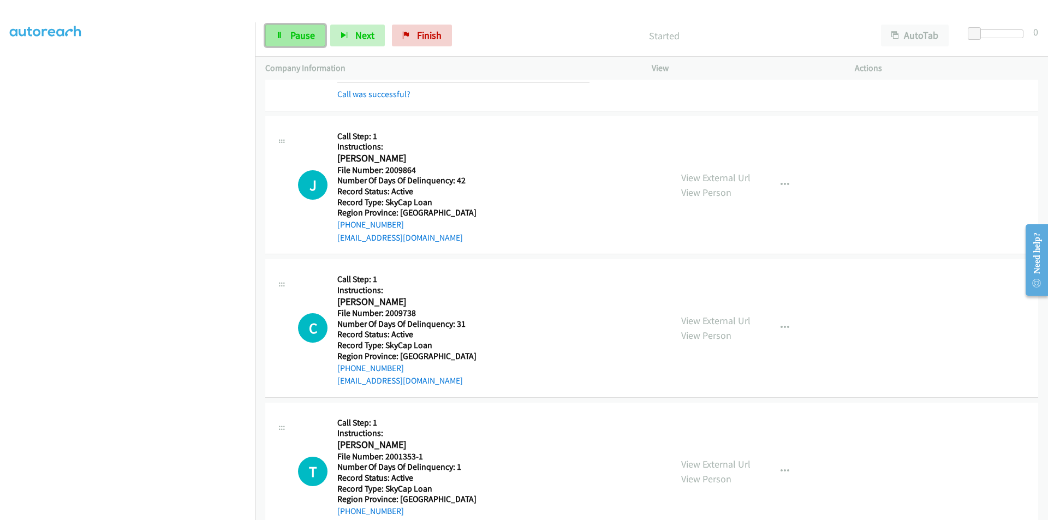
click at [308, 31] on span "Pause" at bounding box center [302, 35] width 25 height 13
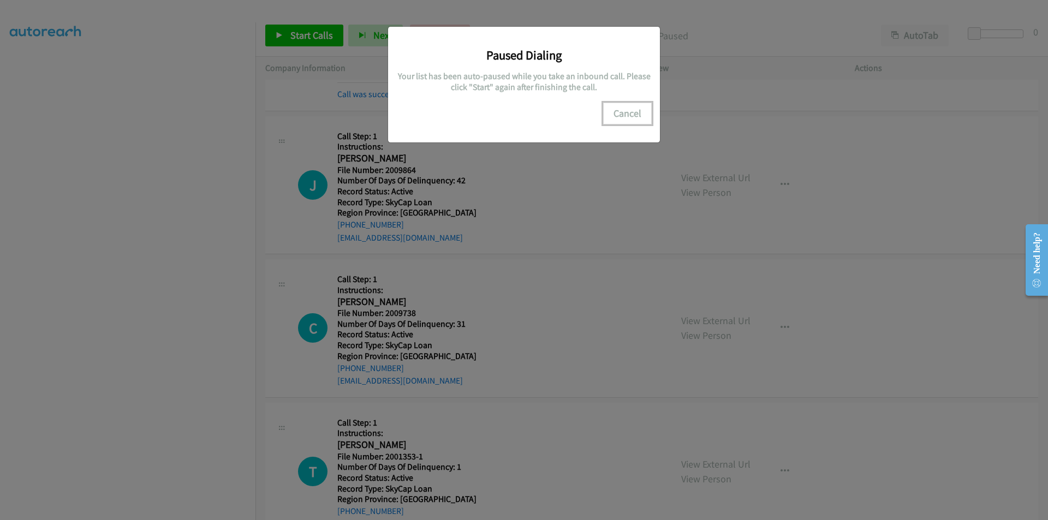
drag, startPoint x: 616, startPoint y: 115, endPoint x: 585, endPoint y: 133, distance: 35.5
click at [616, 115] on button "Cancel" at bounding box center [627, 114] width 49 height 22
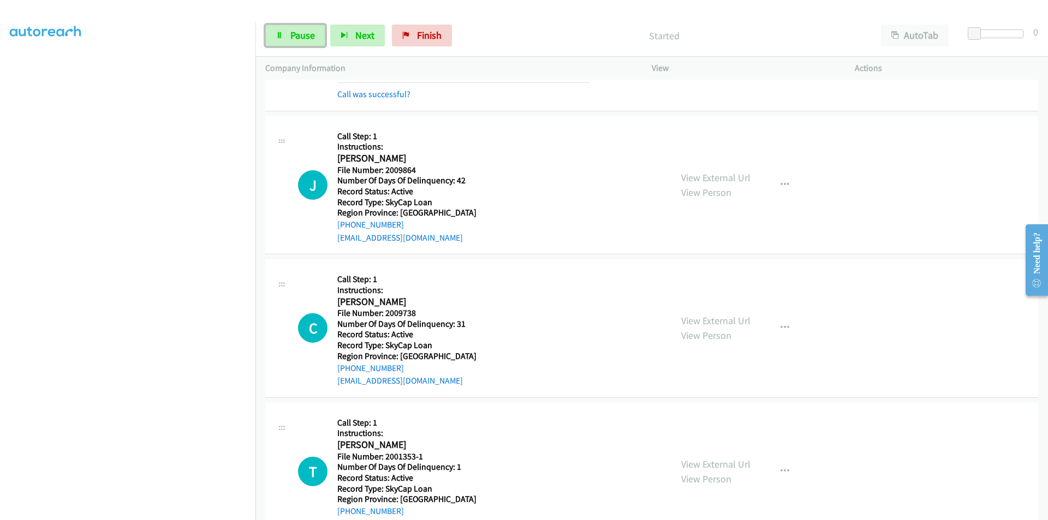
click at [300, 33] on span "Pause" at bounding box center [302, 35] width 25 height 13
click at [308, 37] on span "Start Calls" at bounding box center [311, 35] width 43 height 13
click at [308, 37] on span "Pause" at bounding box center [302, 35] width 25 height 13
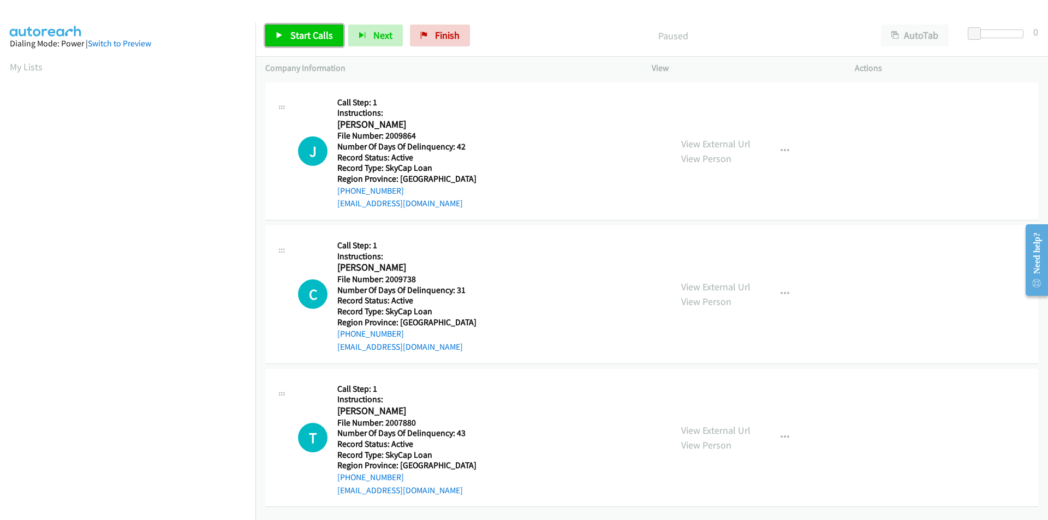
click at [307, 27] on link "Start Calls" at bounding box center [304, 36] width 78 height 22
click at [306, 37] on span "Pause" at bounding box center [302, 35] width 25 height 13
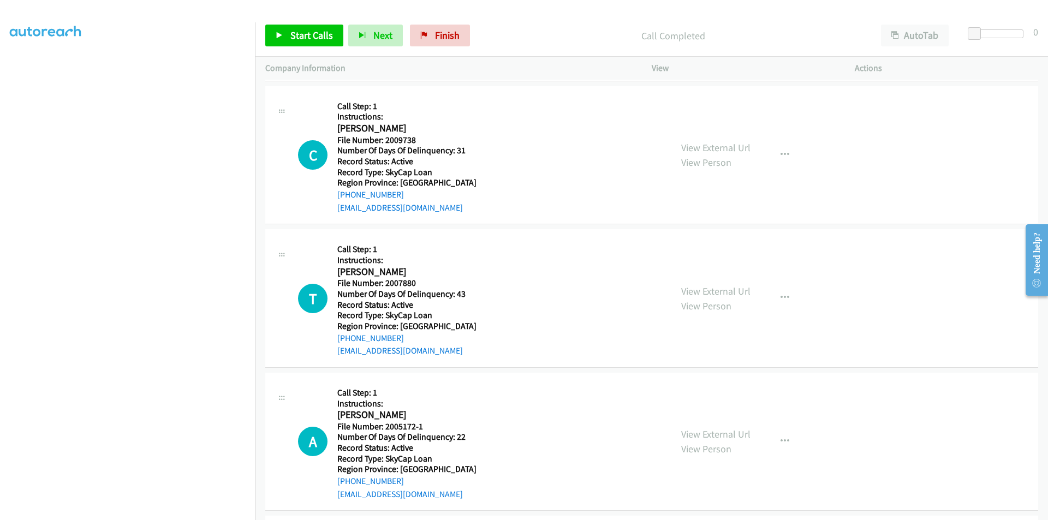
scroll to position [164, 0]
click at [297, 34] on span "Start Calls" at bounding box center [311, 35] width 43 height 13
click at [297, 34] on span "Pause" at bounding box center [302, 35] width 25 height 13
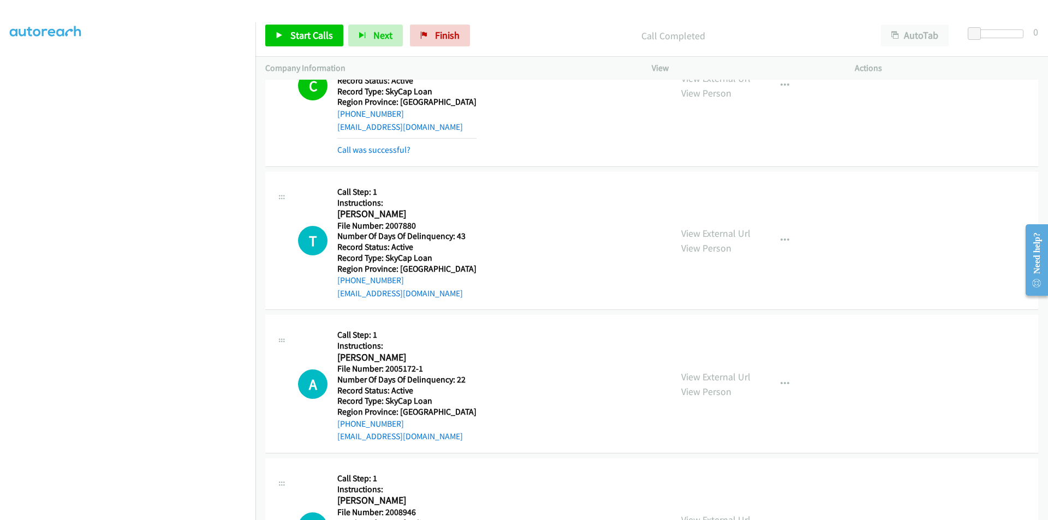
scroll to position [327, 0]
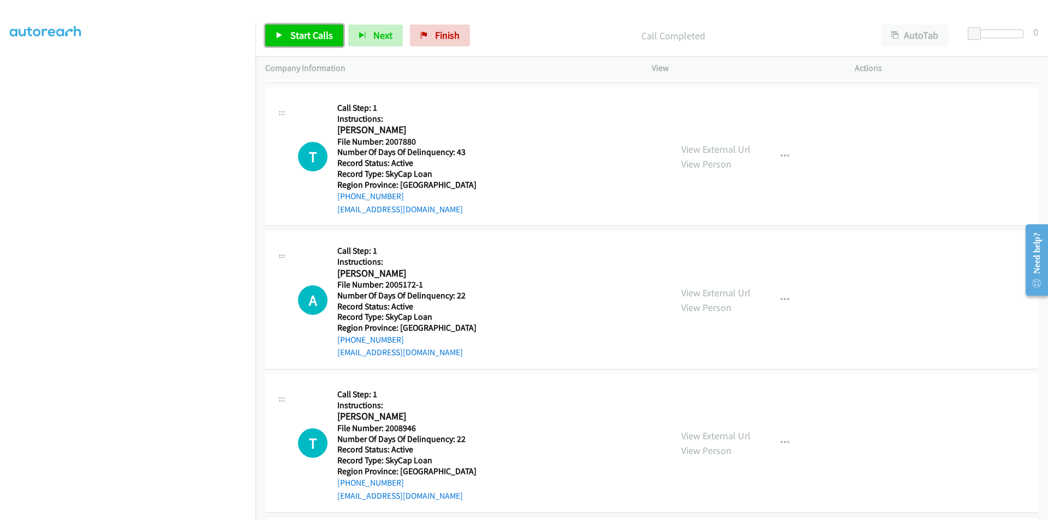
click at [293, 37] on span "Start Calls" at bounding box center [311, 35] width 43 height 13
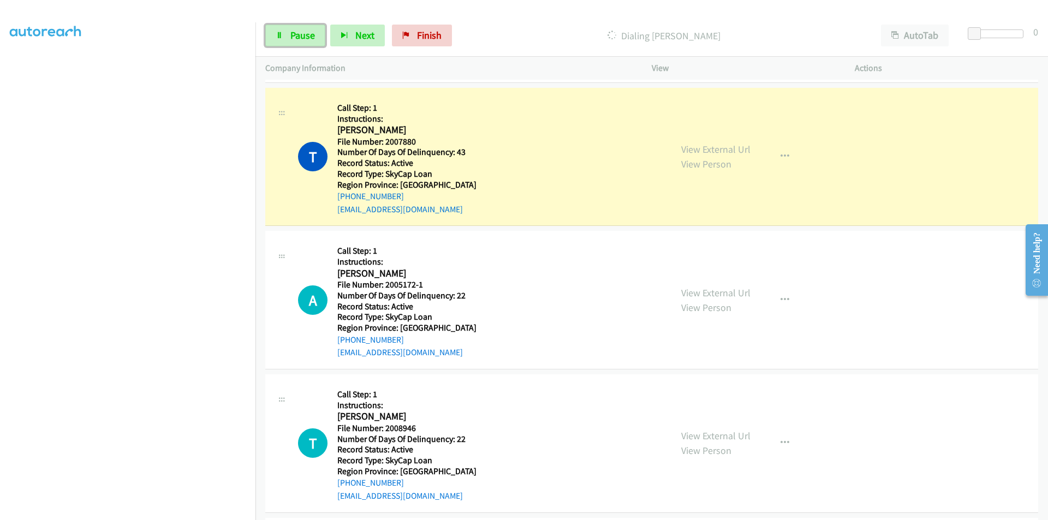
click at [293, 37] on span "Pause" at bounding box center [302, 35] width 25 height 13
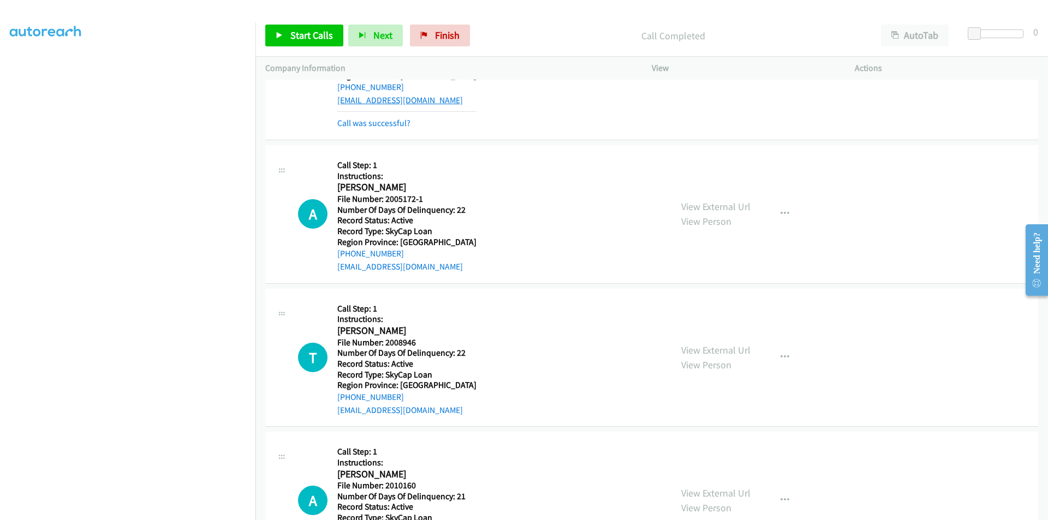
scroll to position [491, 0]
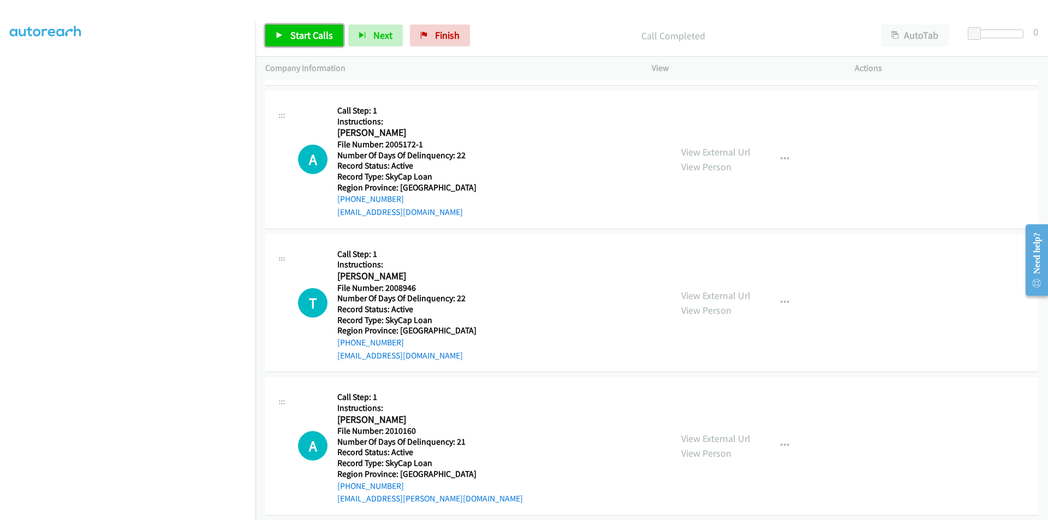
click at [293, 36] on span "Start Calls" at bounding box center [311, 35] width 43 height 13
click at [293, 36] on span "Pause" at bounding box center [302, 35] width 25 height 13
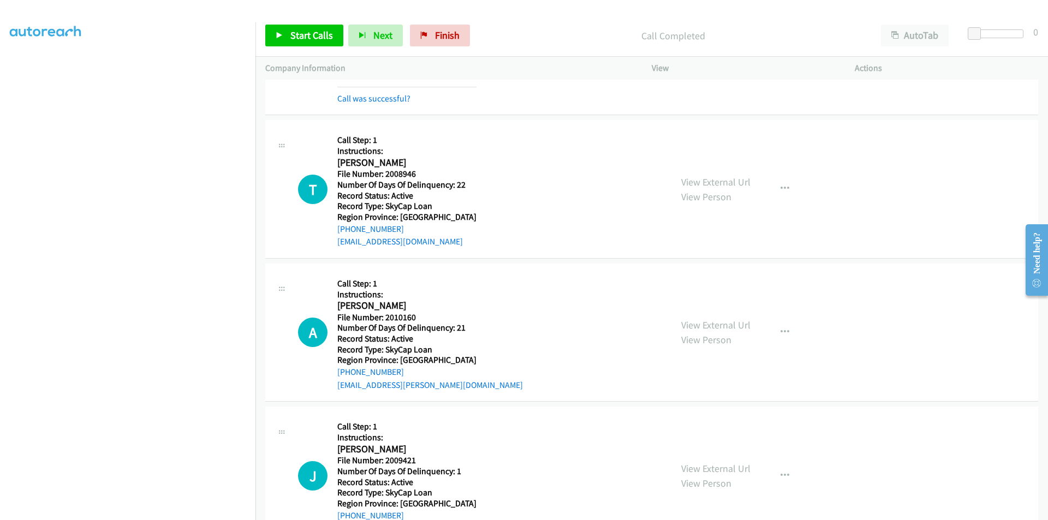
scroll to position [655, 0]
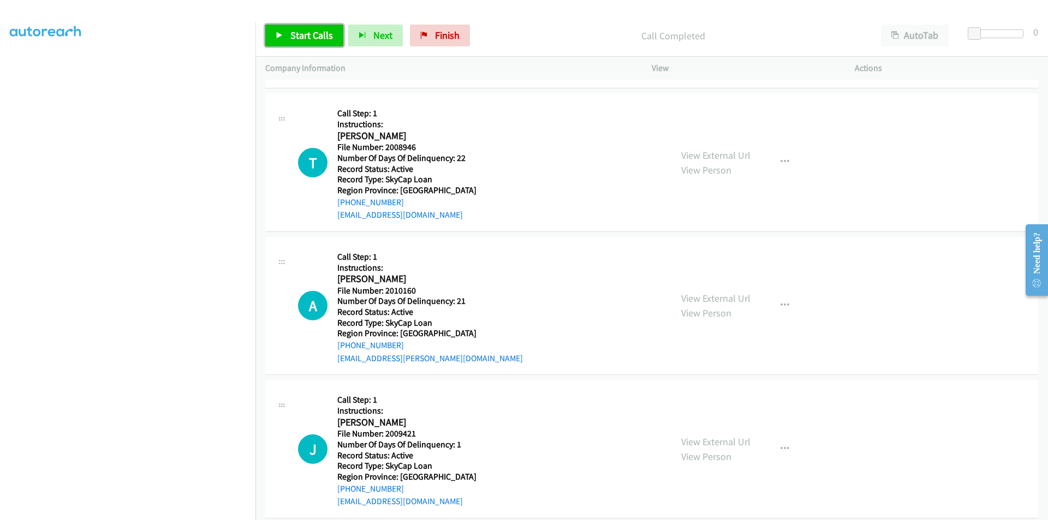
click at [321, 38] on span "Start Calls" at bounding box center [311, 35] width 43 height 13
click at [310, 35] on span "Pause" at bounding box center [302, 35] width 25 height 13
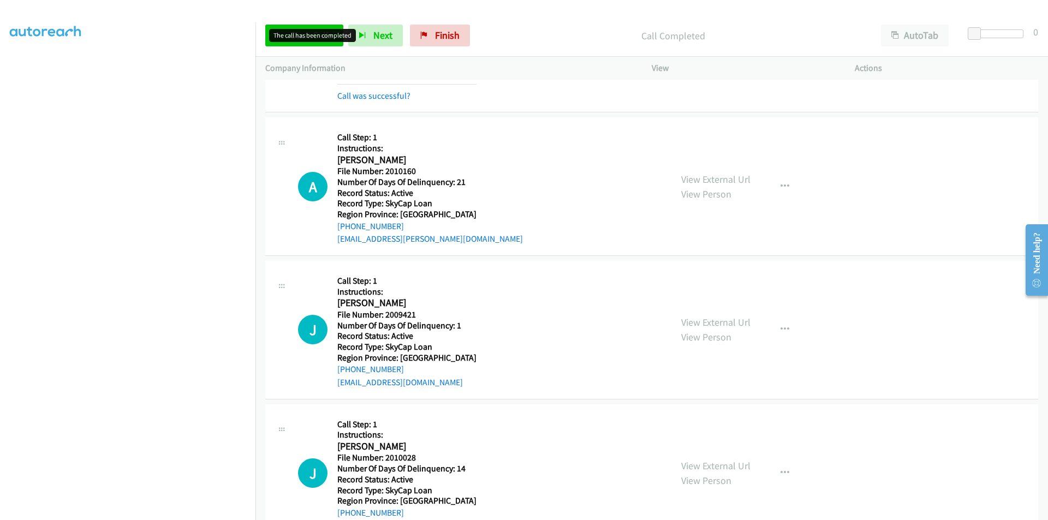
scroll to position [819, 0]
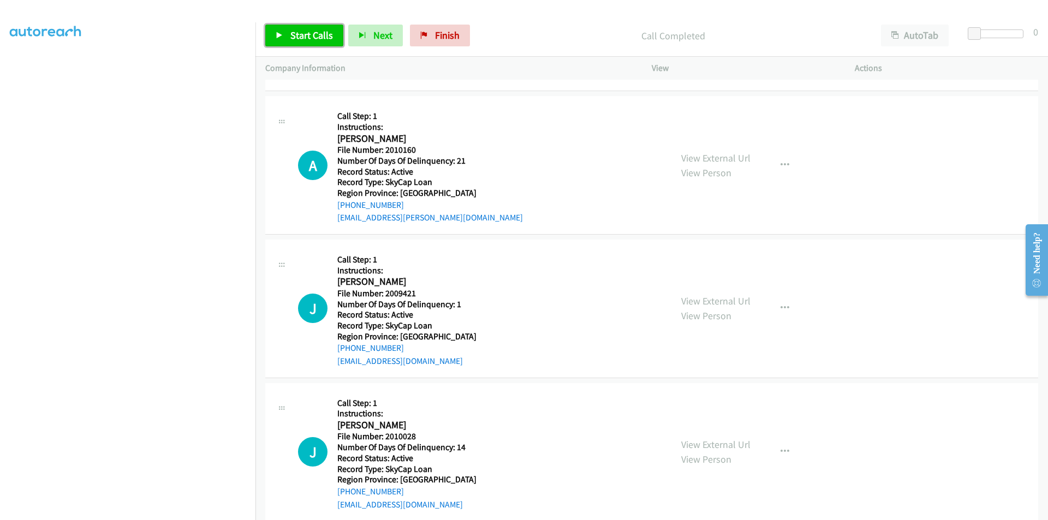
click at [313, 31] on span "Start Calls" at bounding box center [311, 35] width 43 height 13
click at [305, 34] on span "Pause" at bounding box center [302, 35] width 25 height 13
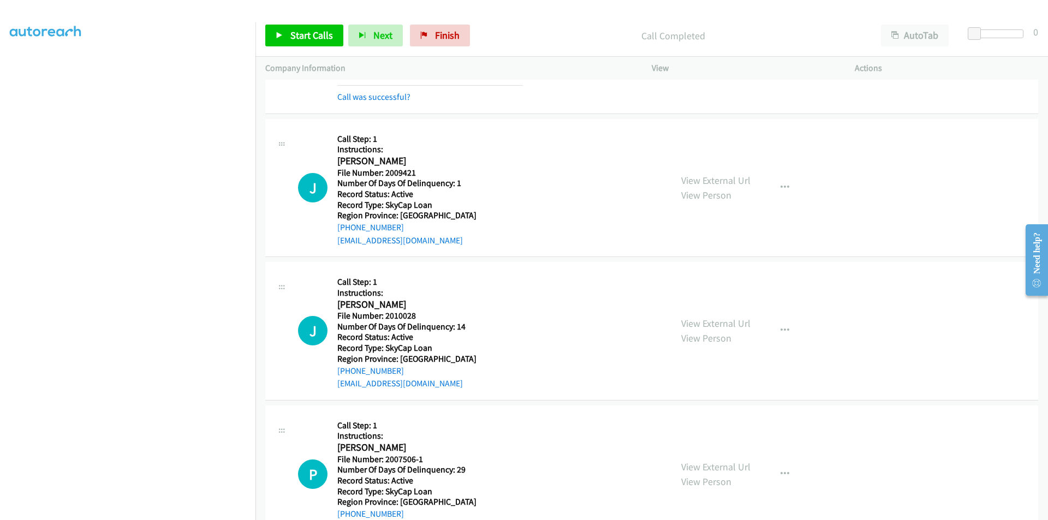
scroll to position [982, 0]
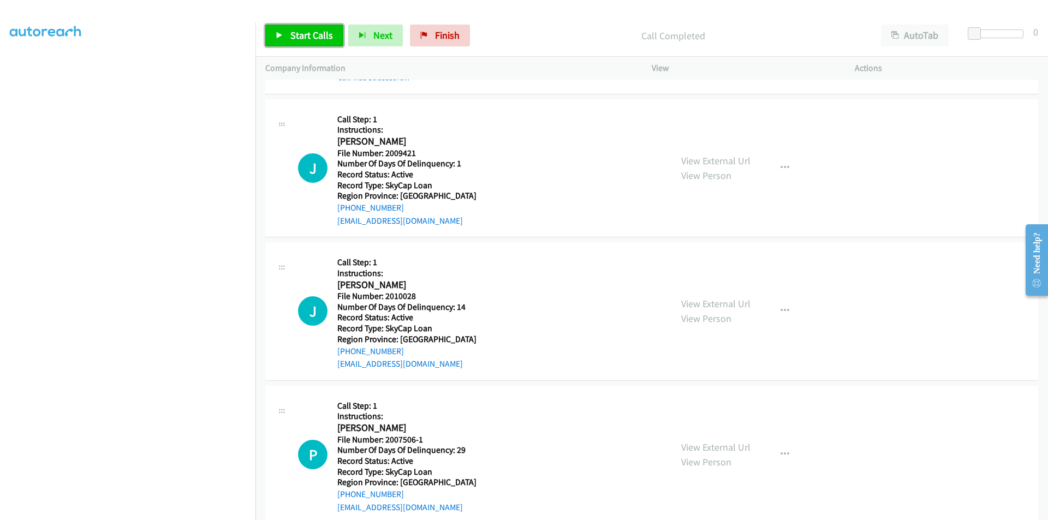
click at [315, 37] on span "Start Calls" at bounding box center [311, 35] width 43 height 13
click at [307, 31] on span "Pause" at bounding box center [302, 35] width 25 height 13
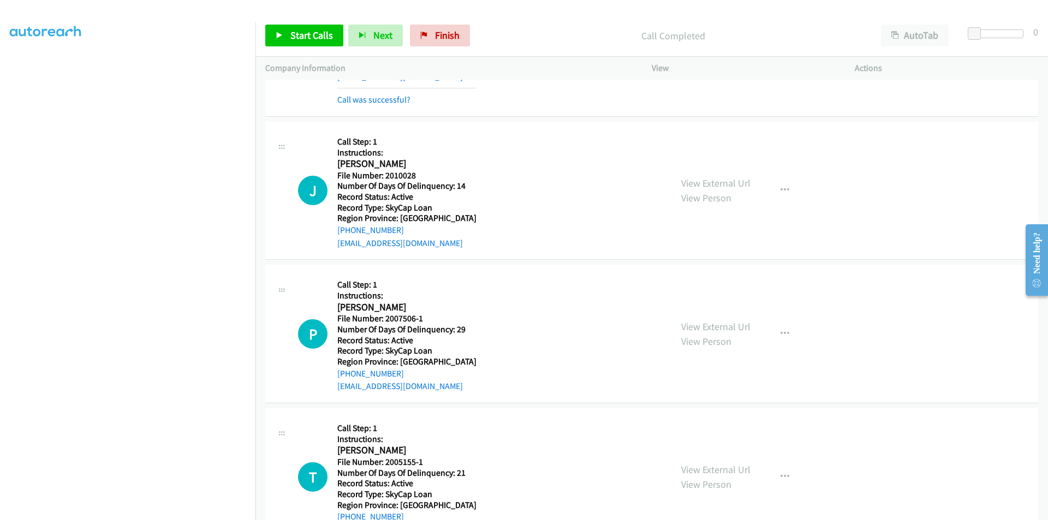
scroll to position [1146, 0]
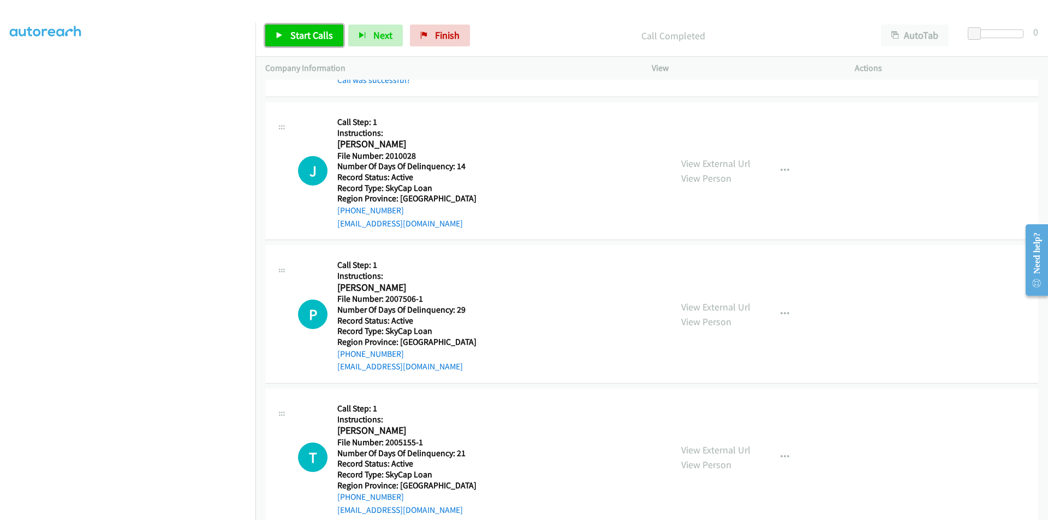
click at [302, 34] on span "Start Calls" at bounding box center [311, 35] width 43 height 13
click at [302, 34] on span "Pause" at bounding box center [302, 35] width 25 height 13
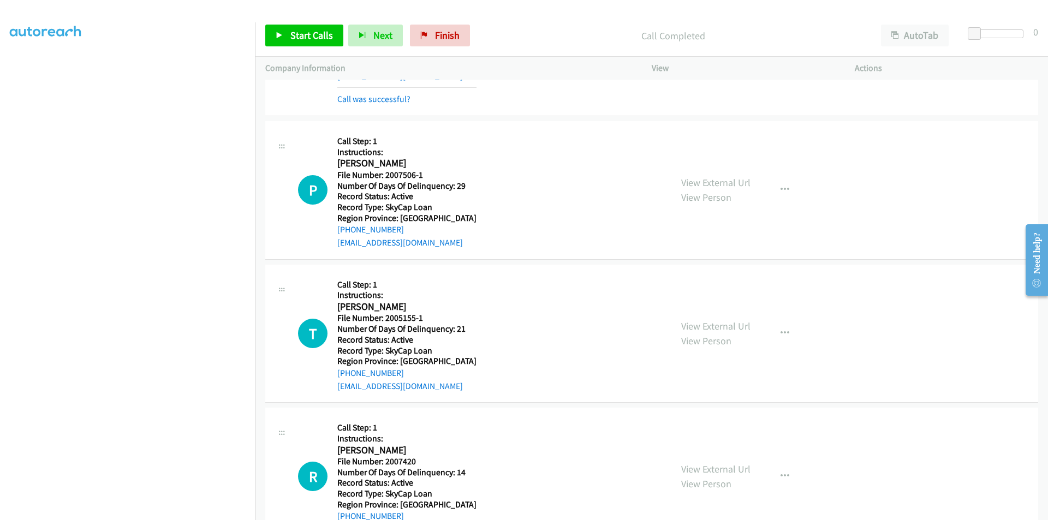
scroll to position [1310, 0]
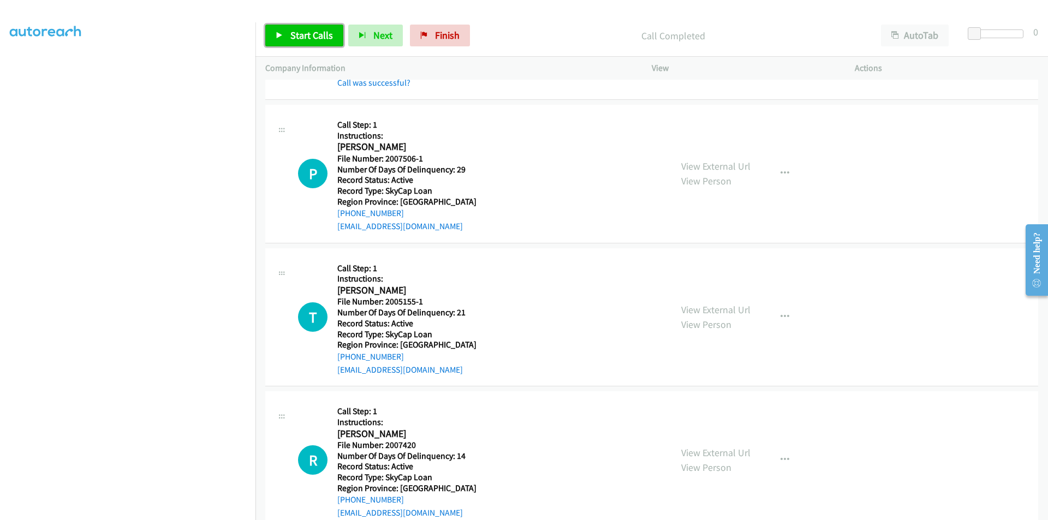
click at [305, 38] on span "Start Calls" at bounding box center [311, 35] width 43 height 13
click at [305, 38] on span "Pause" at bounding box center [302, 35] width 25 height 13
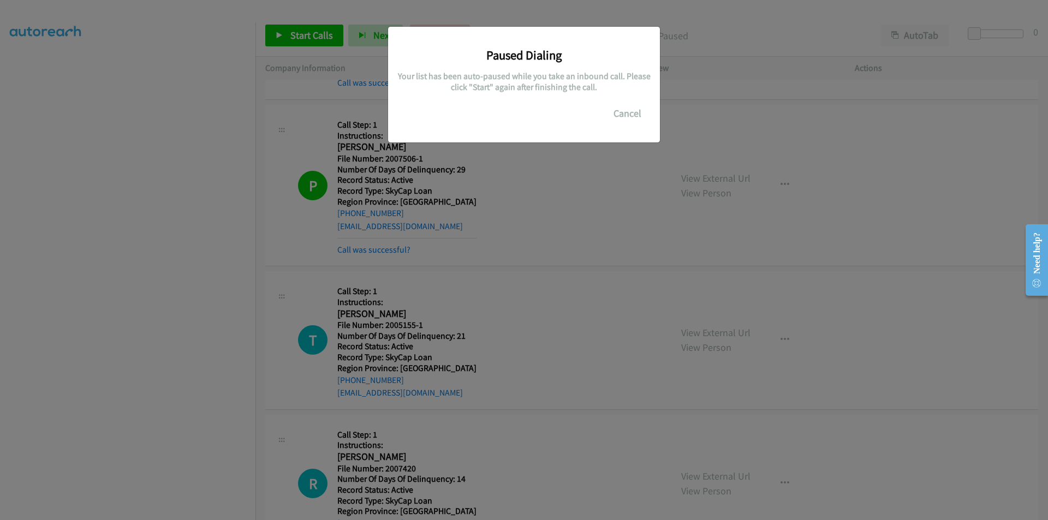
click at [76, 56] on div "Paused Dialing Your list has been auto-paused while you take an inbound call. P…" at bounding box center [524, 265] width 1048 height 510
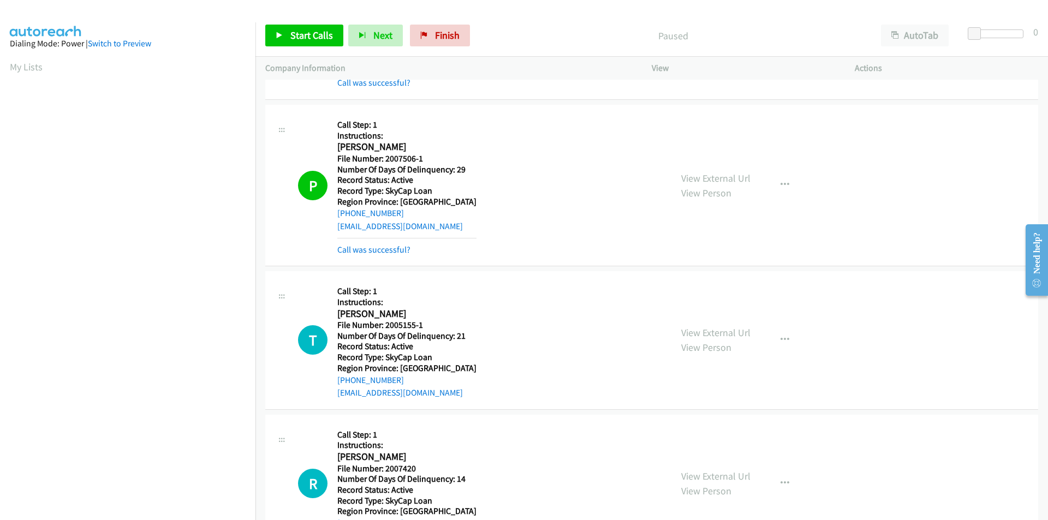
scroll to position [92, 0]
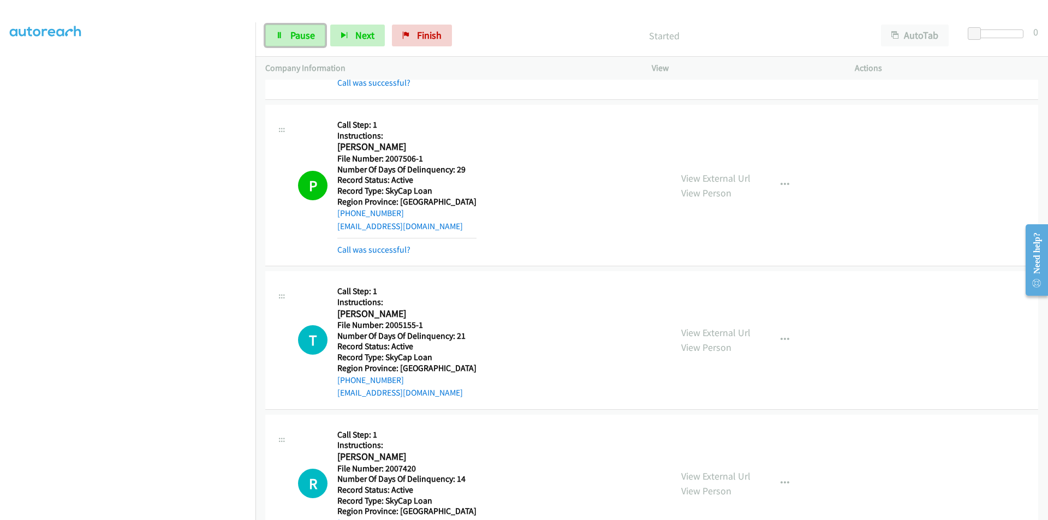
click at [285, 31] on link "Pause" at bounding box center [295, 36] width 60 height 22
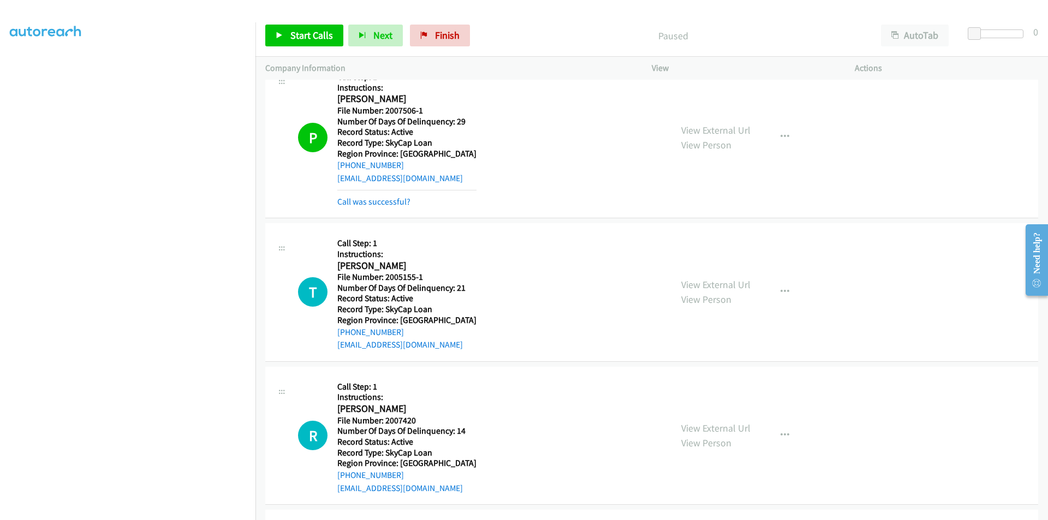
scroll to position [1419, 0]
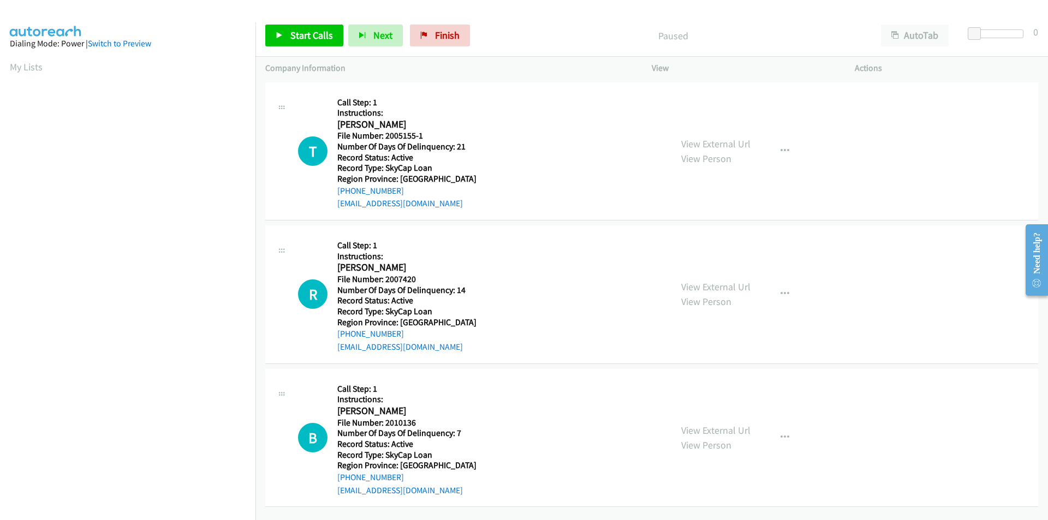
scroll to position [3, 0]
click at [300, 30] on span "Start Calls" at bounding box center [311, 35] width 43 height 13
click at [300, 30] on span "Pause" at bounding box center [302, 35] width 25 height 13
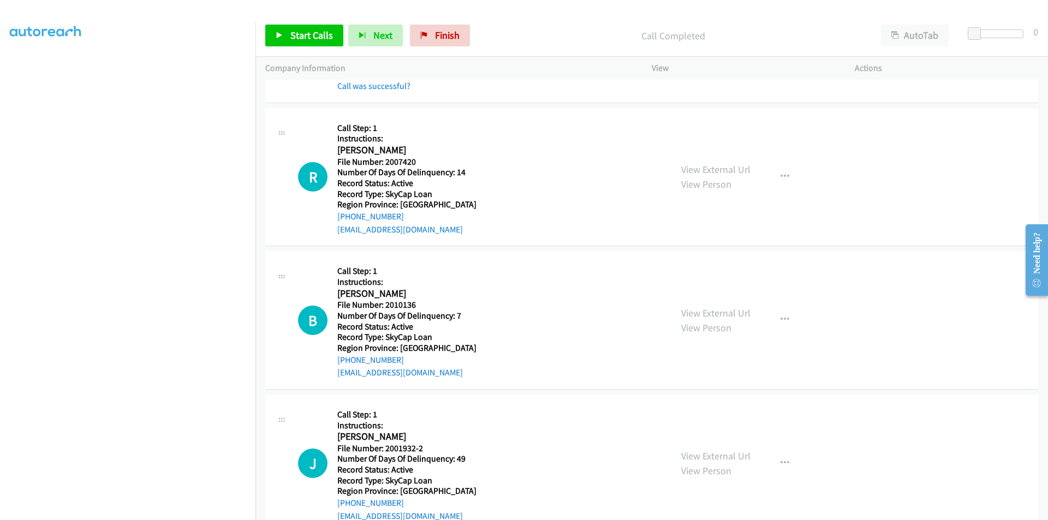
scroll to position [167, 0]
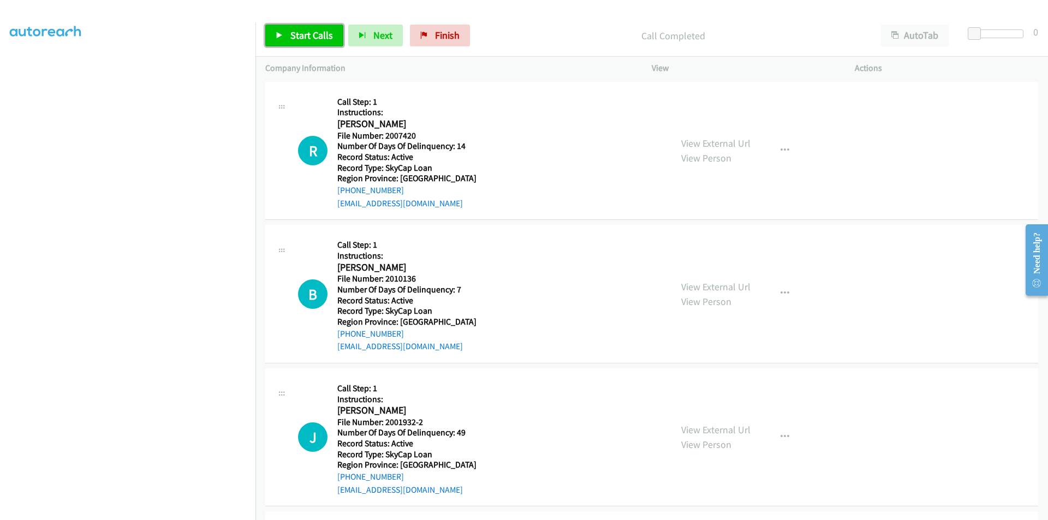
click at [312, 35] on span "Start Calls" at bounding box center [311, 35] width 43 height 13
click at [312, 35] on span "Pause" at bounding box center [302, 35] width 25 height 13
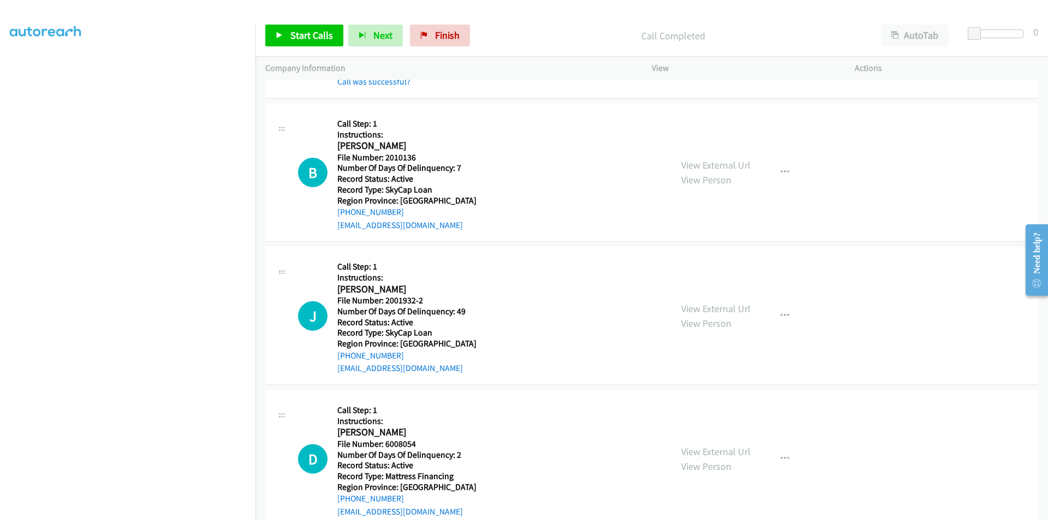
scroll to position [331, 0]
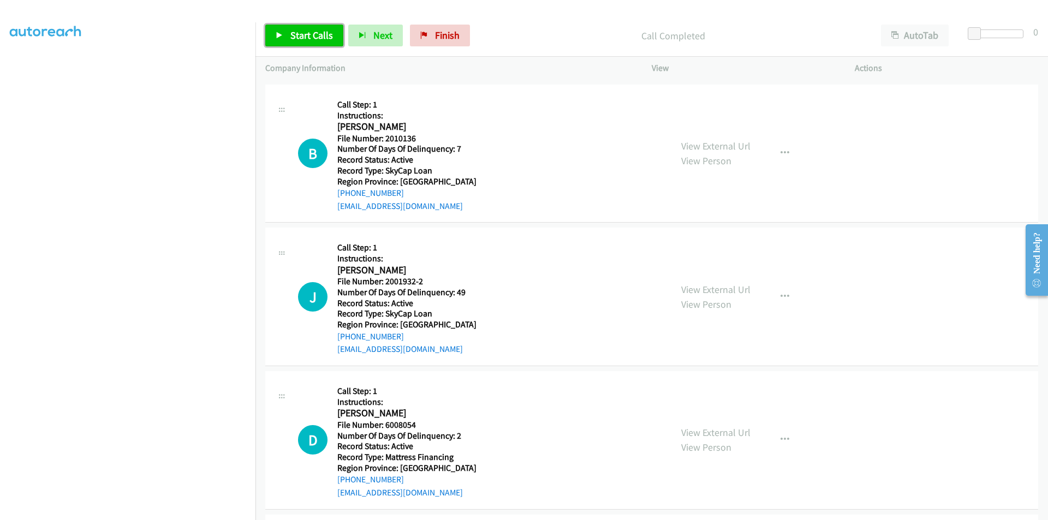
click at [309, 33] on span "Start Calls" at bounding box center [311, 35] width 43 height 13
click at [309, 33] on span "Pause" at bounding box center [302, 35] width 25 height 13
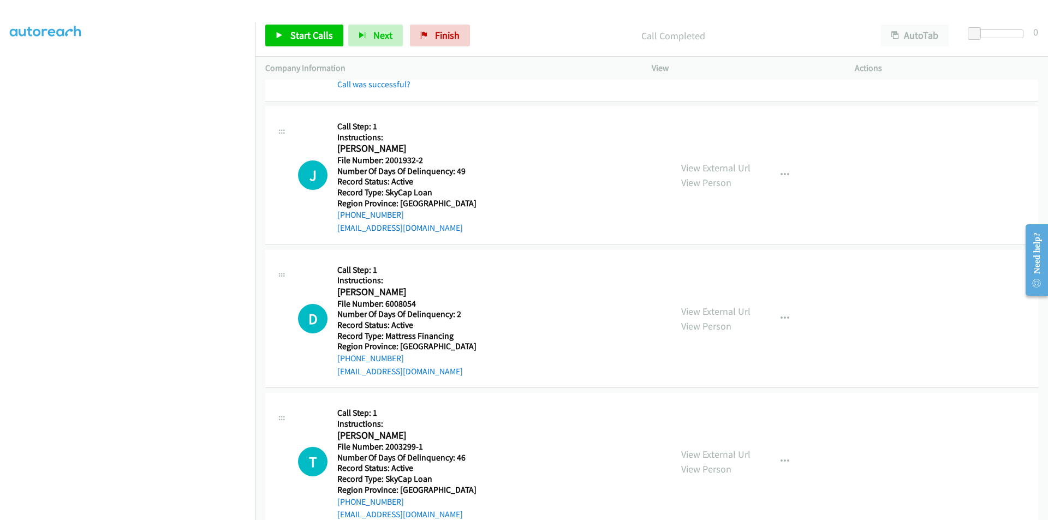
scroll to position [494, 0]
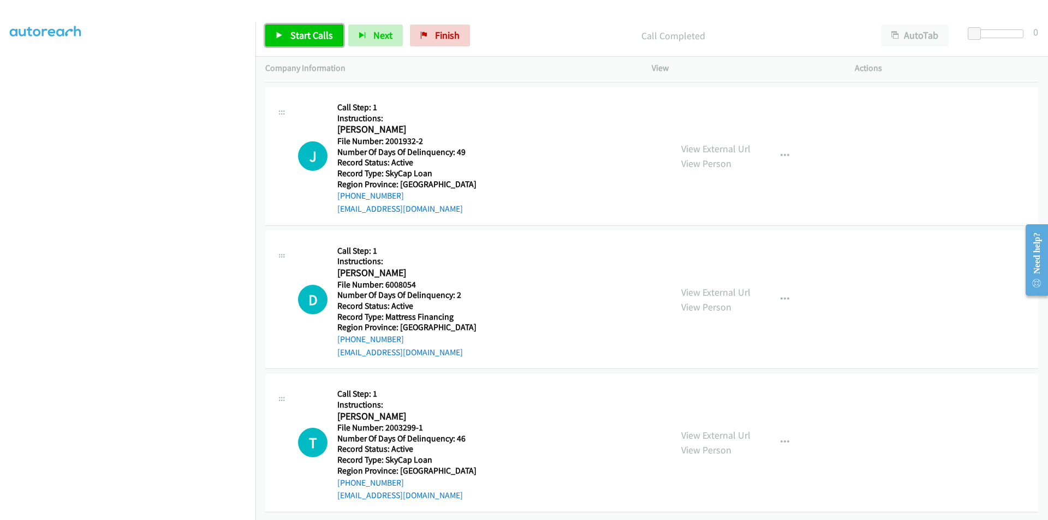
click at [299, 37] on span "Start Calls" at bounding box center [311, 35] width 43 height 13
click at [302, 34] on span "Pause" at bounding box center [302, 35] width 25 height 13
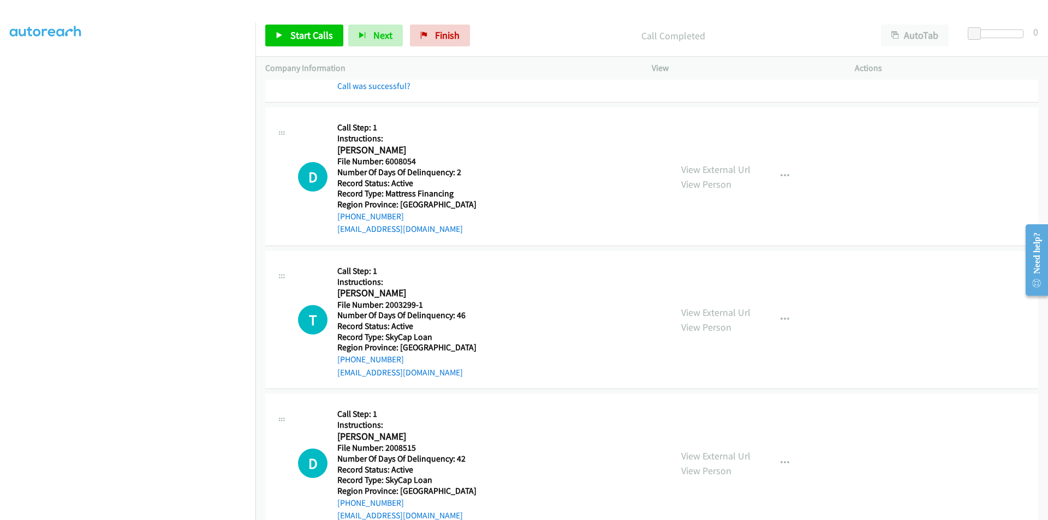
scroll to position [658, 0]
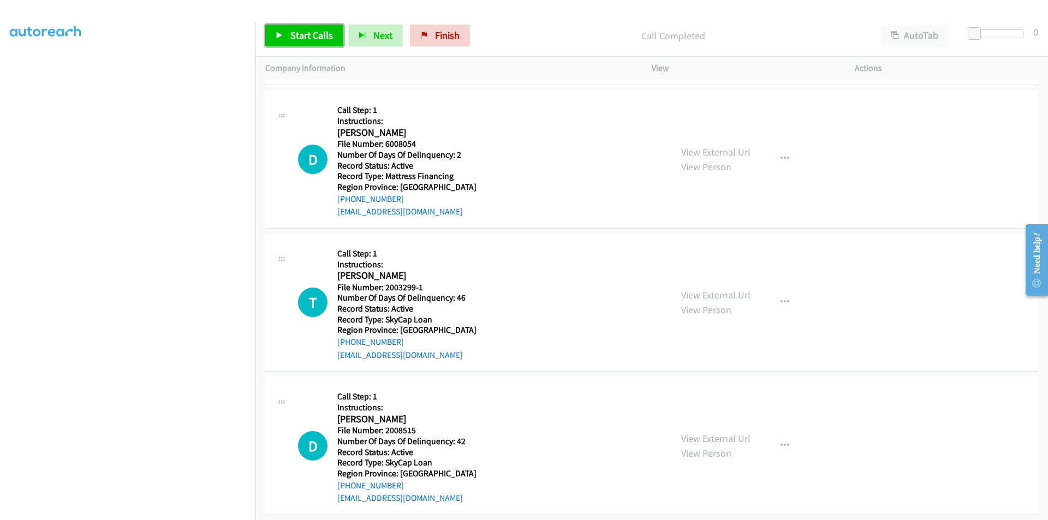
click at [301, 39] on span "Start Calls" at bounding box center [311, 35] width 43 height 13
click at [301, 39] on span "Pause" at bounding box center [302, 35] width 25 height 13
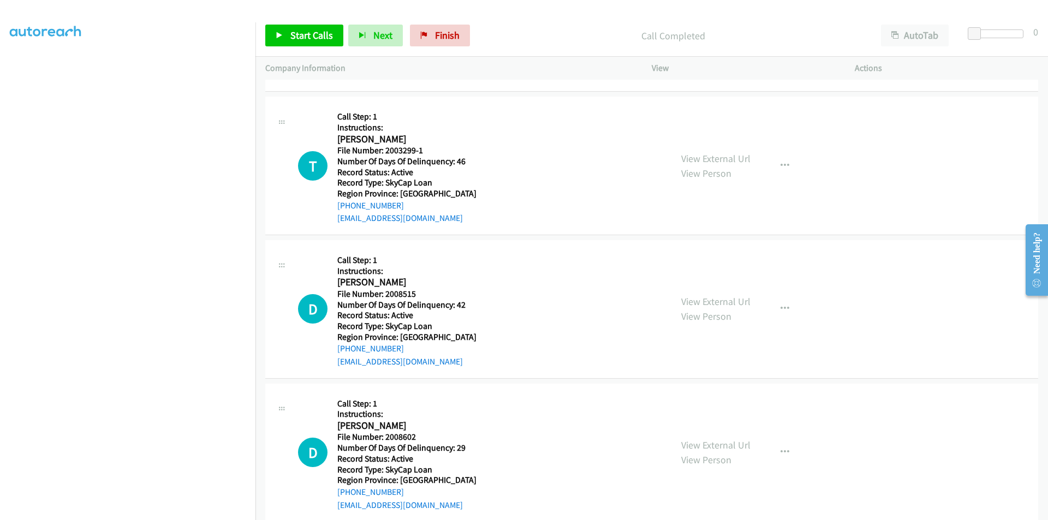
scroll to position [822, 0]
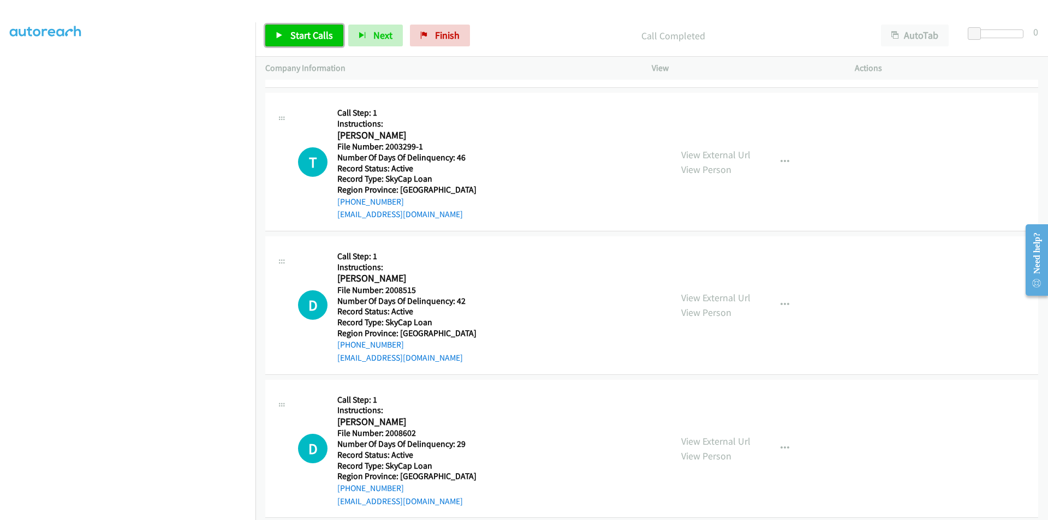
click at [316, 34] on span "Start Calls" at bounding box center [311, 35] width 43 height 13
click at [299, 38] on span "Pause" at bounding box center [302, 35] width 25 height 13
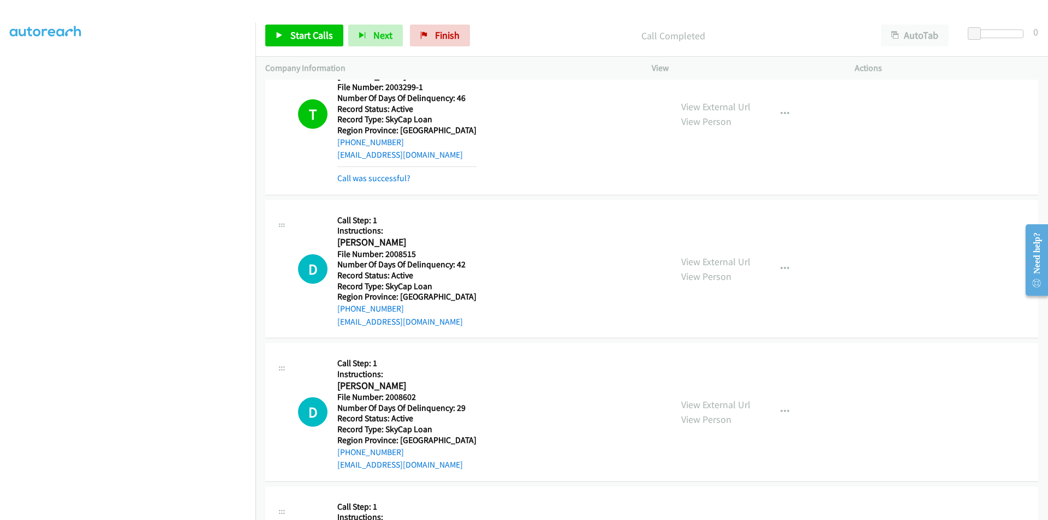
scroll to position [986, 0]
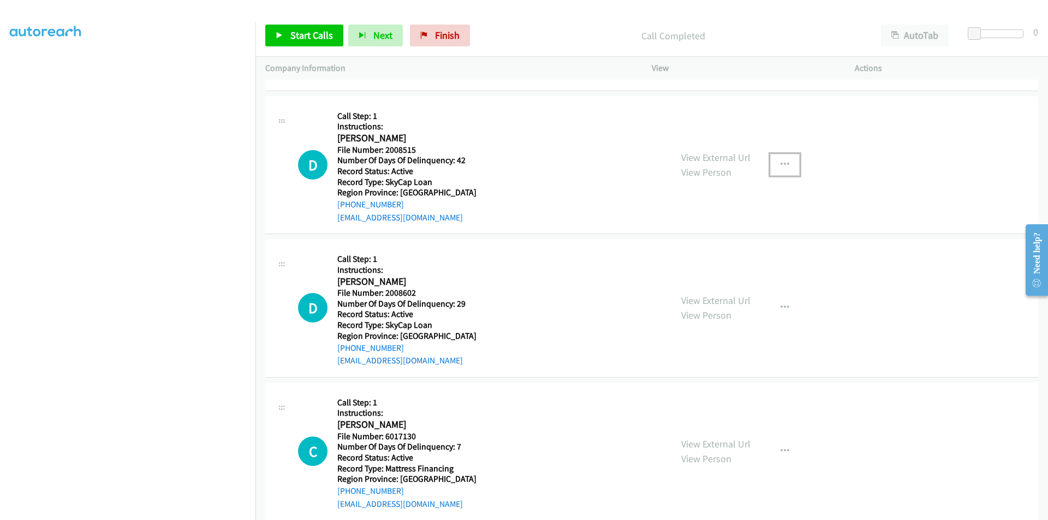
click at [774, 164] on button "button" at bounding box center [784, 165] width 29 height 22
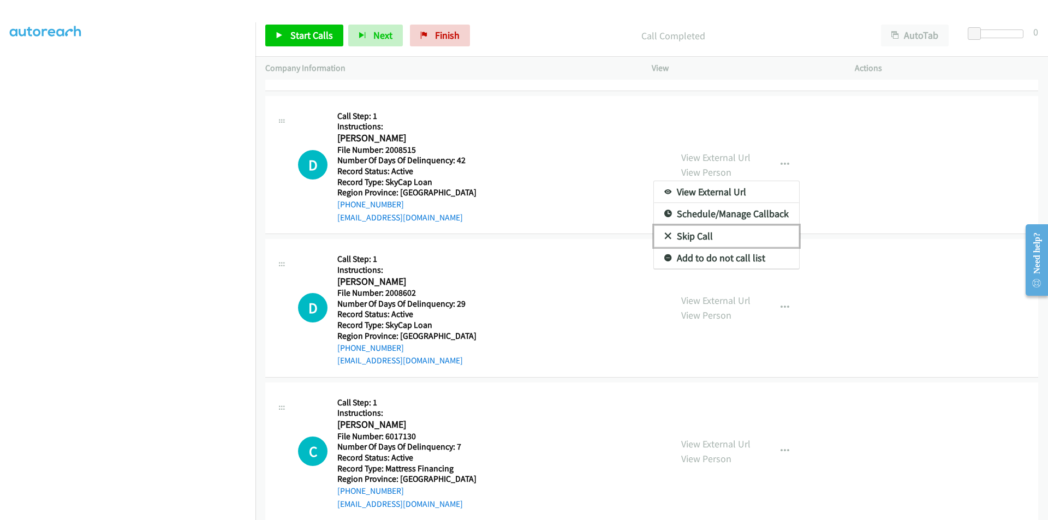
click at [724, 231] on link "Skip Call" at bounding box center [726, 236] width 145 height 22
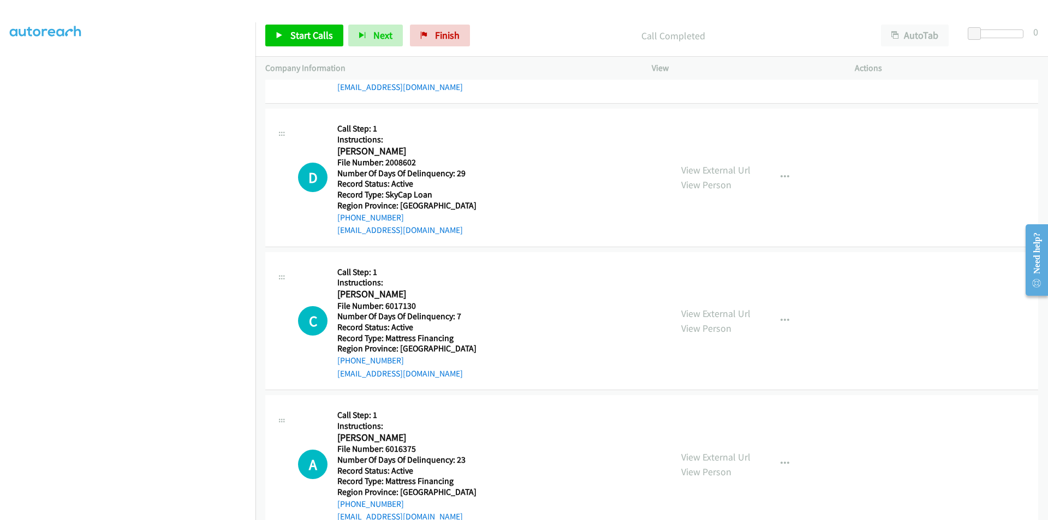
scroll to position [1166, 0]
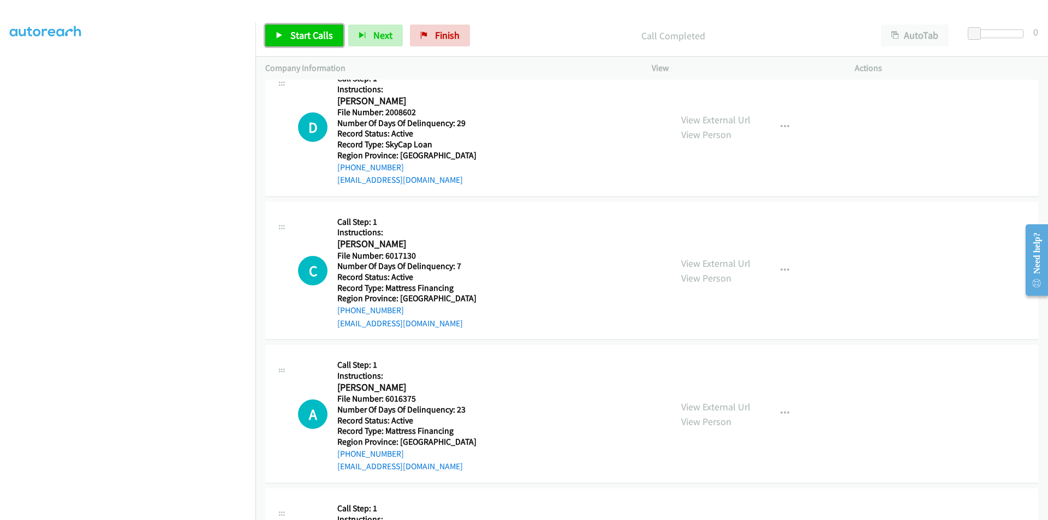
click at [302, 33] on span "Start Calls" at bounding box center [311, 35] width 43 height 13
click at [301, 33] on span "Pause" at bounding box center [302, 35] width 25 height 13
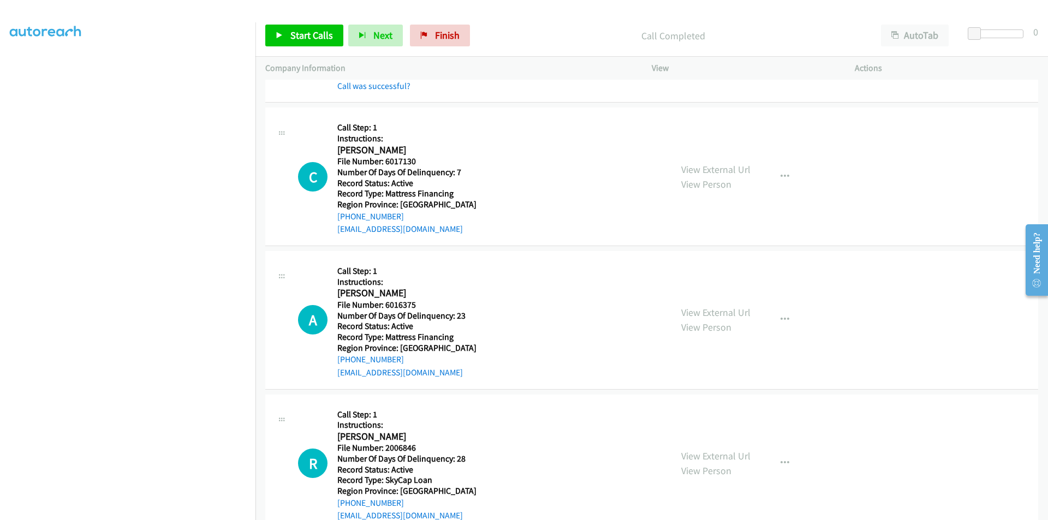
scroll to position [1330, 0]
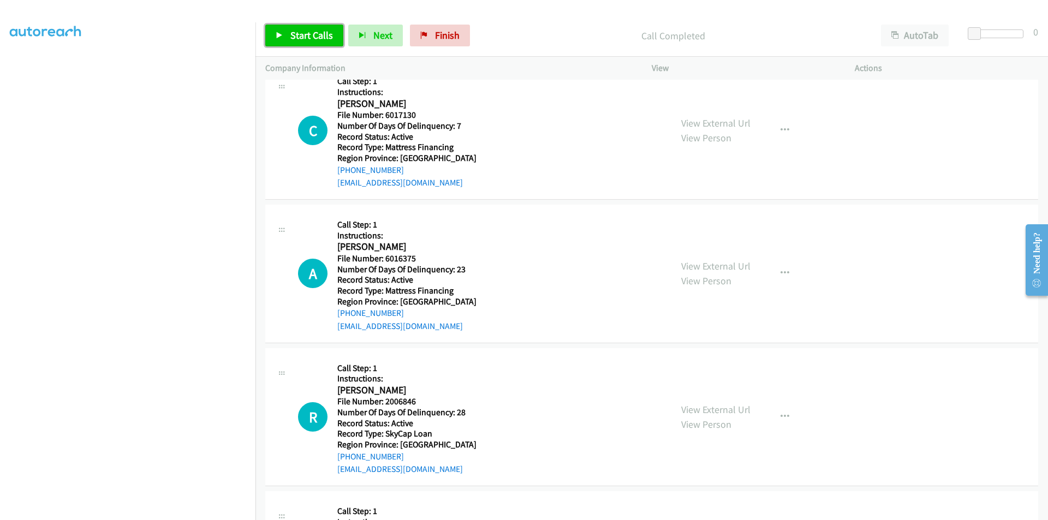
click at [315, 27] on link "Start Calls" at bounding box center [304, 36] width 78 height 22
click at [314, 29] on span "Pause" at bounding box center [302, 35] width 25 height 13
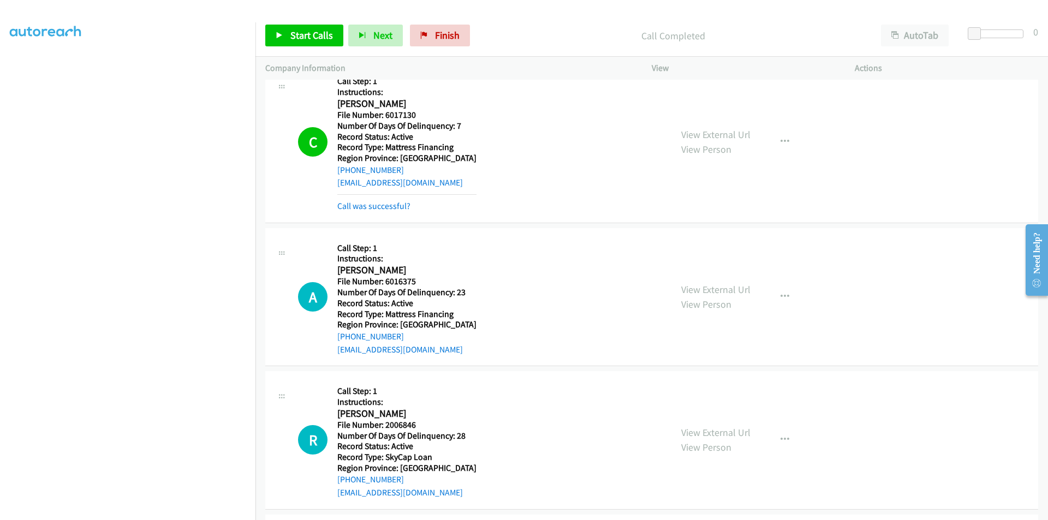
scroll to position [1439, 0]
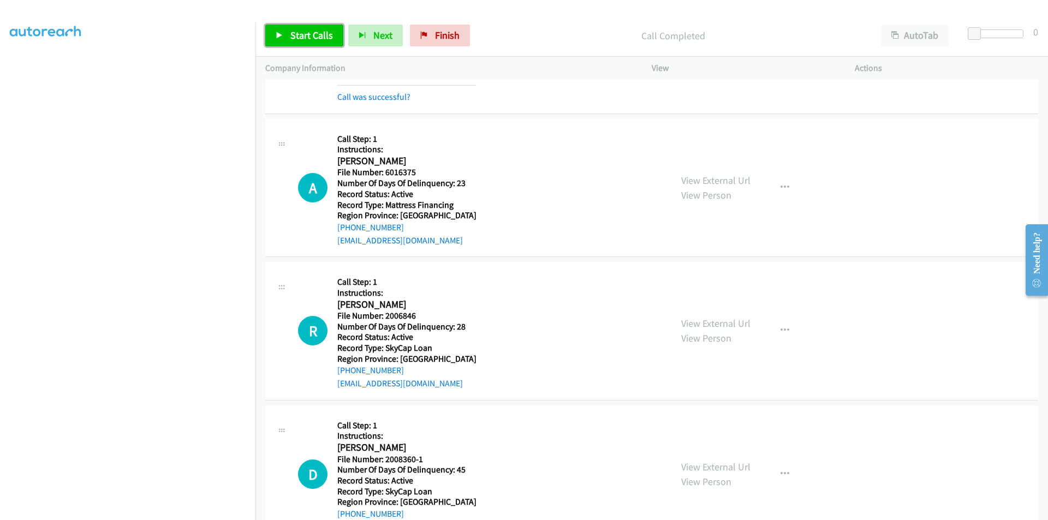
click at [288, 34] on link "Start Calls" at bounding box center [304, 36] width 78 height 22
click at [288, 34] on link "Pause" at bounding box center [295, 36] width 60 height 22
